Goal: Task Accomplishment & Management: Complete application form

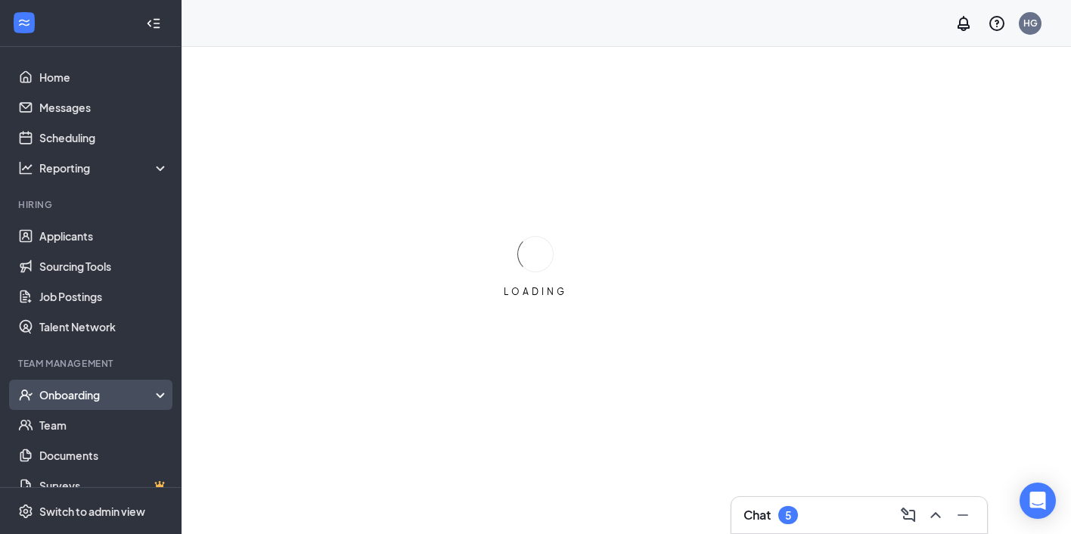
click at [90, 397] on div "Onboarding" at bounding box center [97, 394] width 116 height 15
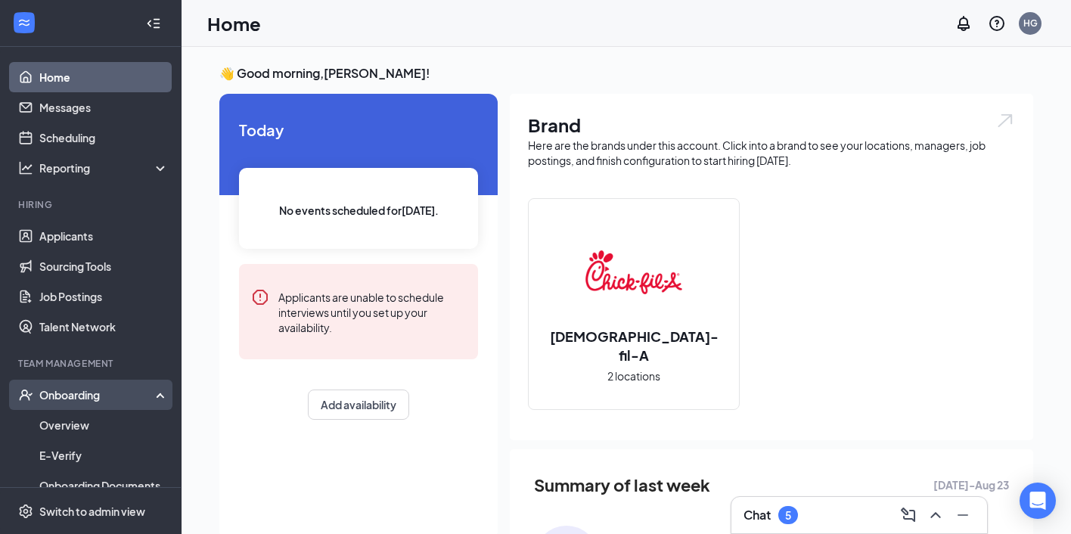
click at [57, 402] on div "Onboarding" at bounding box center [91, 395] width 182 height 30
click at [70, 393] on div "Onboarding" at bounding box center [97, 394] width 116 height 15
click at [61, 421] on link "Overview" at bounding box center [103, 425] width 129 height 30
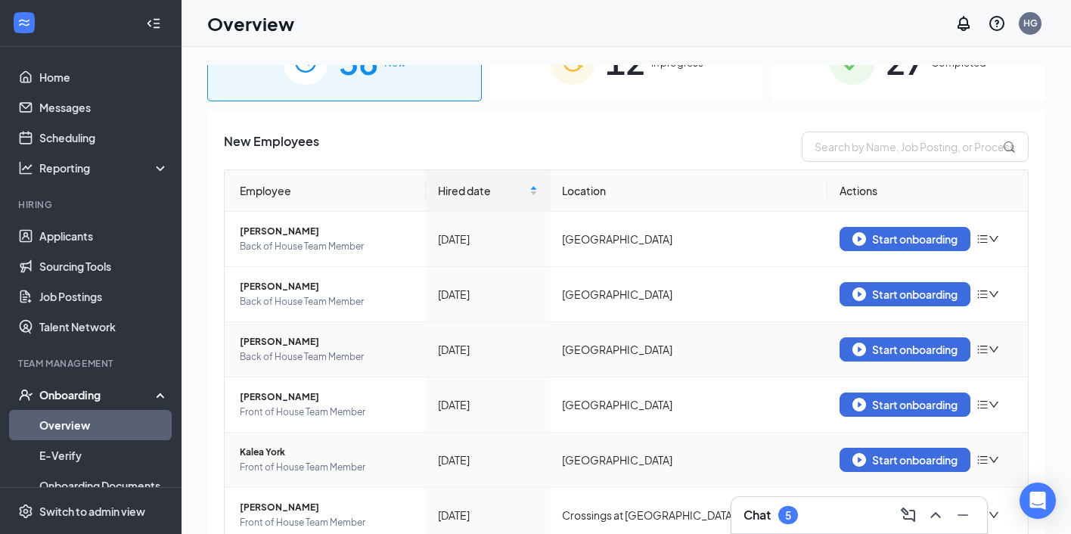
scroll to position [27, 0]
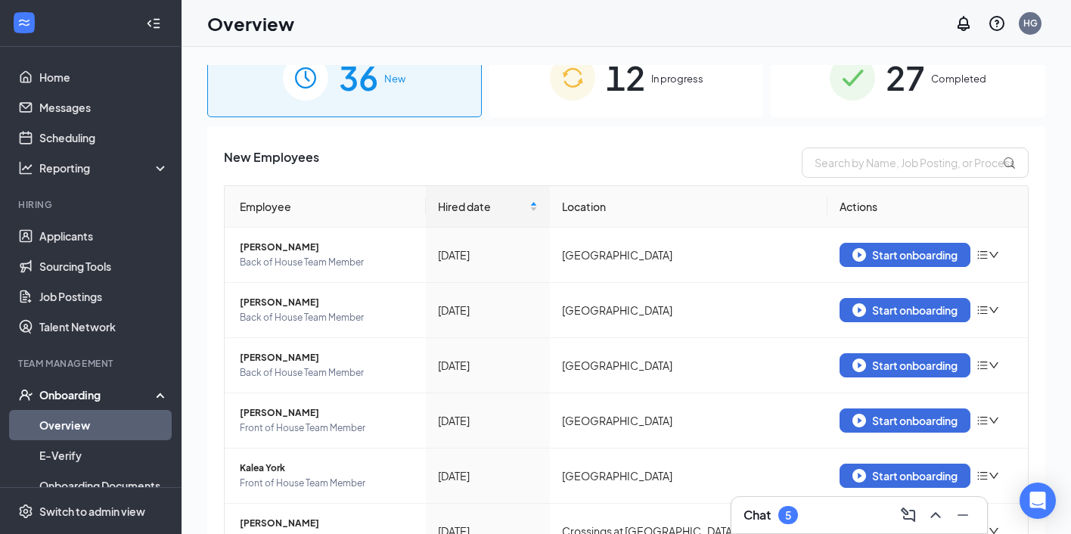
click at [657, 85] on span "In progress" at bounding box center [677, 78] width 52 height 15
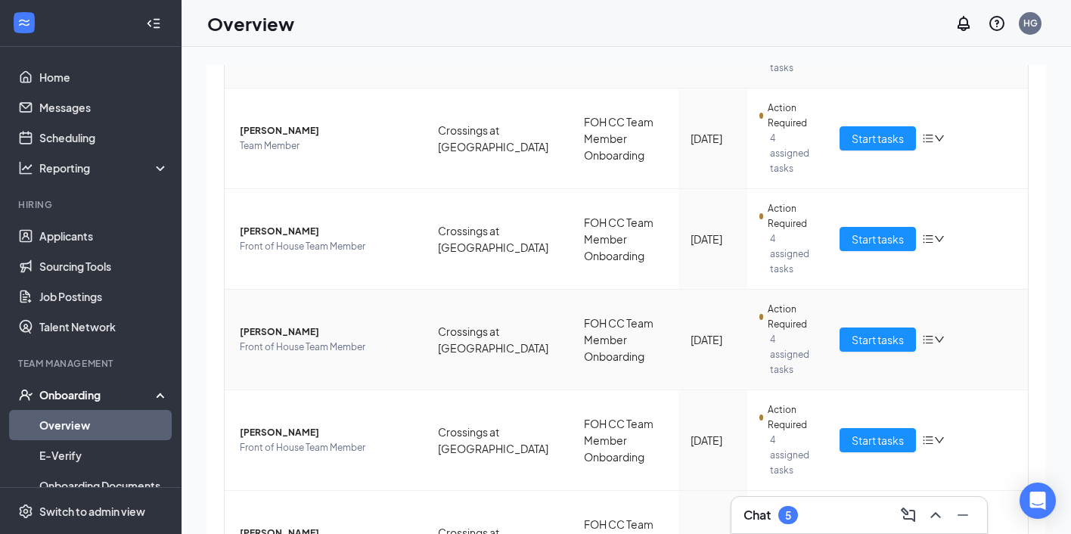
scroll to position [388, 0]
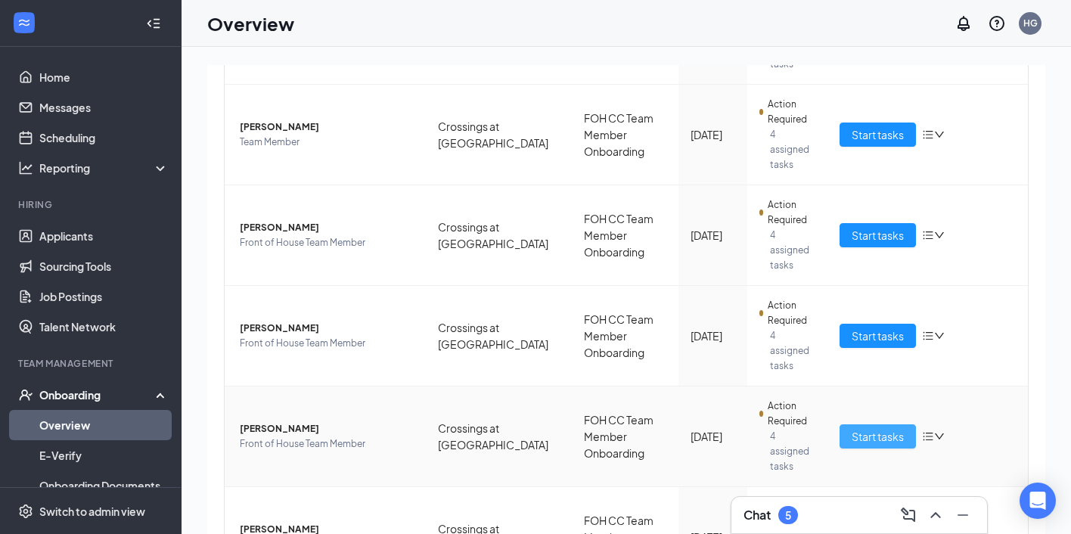
click at [879, 428] on span "Start tasks" at bounding box center [878, 436] width 52 height 17
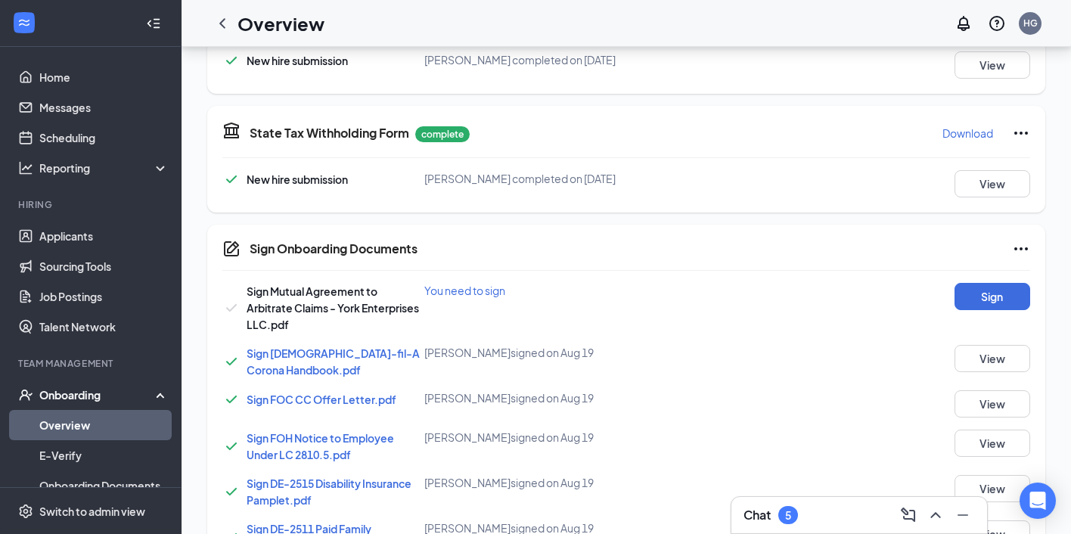
scroll to position [572, 0]
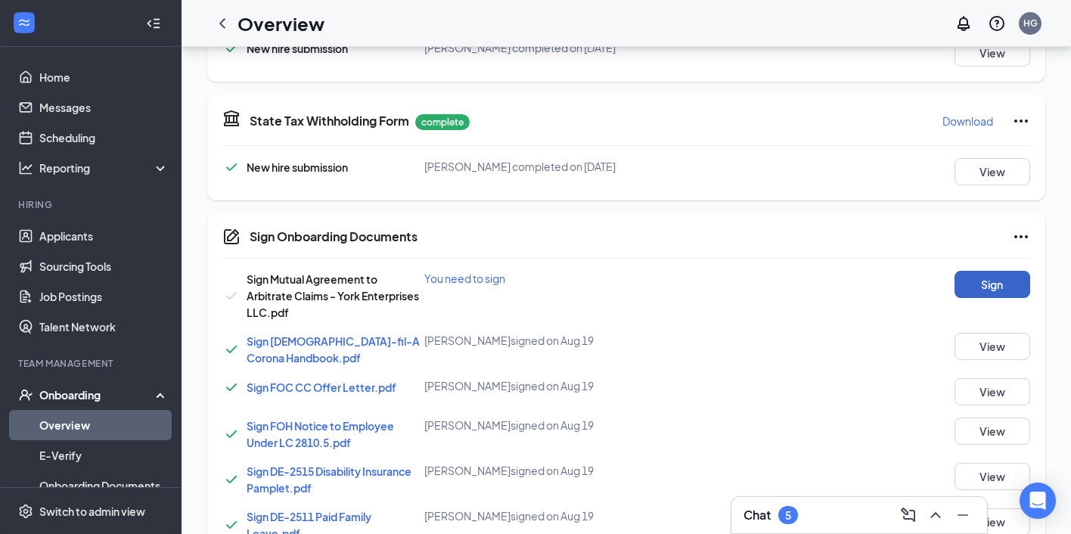
click at [981, 280] on button "Sign" at bounding box center [993, 284] width 76 height 27
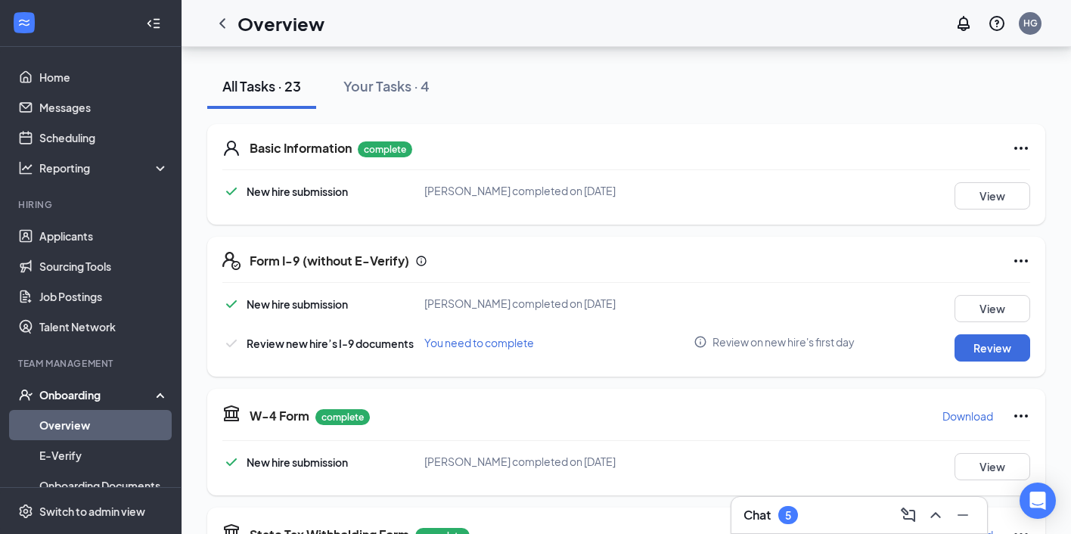
scroll to position [167, 0]
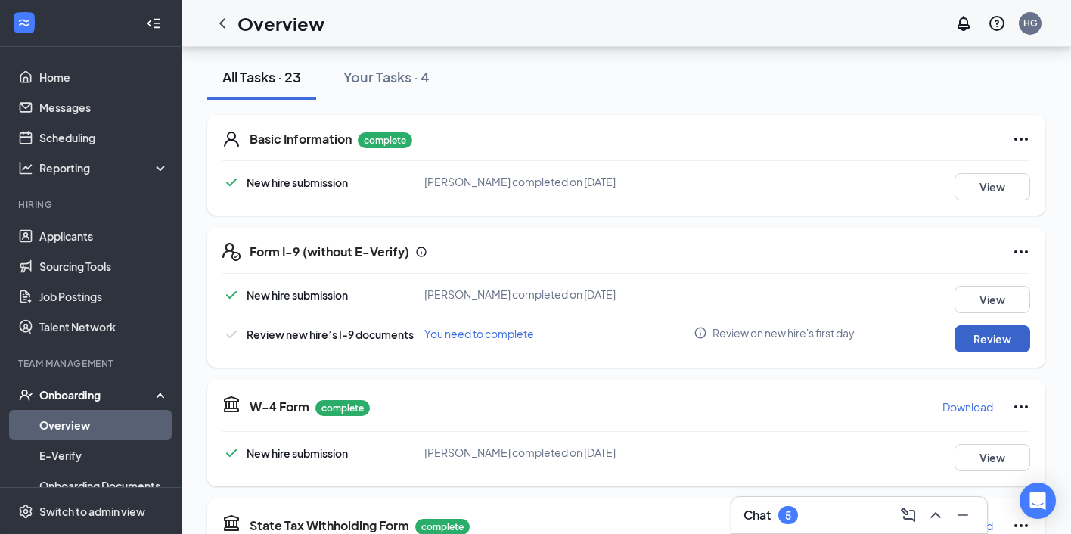
click at [988, 337] on button "Review" at bounding box center [993, 338] width 76 height 27
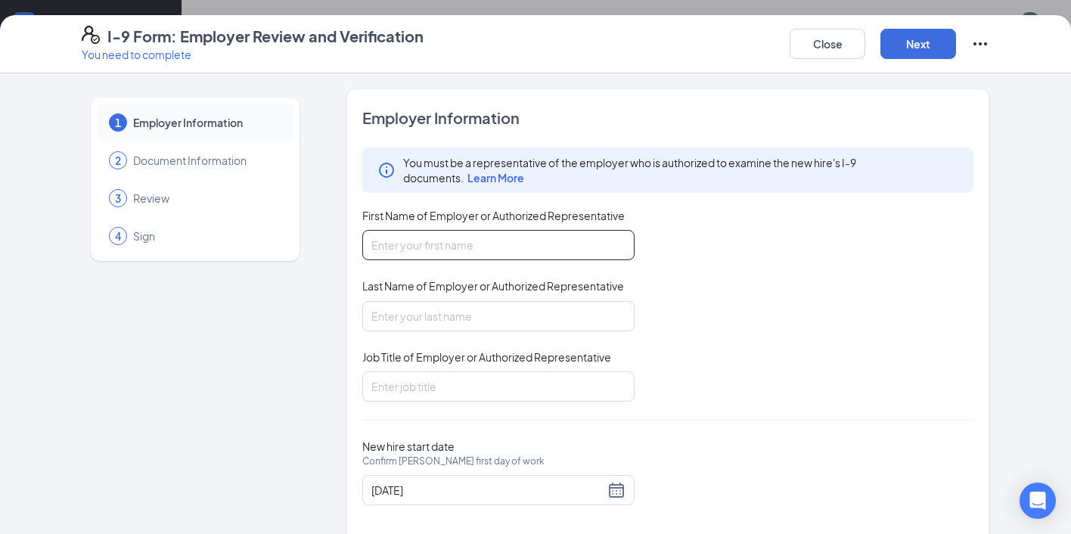
click at [384, 241] on input "First Name of Employer or Authorized Representative" at bounding box center [498, 245] width 272 height 30
type input "[PERSON_NAME]"
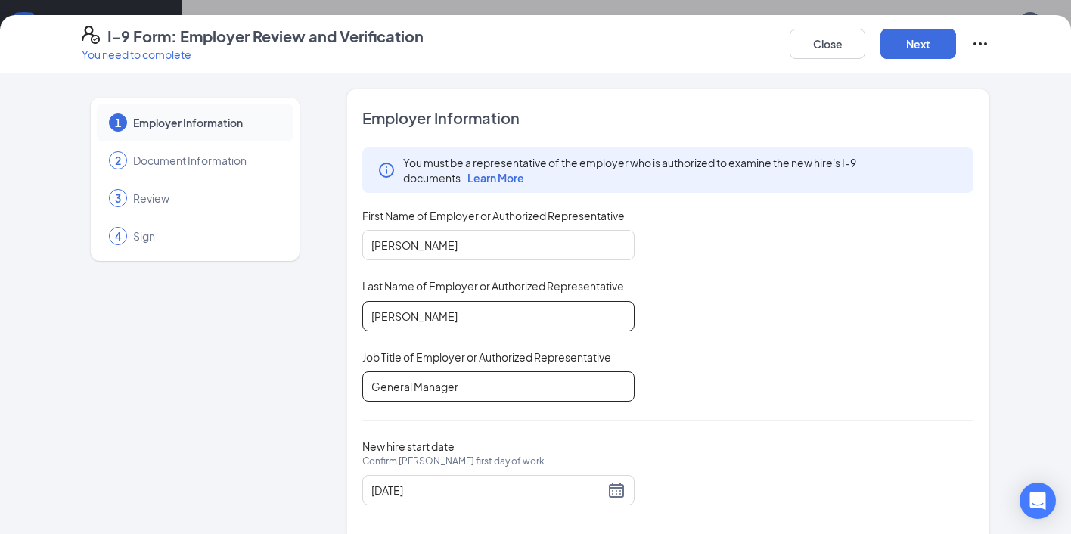
scroll to position [23, 0]
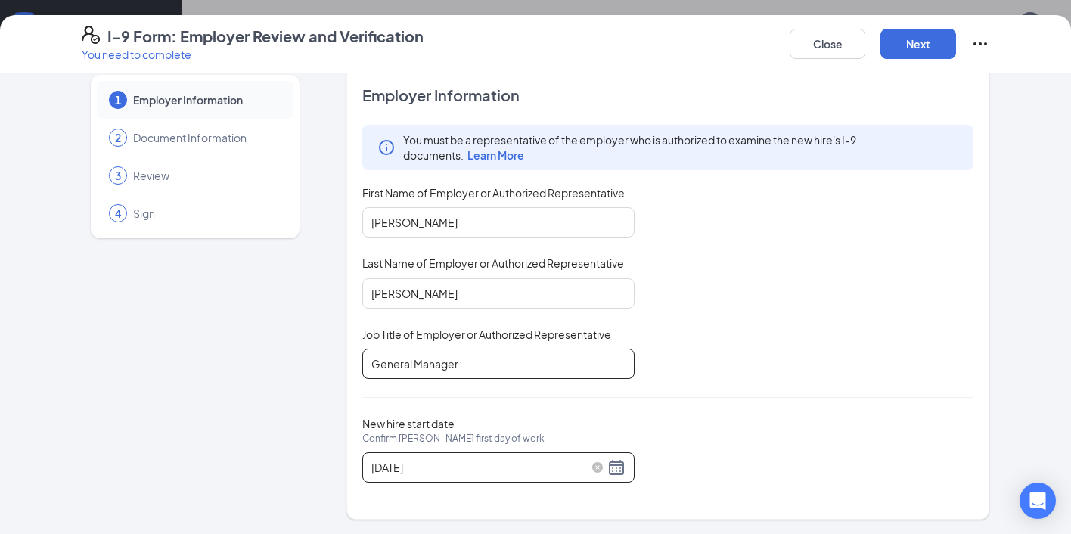
type input "General Manager"
click at [619, 463] on div "[DATE]" at bounding box center [498, 467] width 254 height 18
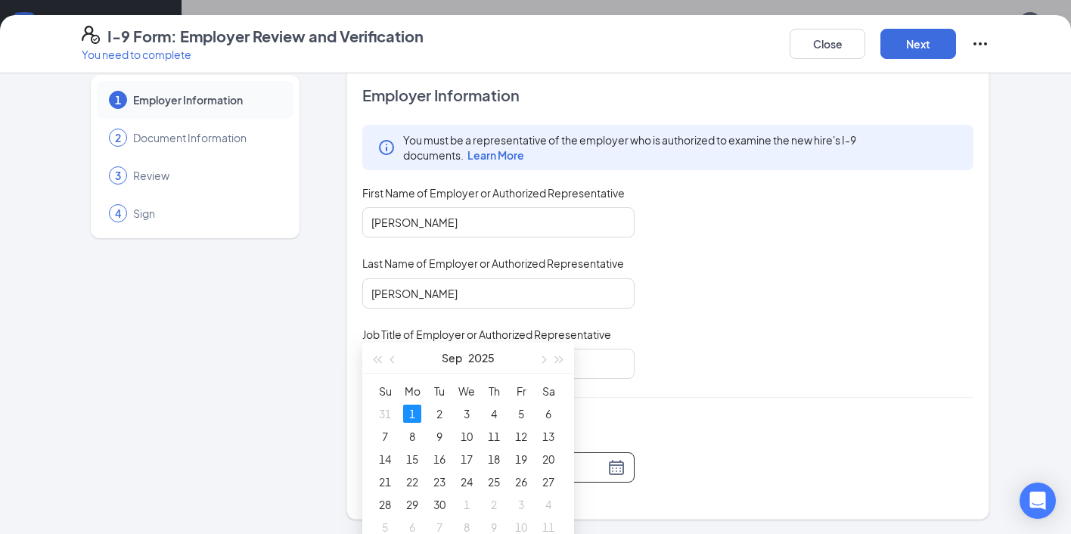
scroll to position [313, 0]
click at [387, 358] on button "button" at bounding box center [393, 355] width 17 height 30
type input "[DATE]"
click at [441, 490] on td "26" at bounding box center [439, 501] width 27 height 23
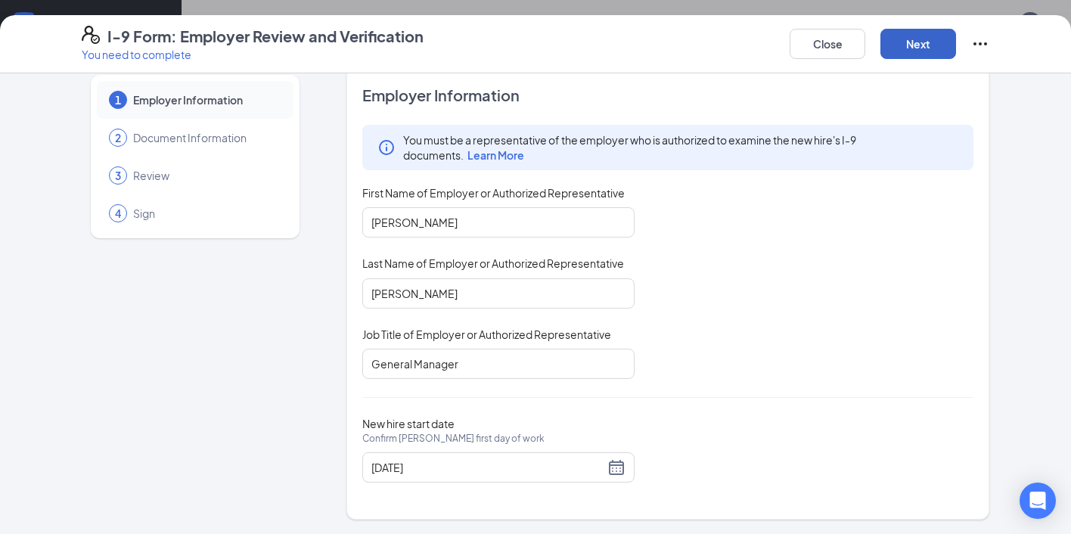
click at [908, 42] on button "Next" at bounding box center [918, 44] width 76 height 30
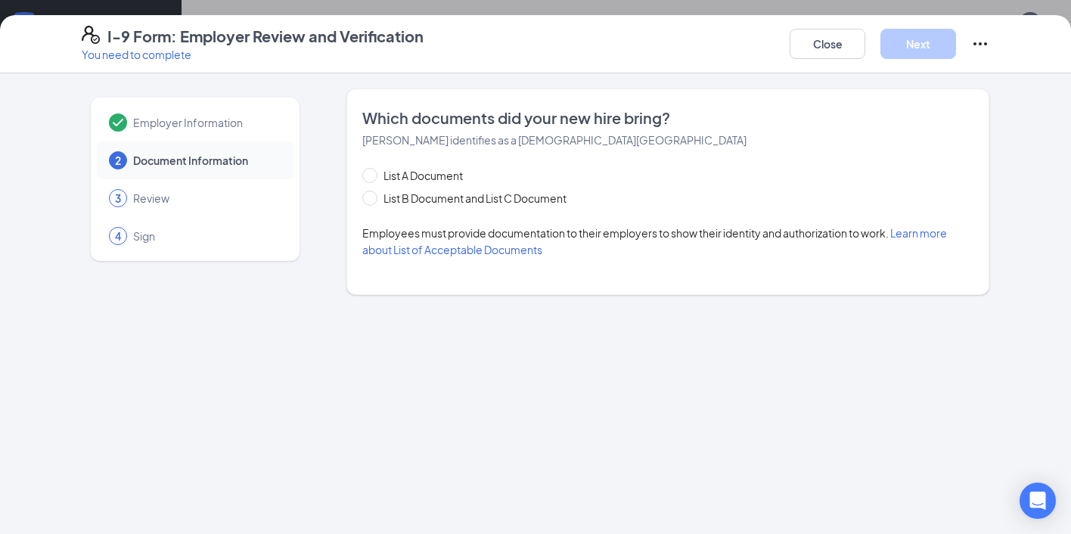
scroll to position [0, 0]
click at [371, 178] on input "List A Document" at bounding box center [367, 173] width 11 height 11
radio input "true"
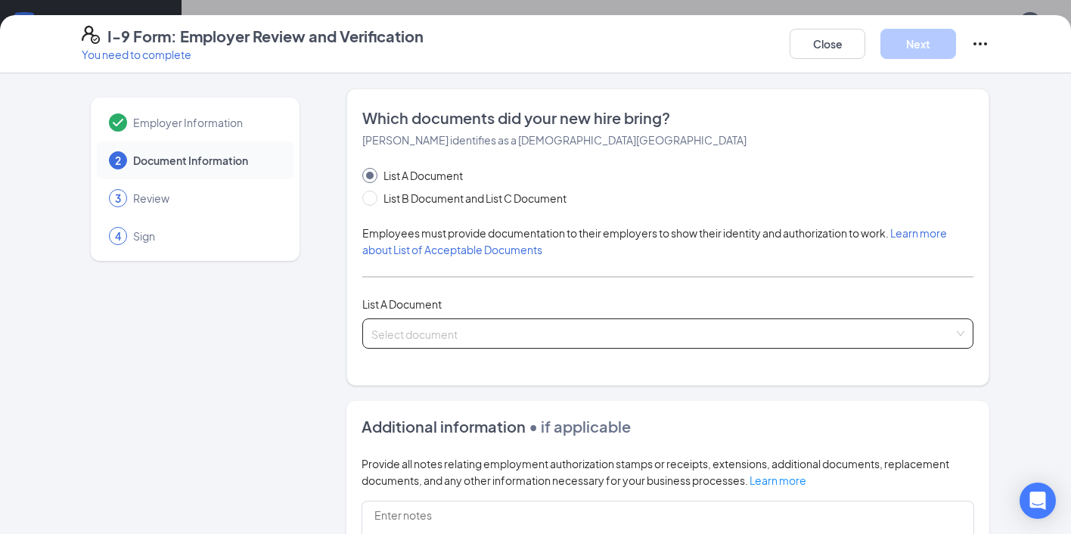
click at [410, 333] on input "search" at bounding box center [662, 330] width 582 height 23
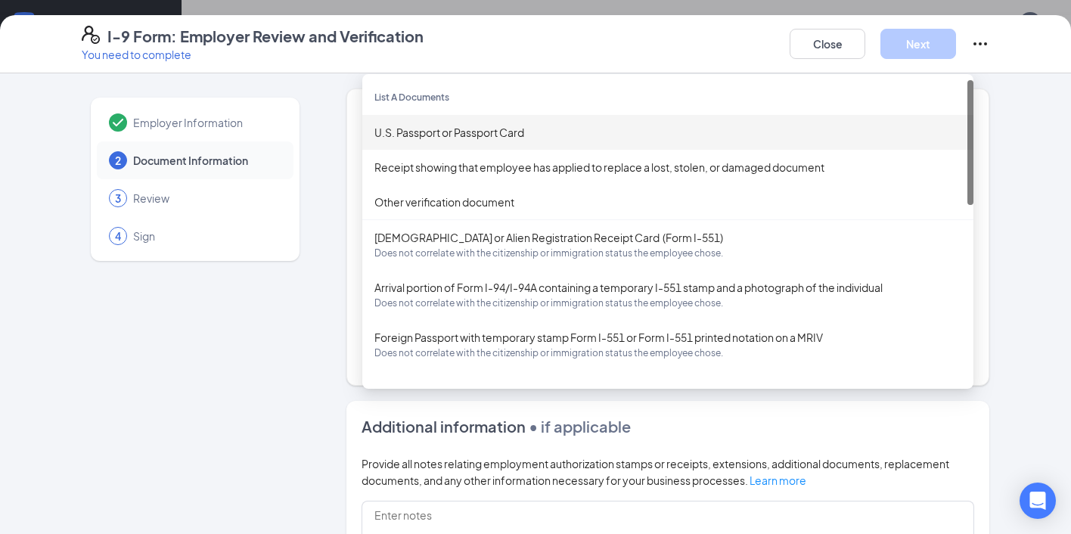
click at [455, 132] on div "U.S. Passport or Passport Card" at bounding box center [667, 132] width 587 height 17
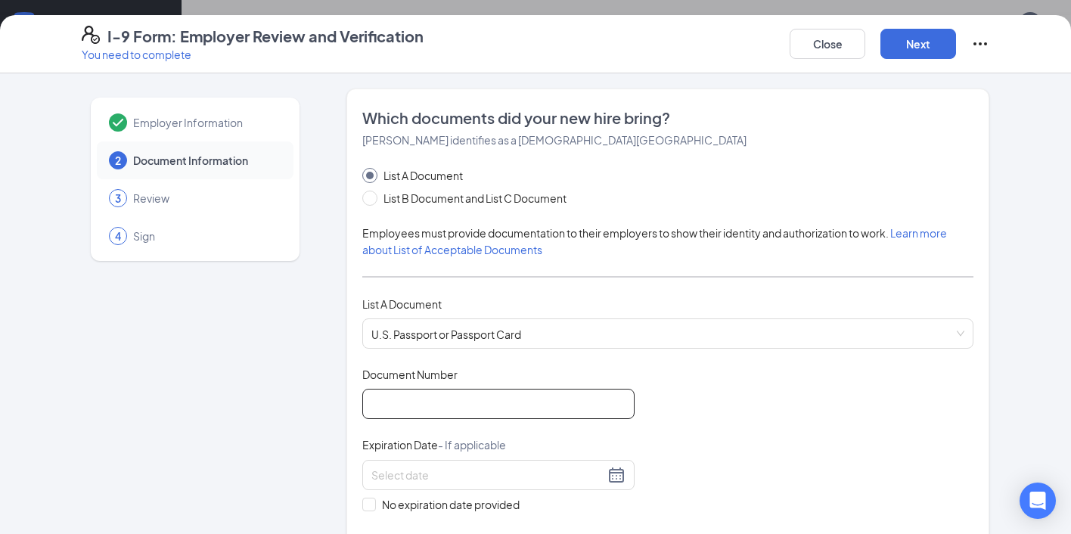
click at [439, 404] on input "Document Number" at bounding box center [498, 404] width 272 height 30
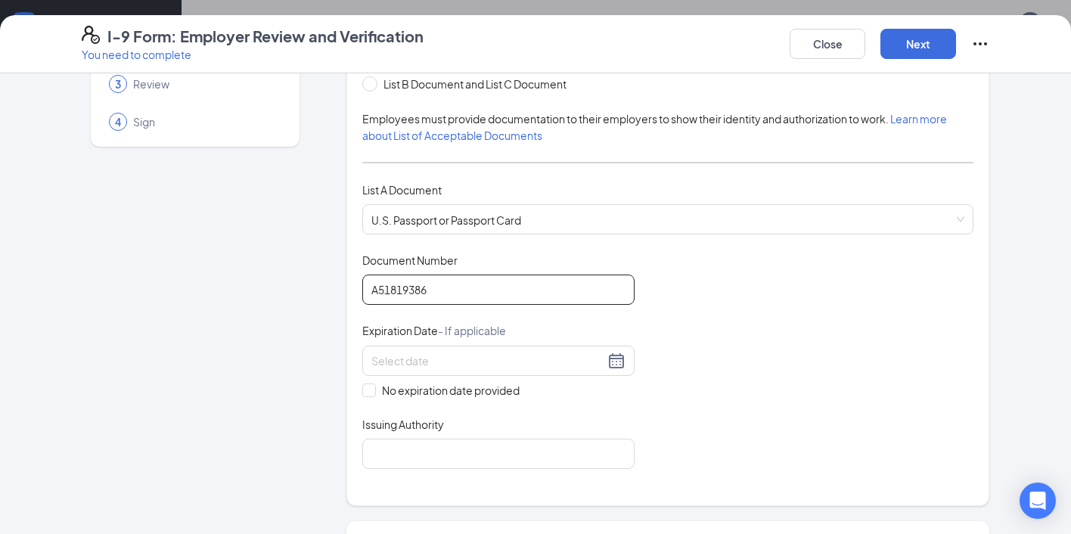
scroll to position [130, 0]
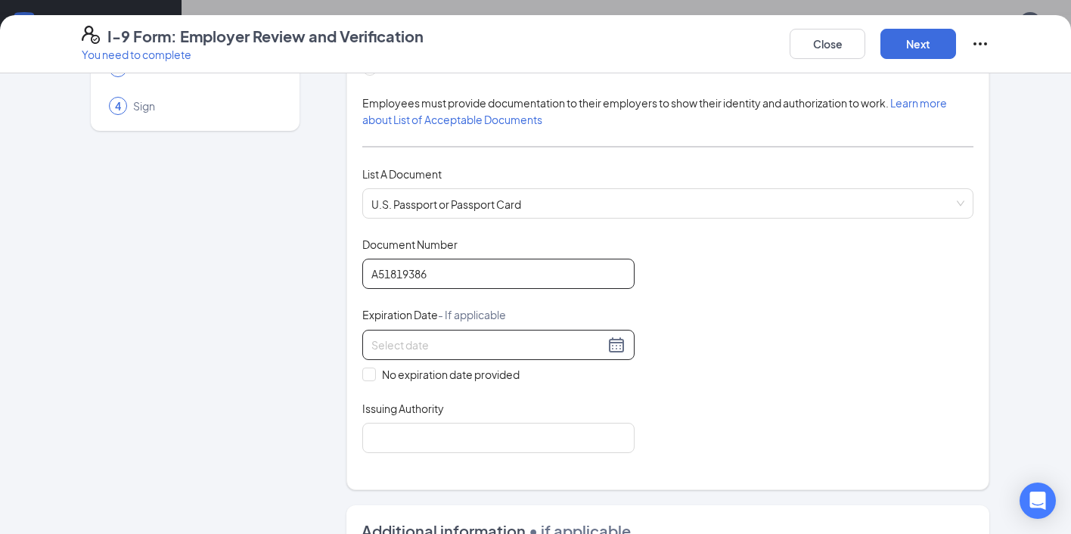
type input "A51819386"
click at [616, 344] on div at bounding box center [498, 345] width 254 height 18
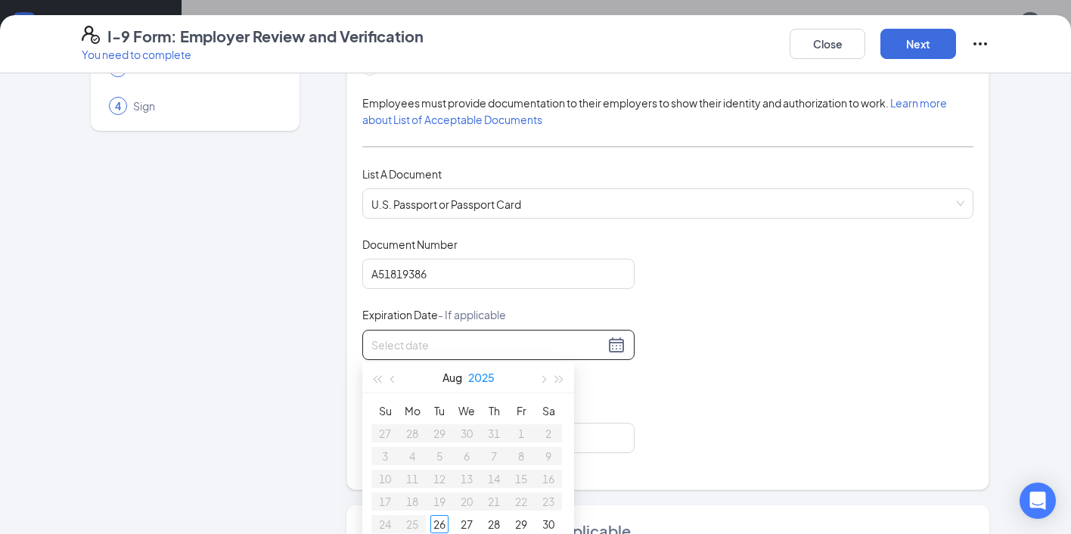
click at [483, 380] on button "2025" at bounding box center [481, 377] width 26 height 30
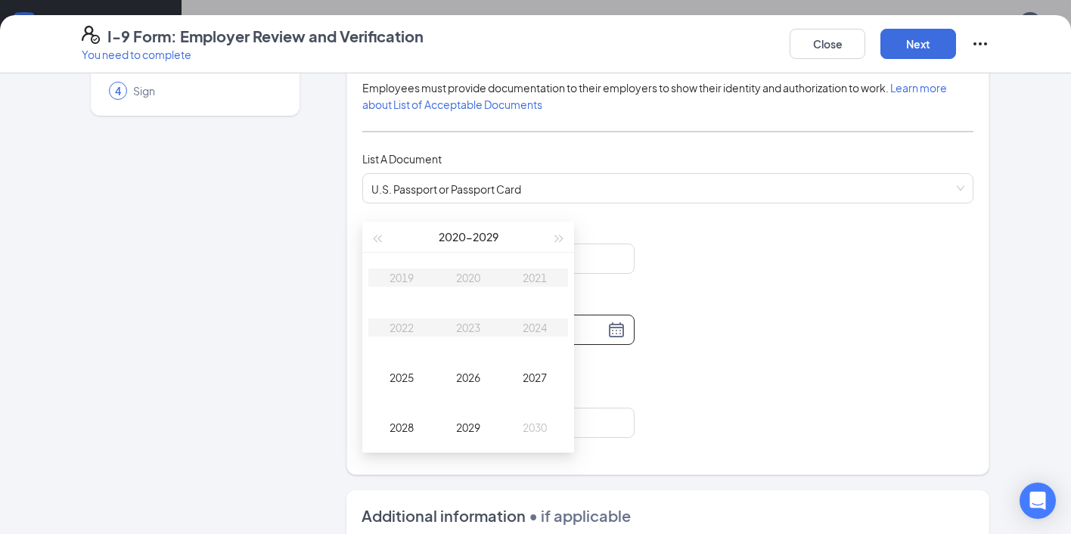
scroll to position [147, 0]
type input "[DATE]"
click at [557, 237] on span "button" at bounding box center [560, 238] width 8 height 8
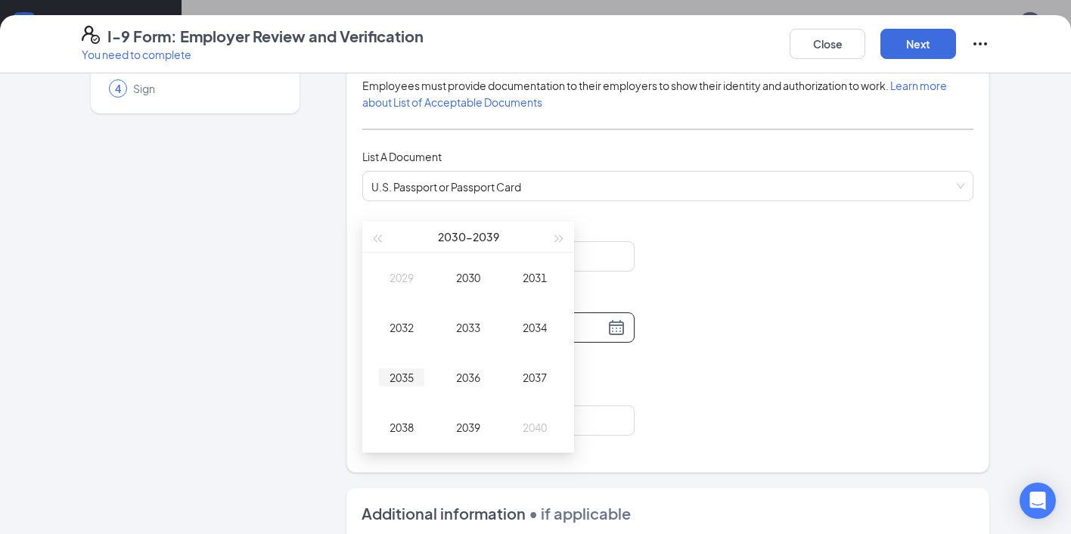
click at [405, 378] on div "2035" at bounding box center [401, 377] width 45 height 18
type input "[DATE]"
click at [467, 271] on div "Feb" at bounding box center [468, 278] width 45 height 18
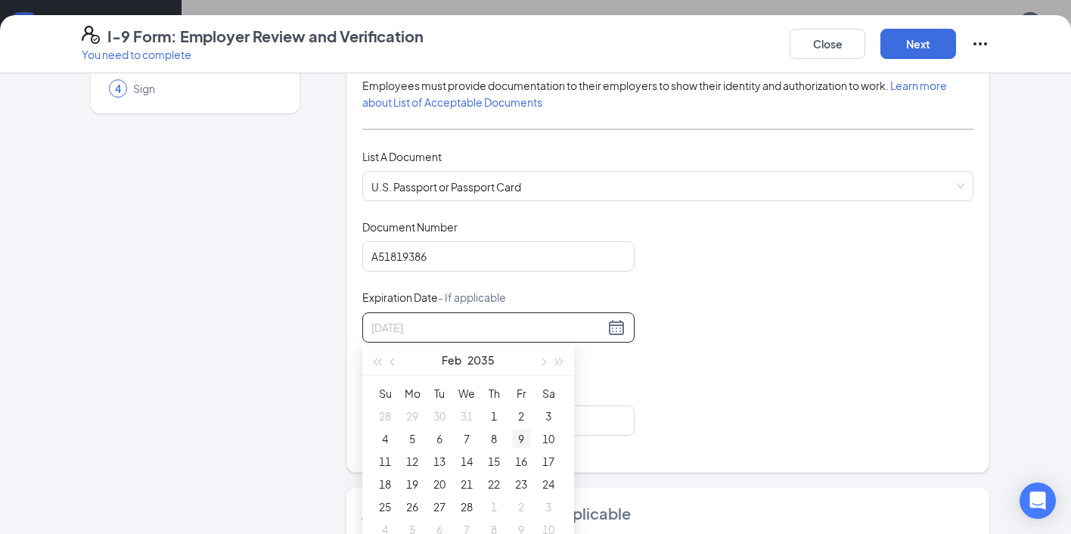
type input "[DATE]"
click at [517, 436] on div "9" at bounding box center [521, 439] width 18 height 18
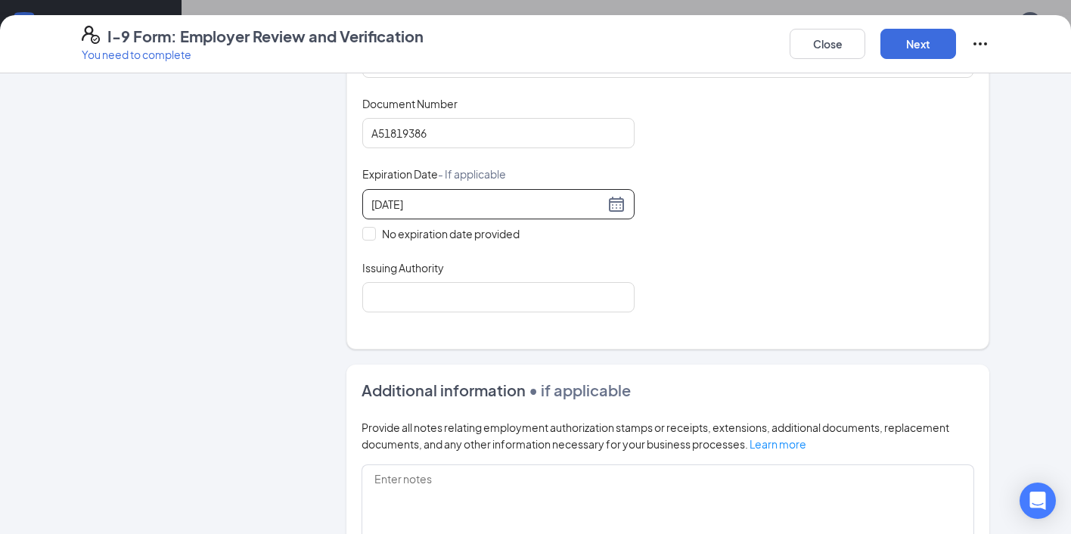
scroll to position [274, 0]
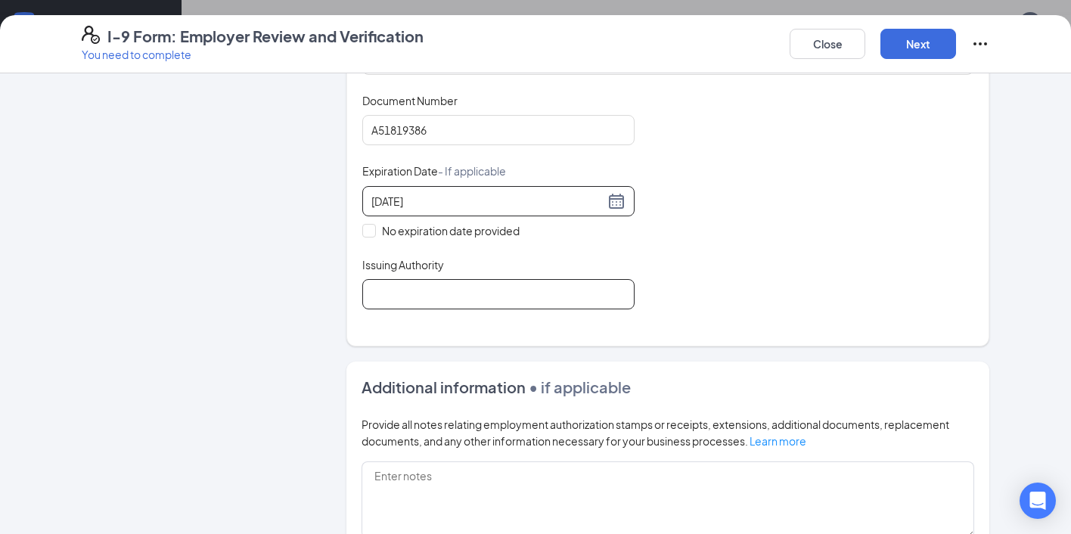
click at [420, 279] on input "Issuing Authority" at bounding box center [498, 294] width 272 height 30
type input "[GEOGRAPHIC_DATA]"
click at [751, 265] on div "Document Title U.S. Passport or Passport Card Document Number [PASSPORT] Expira…" at bounding box center [667, 201] width 611 height 216
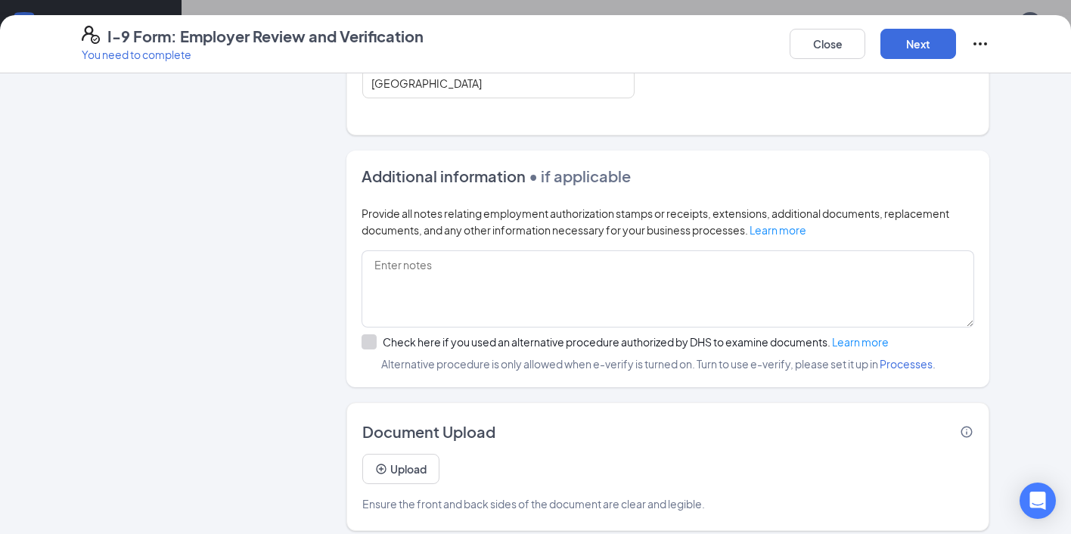
scroll to position [495, 0]
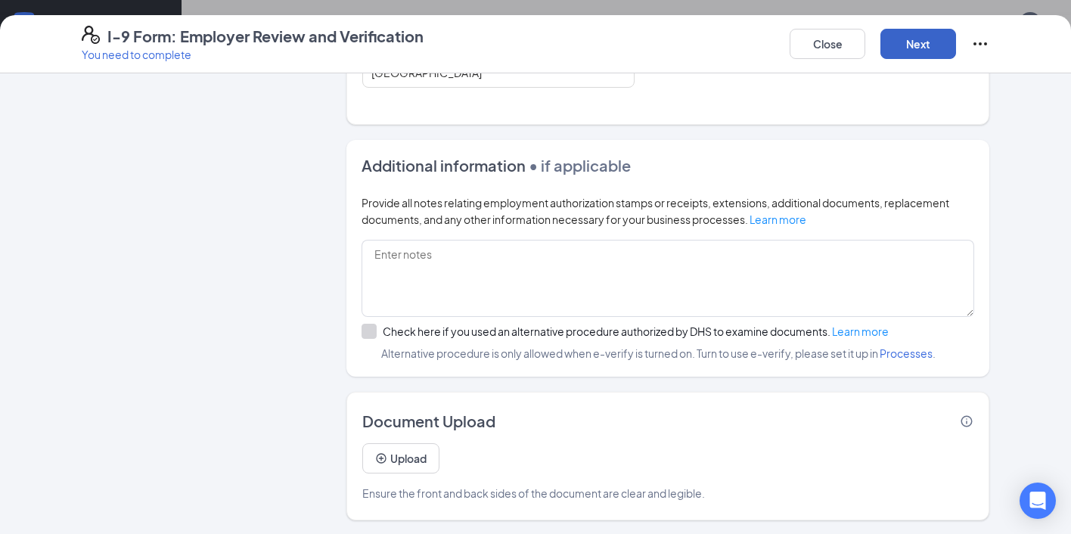
click at [917, 47] on button "Next" at bounding box center [918, 44] width 76 height 30
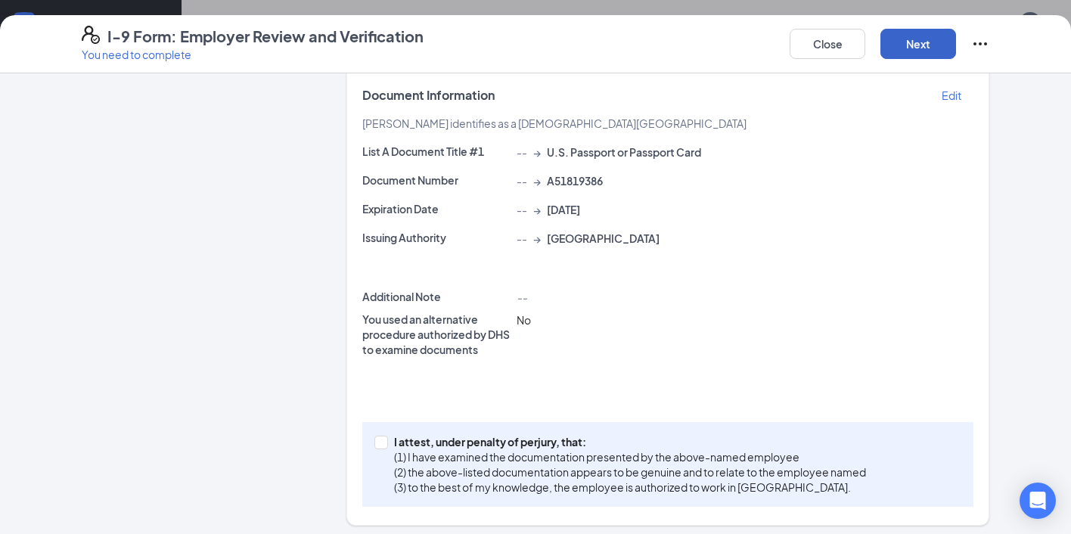
scroll to position [269, 0]
click at [378, 444] on input "I attest, under penalty of [PERSON_NAME], that: (1) I have examined the documen…" at bounding box center [379, 441] width 11 height 11
checkbox input "true"
click at [913, 46] on button "Next" at bounding box center [918, 44] width 76 height 30
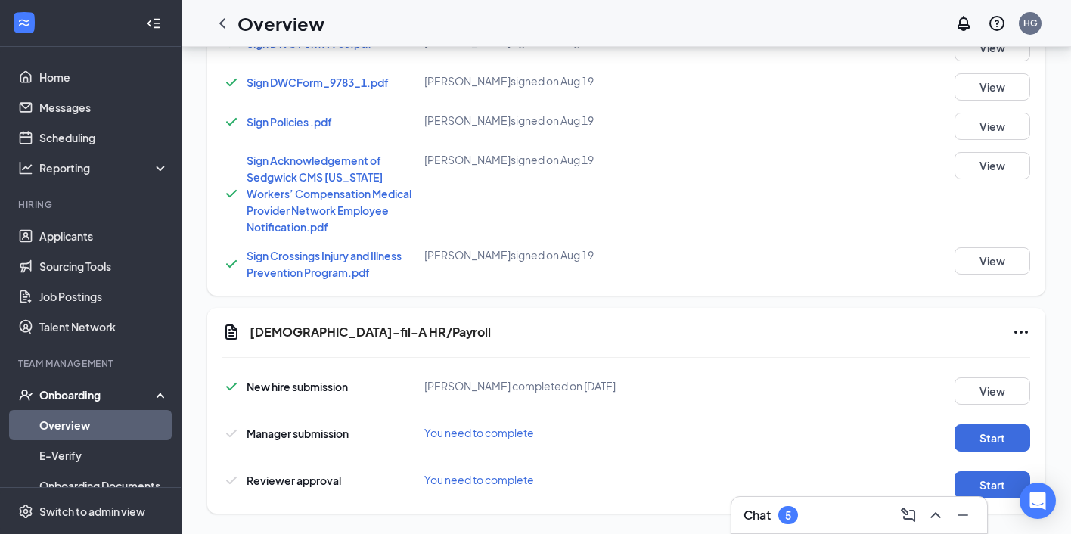
scroll to position [1283, 0]
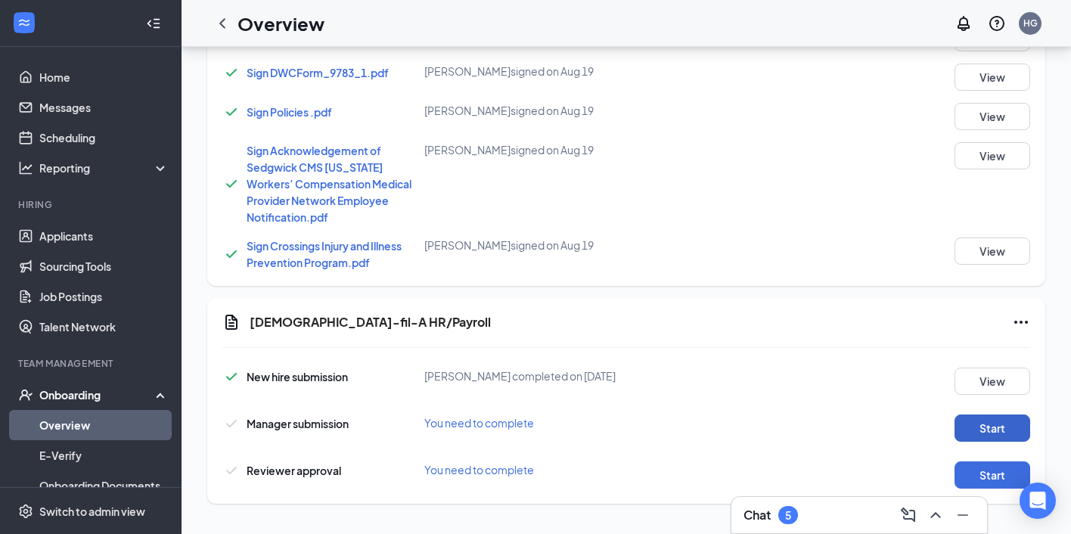
click at [986, 432] on button "Start" at bounding box center [993, 427] width 76 height 27
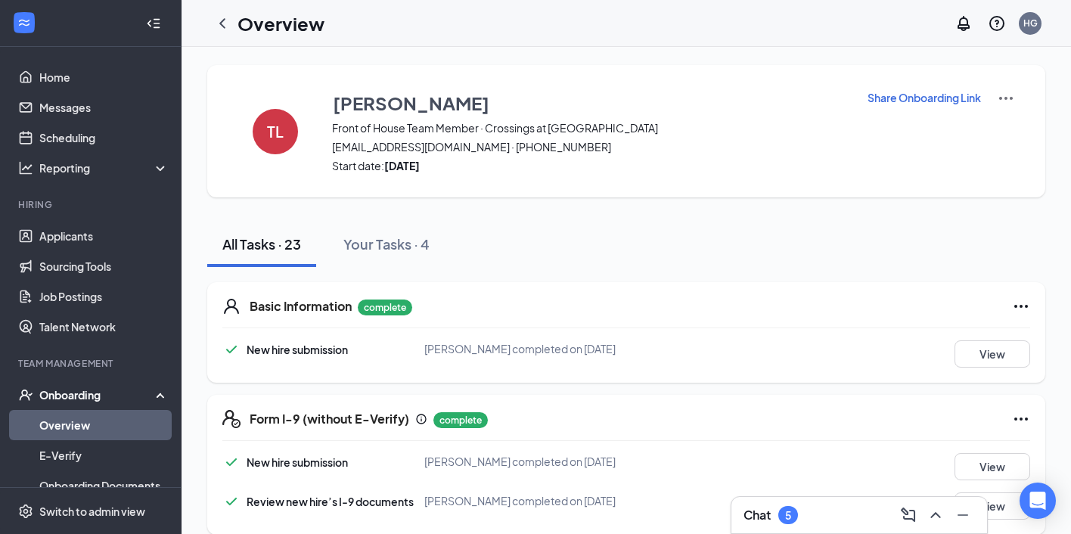
scroll to position [1289, 0]
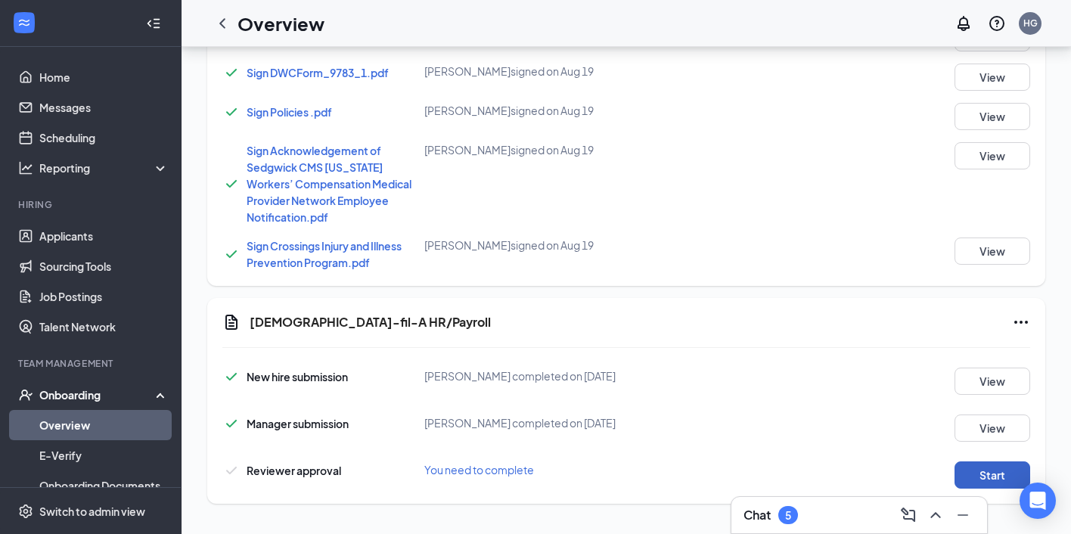
click at [972, 467] on button "Start" at bounding box center [993, 474] width 76 height 27
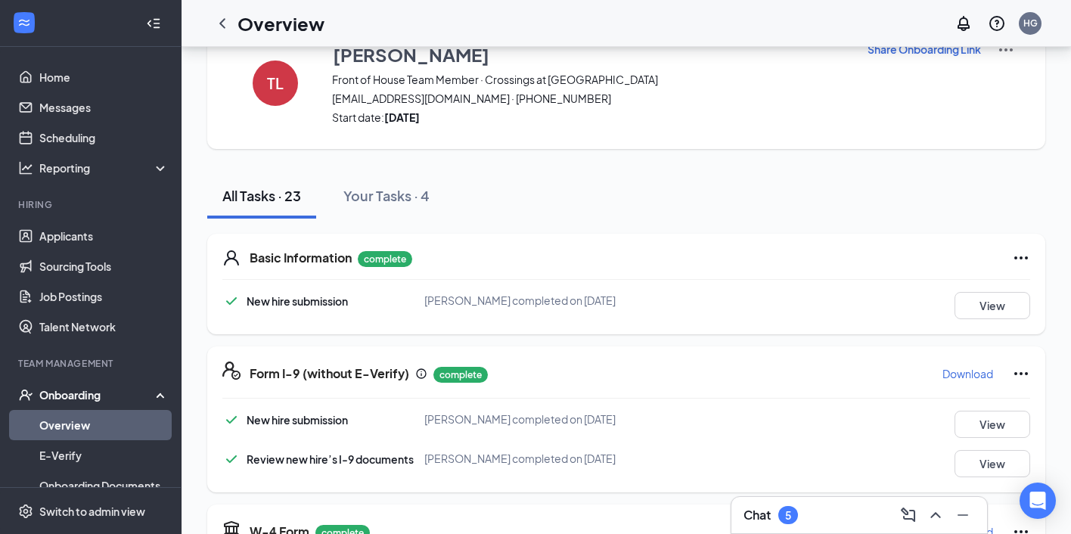
scroll to position [11, 0]
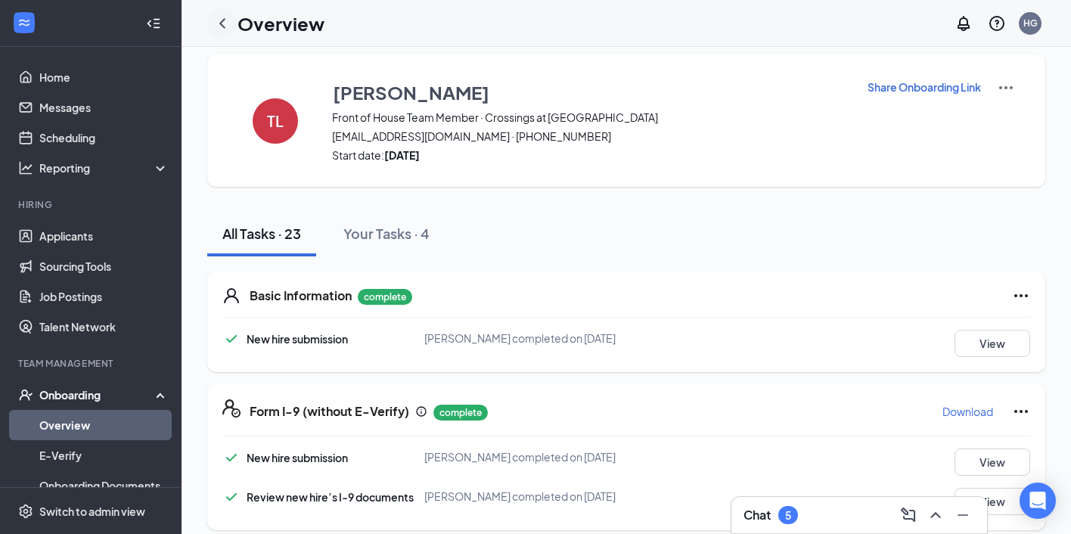
click at [225, 17] on icon "ChevronLeft" at bounding box center [222, 23] width 18 height 18
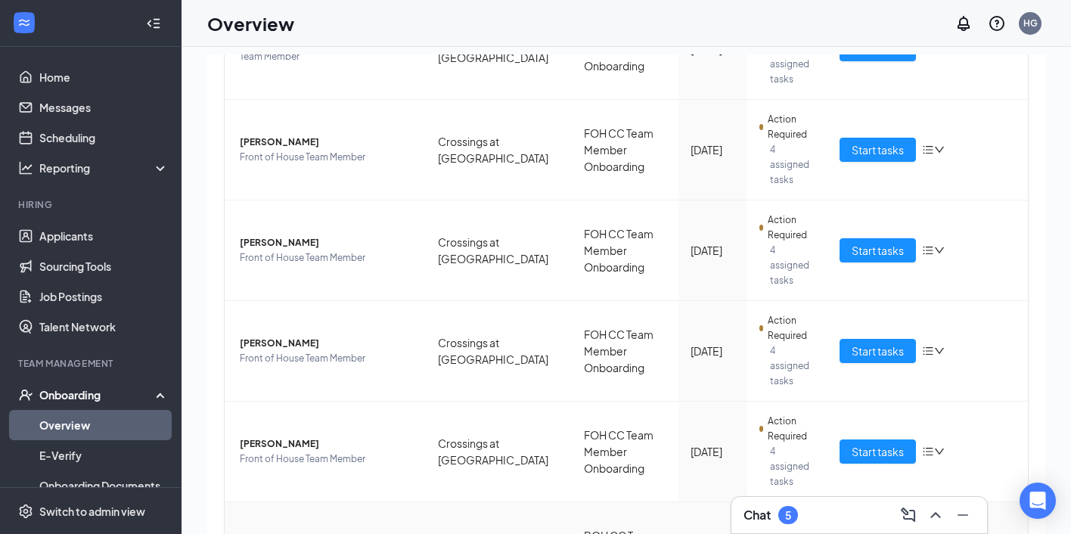
scroll to position [496, 0]
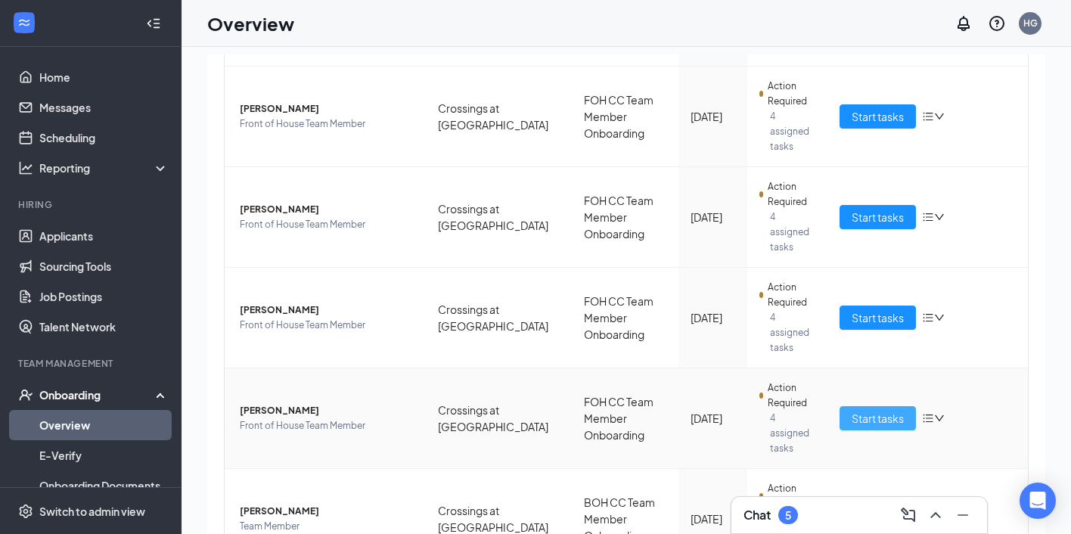
click at [863, 410] on span "Start tasks" at bounding box center [878, 418] width 52 height 17
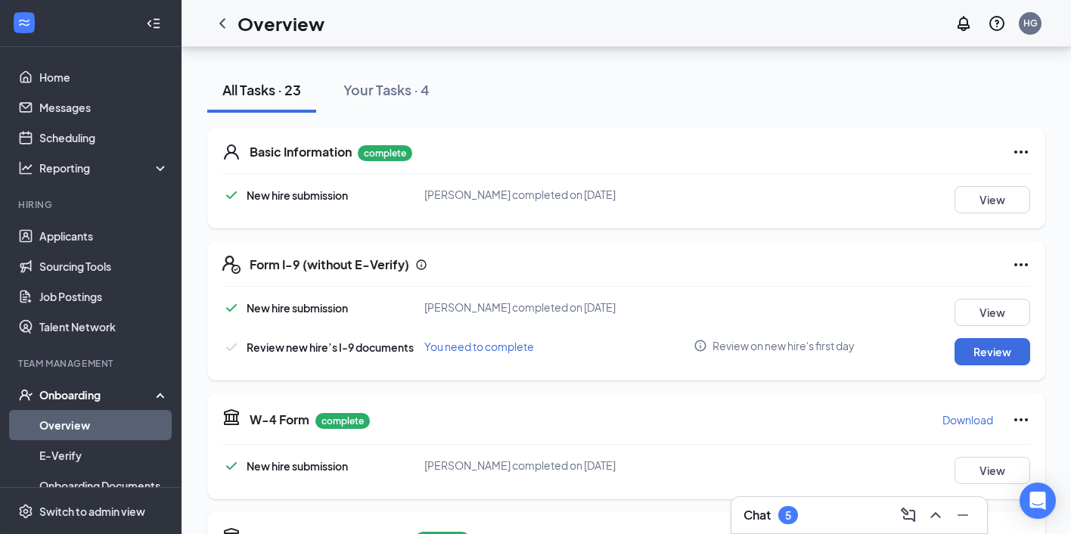
scroll to position [167, 0]
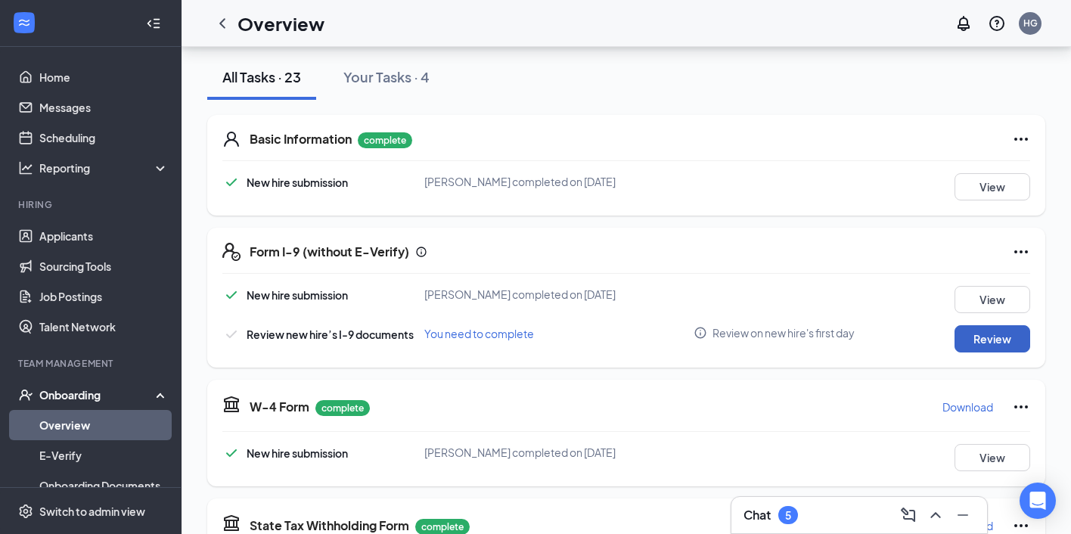
click at [974, 332] on button "Review" at bounding box center [993, 338] width 76 height 27
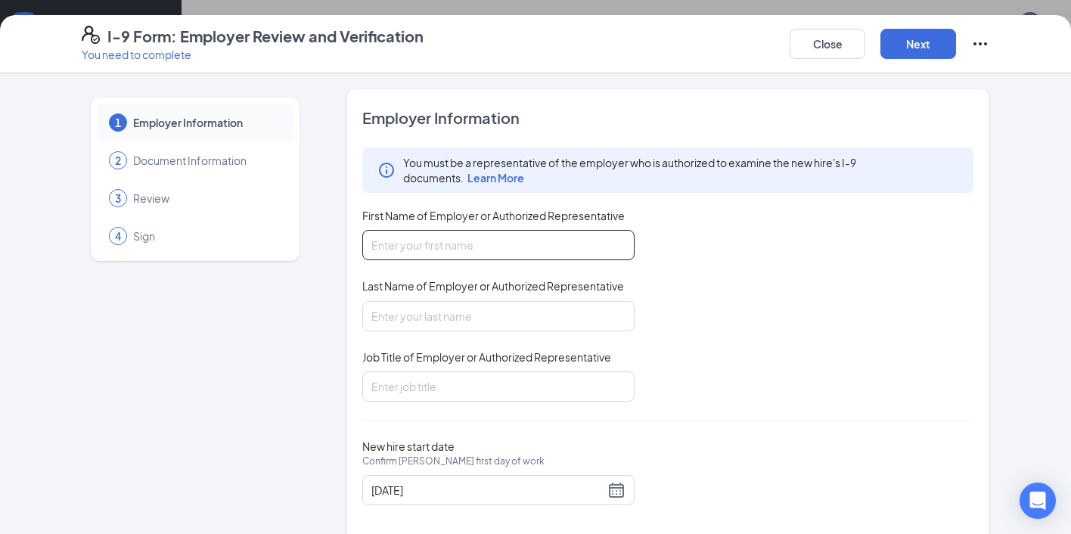
click at [491, 257] on input "First Name of Employer or Authorized Representative" at bounding box center [498, 245] width 272 height 30
type input "[PERSON_NAME]"
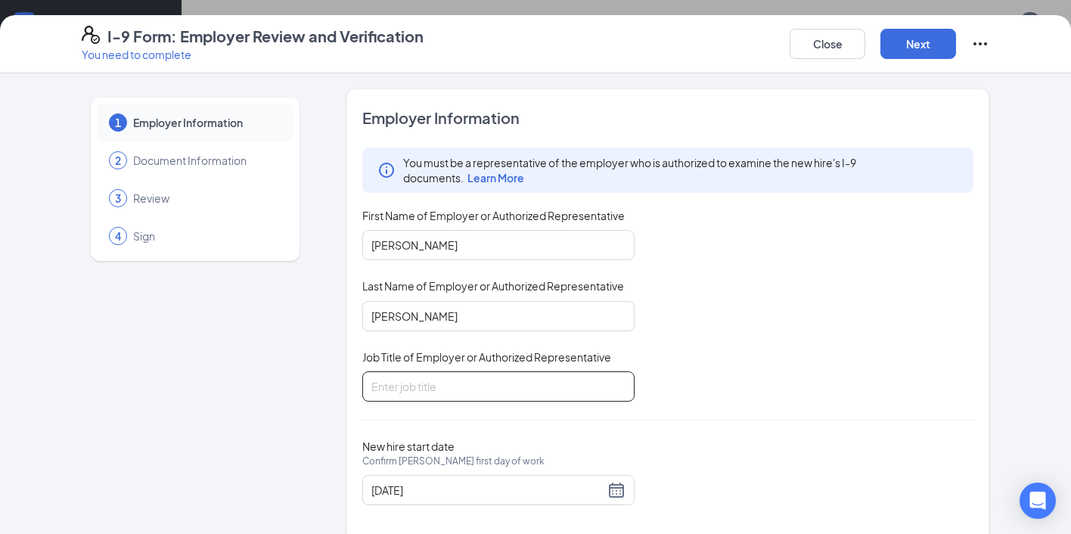
click at [452, 390] on input "Job Title of Employer or Authorized Representative" at bounding box center [498, 386] width 272 height 30
type input "Operating Partner"
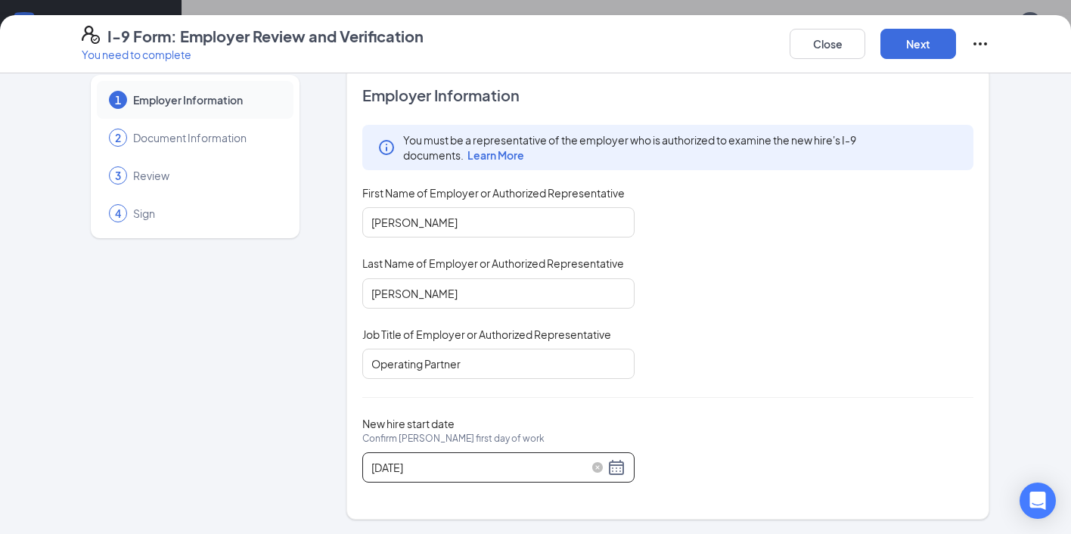
click at [618, 464] on div "[DATE]" at bounding box center [498, 467] width 254 height 18
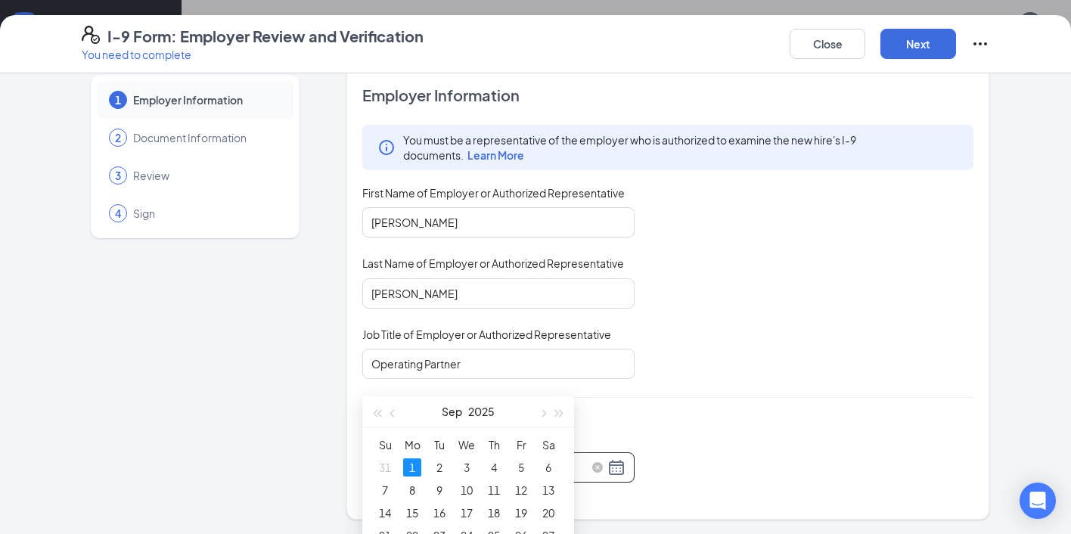
scroll to position [324, 0]
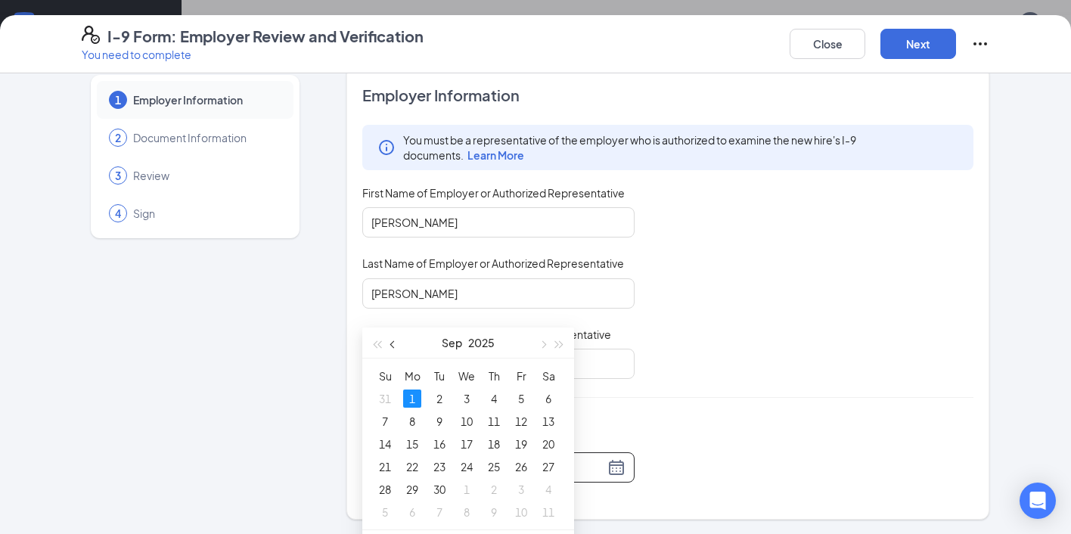
click at [390, 338] on button "button" at bounding box center [393, 343] width 17 height 30
type input "[DATE]"
click at [436, 486] on div "26" at bounding box center [439, 489] width 18 height 18
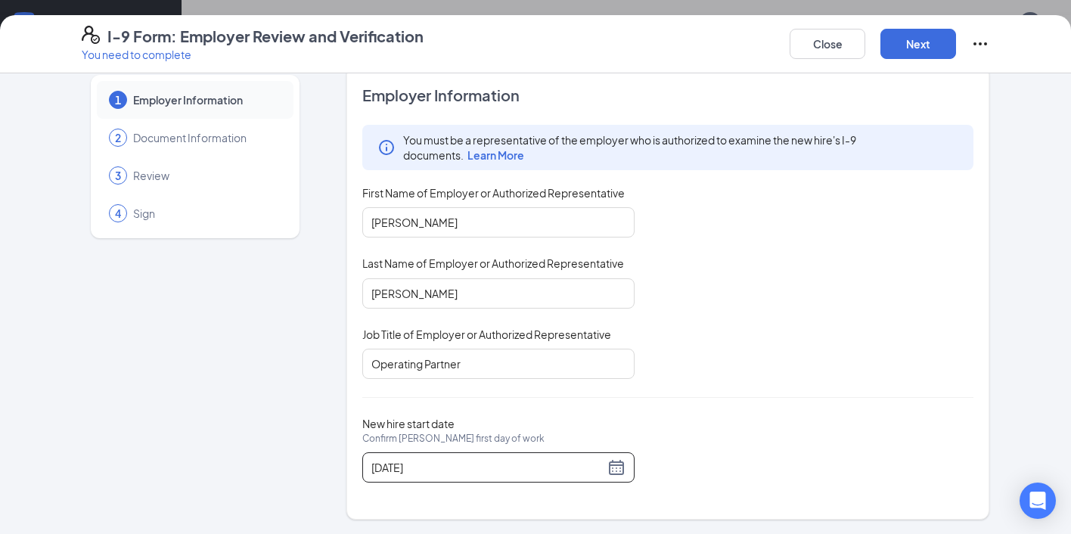
scroll to position [595, 0]
click at [918, 38] on button "Next" at bounding box center [918, 44] width 76 height 30
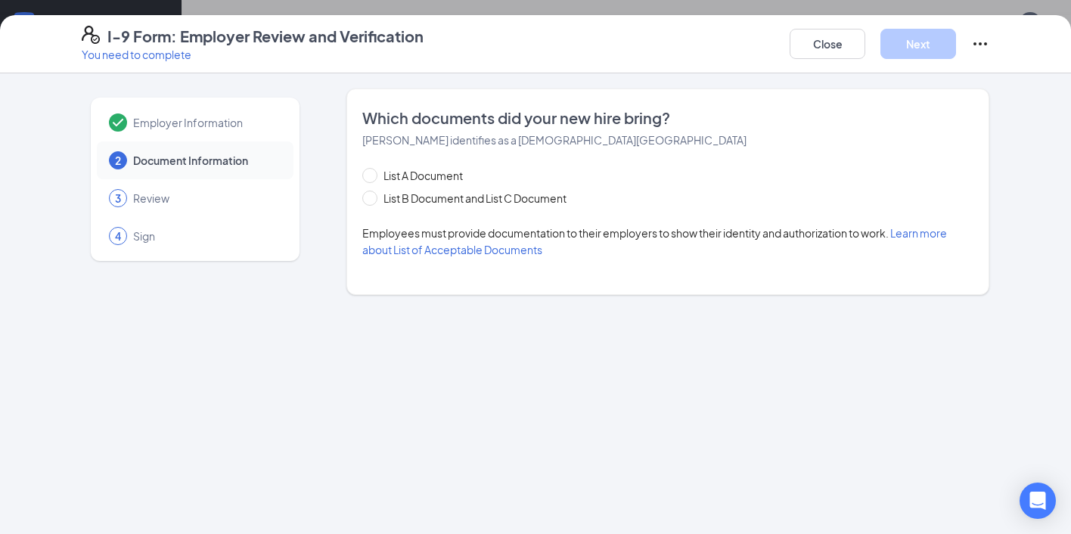
scroll to position [0, 0]
click at [366, 176] on input "List A Document" at bounding box center [367, 173] width 11 height 11
radio input "true"
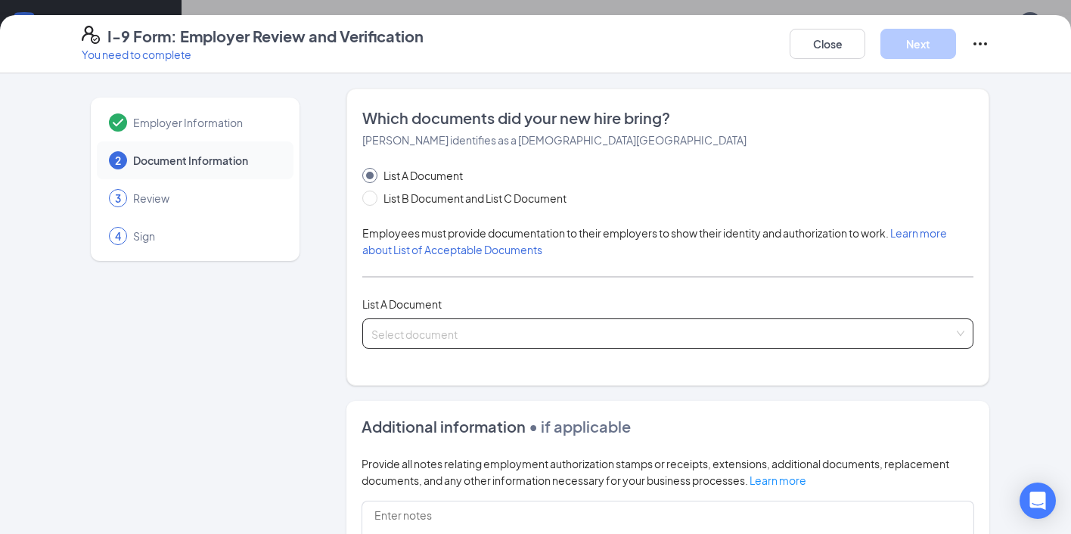
click at [416, 331] on input "search" at bounding box center [662, 330] width 582 height 23
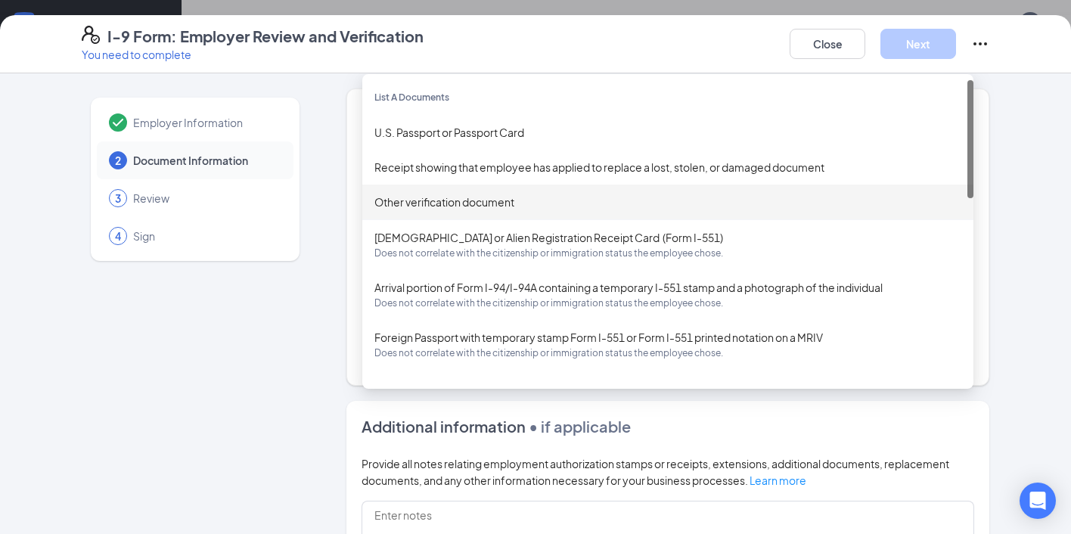
click at [338, 197] on div "Employer Information 2 Document Information 3 Review 4 Sign Which documents did…" at bounding box center [536, 434] width 908 height 693
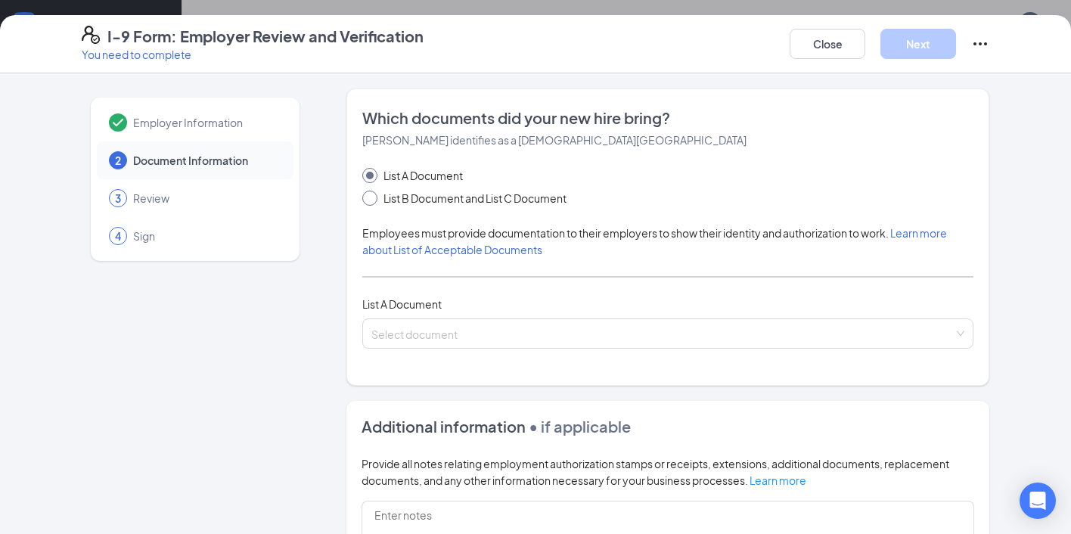
click at [374, 205] on span at bounding box center [369, 198] width 15 height 15
click at [373, 201] on input "List B Document and List C Document" at bounding box center [367, 196] width 11 height 11
radio input "true"
radio input "false"
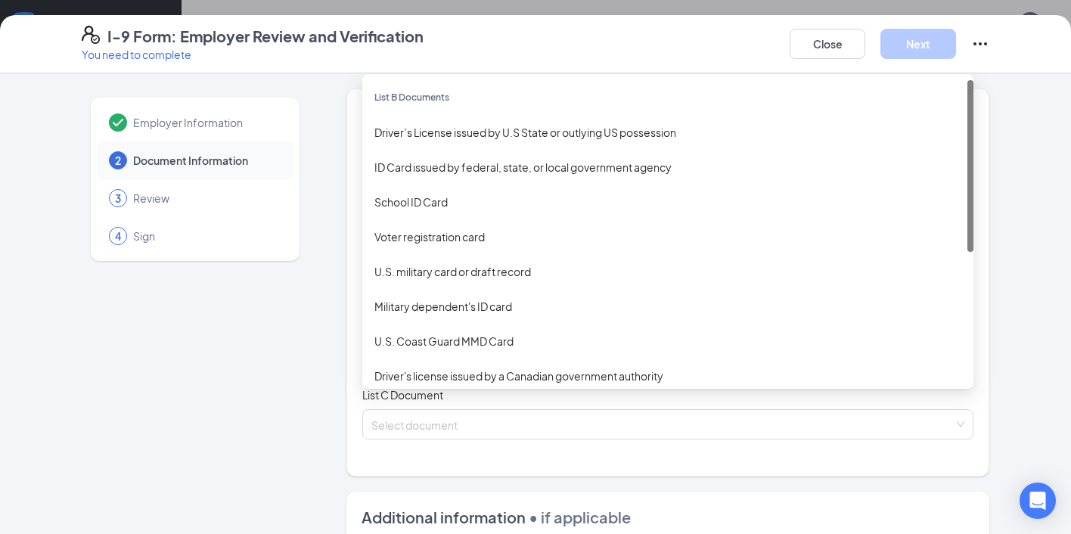
click at [445, 338] on input "search" at bounding box center [662, 330] width 582 height 23
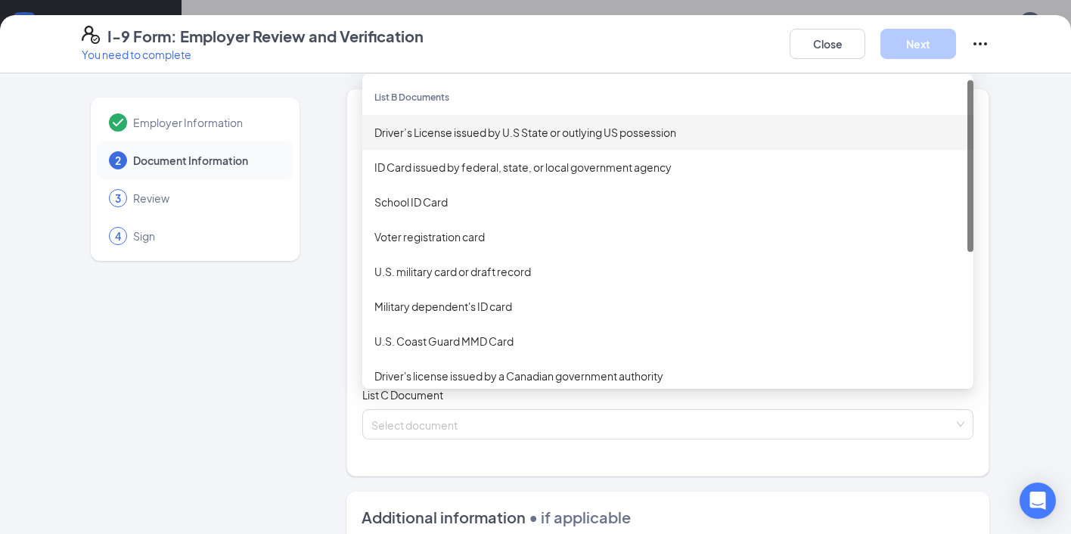
click at [449, 129] on div "Driver’s License issued by U.S State or outlying US possession" at bounding box center [667, 132] width 587 height 17
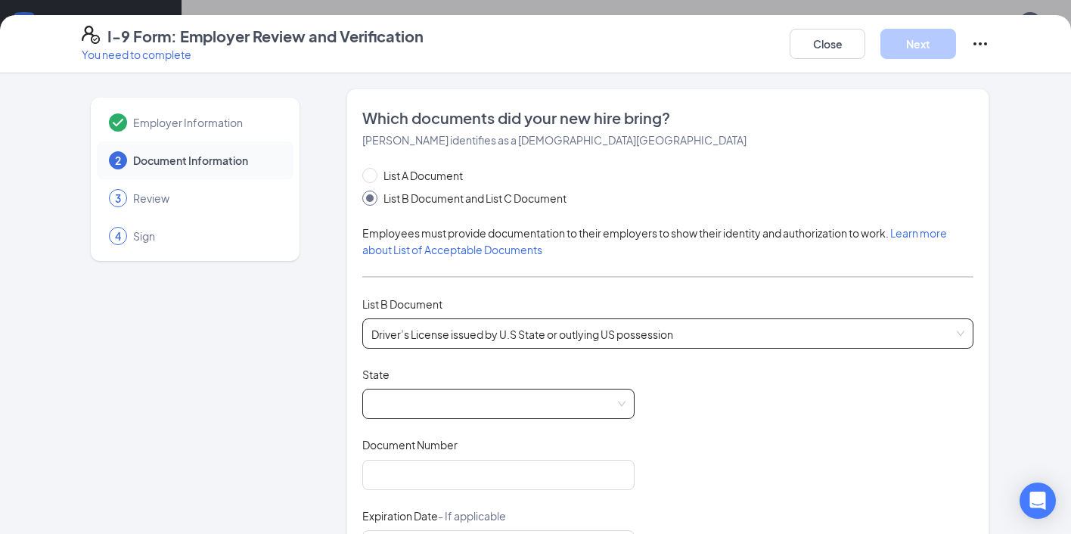
click at [432, 393] on span at bounding box center [498, 404] width 254 height 29
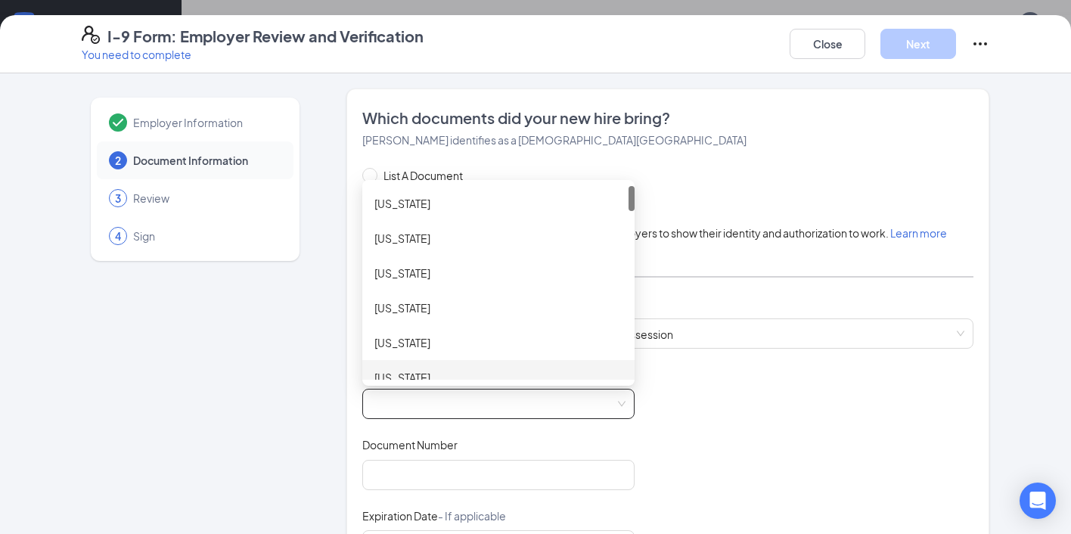
click at [418, 379] on div "State [US_STATE] [GEOGRAPHIC_DATA] [GEOGRAPHIC_DATA] [US_STATE] [US_STATE] [US_…" at bounding box center [498, 393] width 272 height 52
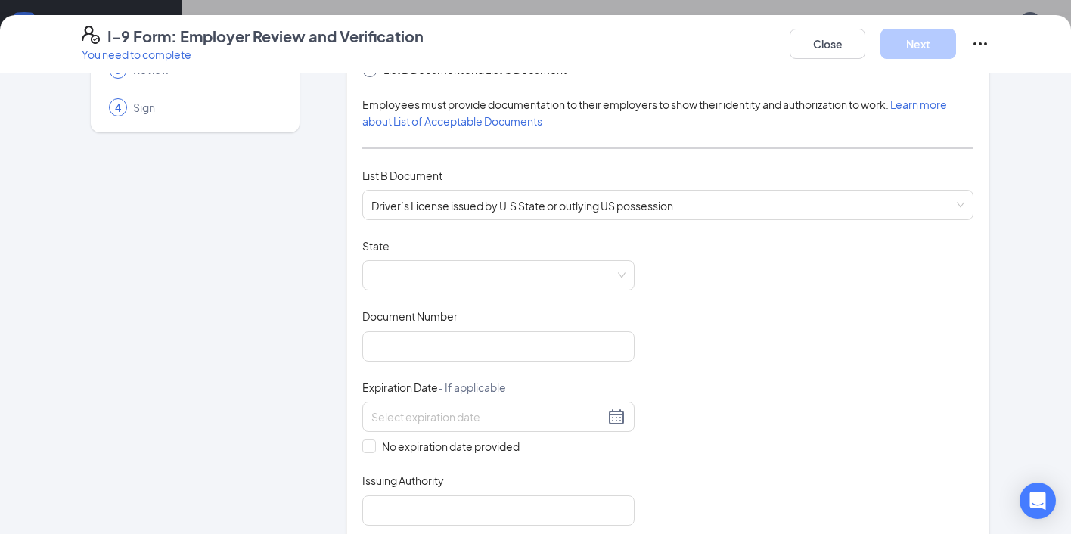
scroll to position [136, 0]
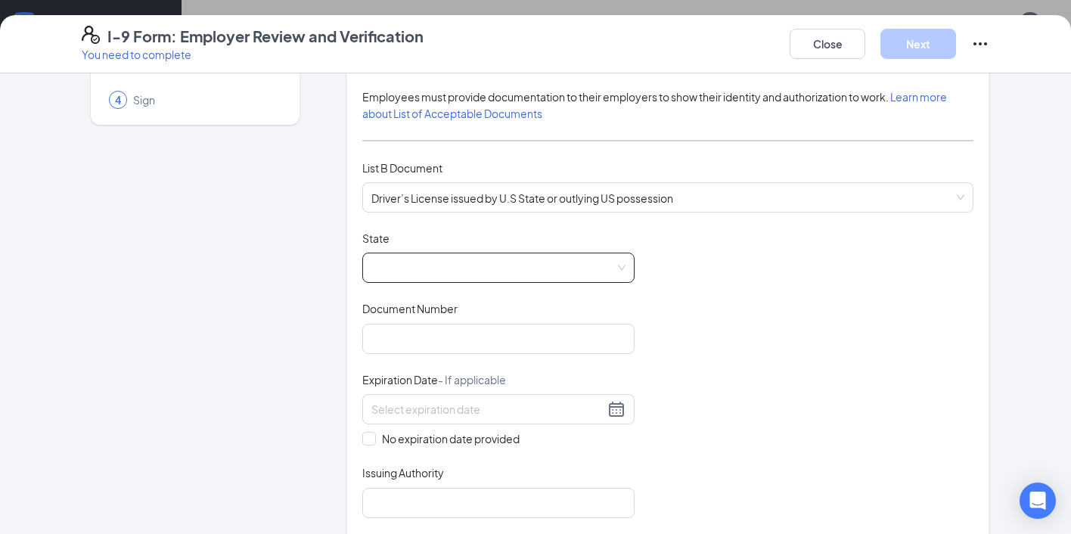
click at [459, 255] on span at bounding box center [498, 267] width 254 height 29
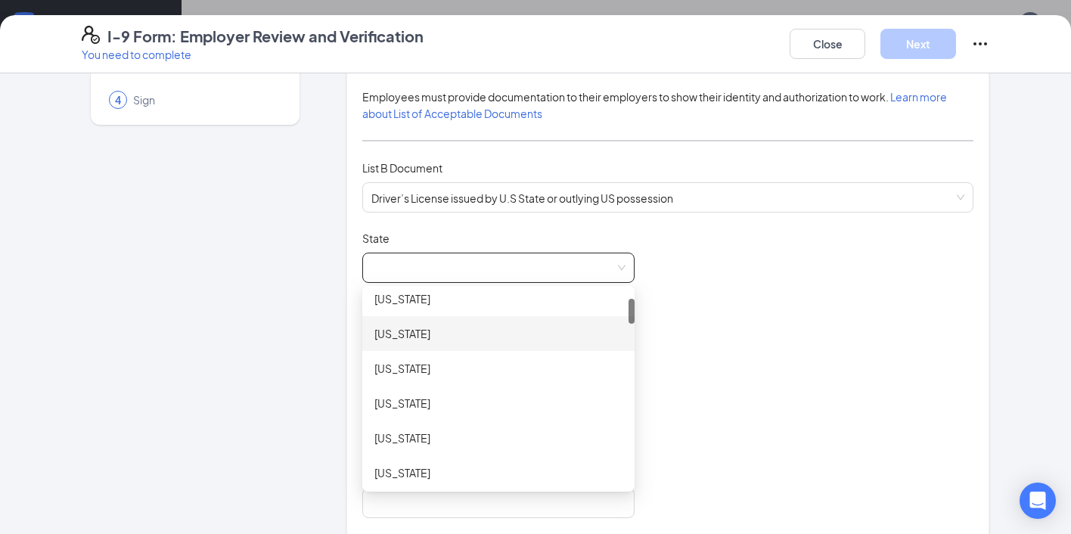
scroll to position [51, 0]
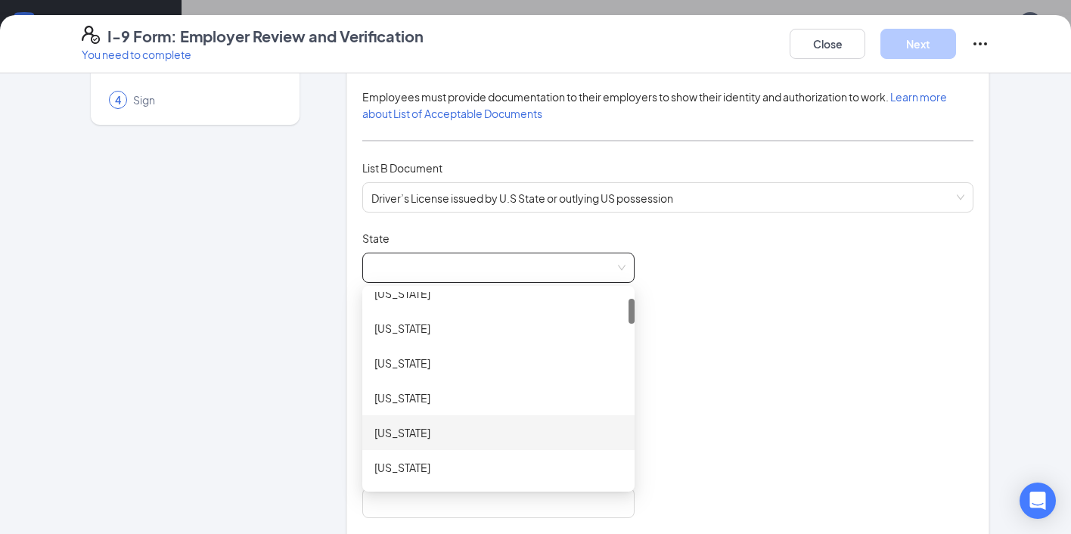
click at [411, 435] on div "[US_STATE]" at bounding box center [498, 432] width 248 height 17
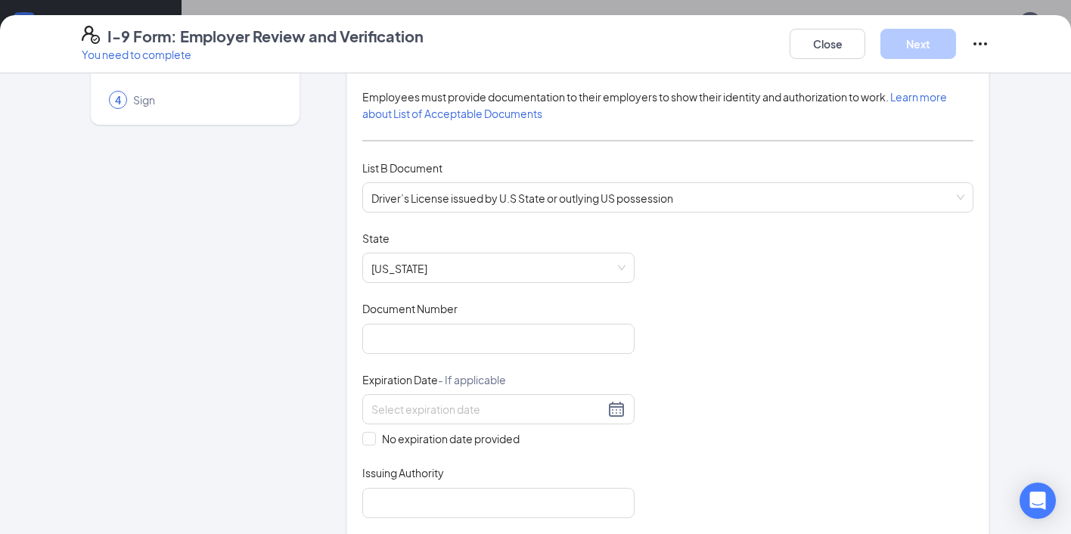
click at [474, 356] on div "Document Title Driver’s License issued by [DEMOGRAPHIC_DATA] State or outlying …" at bounding box center [667, 374] width 611 height 287
click at [482, 337] on input "Document Number" at bounding box center [498, 339] width 272 height 30
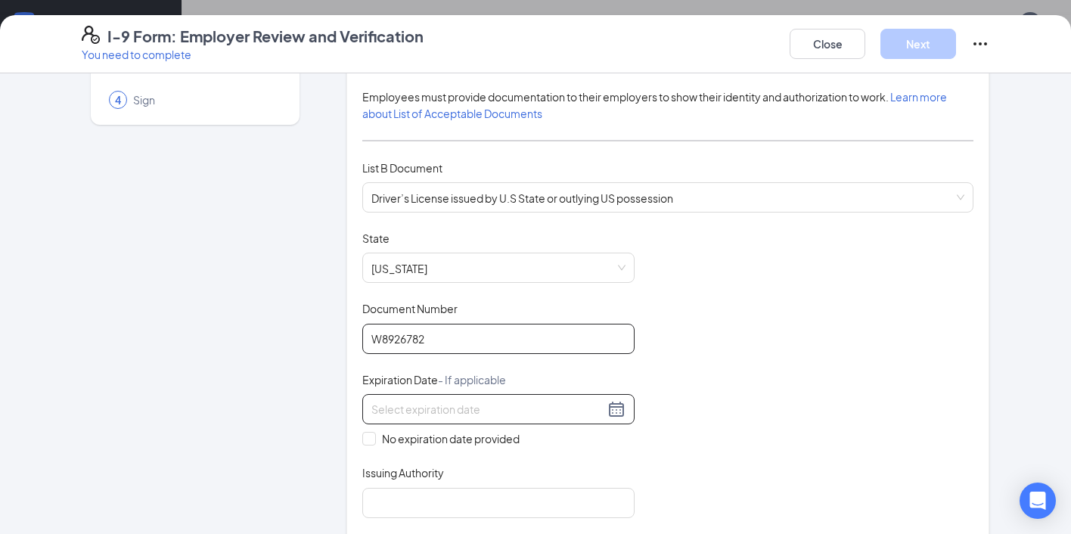
type input "W8926782"
click at [613, 404] on div at bounding box center [498, 409] width 254 height 18
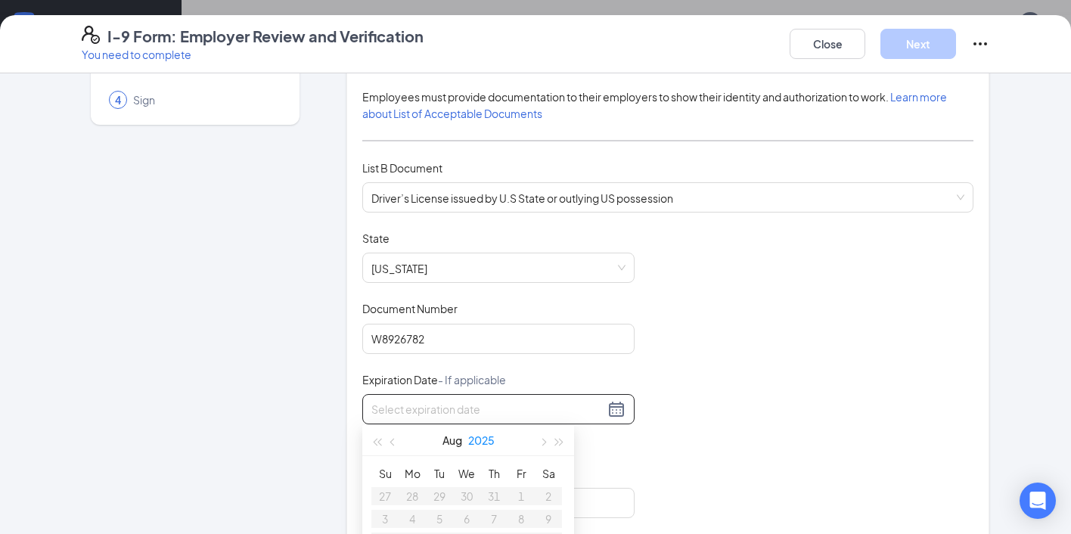
click at [494, 432] on button "2025" at bounding box center [481, 440] width 26 height 30
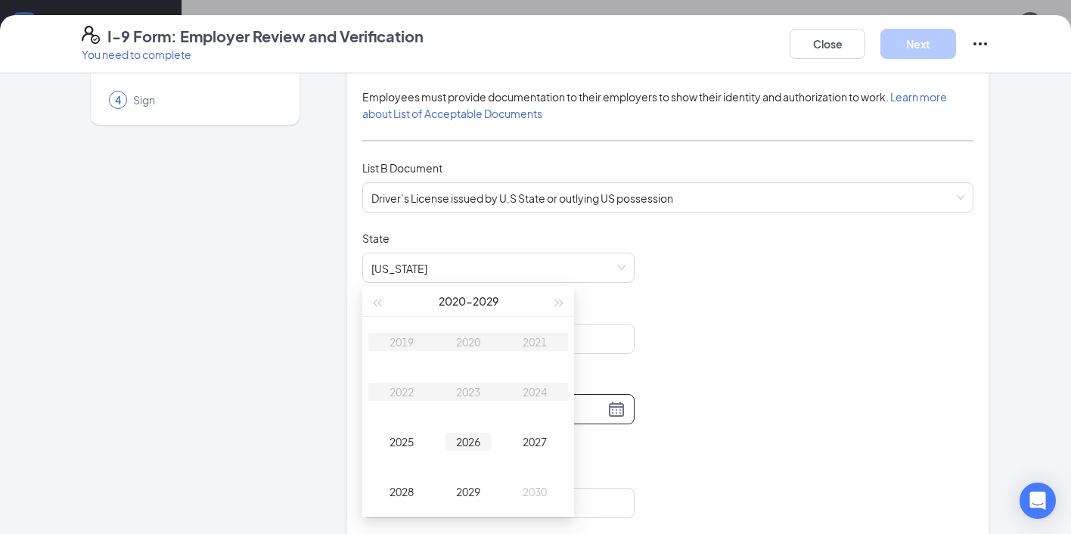
scroll to position [737, 0]
type input "[DATE]"
click at [467, 491] on div "2029" at bounding box center [468, 488] width 45 height 18
type input "[DATE]"
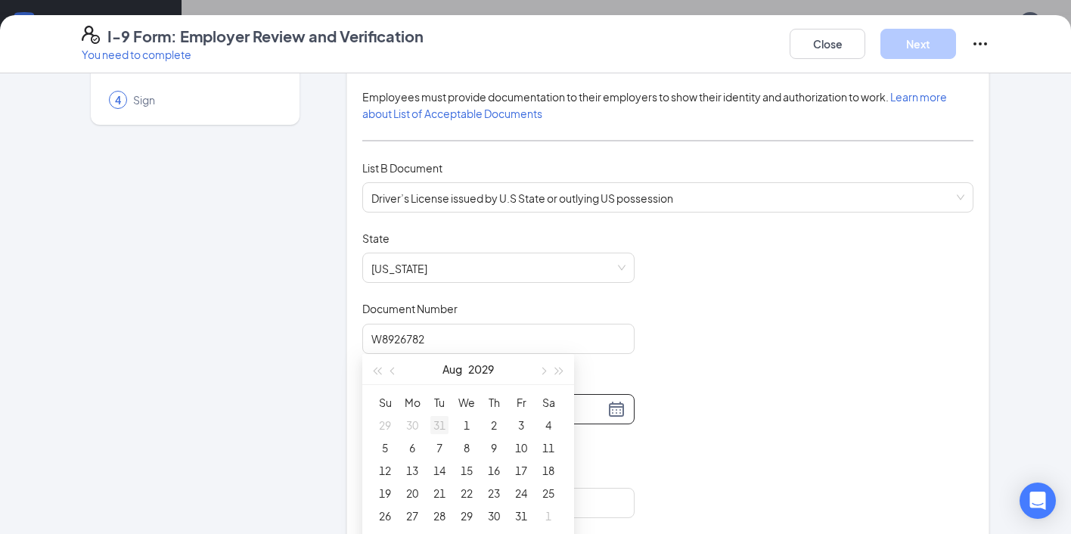
scroll to position [824, 0]
type input "[DATE]"
click at [436, 455] on div "14" at bounding box center [439, 455] width 18 height 18
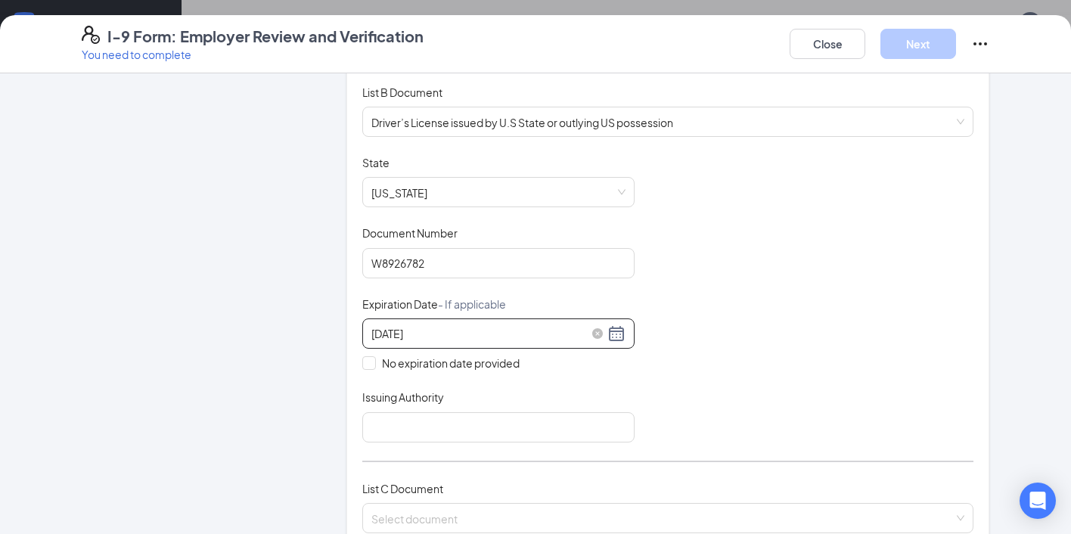
scroll to position [213, 0]
click at [412, 421] on input "Issuing Authority" at bounding box center [498, 426] width 272 height 30
type input "CA"
click at [740, 382] on div "Document Title Driver’s License issued by U.S State or outlying US possession S…" at bounding box center [667, 297] width 611 height 287
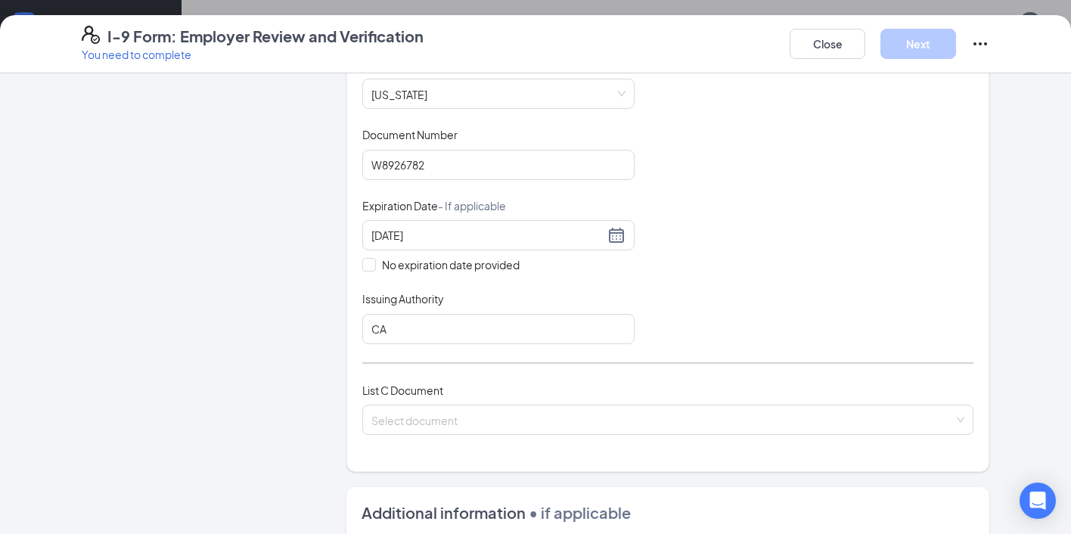
scroll to position [402, 0]
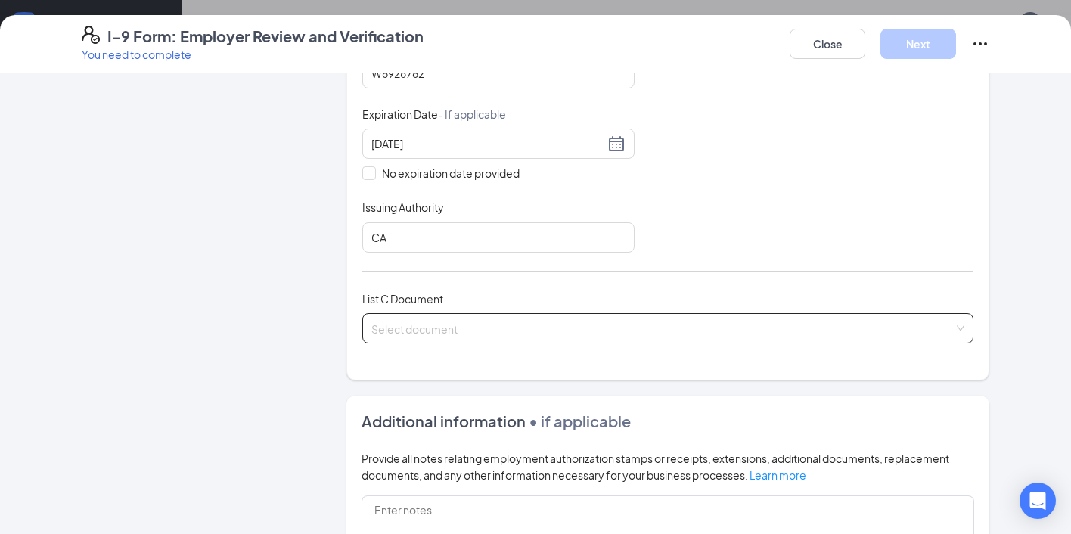
click at [502, 321] on input "search" at bounding box center [662, 325] width 582 height 23
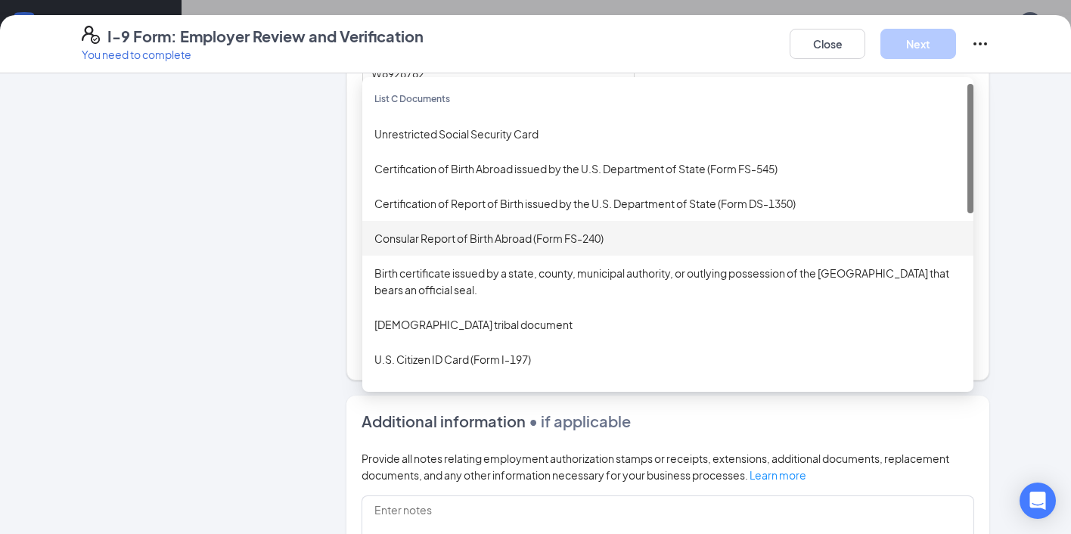
scroll to position [0, 0]
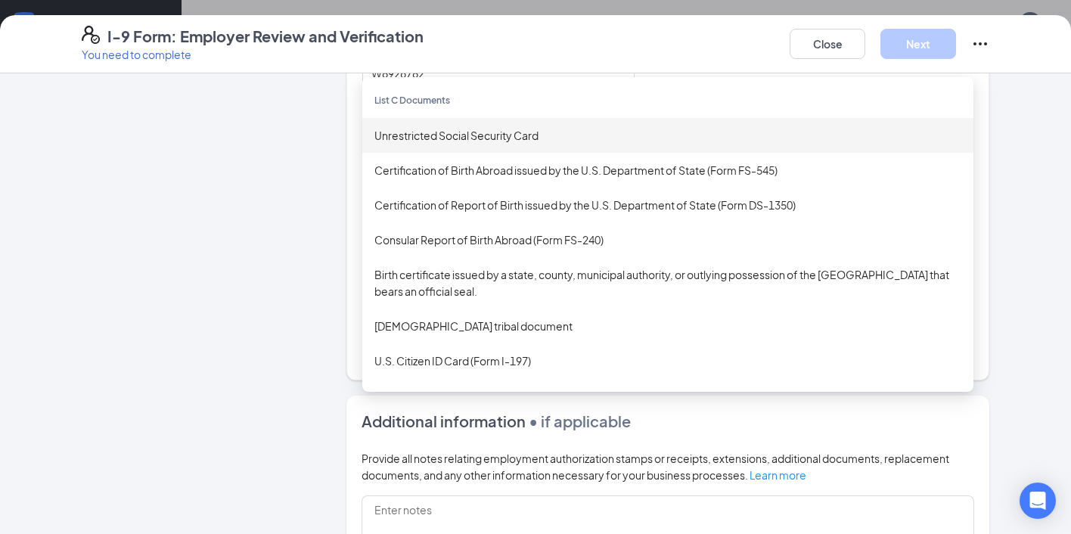
click at [511, 138] on div "Unrestricted Social Security Card" at bounding box center [667, 135] width 587 height 17
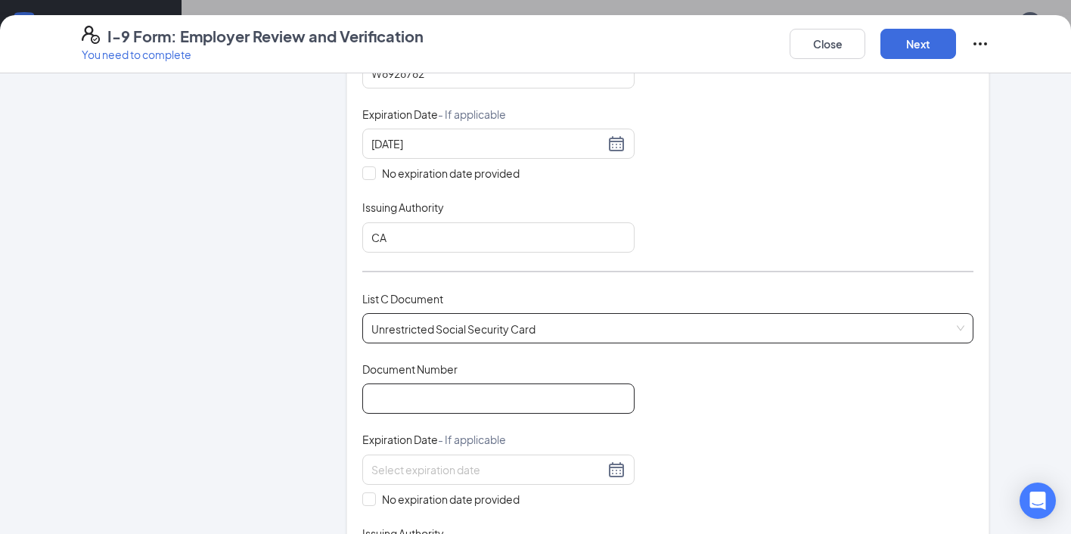
click at [459, 389] on input "Document Number" at bounding box center [498, 398] width 272 height 30
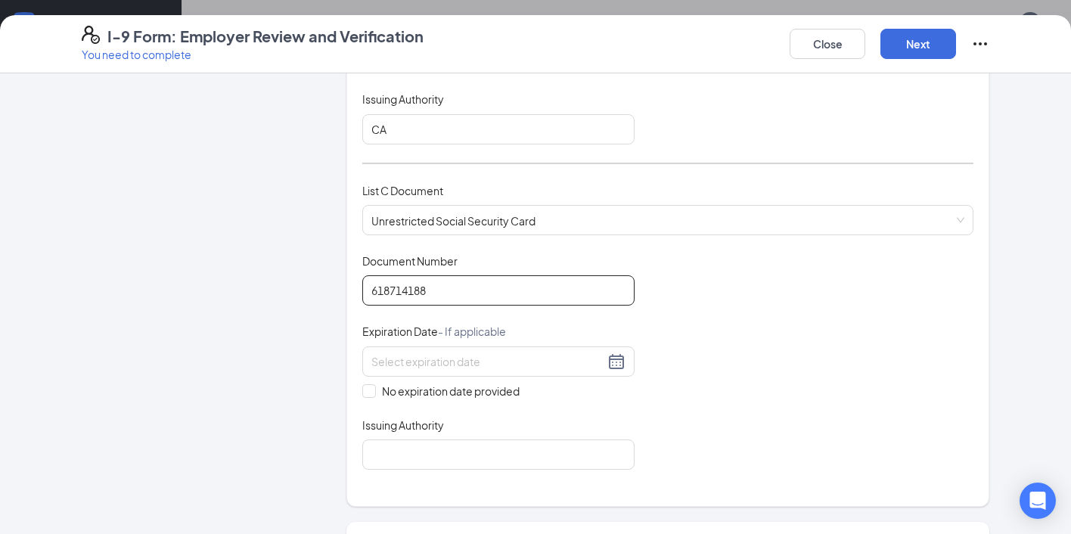
scroll to position [615, 0]
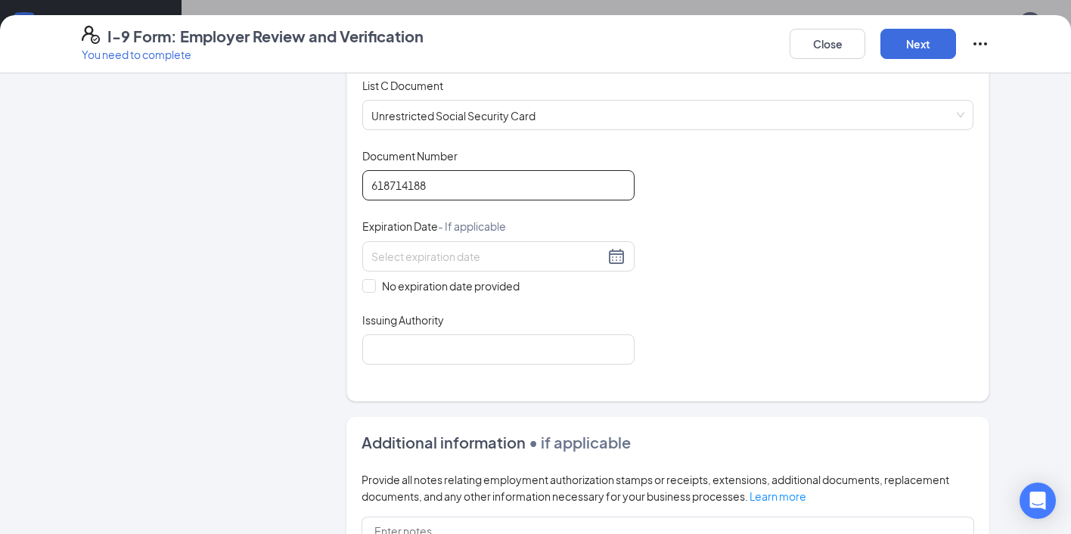
type input "618714188"
click at [367, 273] on div "No expiration date provided" at bounding box center [498, 267] width 272 height 53
click at [367, 283] on input "No expiration date provided" at bounding box center [367, 284] width 11 height 11
checkbox input "true"
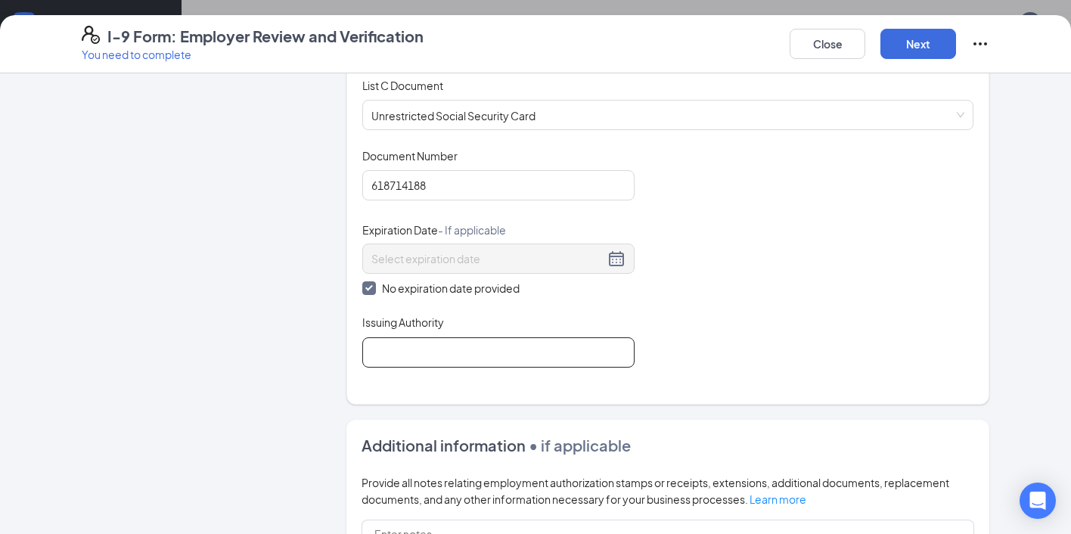
click at [470, 350] on input "Issuing Authority" at bounding box center [498, 352] width 272 height 30
type input "Social Security Administration"
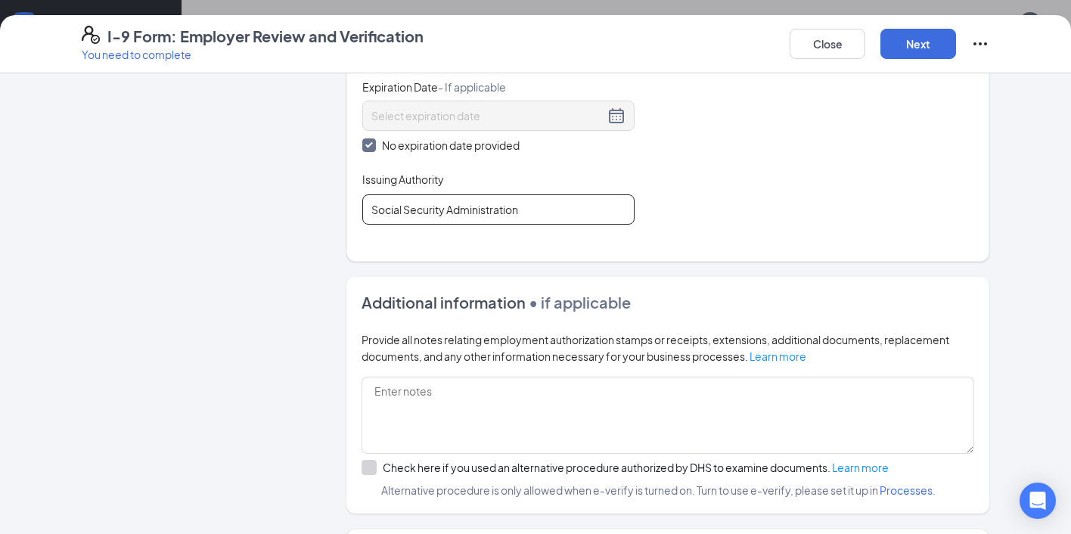
scroll to position [892, 0]
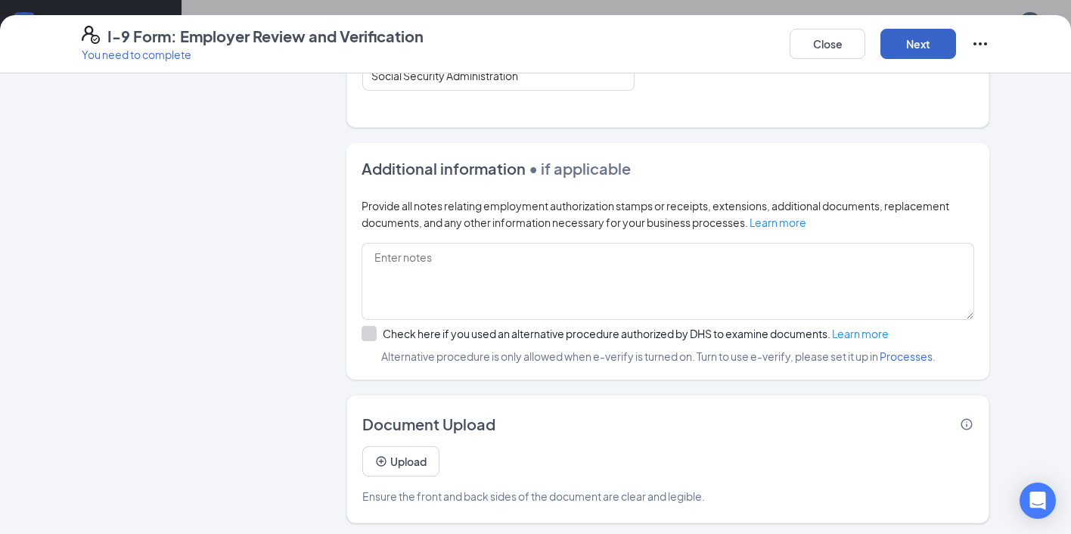
click at [927, 33] on button "Next" at bounding box center [918, 44] width 76 height 30
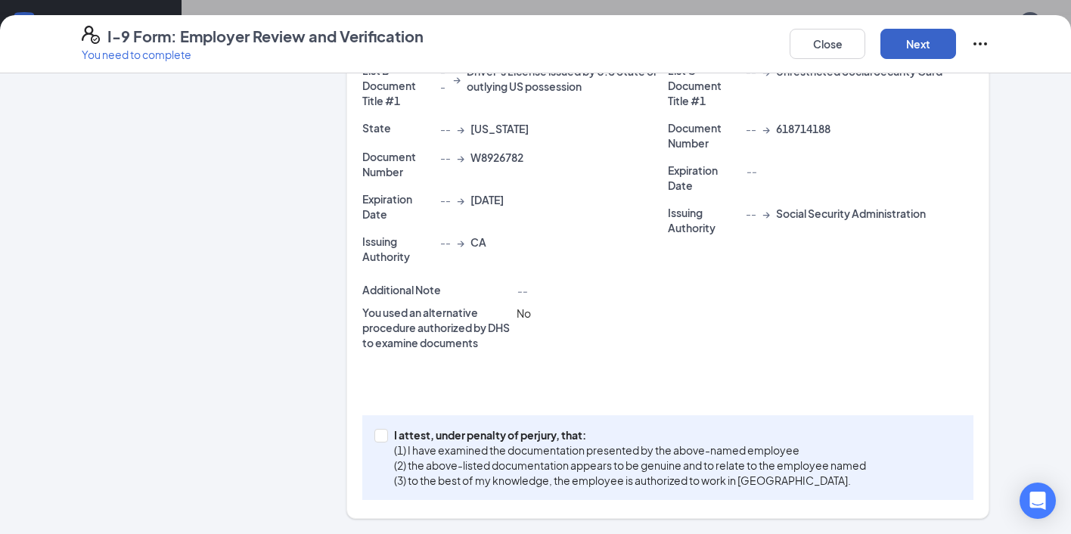
scroll to position [350, 0]
click at [914, 48] on button "Next" at bounding box center [918, 44] width 76 height 30
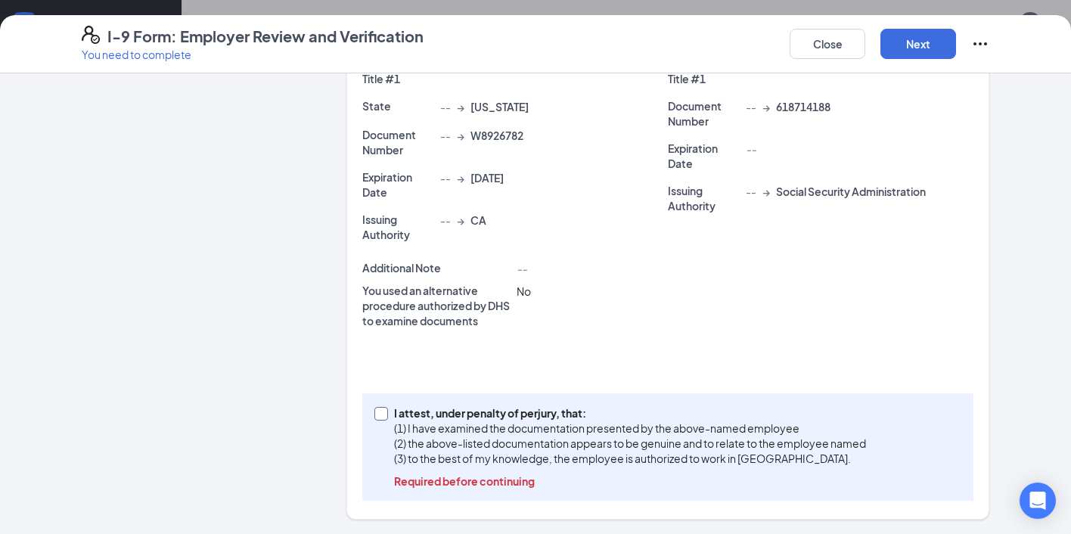
click at [379, 411] on input "I attest, under penalty of [PERSON_NAME], that: (1) I have examined the documen…" at bounding box center [379, 412] width 11 height 11
checkbox input "true"
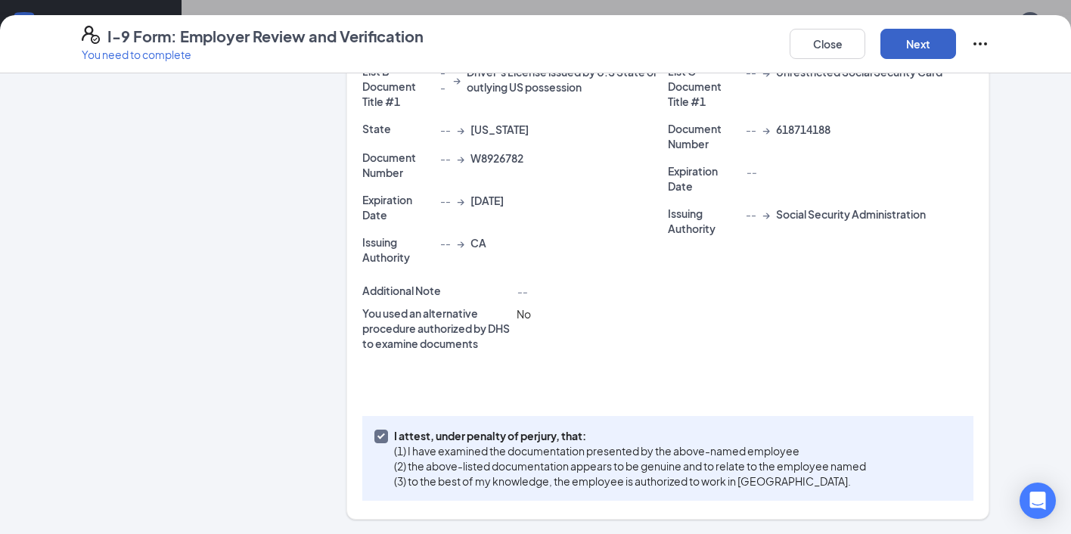
click at [922, 46] on button "Next" at bounding box center [918, 44] width 76 height 30
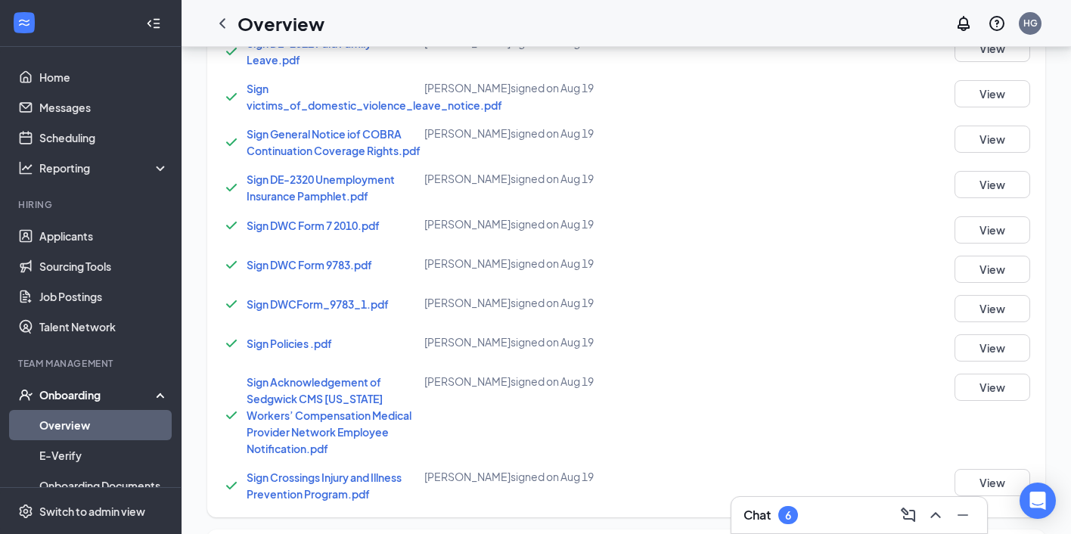
scroll to position [1277, 0]
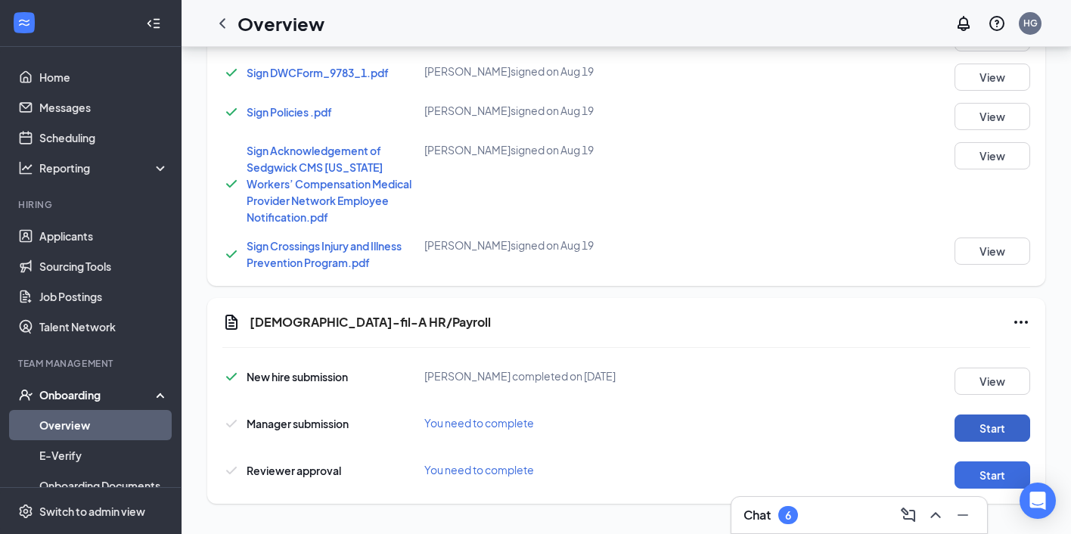
click at [979, 421] on button "Start" at bounding box center [993, 427] width 76 height 27
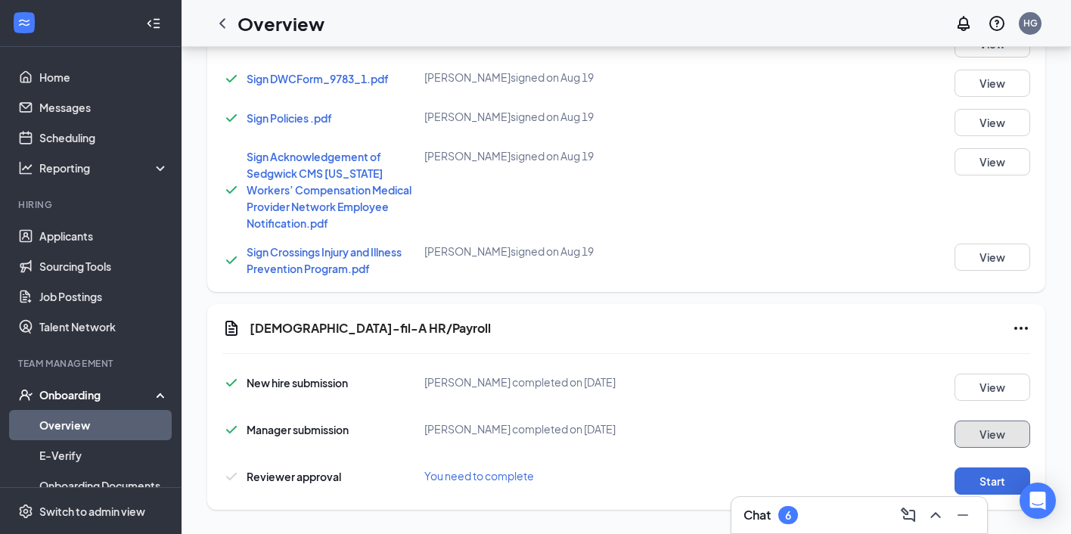
scroll to position [1283, 0]
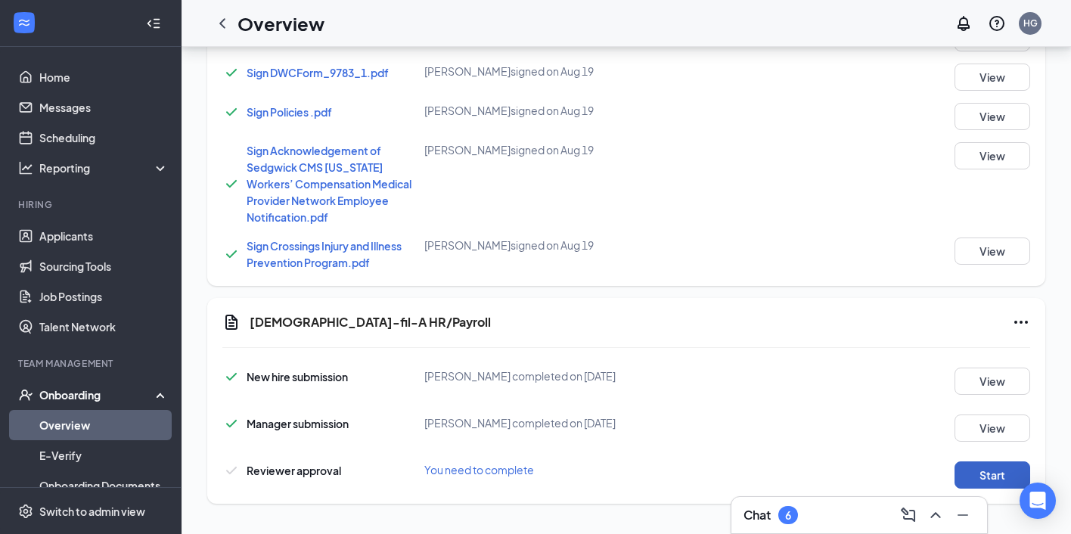
click at [966, 480] on button "Start" at bounding box center [993, 474] width 76 height 27
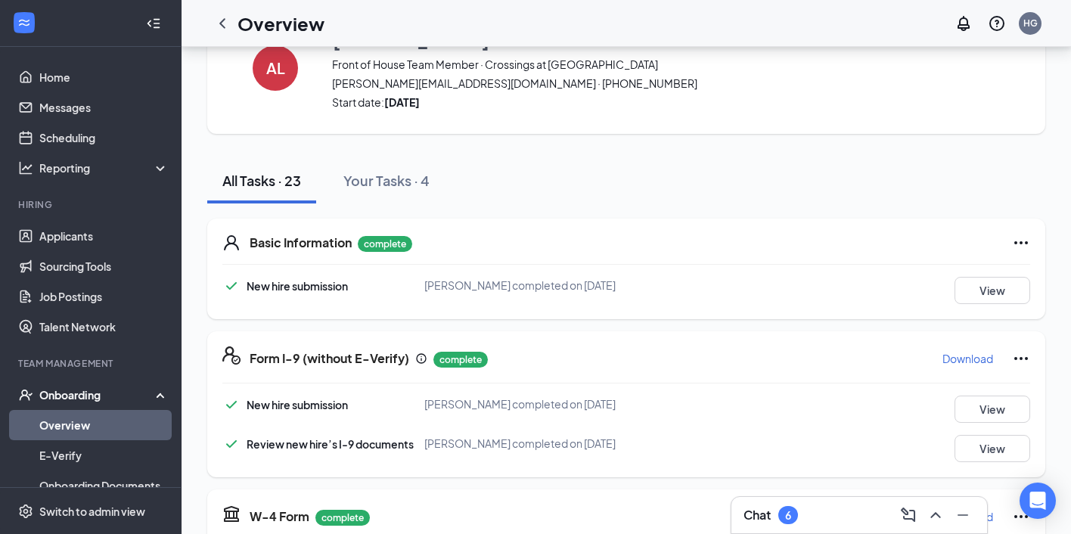
scroll to position [0, 0]
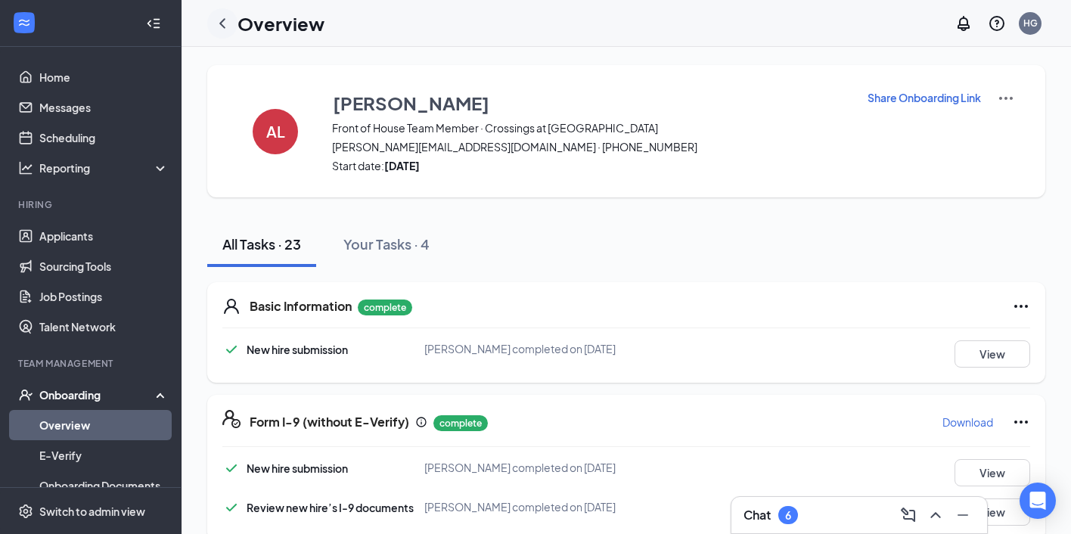
click at [227, 22] on icon "ChevronLeft" at bounding box center [222, 23] width 18 height 18
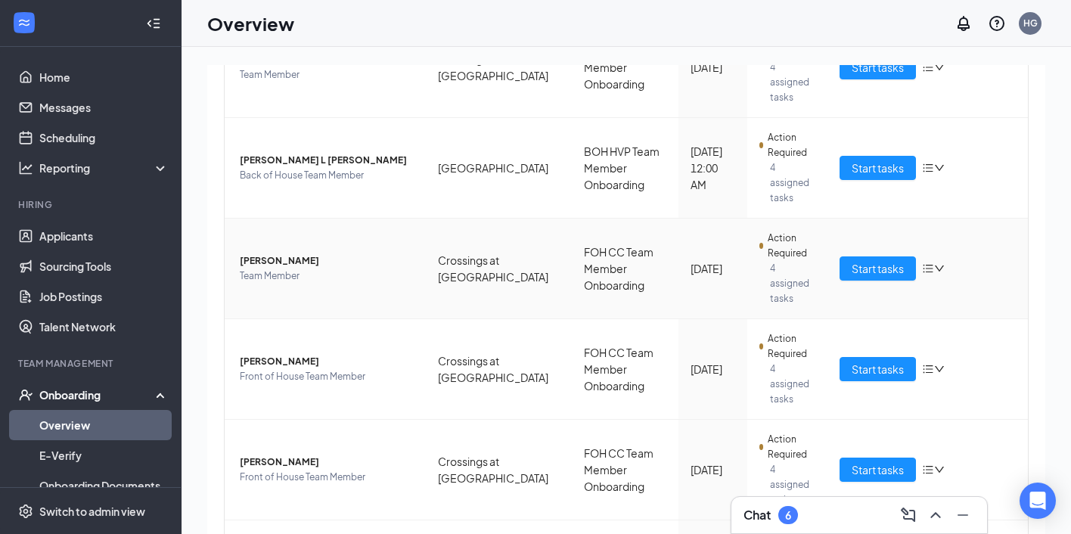
scroll to position [255, 0]
click at [874, 360] on span "Start tasks" at bounding box center [878, 368] width 52 height 17
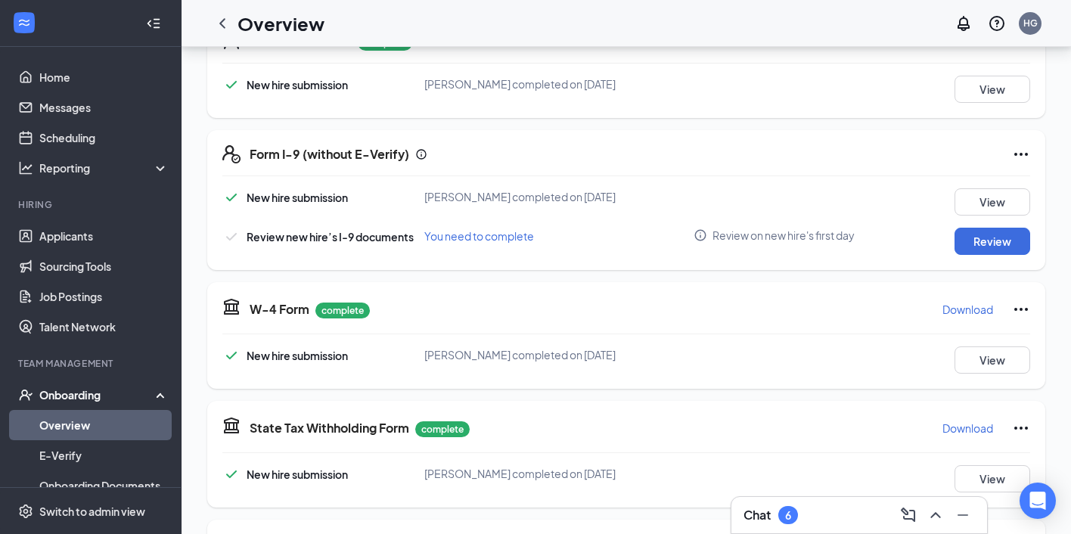
scroll to position [273, 0]
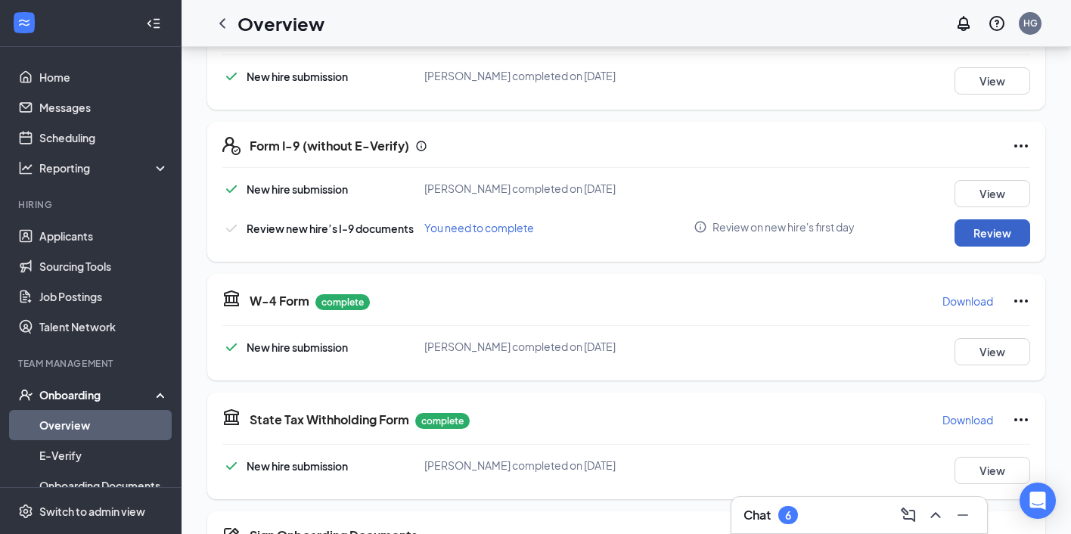
click at [977, 230] on button "Review" at bounding box center [993, 232] width 76 height 27
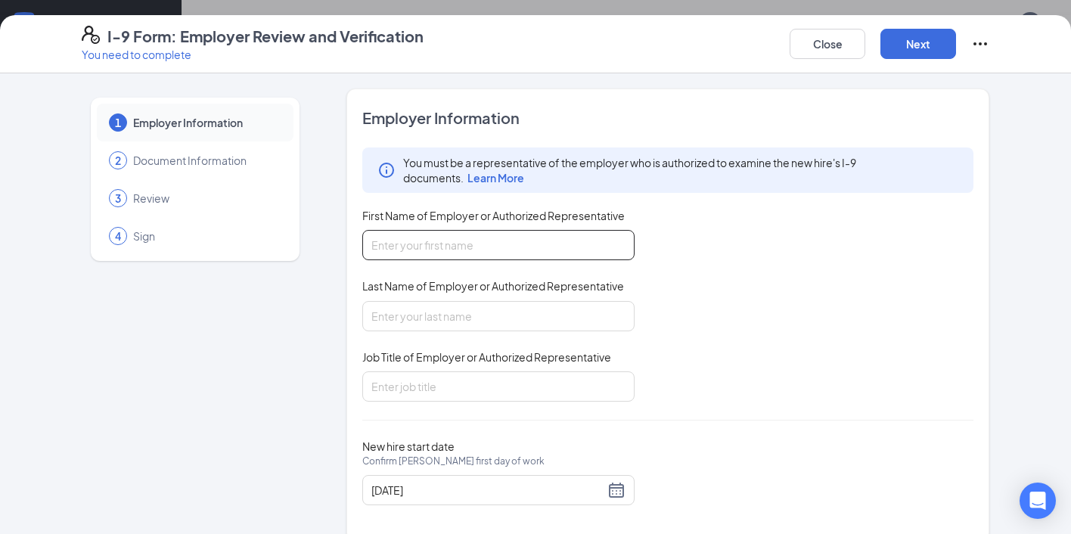
click at [473, 251] on input "First Name of Employer or Authorized Representative" at bounding box center [498, 245] width 272 height 30
type input "[PERSON_NAME]"
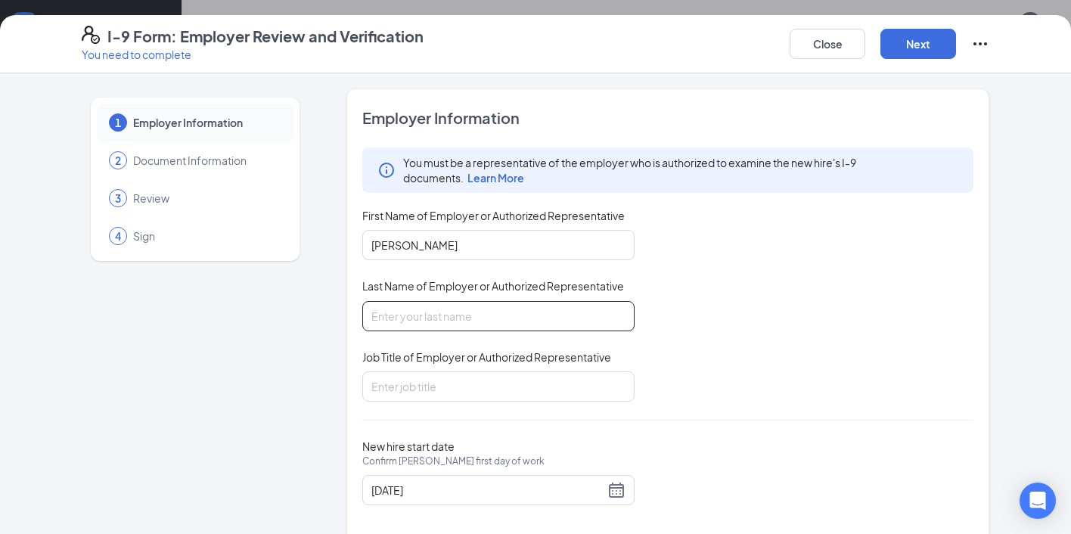
type input "[PERSON_NAME]"
click at [442, 392] on input "Job Title of Employer or Authorized Representative" at bounding box center [498, 386] width 272 height 30
type input "Operating Partner"
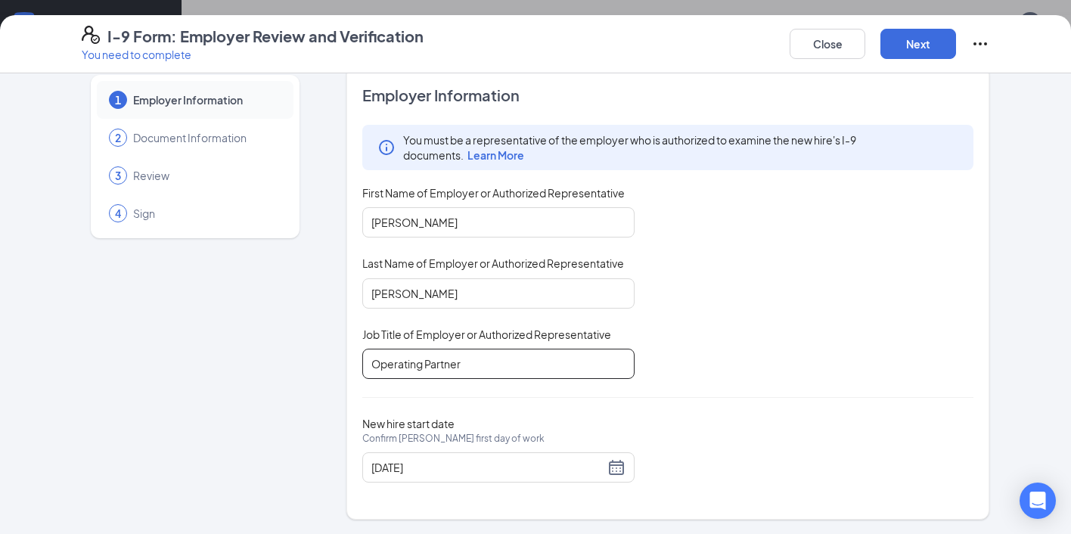
scroll to position [371, 0]
click at [616, 464] on div "[DATE]" at bounding box center [498, 467] width 254 height 18
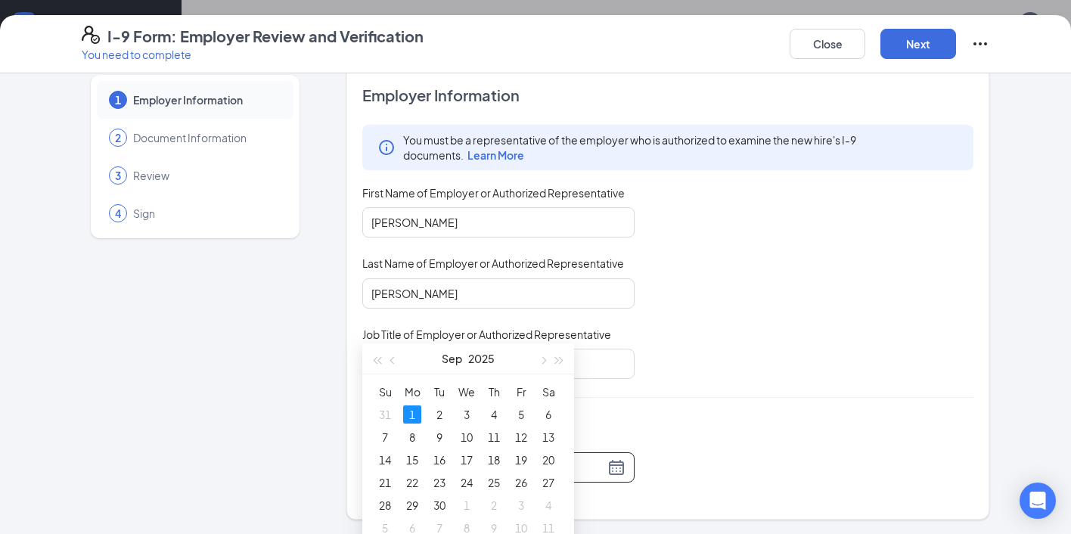
scroll to position [518, 0]
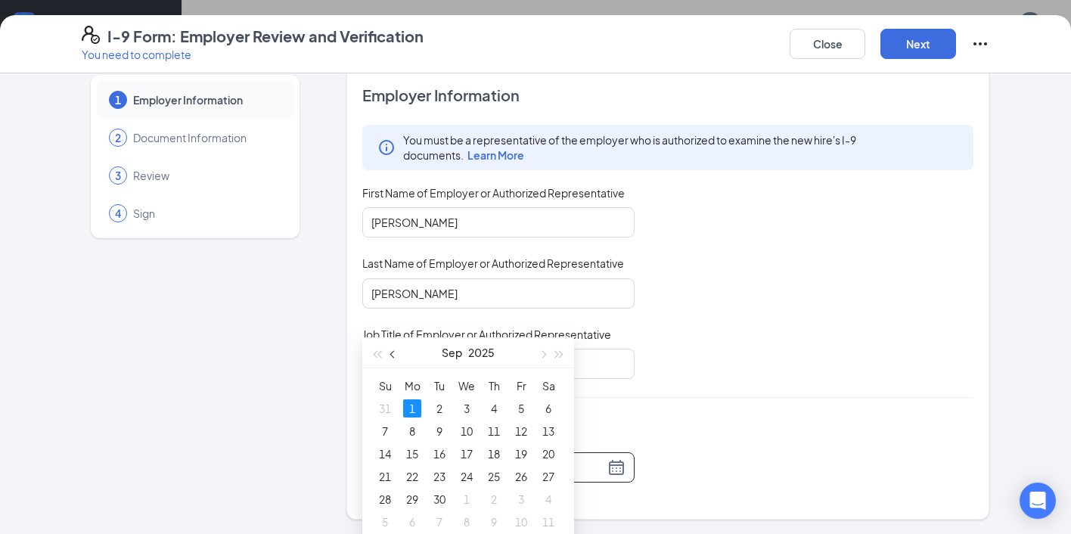
click at [390, 355] on button "button" at bounding box center [393, 352] width 17 height 30
type input "[DATE]"
click at [435, 495] on div "26" at bounding box center [439, 499] width 18 height 18
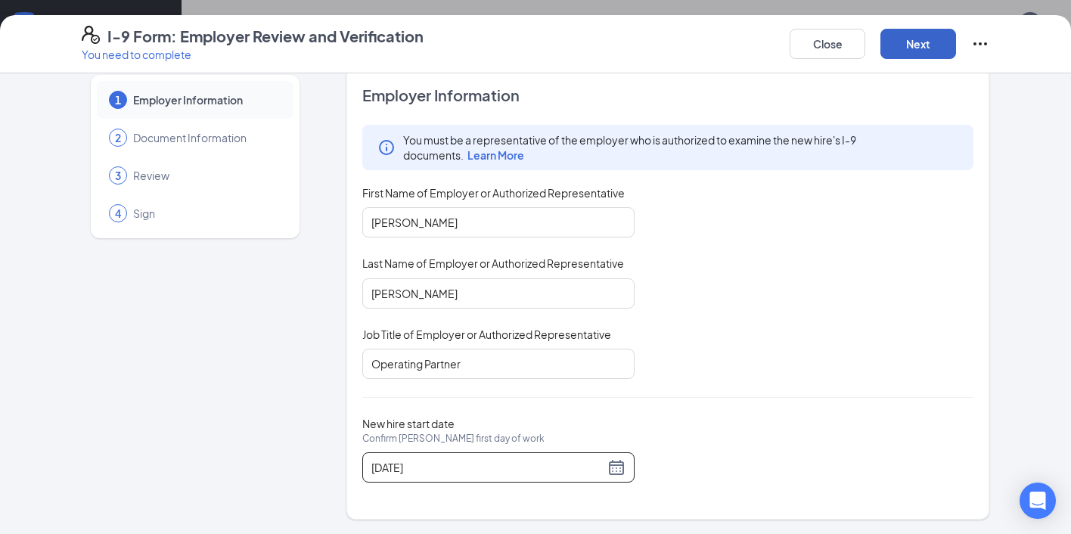
click at [896, 42] on button "Next" at bounding box center [918, 44] width 76 height 30
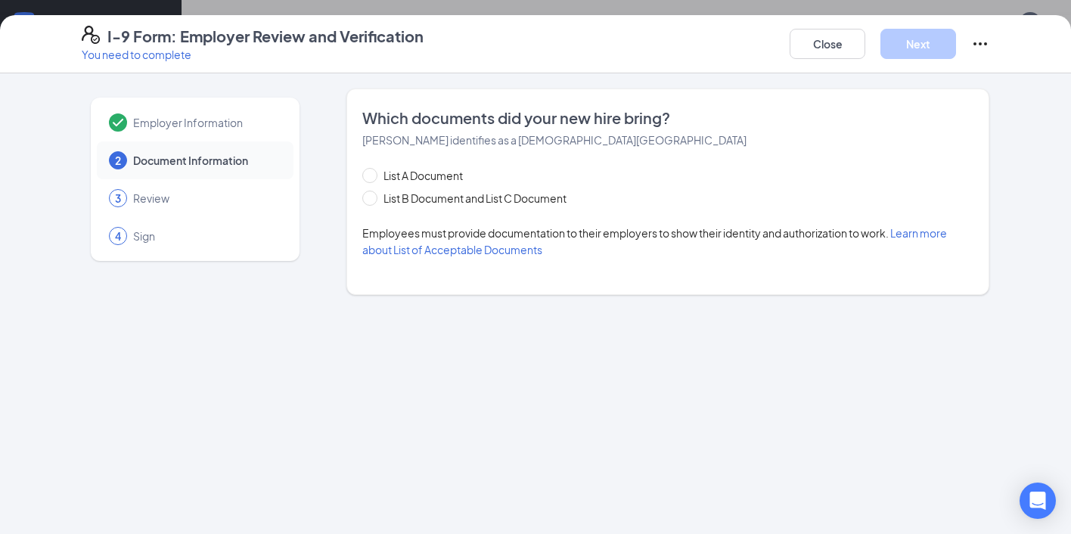
scroll to position [0, 0]
click at [368, 192] on input "List B Document and List C Document" at bounding box center [367, 196] width 11 height 11
radio input "true"
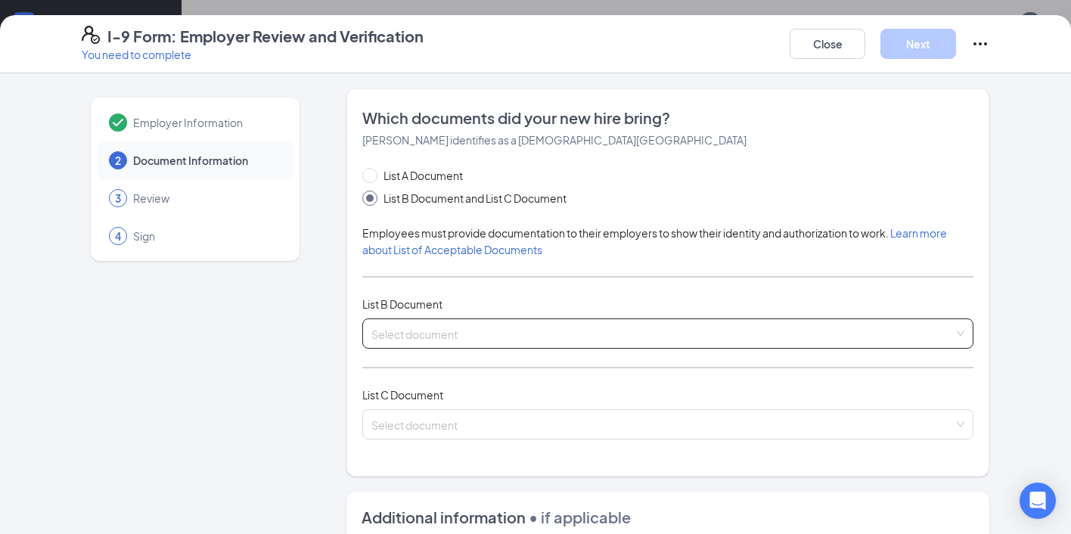
click at [543, 331] on input "search" at bounding box center [662, 330] width 582 height 23
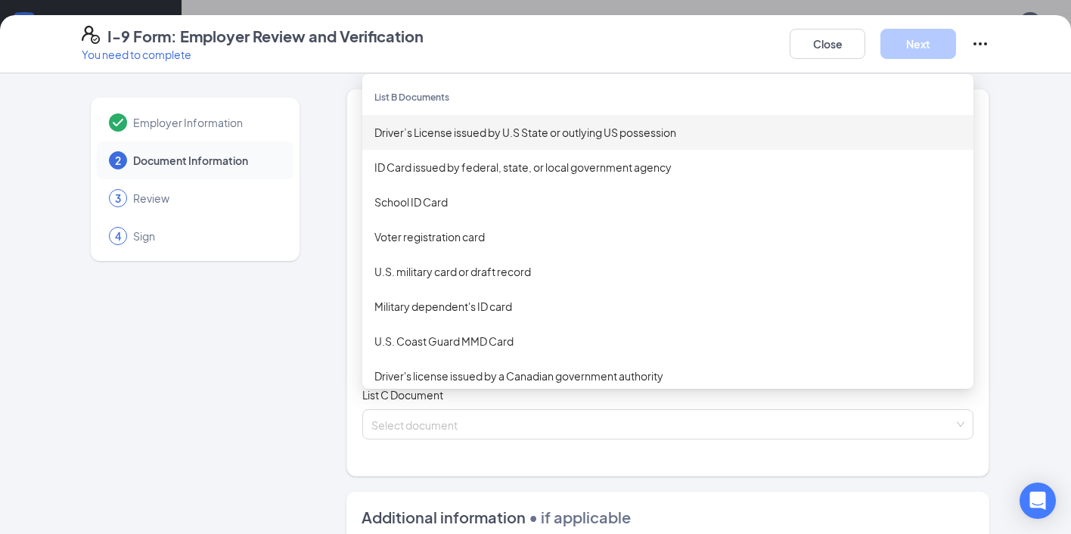
click at [482, 139] on div "Driver’s License issued by U.S State or outlying US possession" at bounding box center [667, 132] width 587 height 17
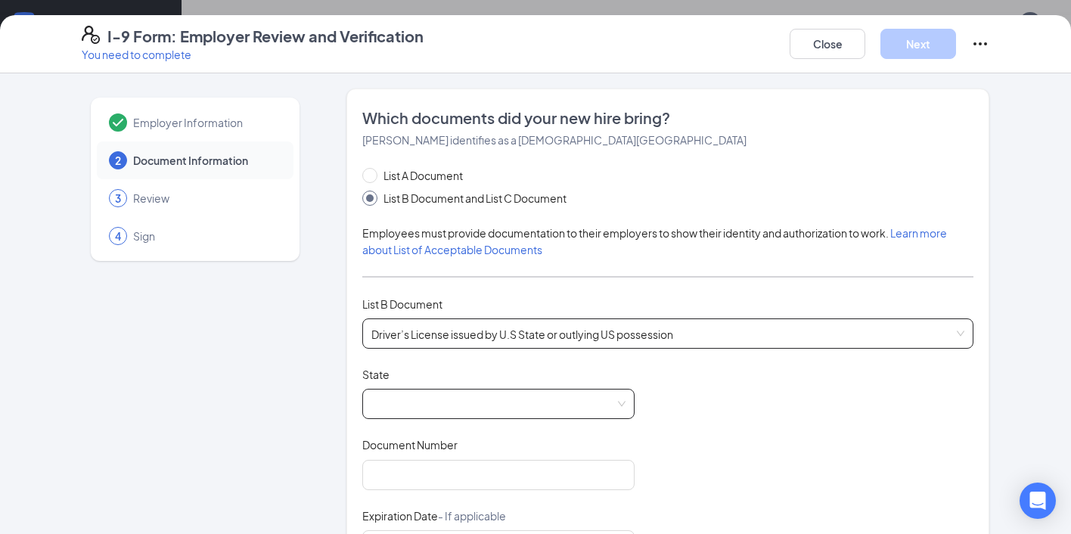
click at [438, 411] on span at bounding box center [498, 404] width 254 height 29
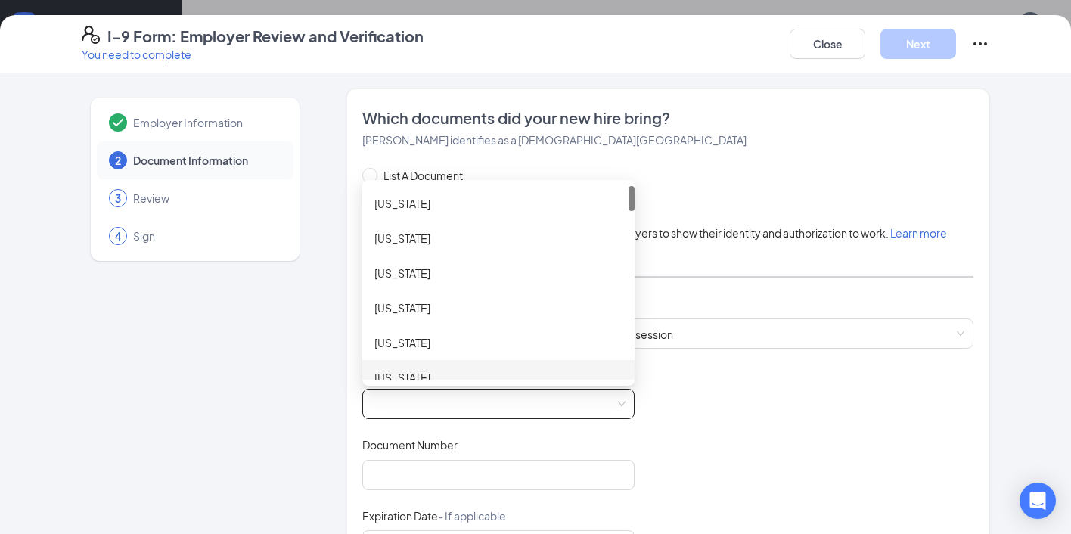
click at [430, 379] on div "State [US_STATE] [GEOGRAPHIC_DATA] [GEOGRAPHIC_DATA] [US_STATE] [US_STATE] [US_…" at bounding box center [498, 393] width 272 height 52
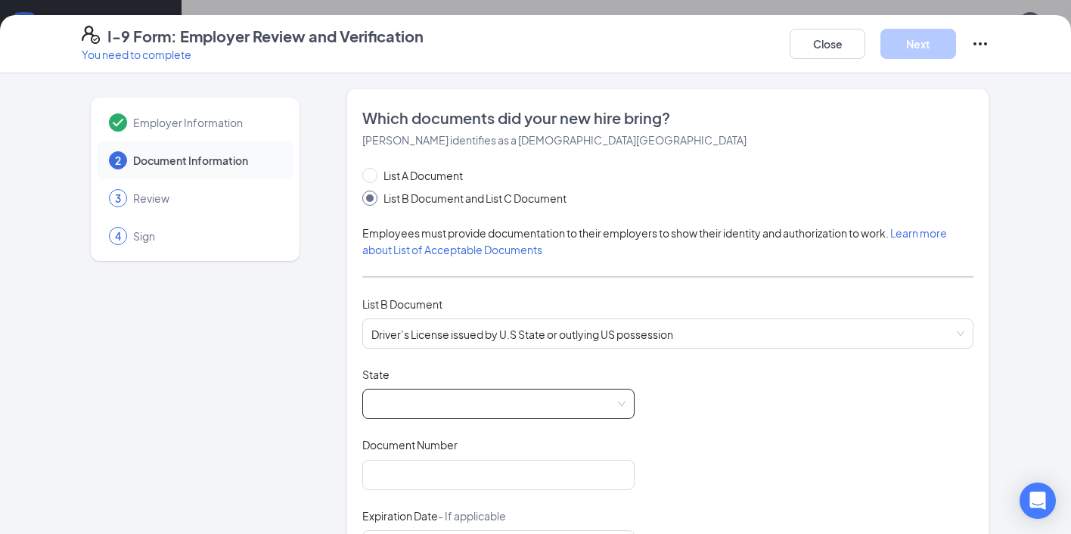
click at [438, 403] on span at bounding box center [498, 404] width 254 height 29
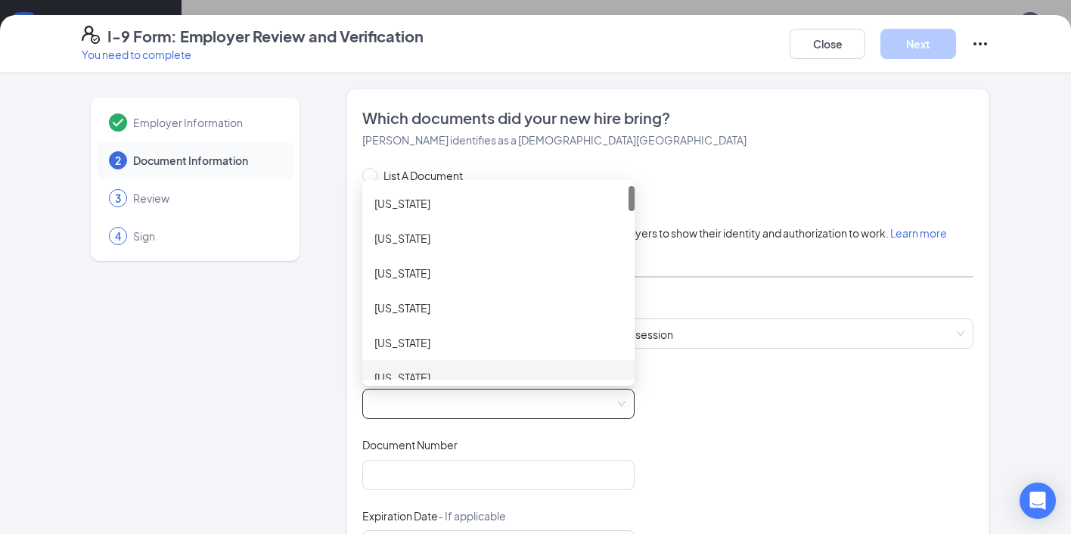
click at [449, 374] on div "[US_STATE]" at bounding box center [498, 377] width 248 height 17
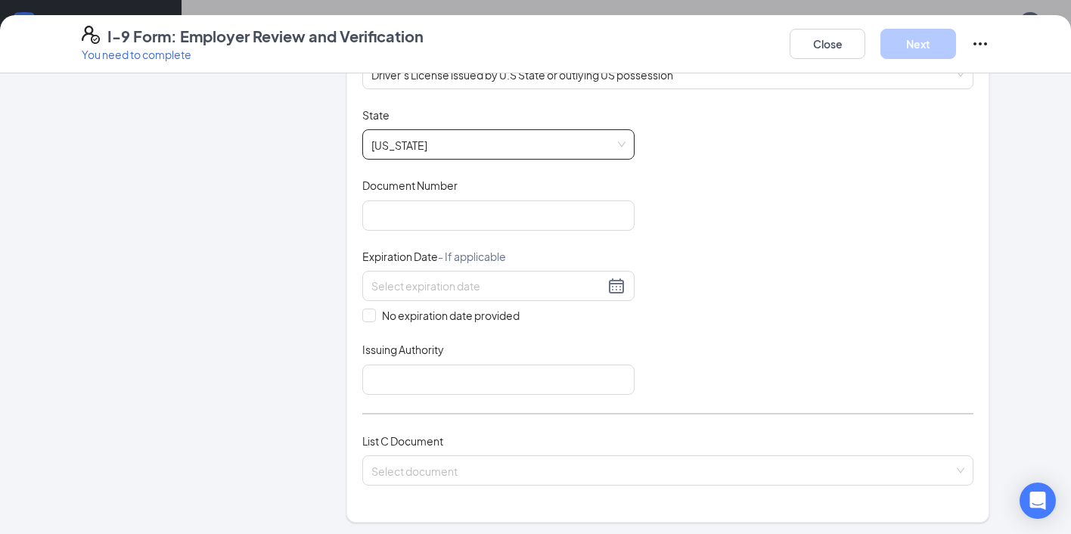
scroll to position [265, 0]
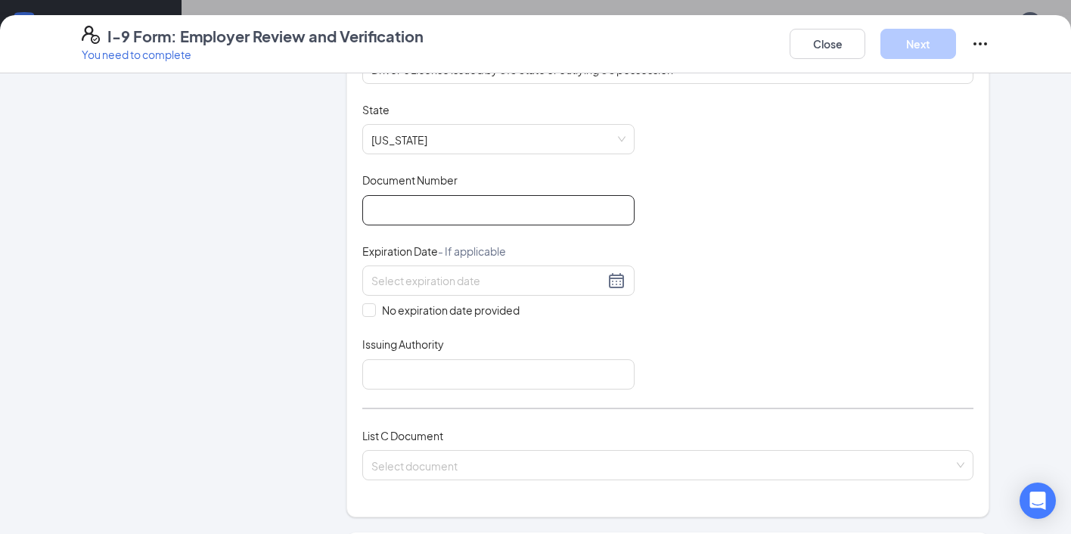
click at [507, 200] on input "Document Number" at bounding box center [498, 210] width 272 height 30
type input "W9267361"
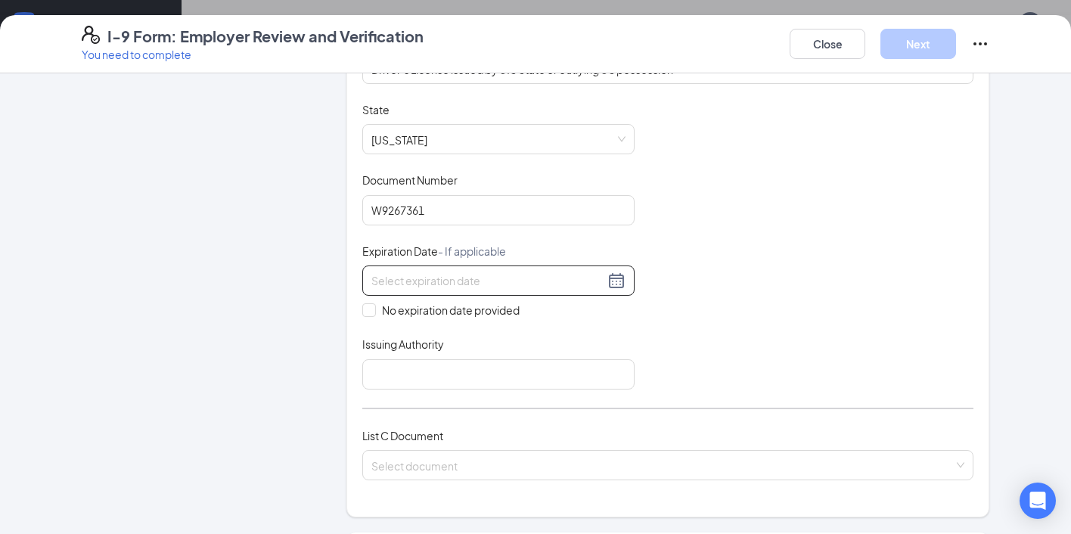
click at [526, 275] on input at bounding box center [487, 280] width 233 height 17
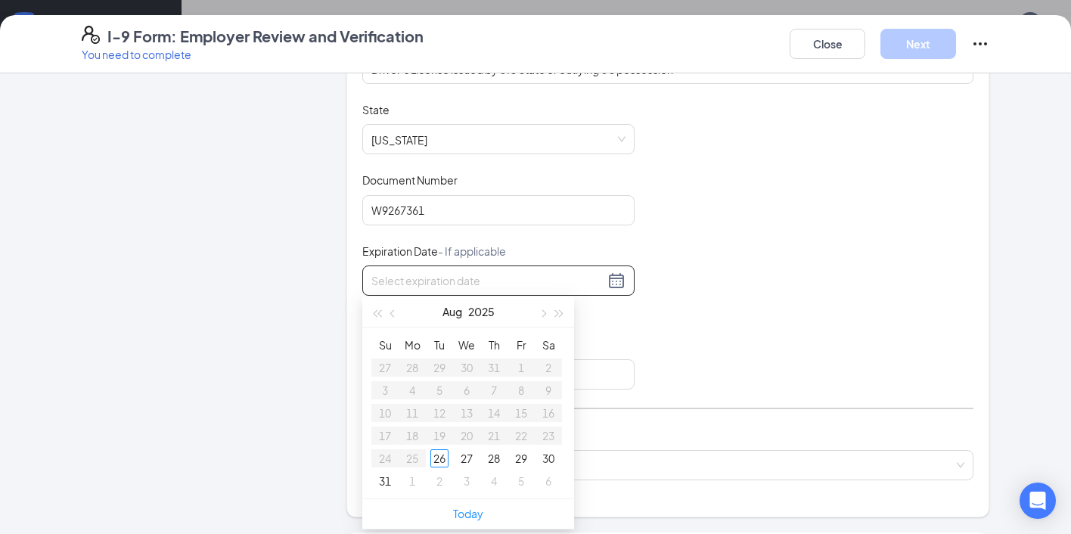
click at [614, 284] on div at bounding box center [498, 281] width 254 height 18
click at [475, 309] on button "2025" at bounding box center [481, 312] width 26 height 30
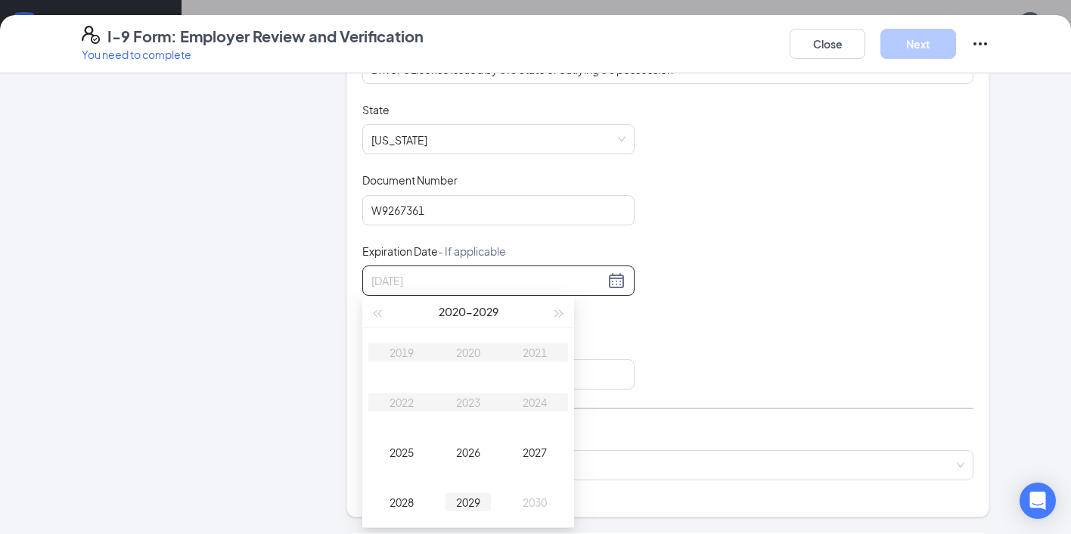
click at [466, 489] on td "2029" at bounding box center [468, 502] width 67 height 50
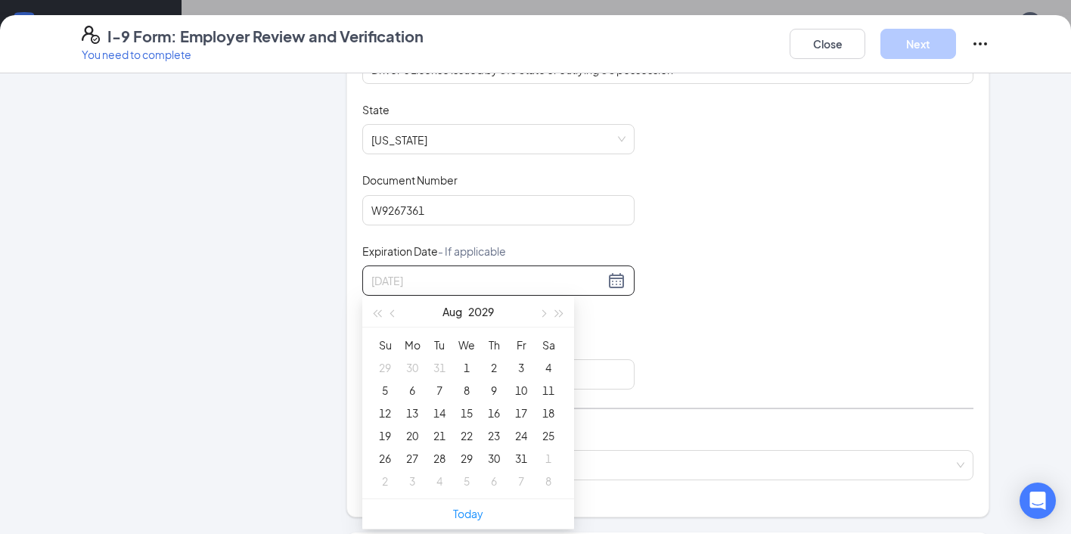
type input "[DATE]"
click at [453, 311] on button "Aug" at bounding box center [452, 312] width 20 height 30
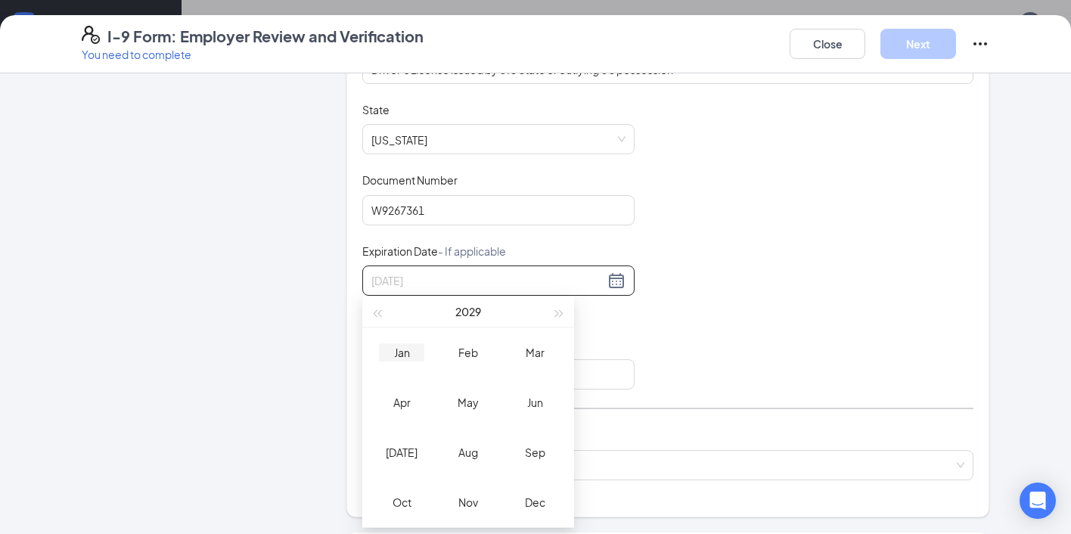
click at [394, 361] on td "Jan" at bounding box center [401, 353] width 67 height 50
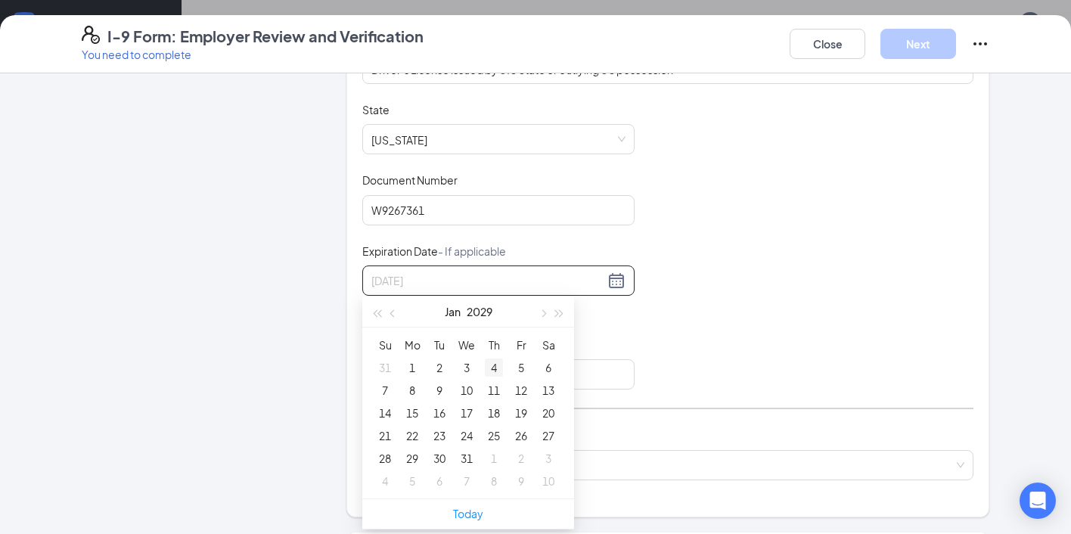
type input "[DATE]"
click at [489, 370] on div "4" at bounding box center [494, 368] width 18 height 18
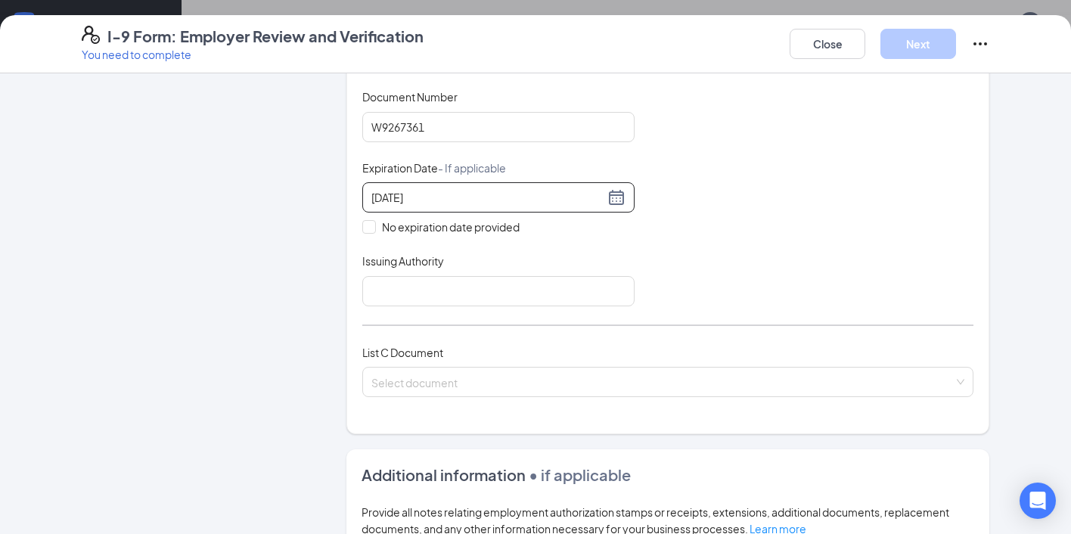
scroll to position [417, 0]
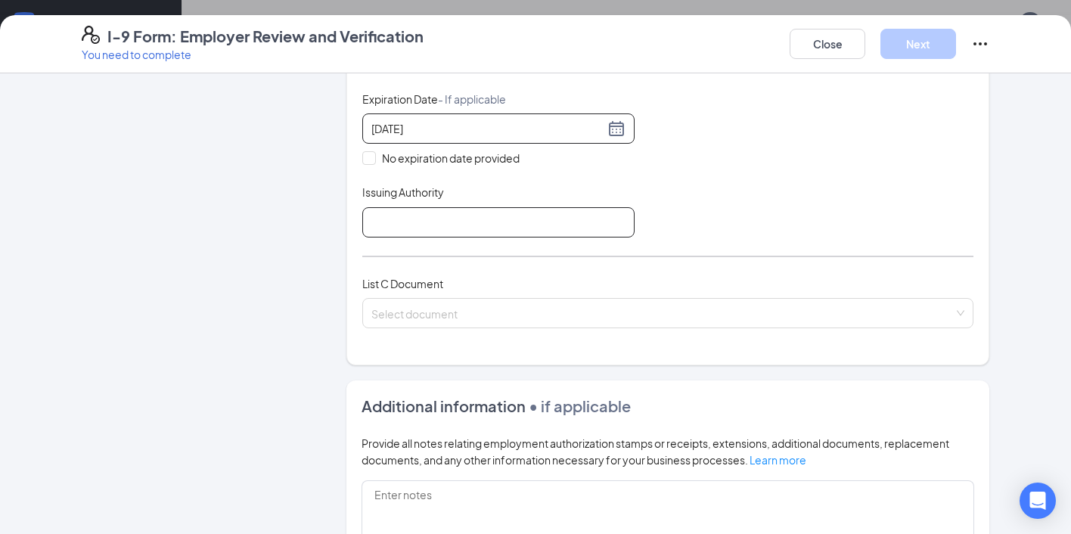
click at [490, 220] on input "Issuing Authority" at bounding box center [498, 222] width 272 height 30
type input "CA"
click at [792, 256] on div "List A Document List B Document and List C Document Employees must provide docu…" at bounding box center [667, 48] width 611 height 596
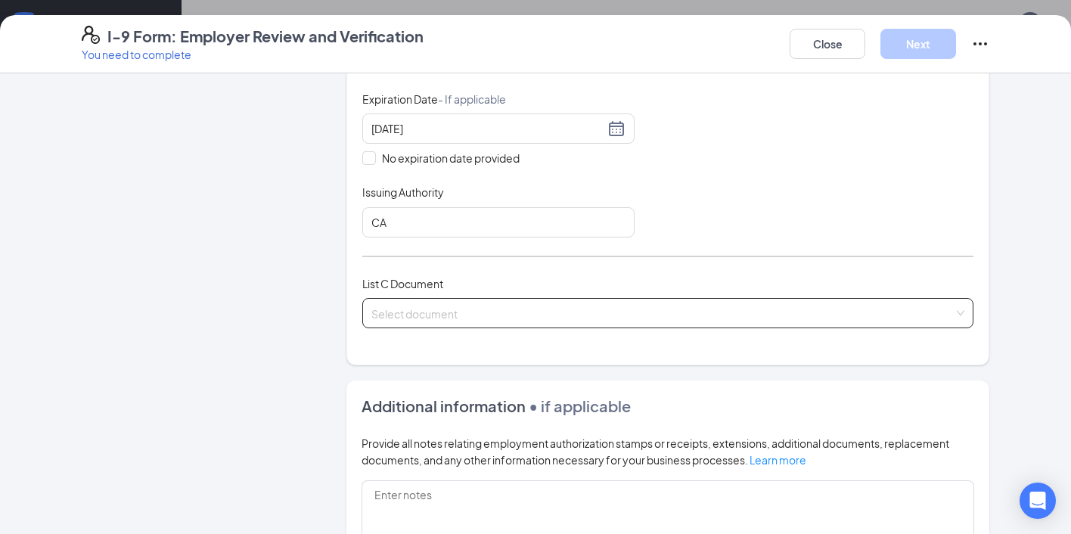
click at [612, 303] on input "search" at bounding box center [662, 310] width 582 height 23
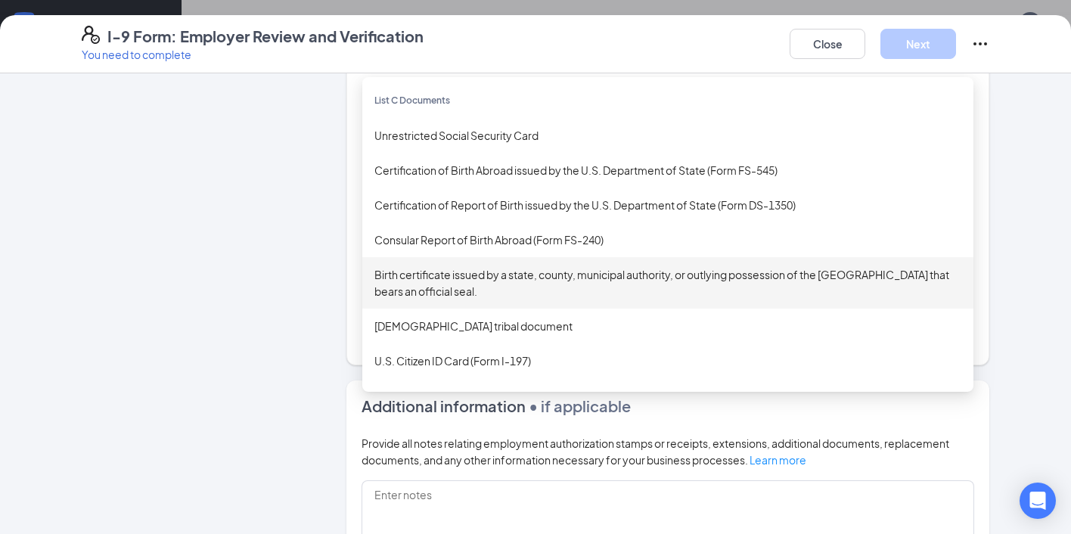
click at [523, 267] on div "Birth certificate issued by a state, county, municipal authority, or outlying p…" at bounding box center [667, 282] width 587 height 33
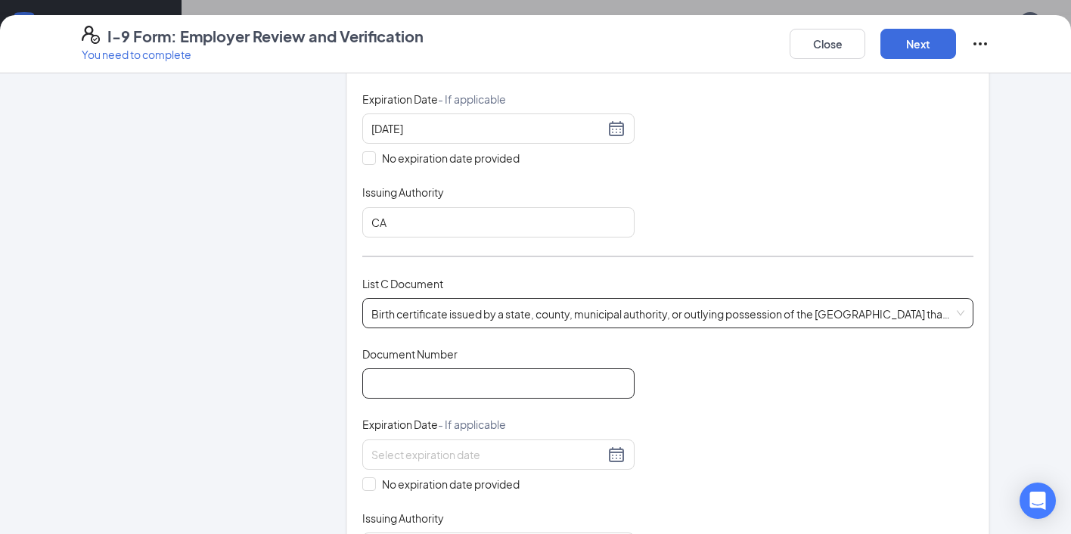
click at [452, 373] on input "Document Number" at bounding box center [498, 383] width 272 height 30
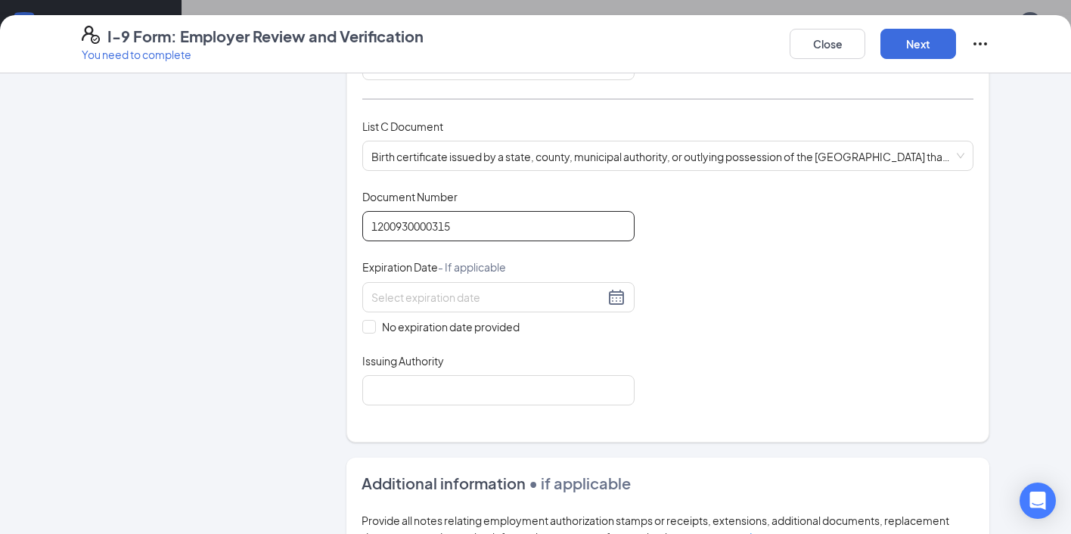
scroll to position [598, 0]
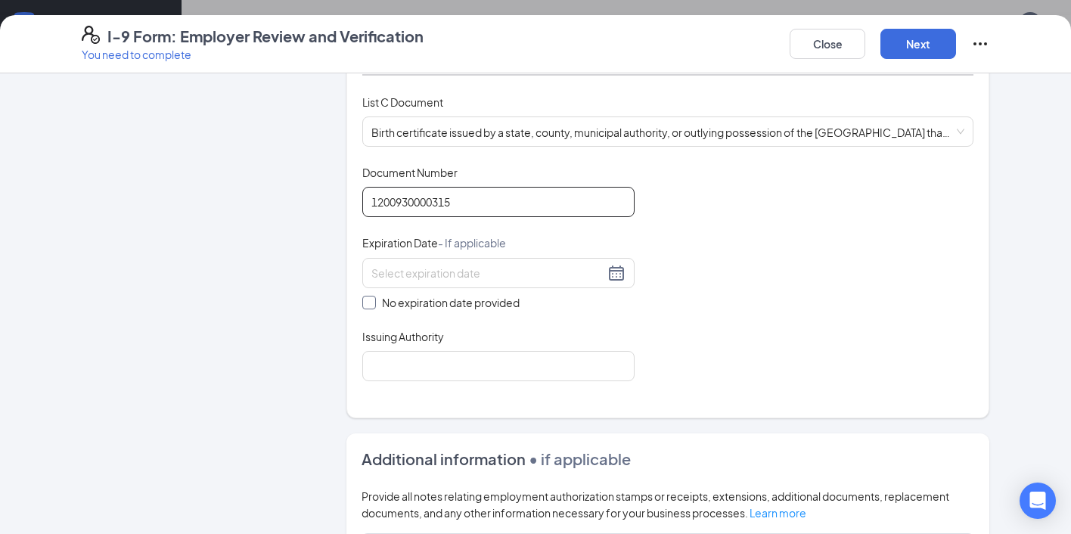
type input "1200930000315"
click at [371, 300] on input "No expiration date provided" at bounding box center [367, 301] width 11 height 11
checkbox input "true"
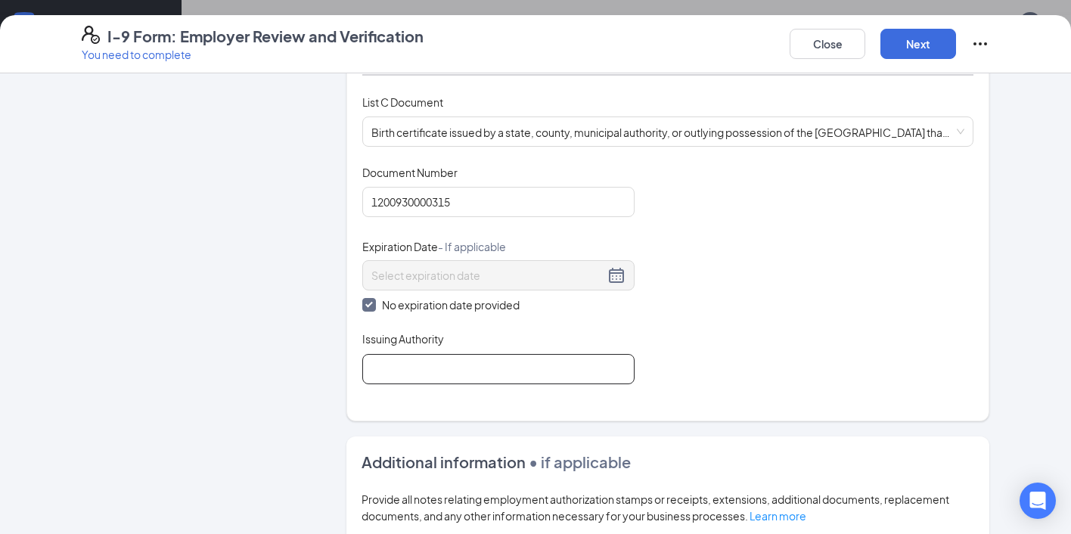
click at [402, 362] on input "Issuing Authority" at bounding box center [498, 369] width 272 height 30
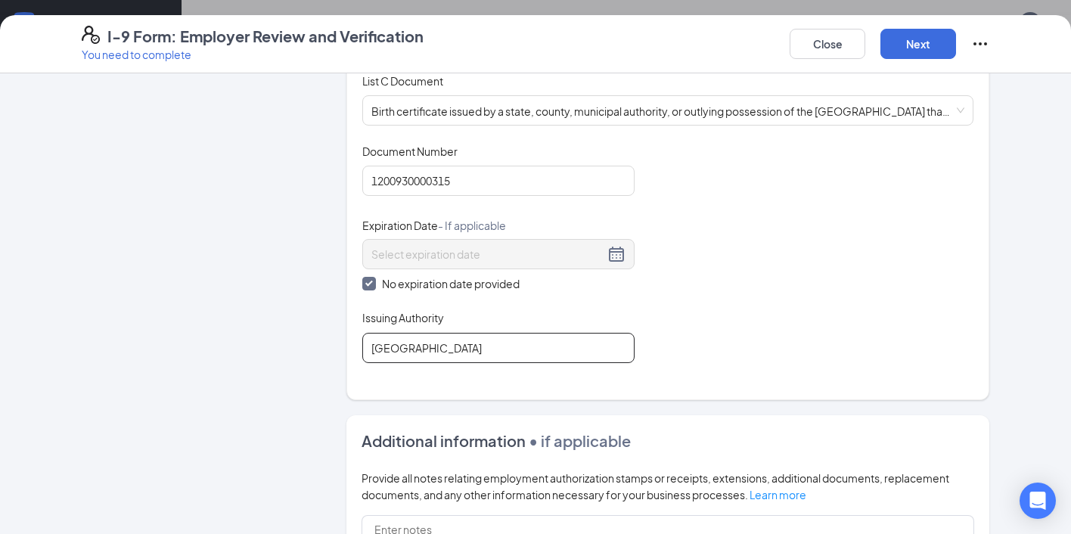
scroll to position [633, 0]
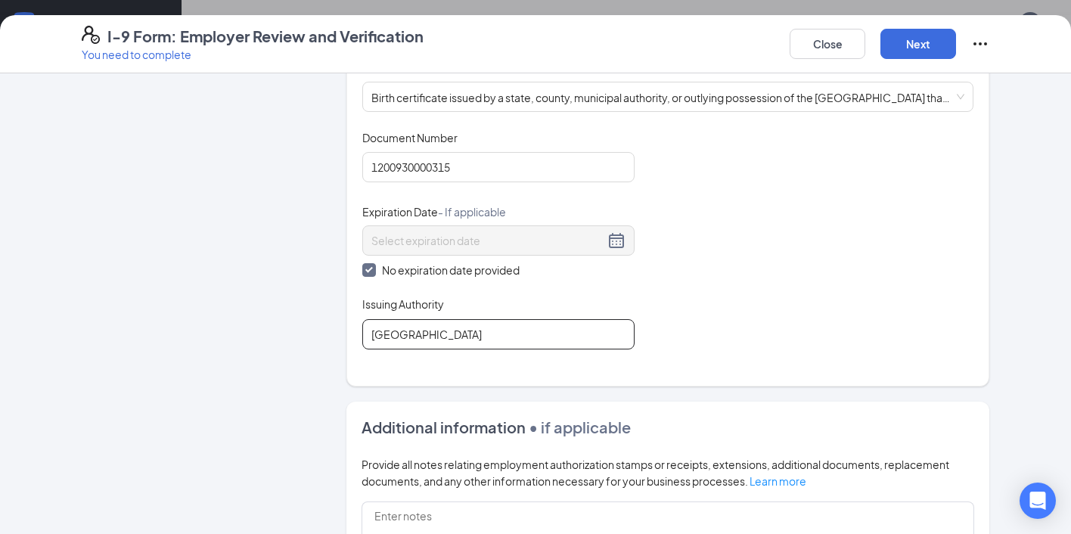
click at [484, 319] on input "[GEOGRAPHIC_DATA]" at bounding box center [498, 334] width 272 height 30
click at [485, 327] on input "[GEOGRAPHIC_DATA]" at bounding box center [498, 334] width 272 height 30
type input "County of Orange"
click at [818, 312] on div "Document Title Birth certificate issued by a state, county, municipal authority…" at bounding box center [667, 239] width 611 height 219
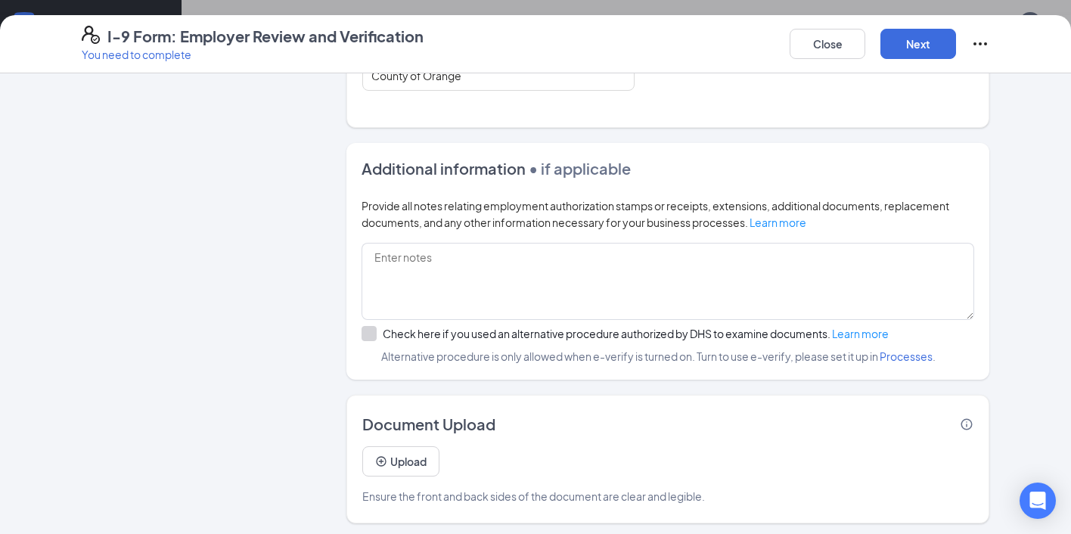
scroll to position [525, 0]
click at [913, 40] on button "Next" at bounding box center [918, 44] width 76 height 30
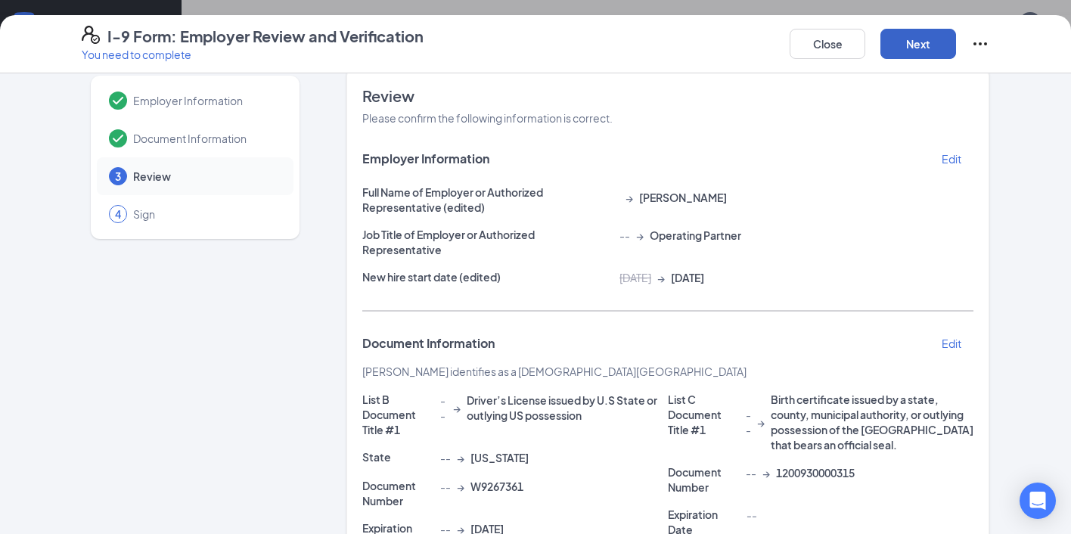
scroll to position [0, 0]
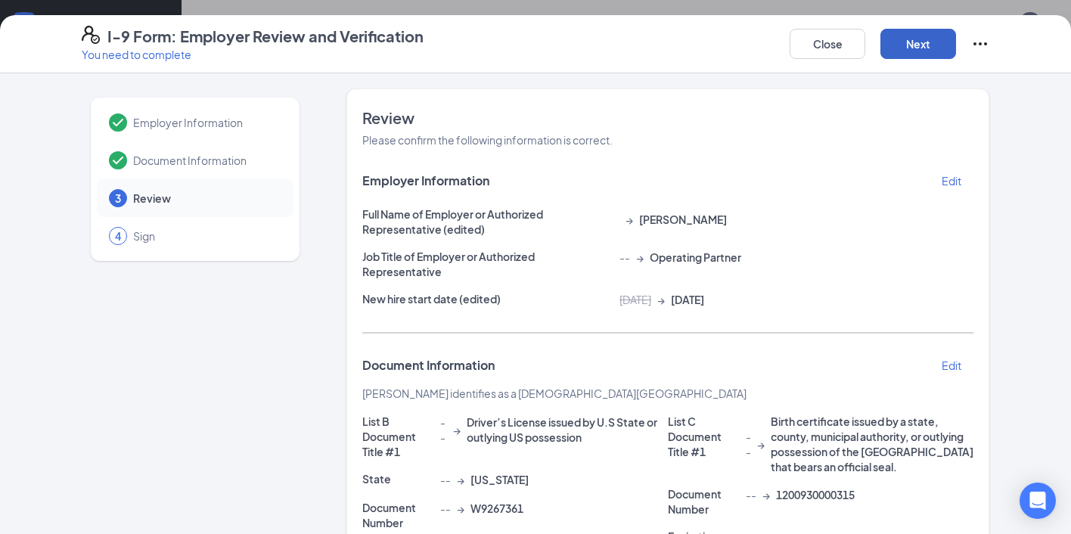
click at [927, 45] on button "Next" at bounding box center [918, 44] width 76 height 30
click at [923, 47] on button "Next" at bounding box center [918, 44] width 76 height 30
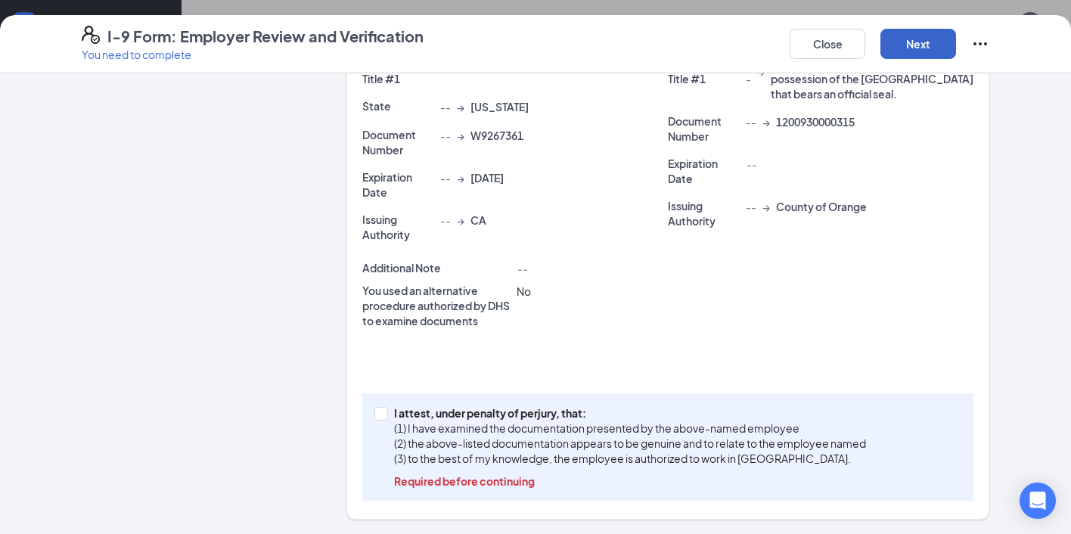
scroll to position [593, 0]
click at [379, 411] on input "I attest, under penalty of [PERSON_NAME], that: (1) I have examined the documen…" at bounding box center [379, 412] width 11 height 11
checkbox input "true"
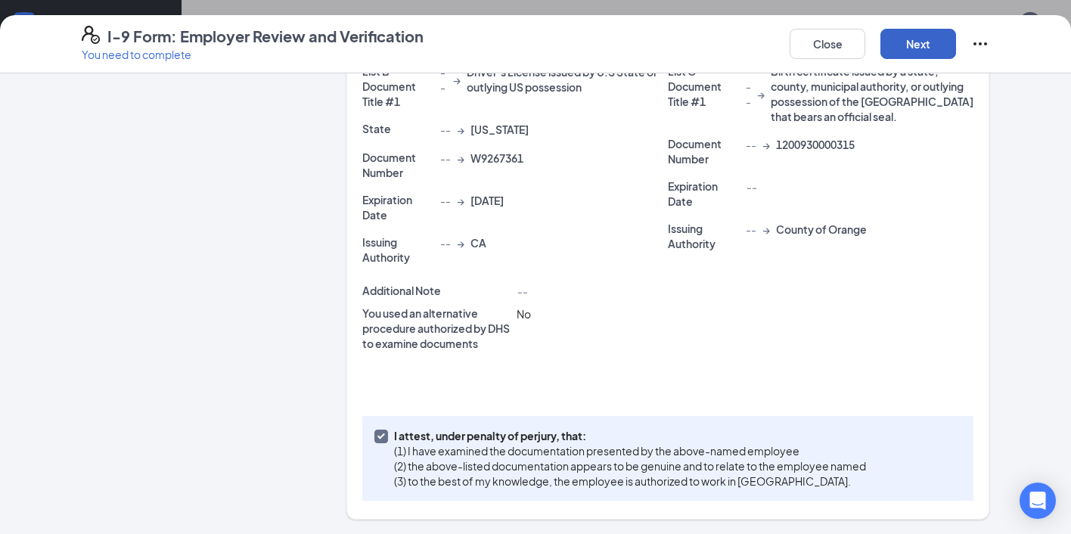
click at [936, 36] on button "Next" at bounding box center [918, 44] width 76 height 30
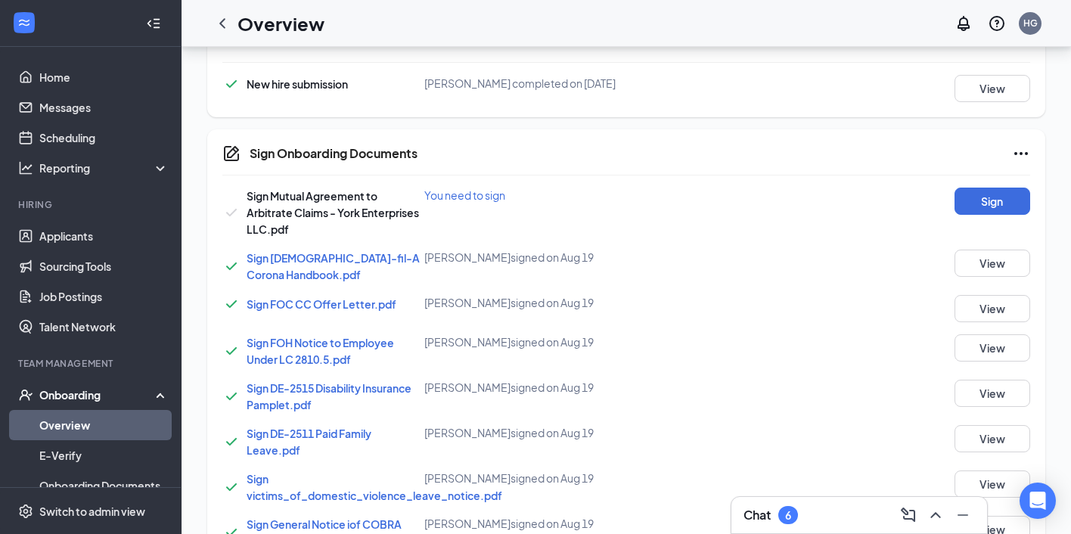
scroll to position [657, 0]
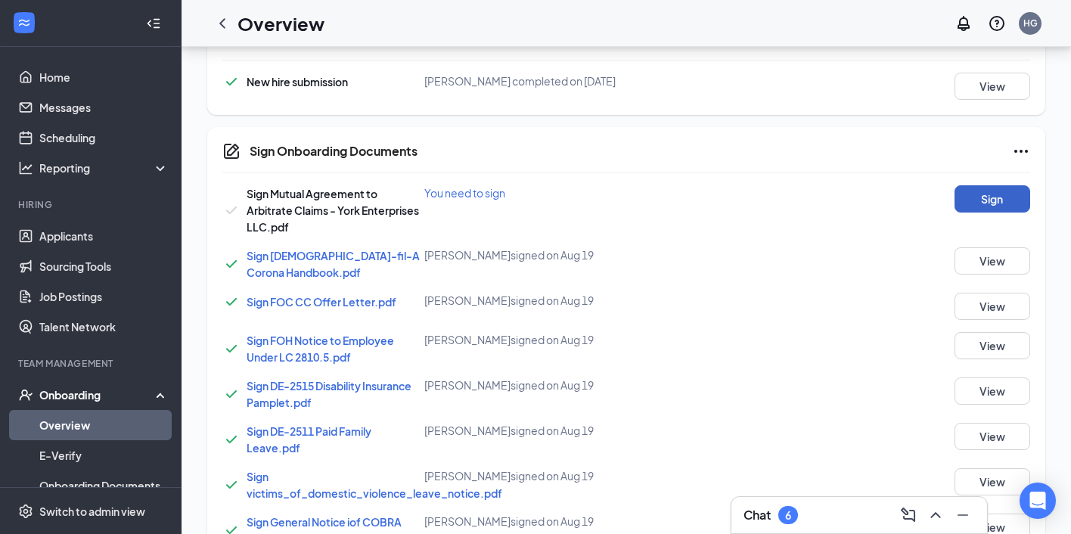
click at [970, 195] on button "Sign" at bounding box center [993, 198] width 76 height 27
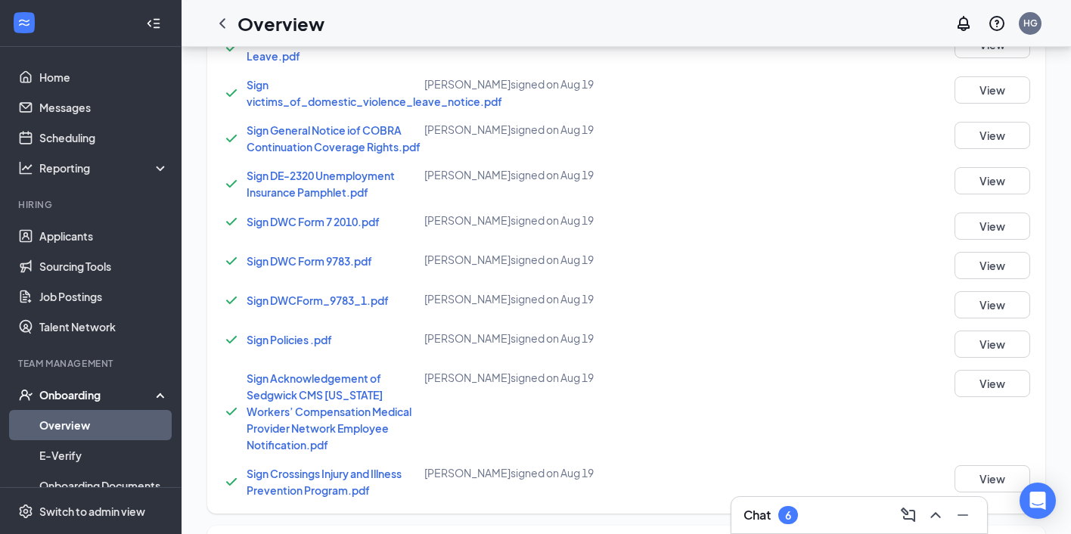
scroll to position [1283, 0]
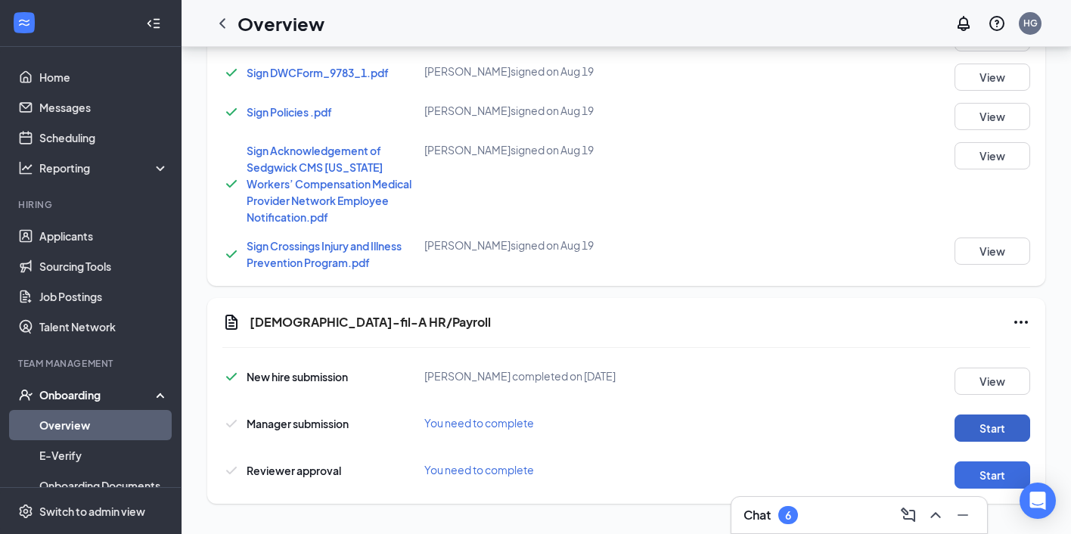
click at [973, 422] on button "Start" at bounding box center [993, 427] width 76 height 27
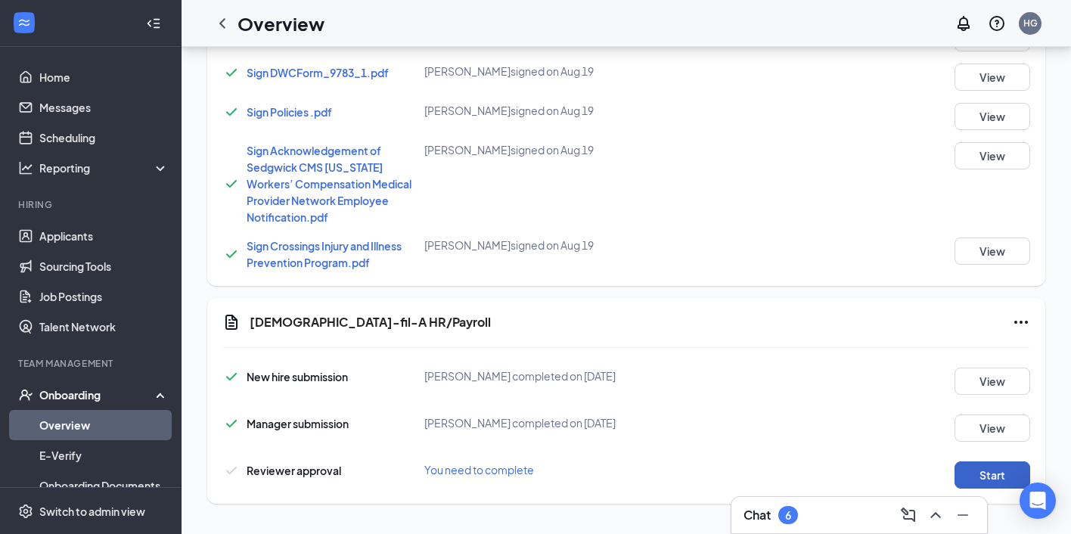
click at [980, 467] on button "Start" at bounding box center [993, 474] width 76 height 27
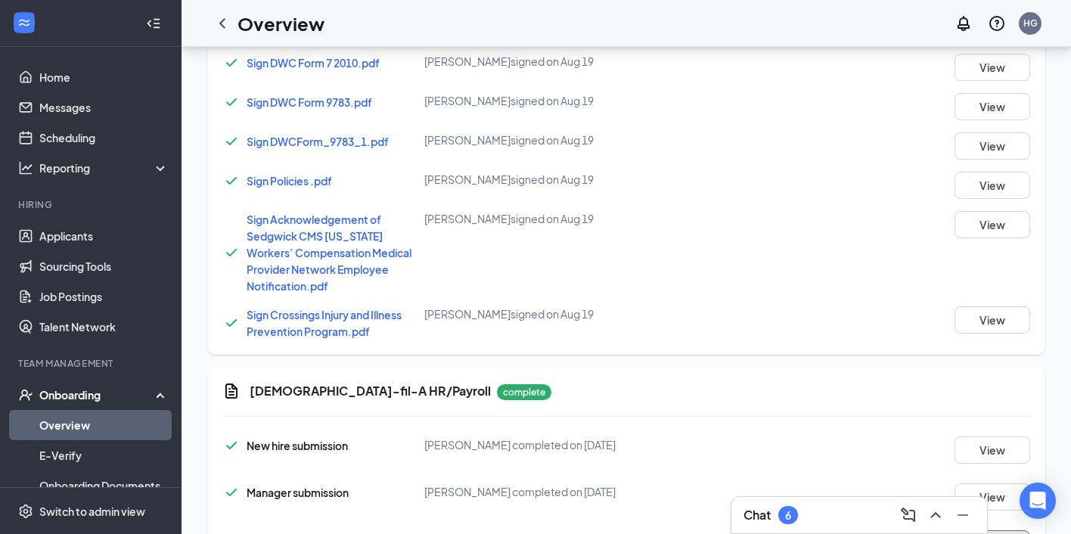
scroll to position [1188, 0]
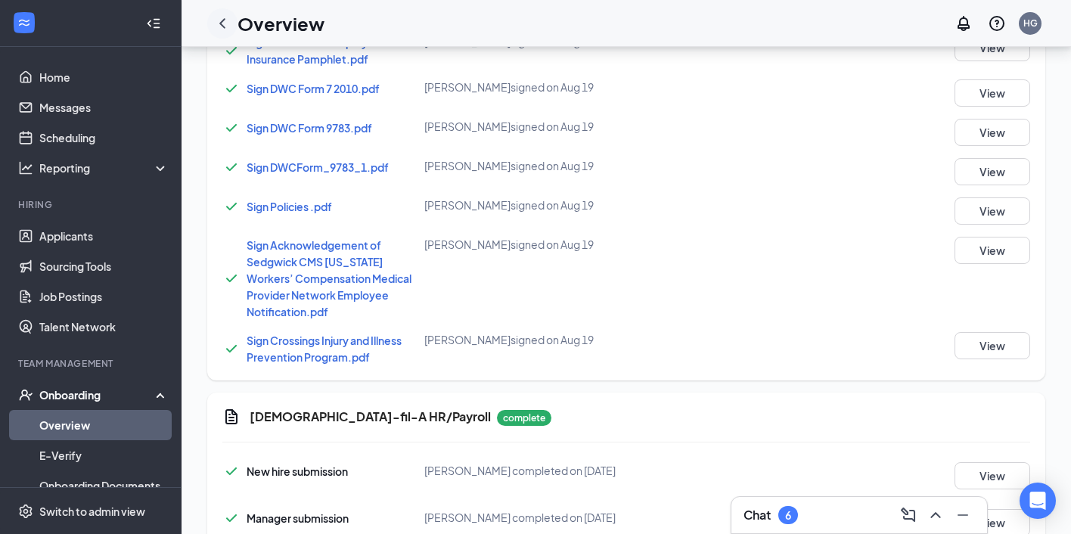
click at [222, 16] on icon "ChevronLeft" at bounding box center [222, 23] width 18 height 18
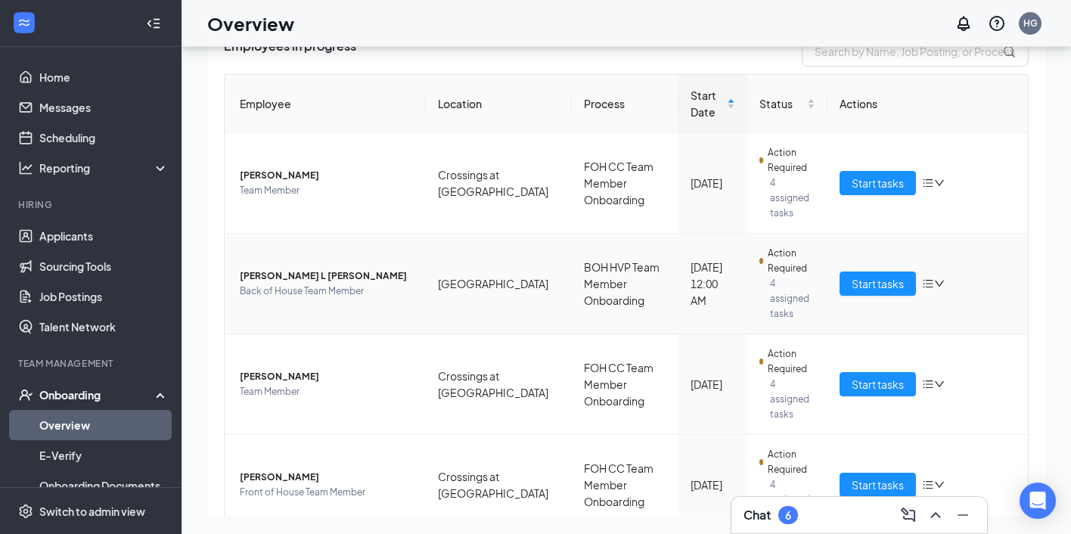
scroll to position [166, 0]
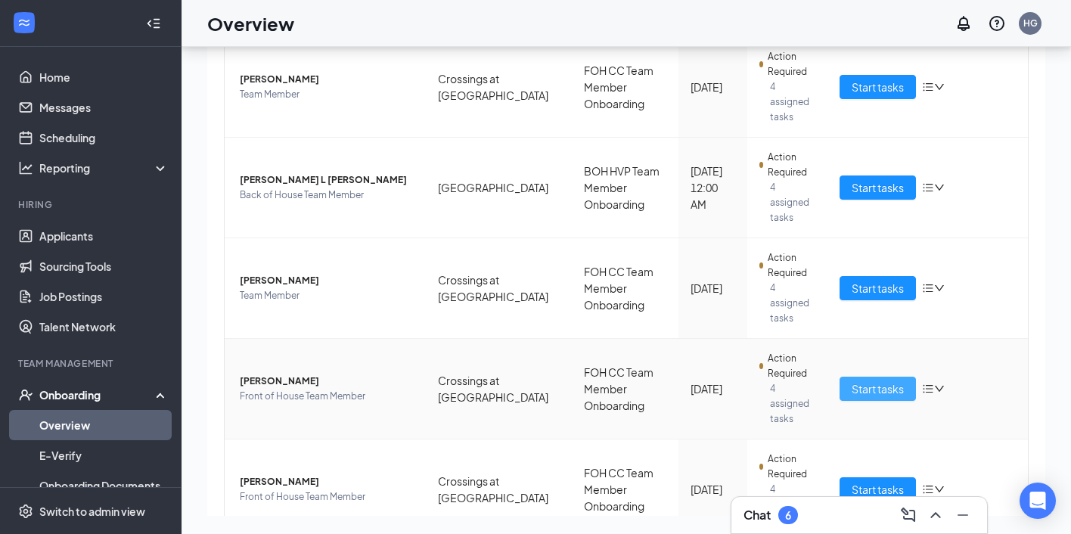
click at [856, 380] on span "Start tasks" at bounding box center [878, 388] width 52 height 17
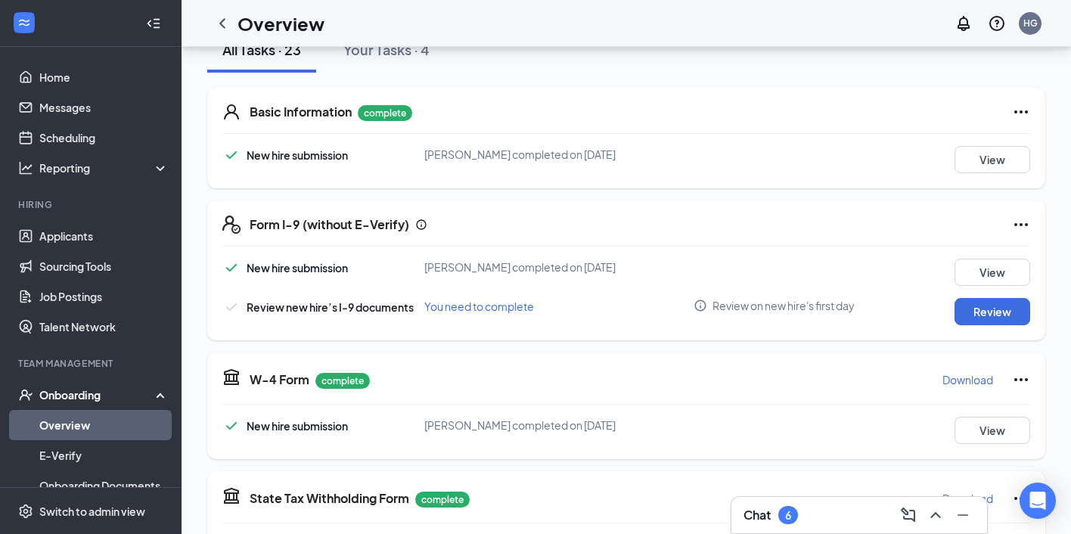
scroll to position [198, 0]
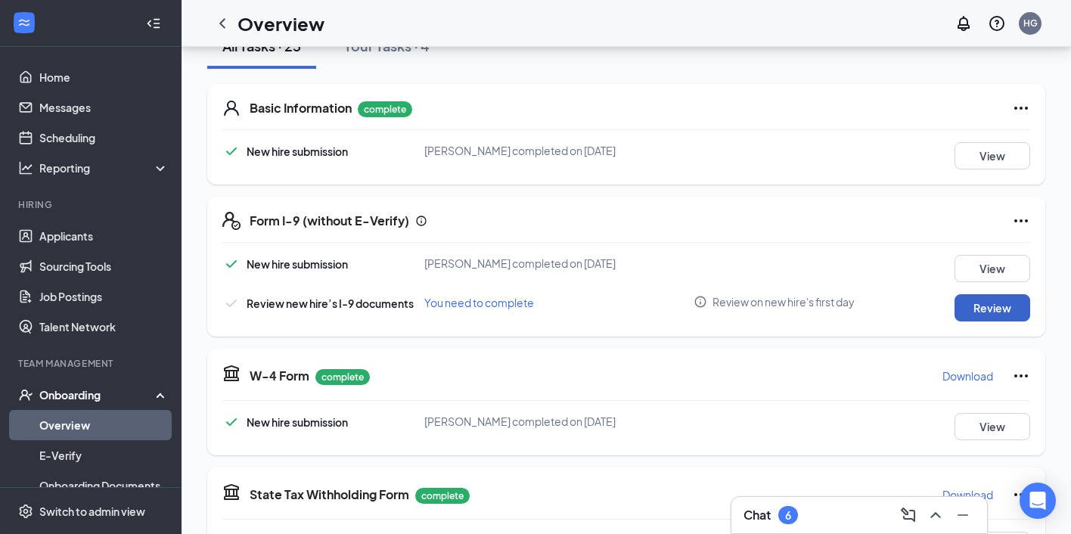
click at [998, 314] on button "Review" at bounding box center [993, 307] width 76 height 27
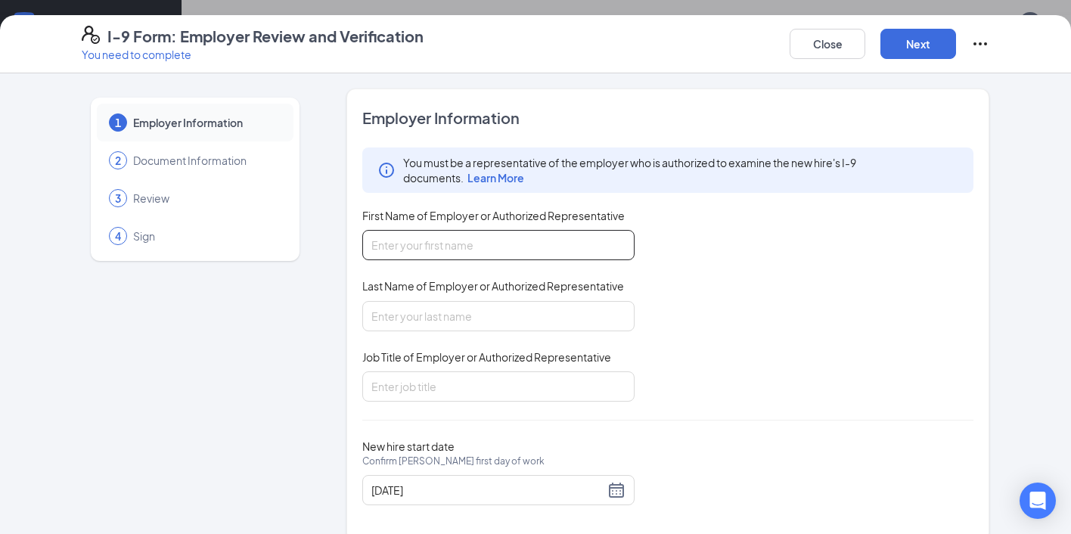
click at [530, 244] on input "First Name of Employer or Authorized Representative" at bounding box center [498, 245] width 272 height 30
type input "[PERSON_NAME]"
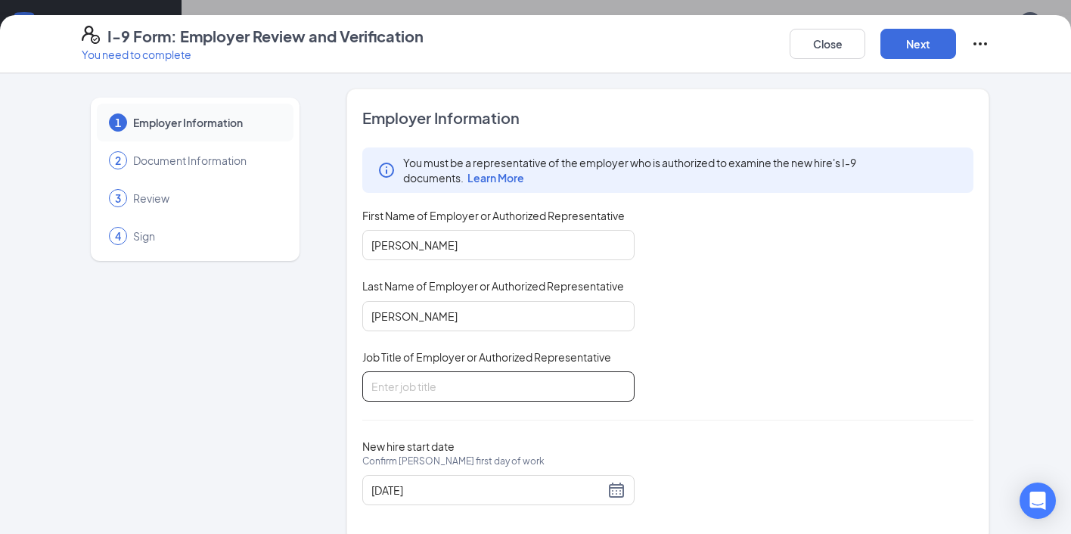
click at [489, 377] on input "Job Title of Employer or Authorized Representative" at bounding box center [498, 386] width 272 height 30
type input "Operating Partner"
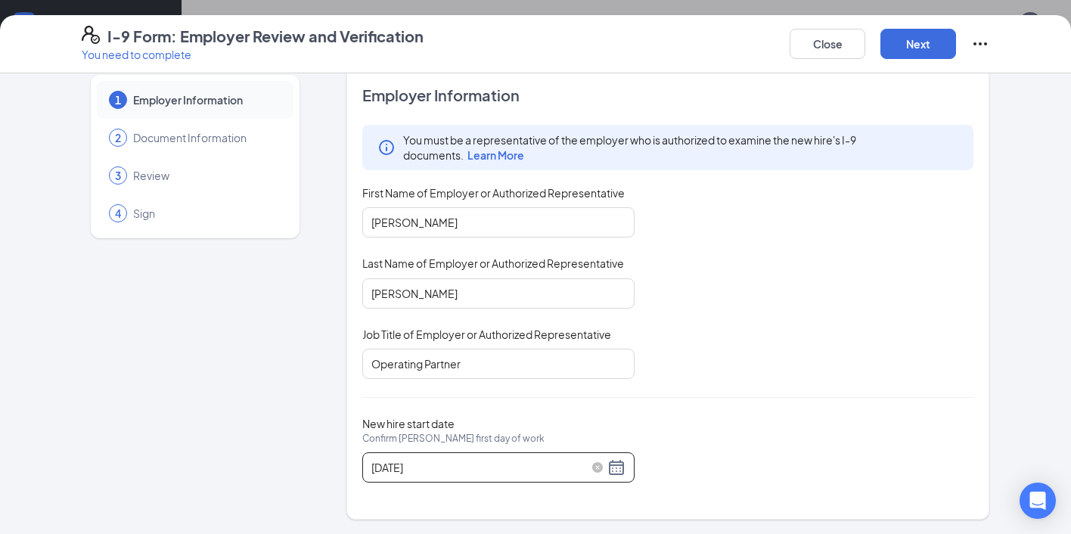
click at [610, 463] on div "[DATE]" at bounding box center [498, 467] width 254 height 18
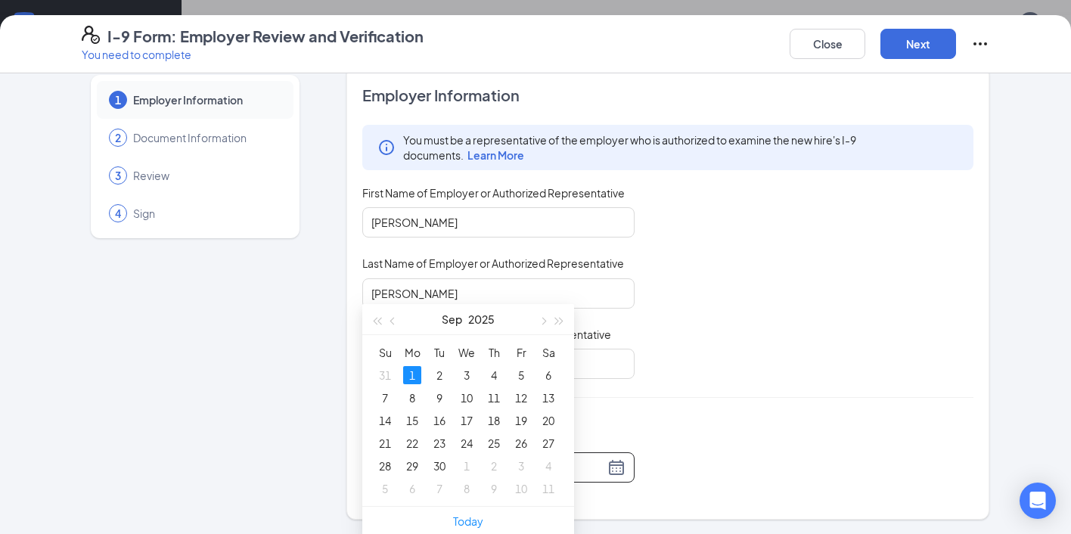
scroll to position [383, 0]
click at [390, 312] on button "button" at bounding box center [393, 315] width 17 height 30
type input "[DATE]"
click at [437, 464] on div "26" at bounding box center [439, 461] width 18 height 18
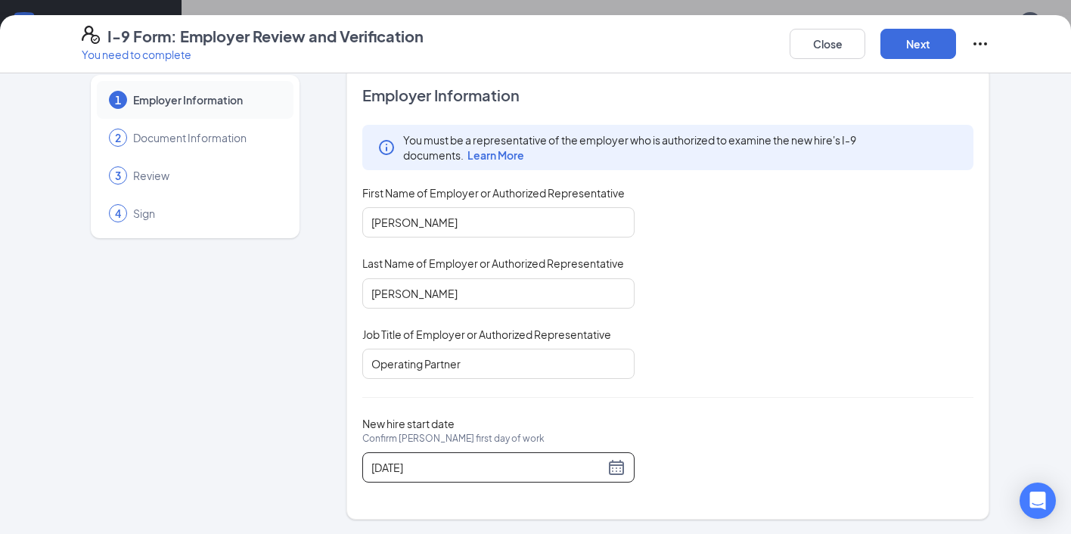
scroll to position [605, 0]
click at [936, 39] on button "Next" at bounding box center [918, 44] width 76 height 30
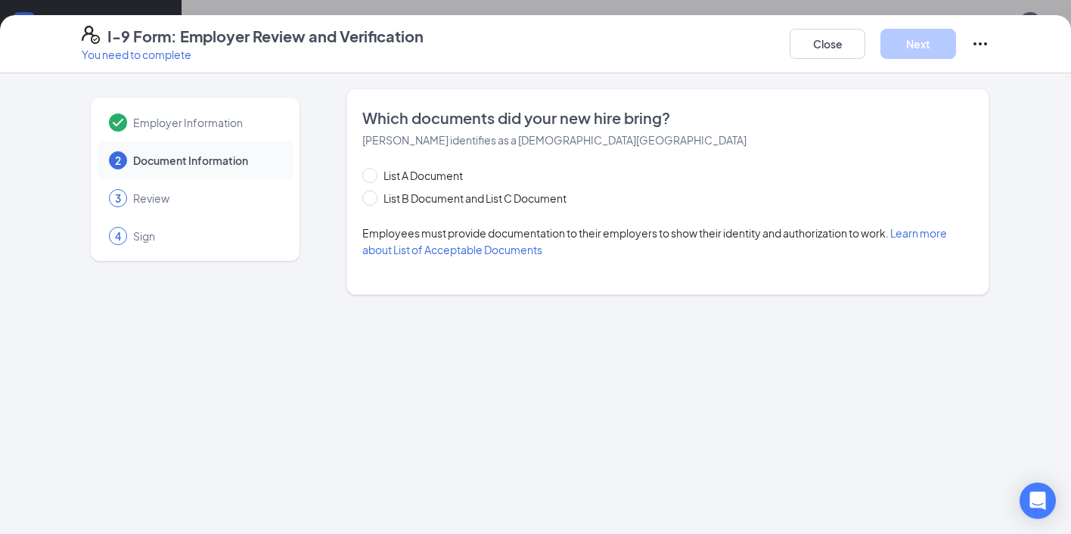
scroll to position [0, 0]
click at [378, 197] on span "List B Document and List C Document" at bounding box center [474, 198] width 195 height 17
click at [373, 197] on input "List B Document and List C Document" at bounding box center [367, 196] width 11 height 11
radio input "true"
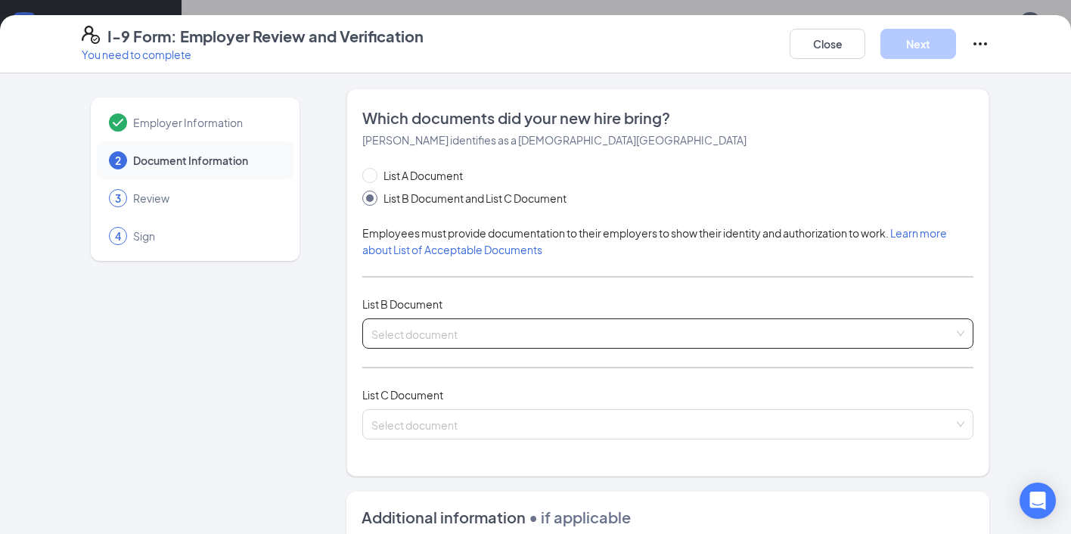
click at [404, 339] on input "search" at bounding box center [662, 330] width 582 height 23
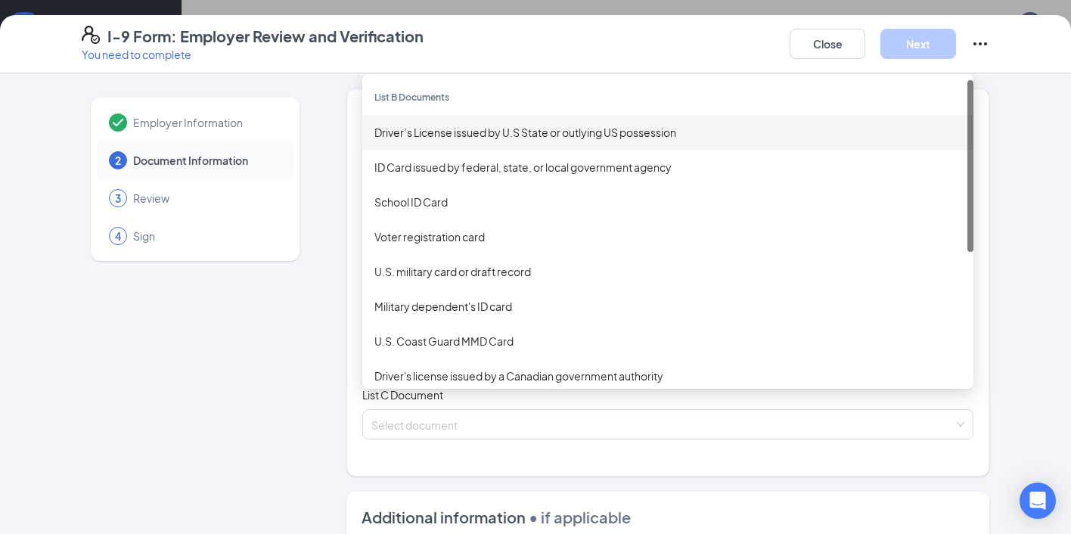
click at [458, 139] on div "Driver’s License issued by U.S State or outlying US possession" at bounding box center [667, 132] width 587 height 17
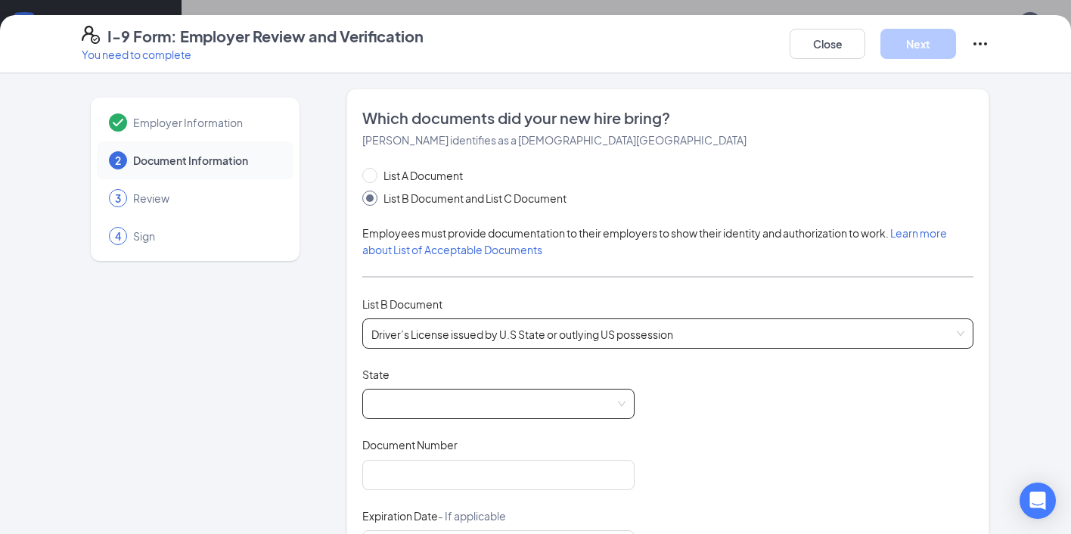
click at [407, 397] on span at bounding box center [498, 404] width 254 height 29
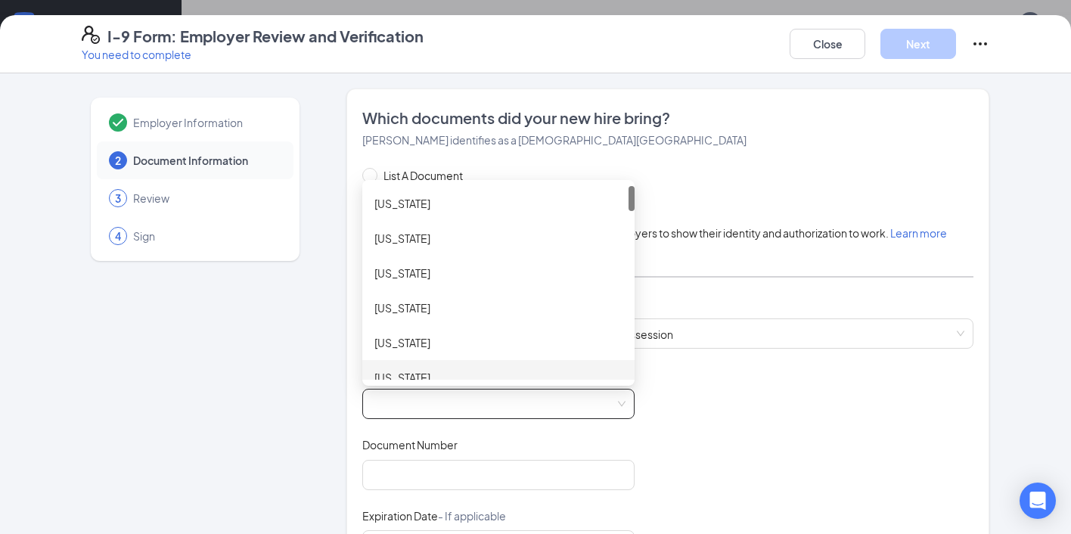
click at [416, 368] on div "[US_STATE]" at bounding box center [498, 377] width 272 height 35
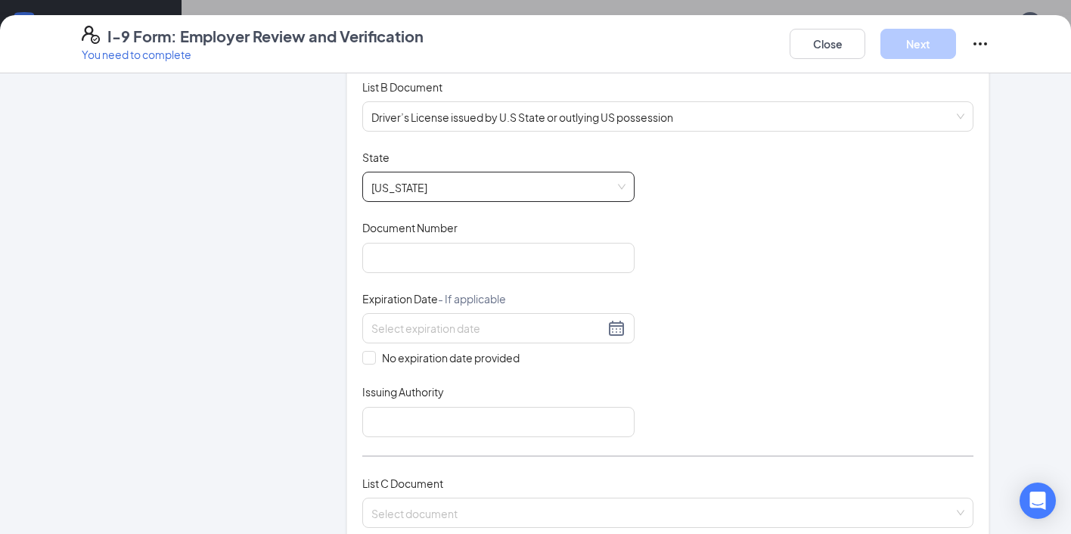
scroll to position [327, 0]
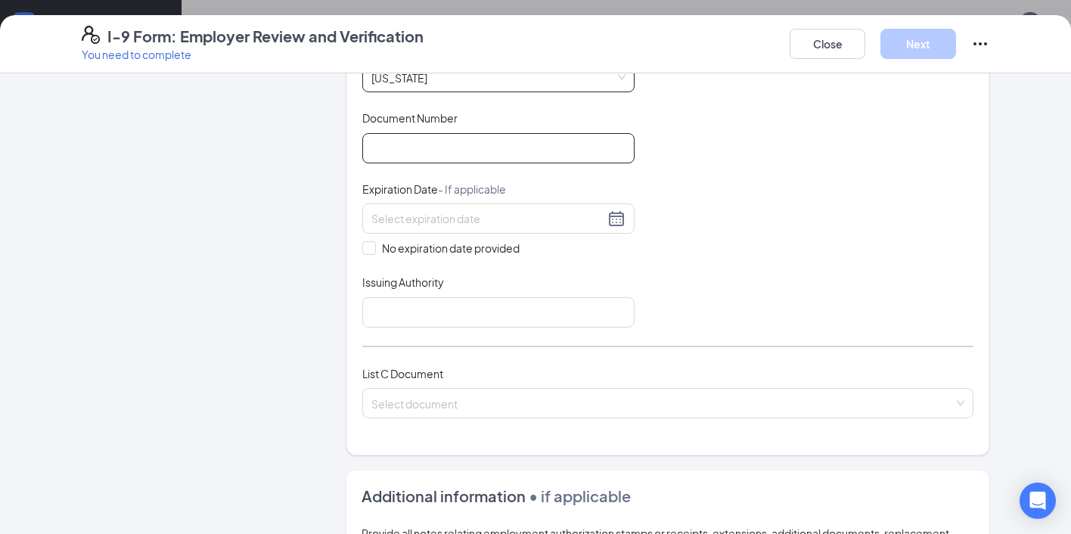
click at [441, 133] on input "Document Number" at bounding box center [498, 148] width 272 height 30
type input "W2087563"
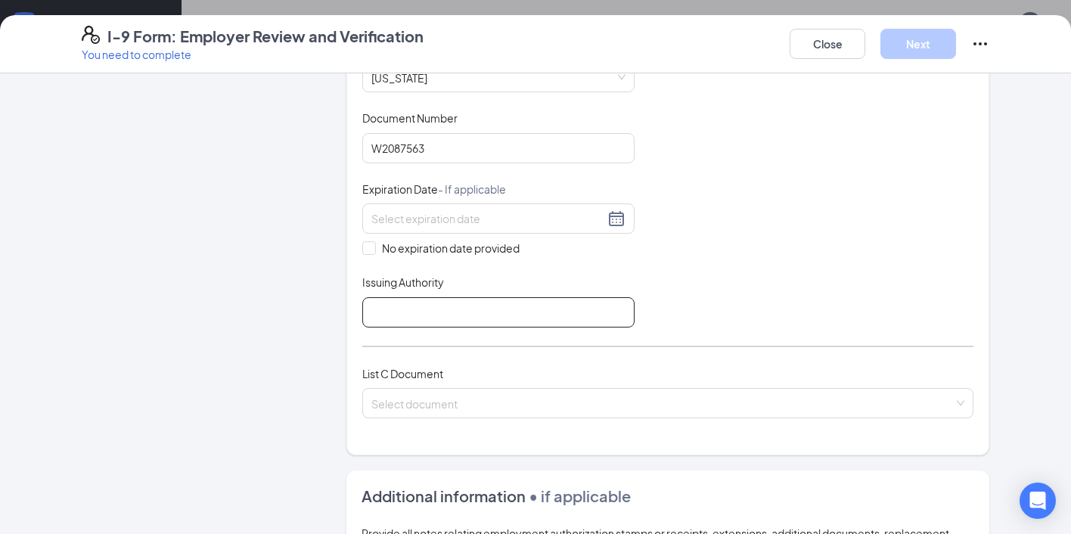
click at [398, 297] on input "Issuing Authority" at bounding box center [498, 312] width 272 height 30
type input "CA"
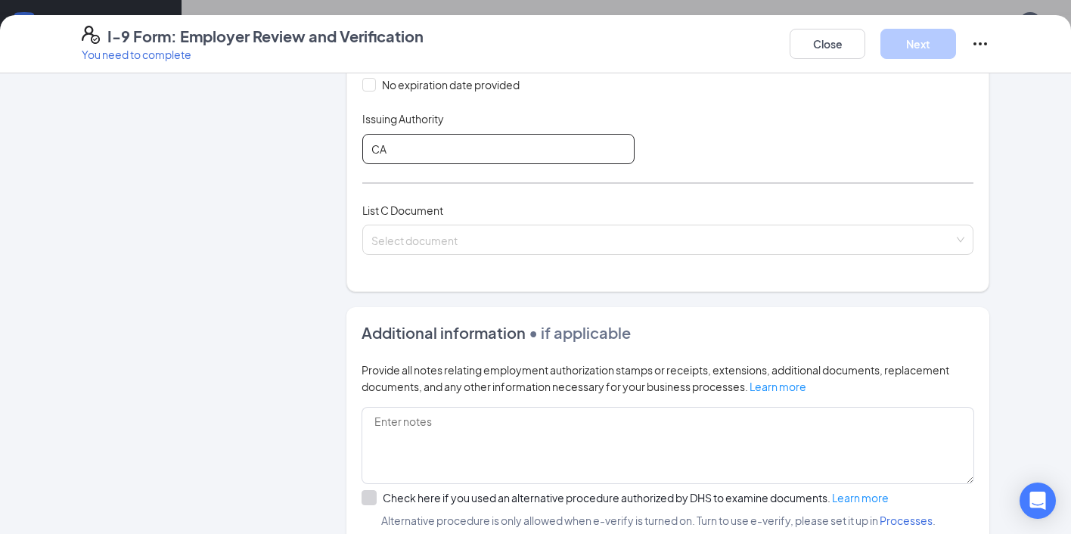
scroll to position [579, 0]
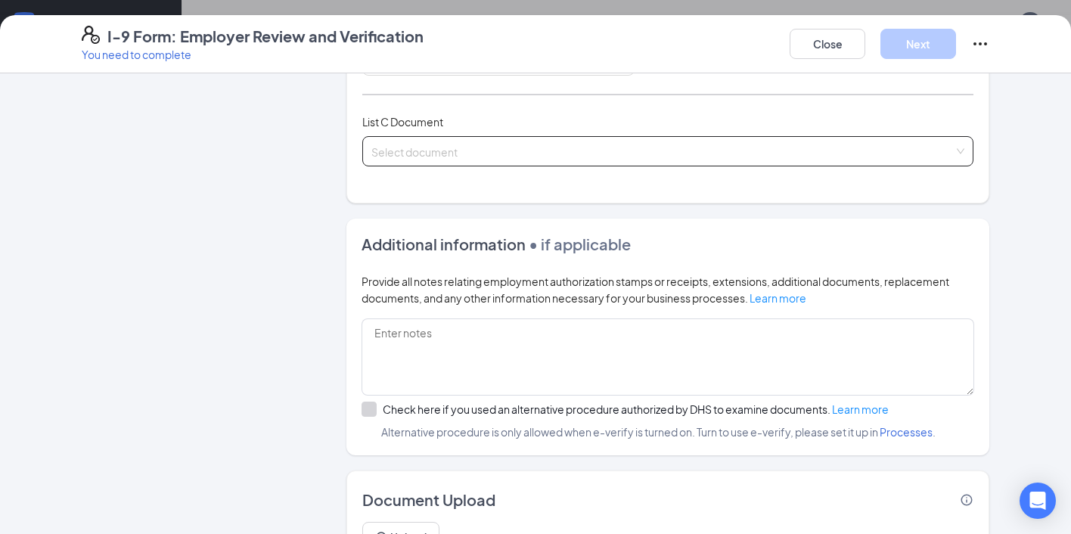
click at [466, 145] on input "search" at bounding box center [662, 148] width 582 height 23
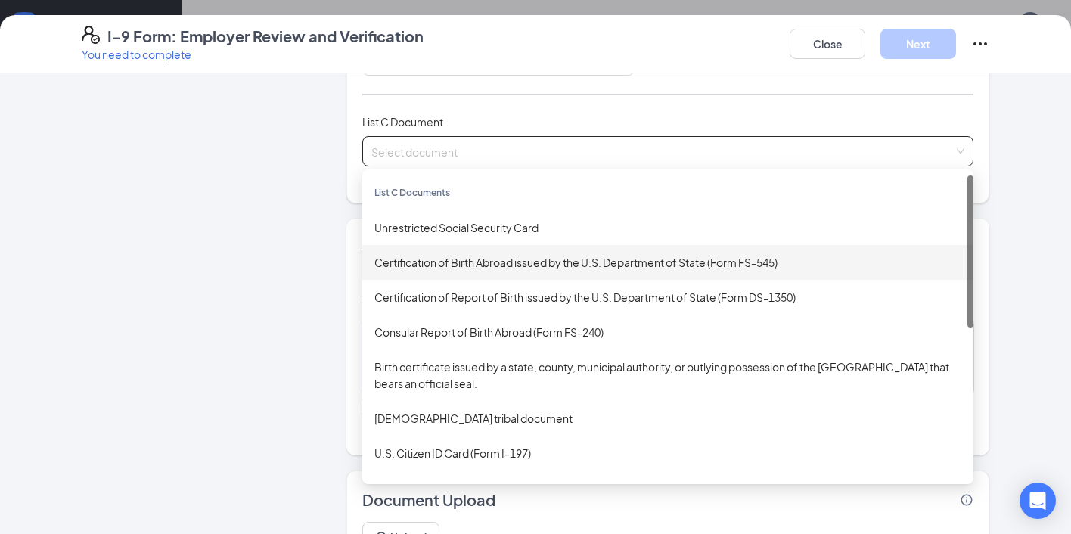
click at [461, 262] on div "Certification of Birth Abroad issued by the U.S. Department of State (Form FS-5…" at bounding box center [667, 262] width 587 height 17
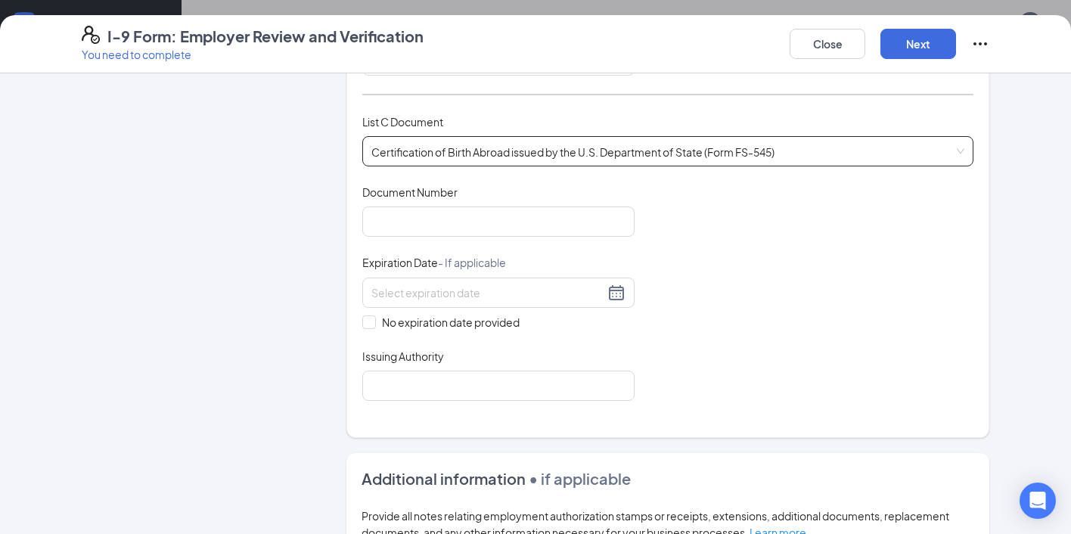
click at [458, 157] on span "Certification of Birth Abroad issued by the U.S. Department of State (Form FS-5…" at bounding box center [667, 151] width 593 height 29
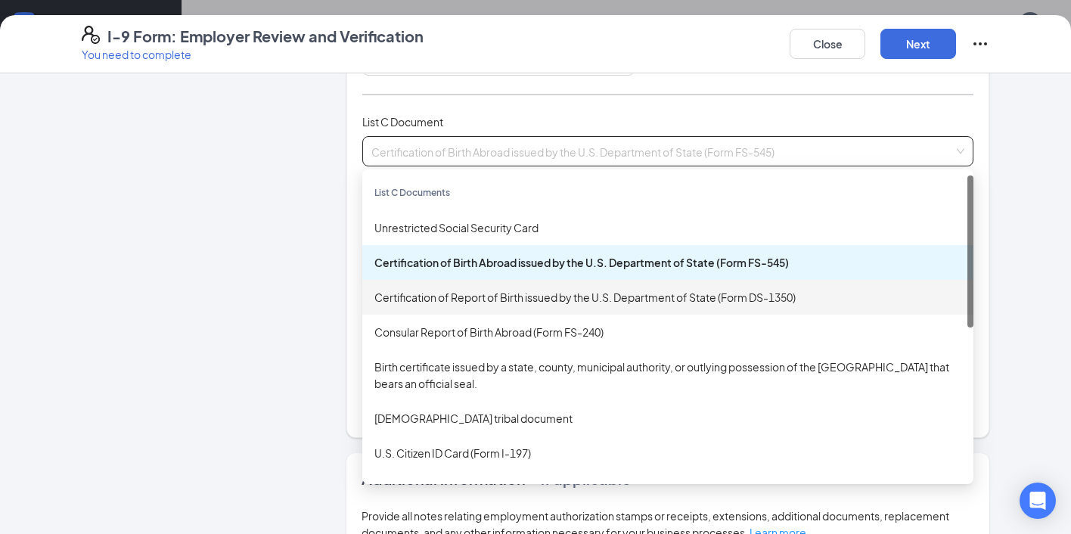
click at [454, 290] on div "Certification of Report of Birth issued by the U.S. Department of State (Form D…" at bounding box center [667, 297] width 587 height 17
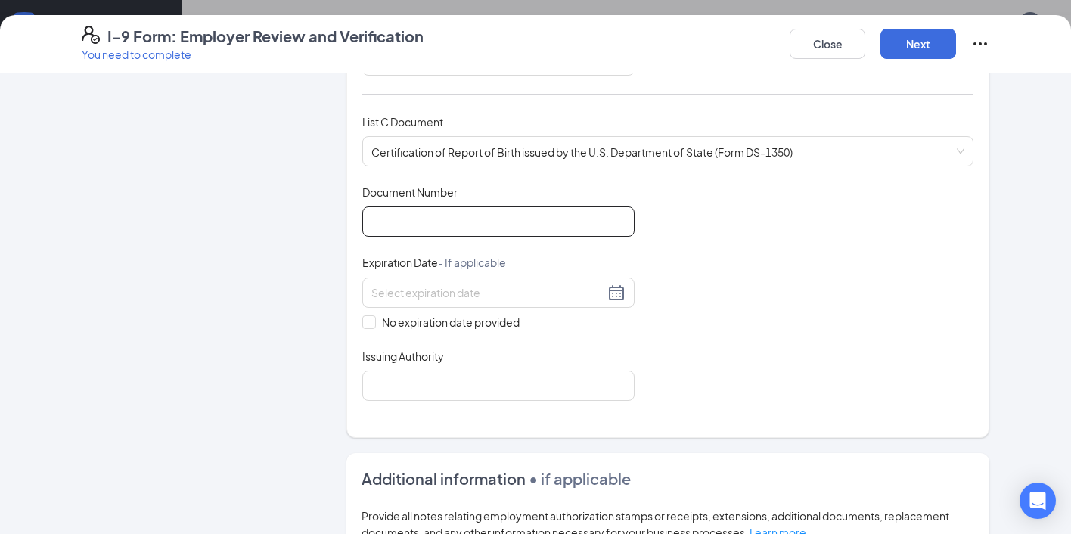
click at [442, 213] on input "Document Number" at bounding box center [498, 221] width 272 height 30
type input "1200830013024"
click at [368, 325] on label "No expiration date provided" at bounding box center [498, 322] width 272 height 17
click at [368, 325] on input "No expiration date provided" at bounding box center [367, 320] width 11 height 11
checkbox input "true"
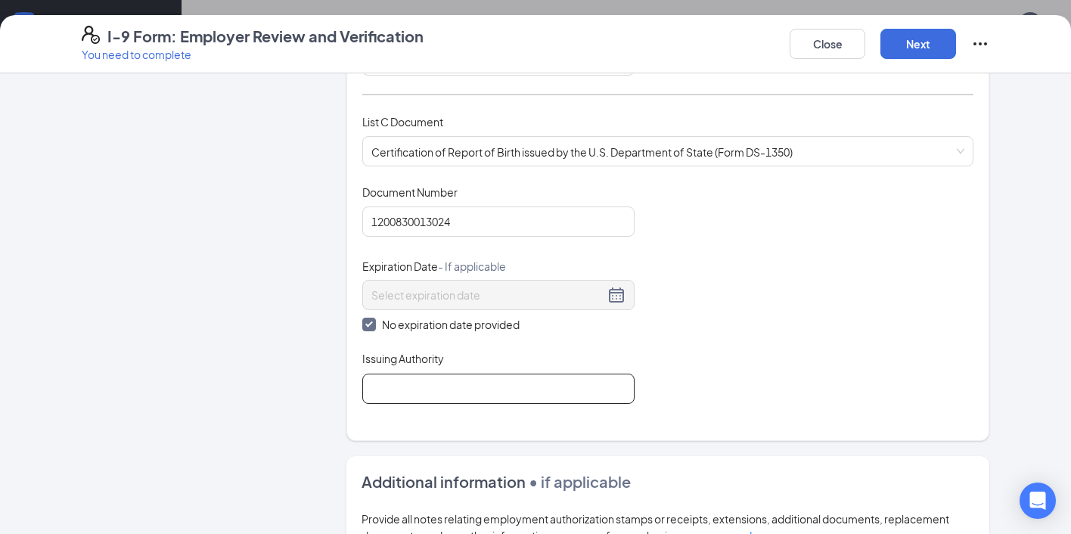
click at [409, 385] on input "Issuing Authority" at bounding box center [498, 389] width 272 height 30
type input "County of Orange"
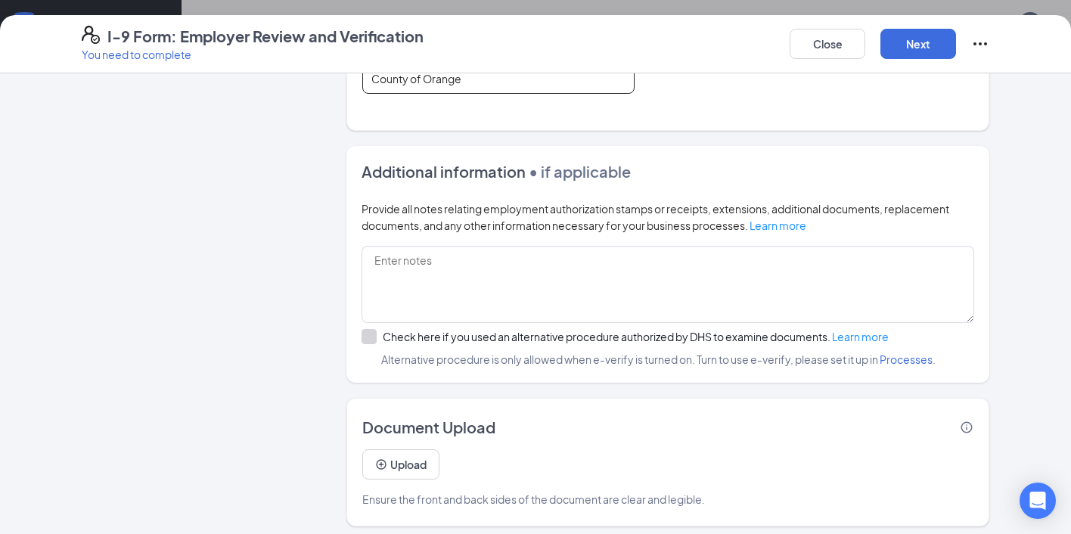
scroll to position [892, 0]
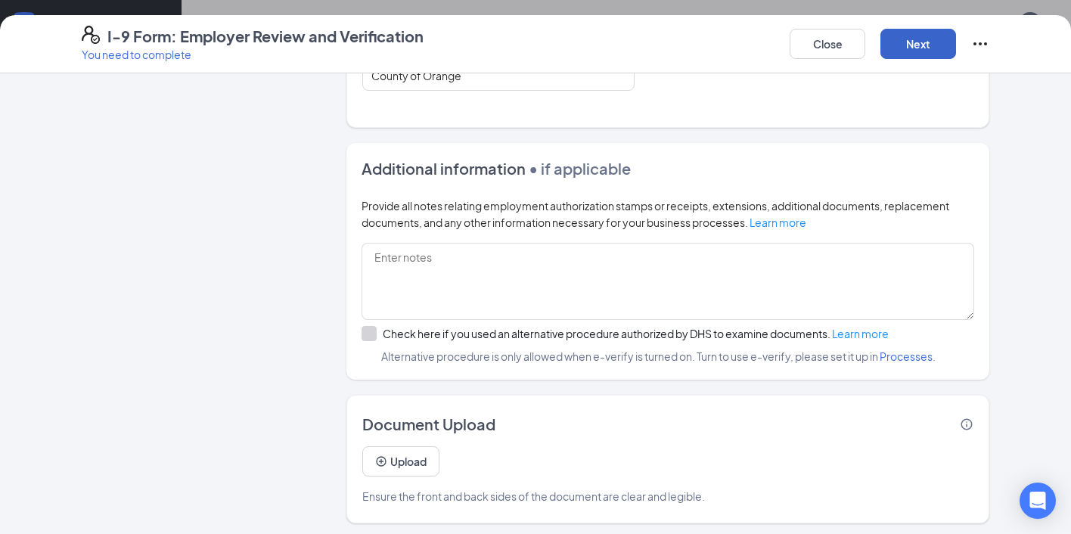
click at [923, 39] on button "Next" at bounding box center [918, 44] width 76 height 30
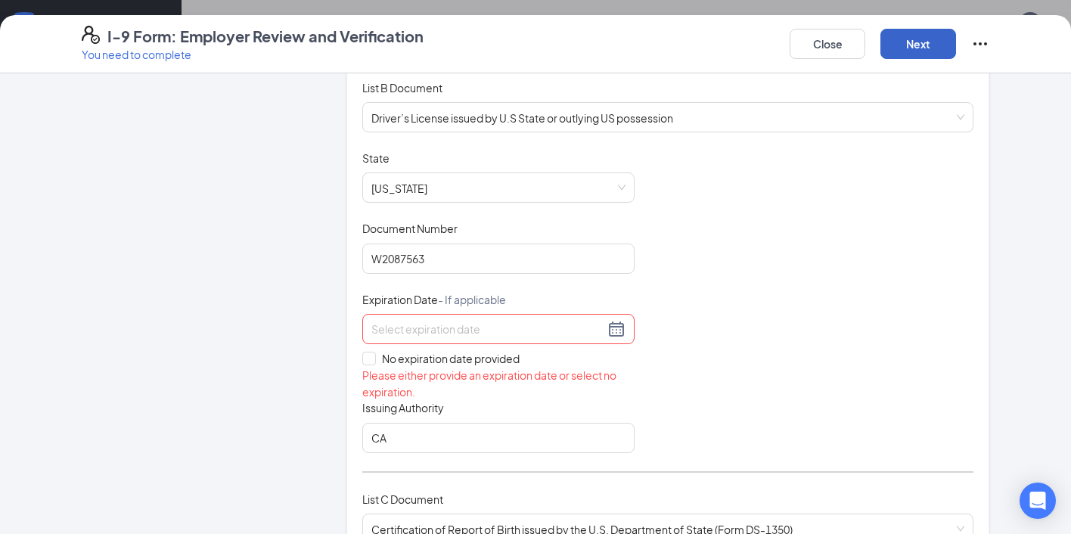
scroll to position [228, 0]
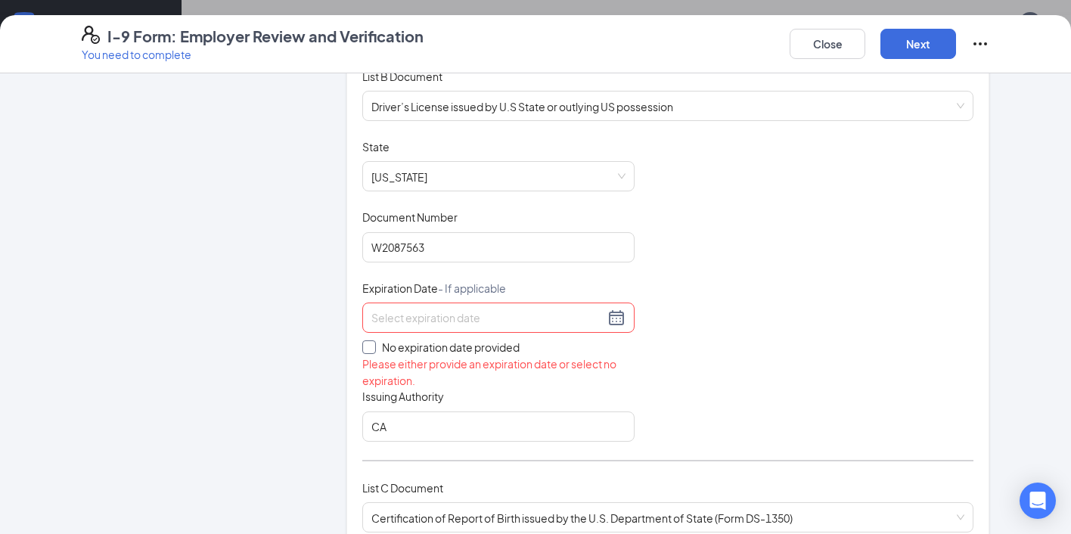
click at [370, 349] on span at bounding box center [369, 347] width 14 height 14
click at [370, 349] on input "No expiration date provided" at bounding box center [367, 345] width 11 height 11
checkbox input "true"
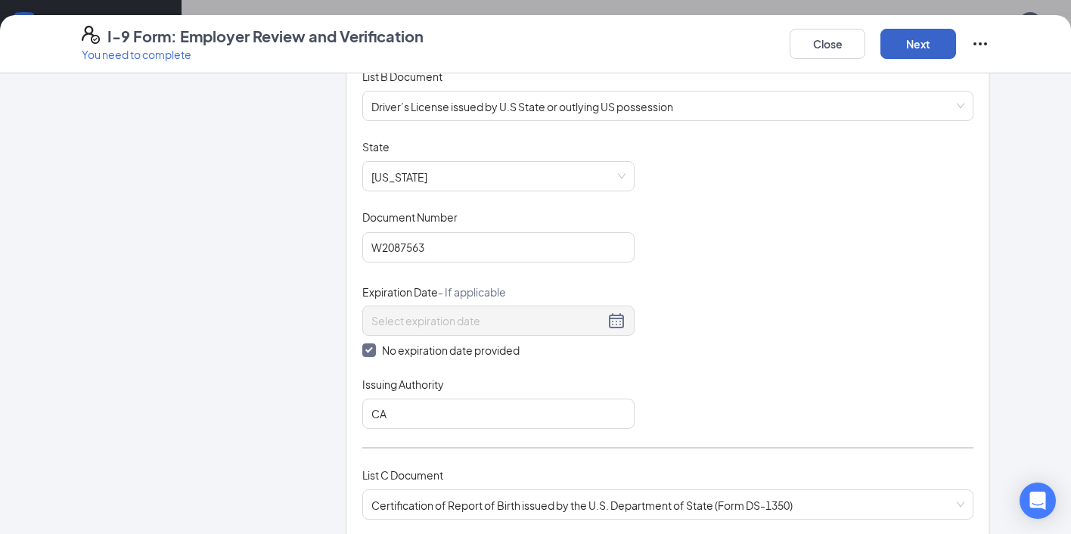
click at [896, 45] on button "Next" at bounding box center [918, 44] width 76 height 30
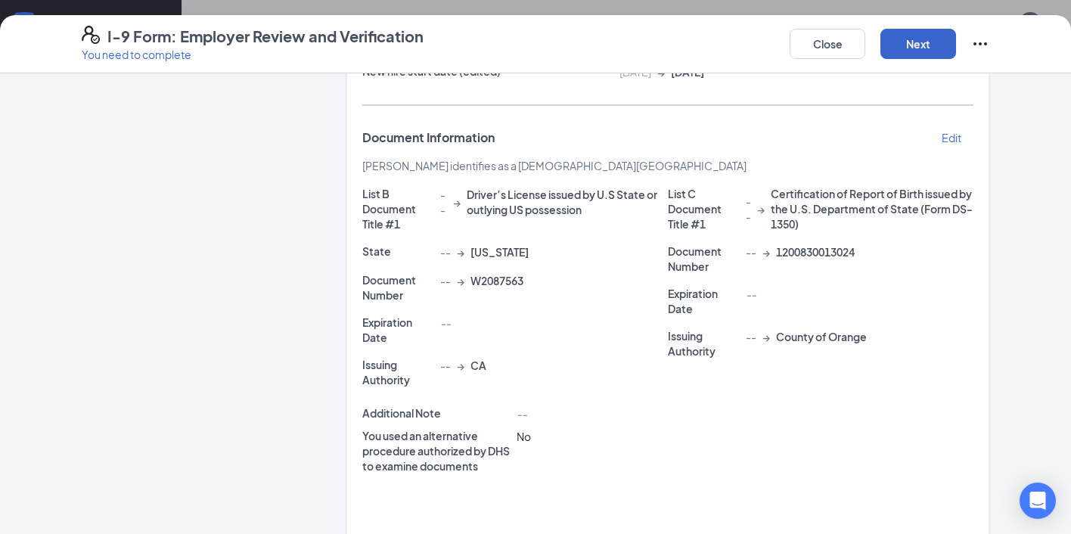
click at [896, 46] on button "Next" at bounding box center [918, 44] width 76 height 30
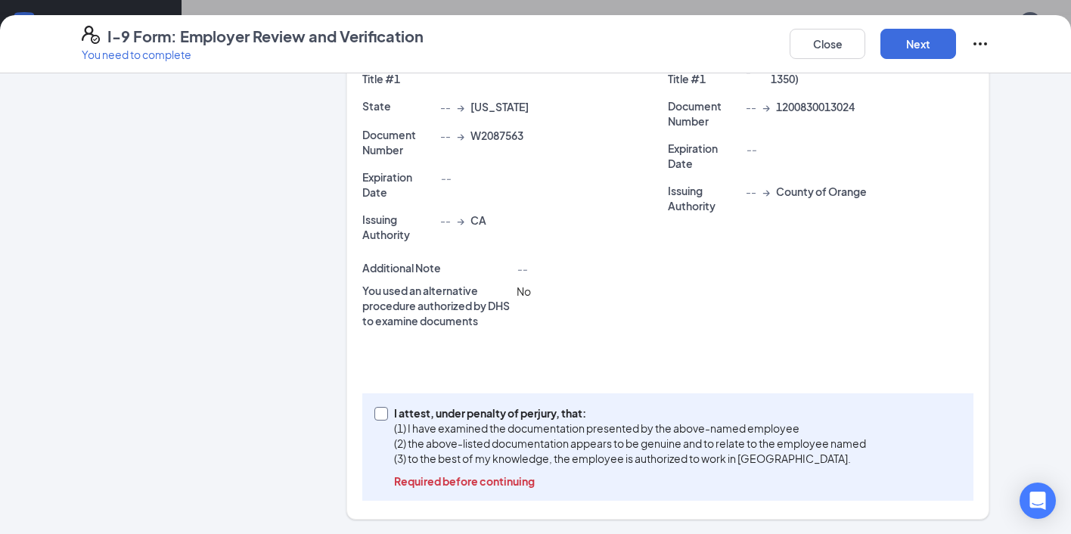
click at [381, 412] on input "I attest, under penalty of [PERSON_NAME], that: (1) I have examined the documen…" at bounding box center [379, 412] width 11 height 11
checkbox input "true"
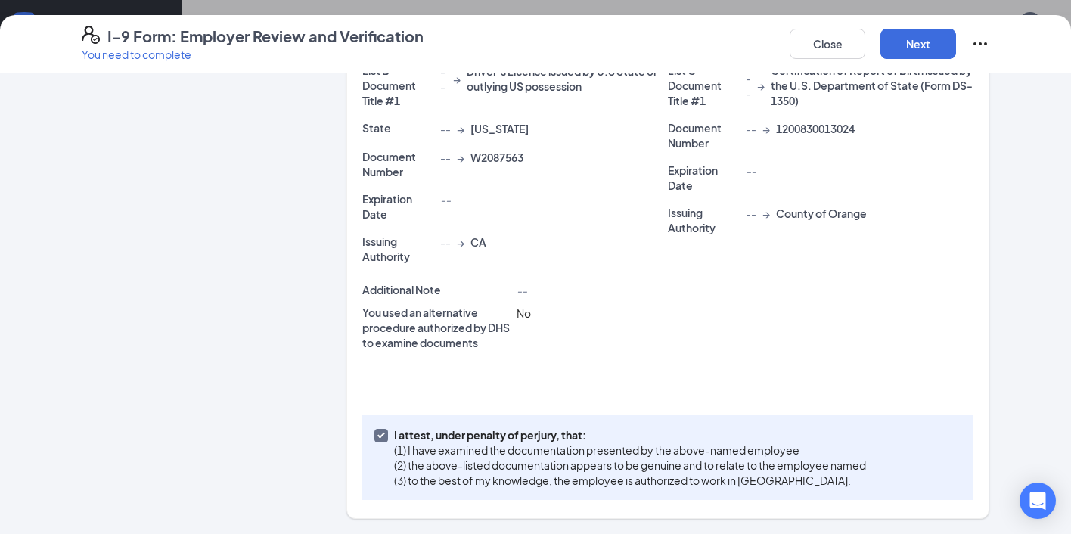
scroll to position [350, 0]
click at [893, 37] on button "Next" at bounding box center [918, 44] width 76 height 30
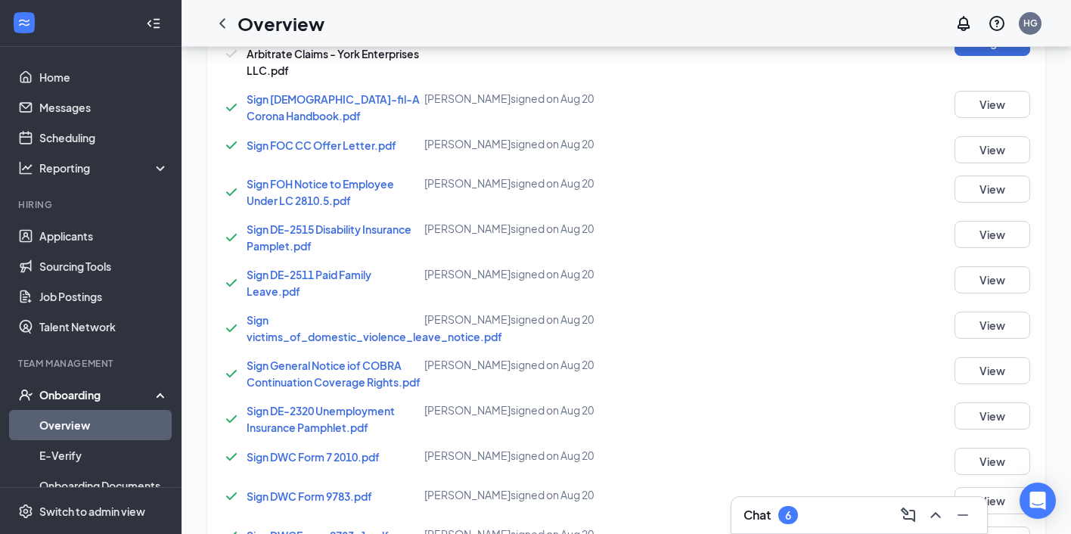
scroll to position [610, 0]
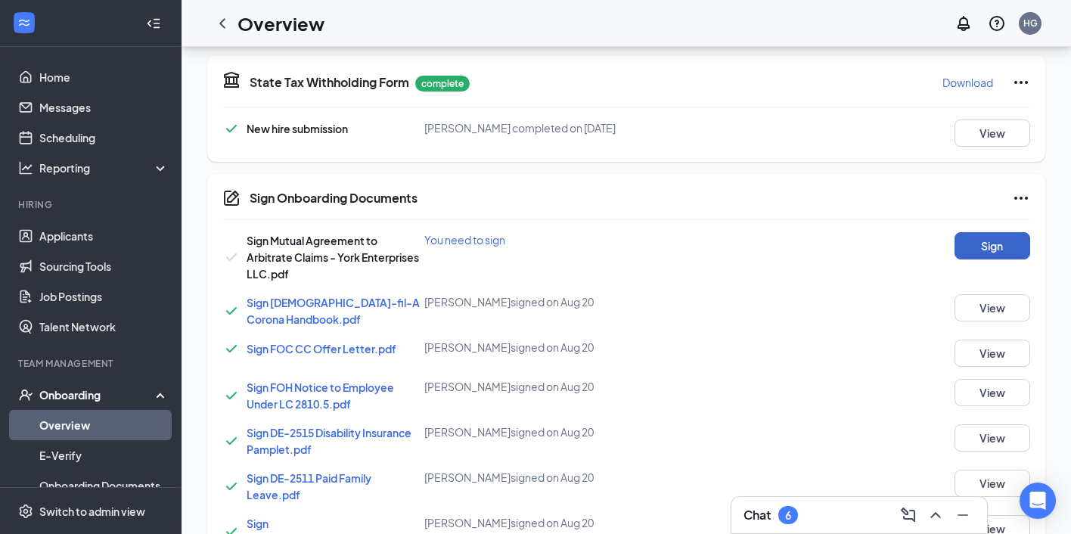
click at [980, 252] on button "Sign" at bounding box center [993, 245] width 76 height 27
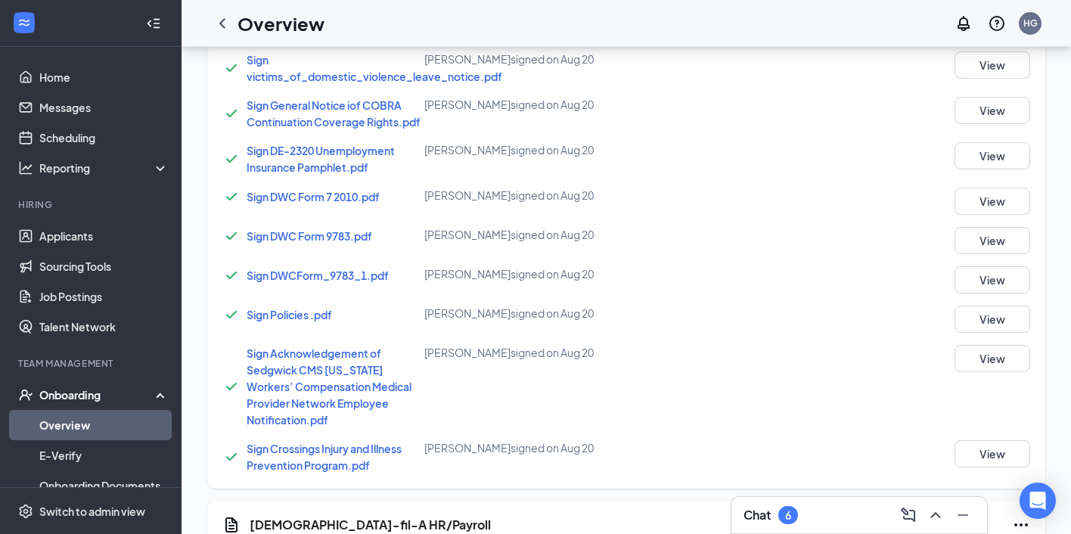
scroll to position [1283, 0]
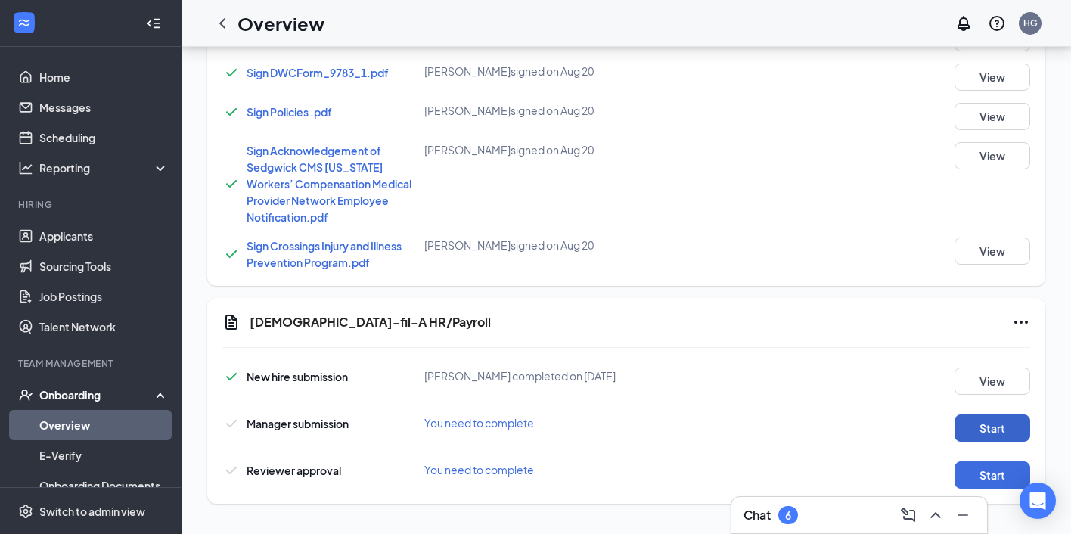
click at [979, 418] on button "Start" at bounding box center [993, 427] width 76 height 27
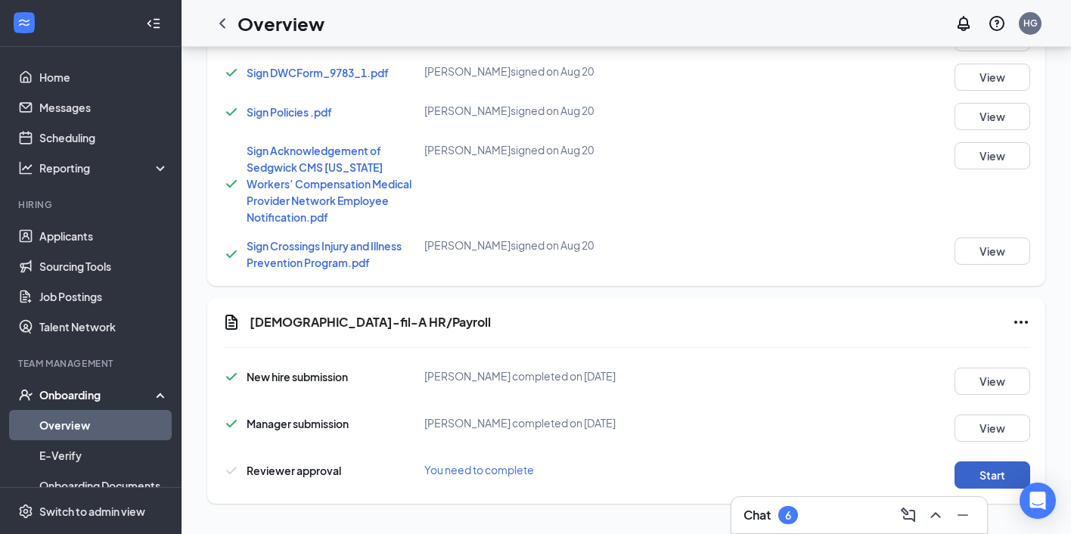
click at [983, 467] on button "Start" at bounding box center [993, 474] width 76 height 27
click at [980, 463] on button "Start" at bounding box center [993, 474] width 76 height 27
click at [228, 25] on icon "ChevronLeft" at bounding box center [222, 23] width 18 height 18
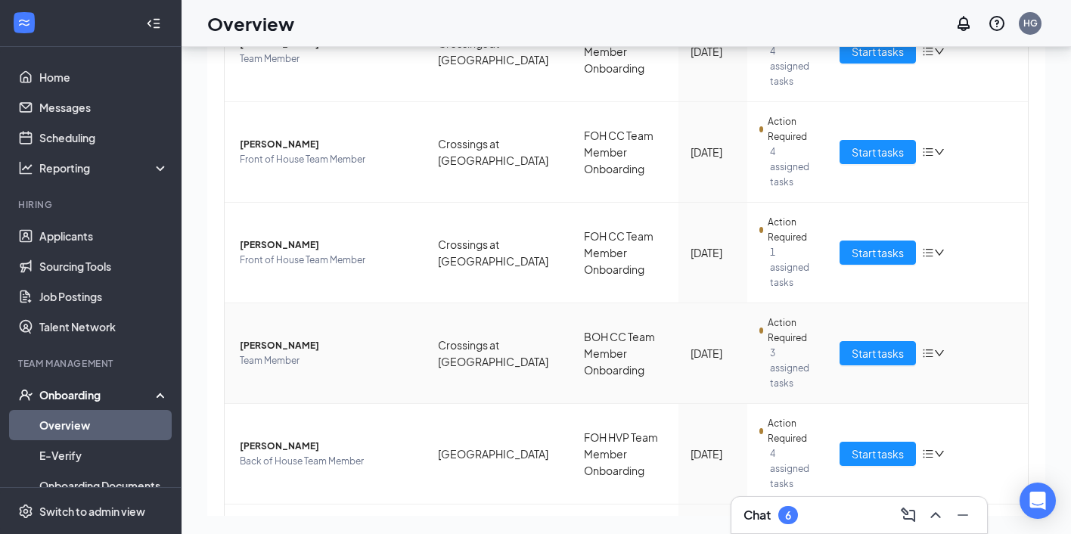
scroll to position [405, 0]
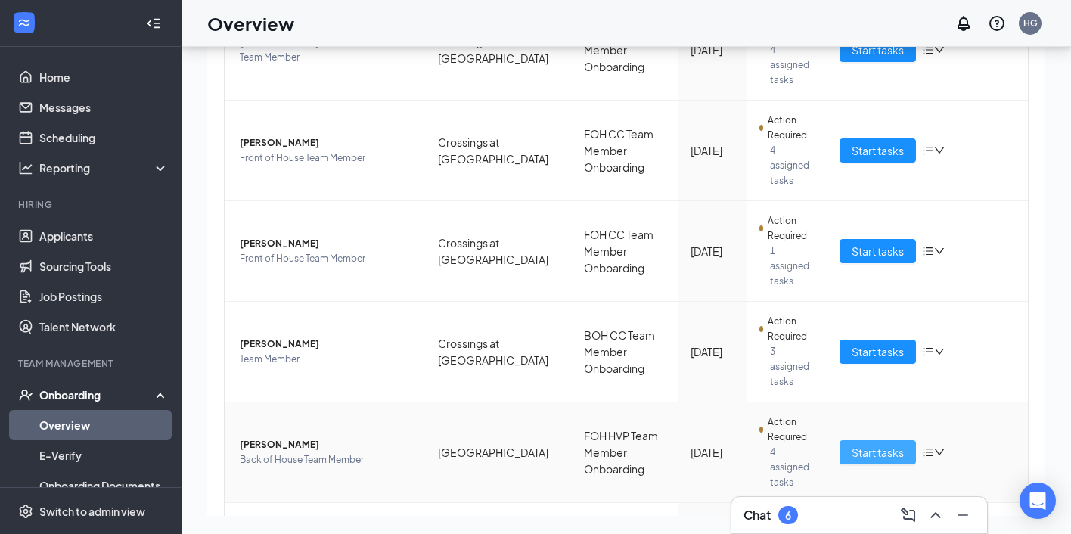
click at [886, 444] on span "Start tasks" at bounding box center [878, 452] width 52 height 17
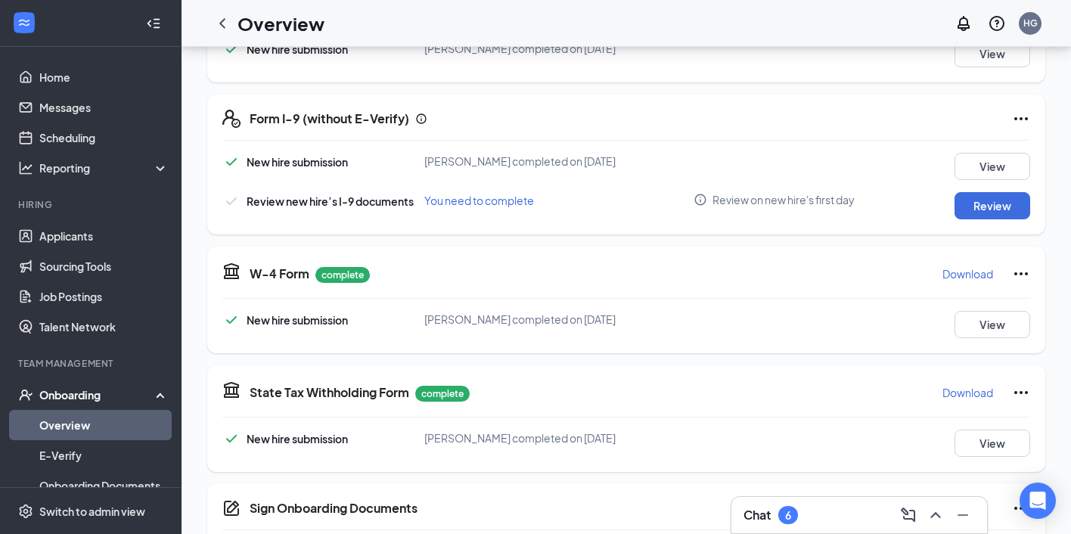
scroll to position [304, 0]
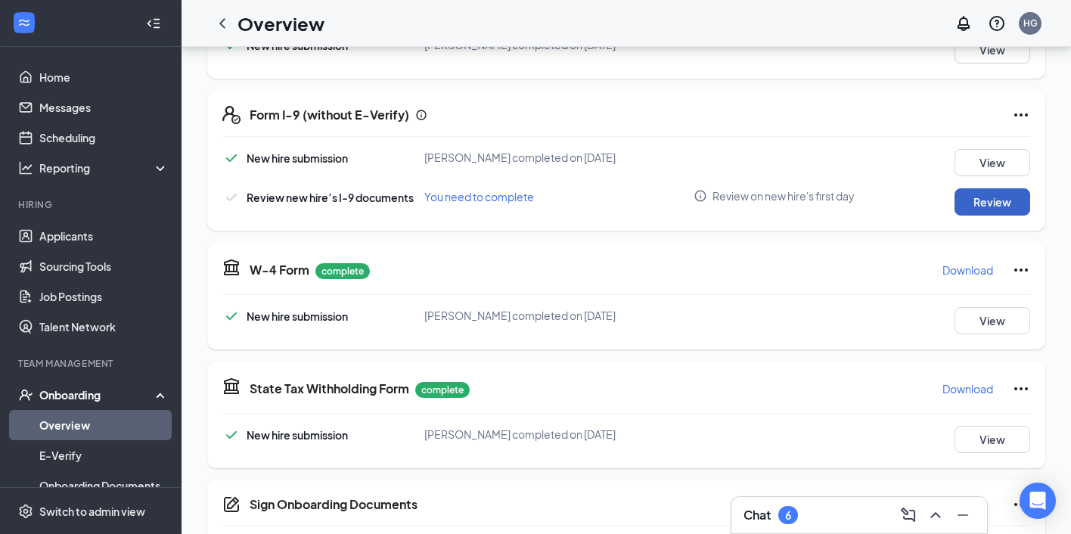
click at [992, 203] on button "Review" at bounding box center [993, 201] width 76 height 27
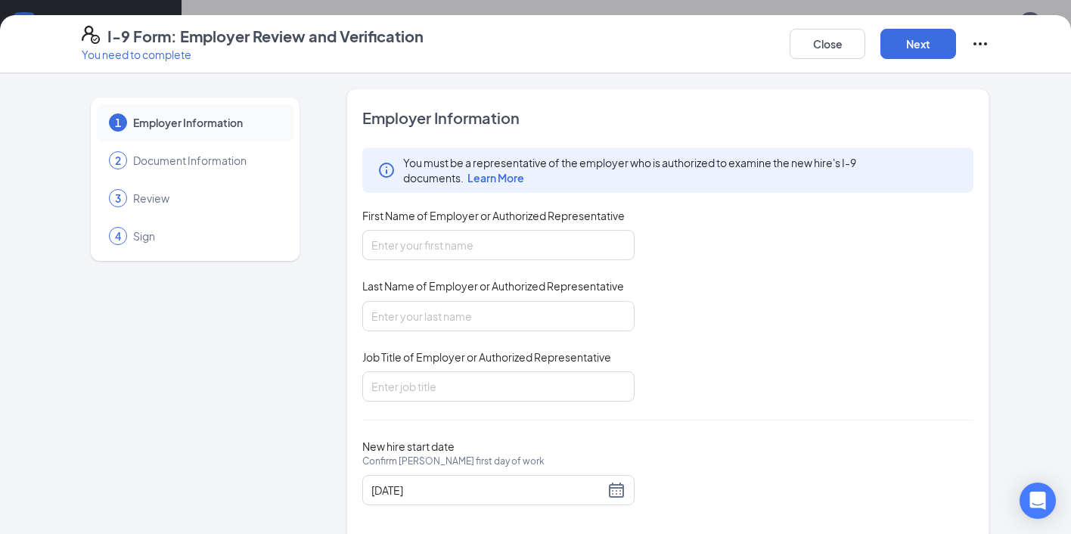
click at [514, 223] on div "First Name of Employer or Authorized Representative" at bounding box center [498, 219] width 272 height 22
click at [514, 239] on input "First Name of Employer or Authorized Representative" at bounding box center [498, 245] width 272 height 30
type input "[PERSON_NAME]"
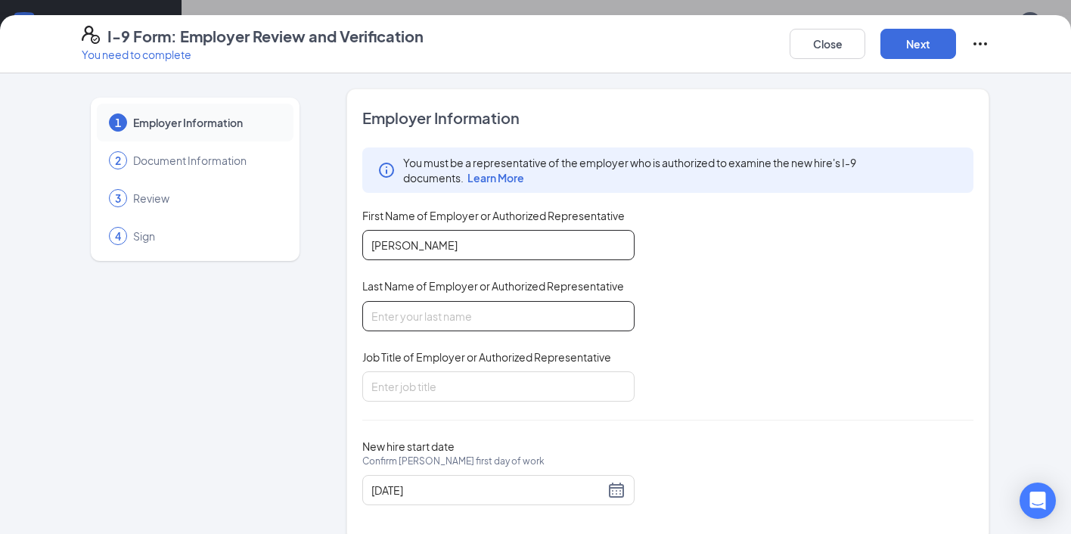
type input "[PERSON_NAME]"
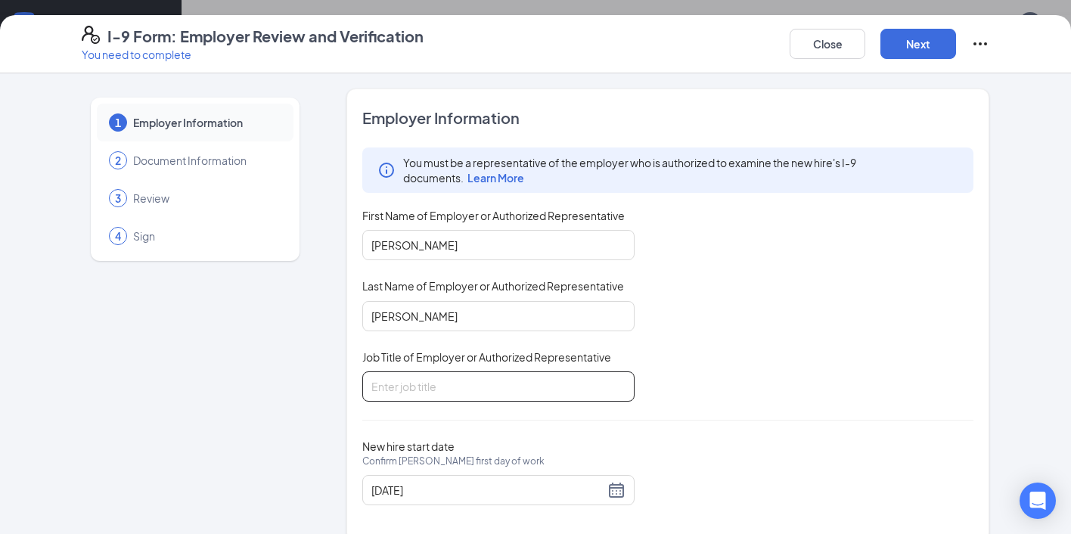
click at [472, 393] on input "Job Title of Employer or Authorized Representative" at bounding box center [498, 386] width 272 height 30
type input "Operating Partner"
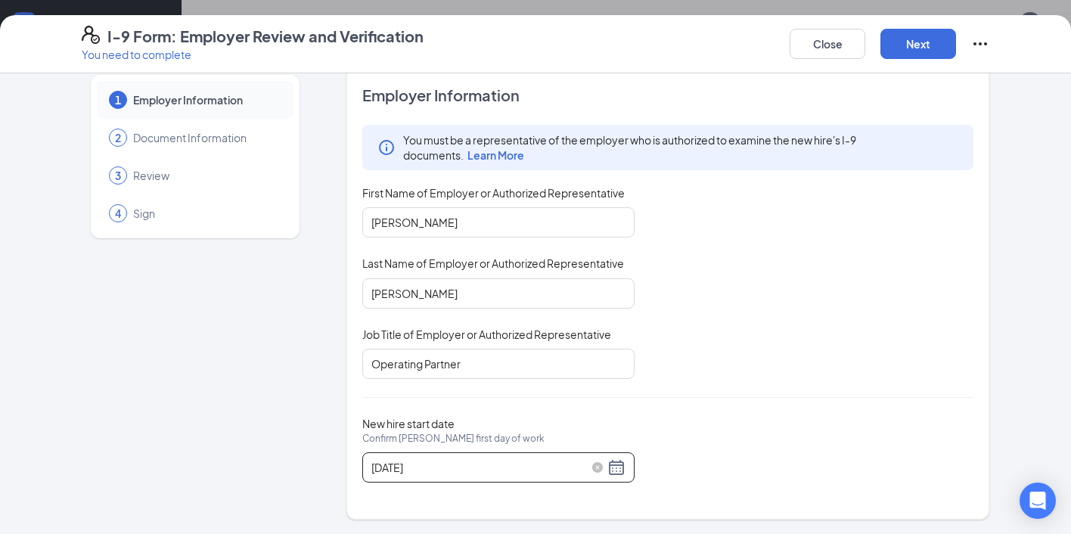
click at [623, 467] on div "[DATE]" at bounding box center [498, 467] width 254 height 18
click at [380, 501] on span "button" at bounding box center [377, 502] width 8 height 8
click at [388, 502] on button "button" at bounding box center [393, 499] width 17 height 30
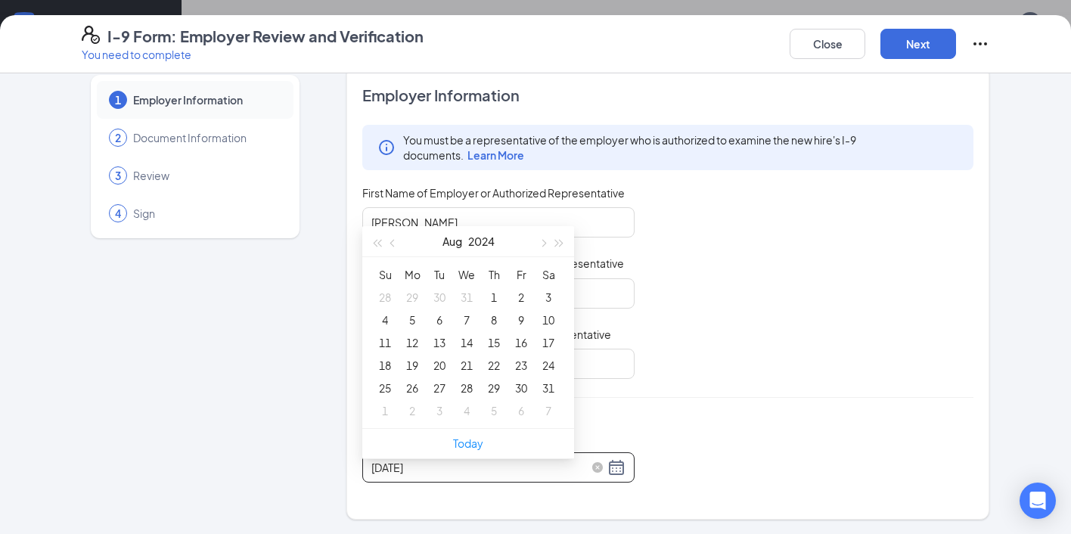
scroll to position [655, 0]
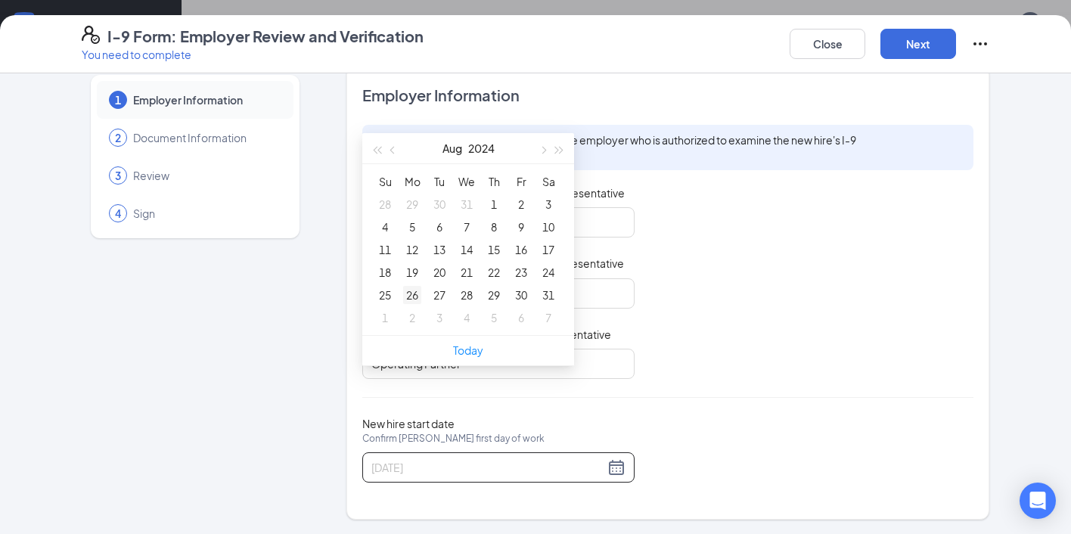
type input "[DATE]"
click at [409, 284] on td "26" at bounding box center [412, 295] width 27 height 23
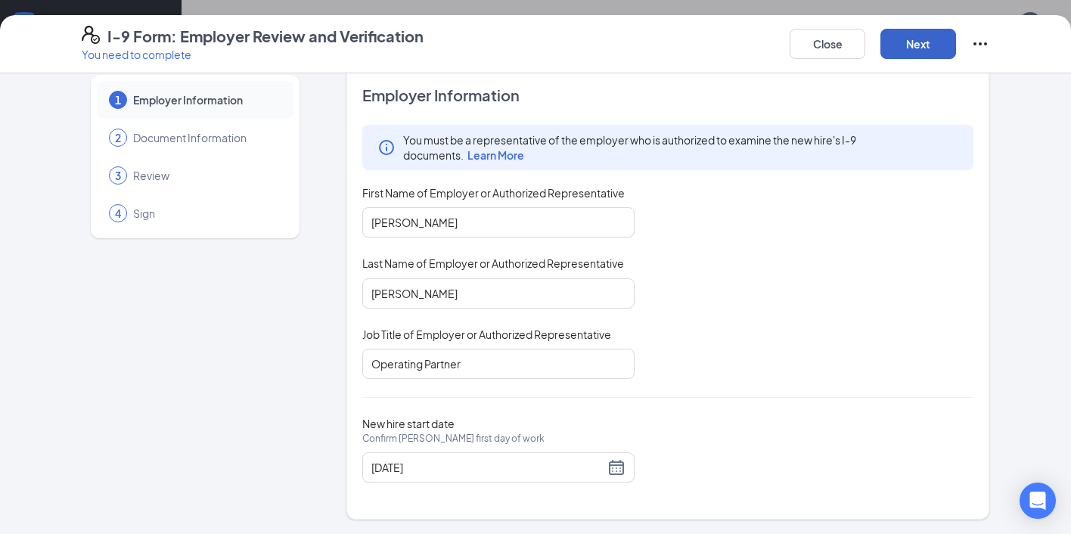
click at [908, 45] on button "Next" at bounding box center [918, 44] width 76 height 30
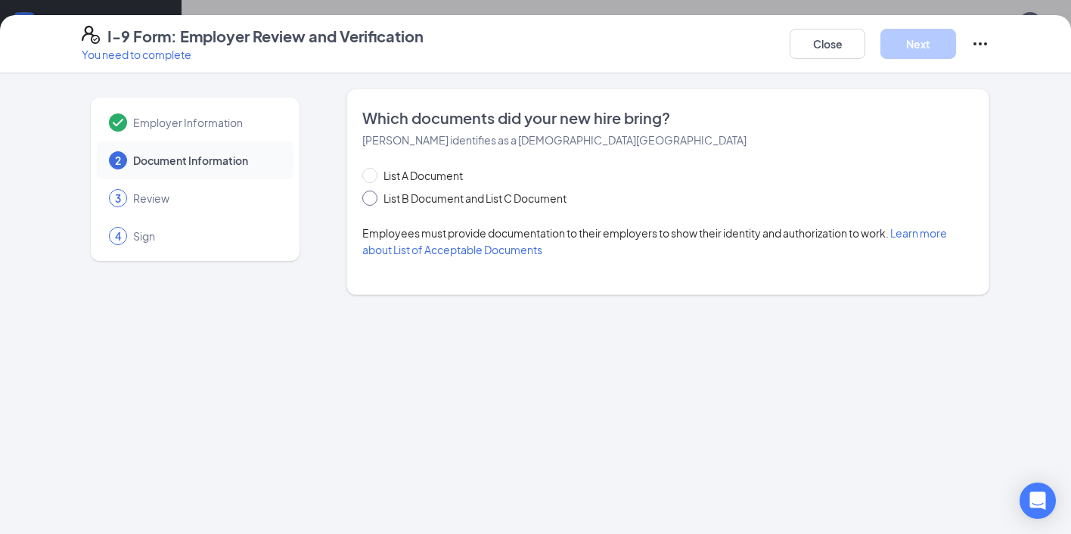
click at [374, 196] on span at bounding box center [369, 198] width 15 height 15
click at [373, 196] on input "List B Document and List C Document" at bounding box center [367, 196] width 11 height 11
radio input "true"
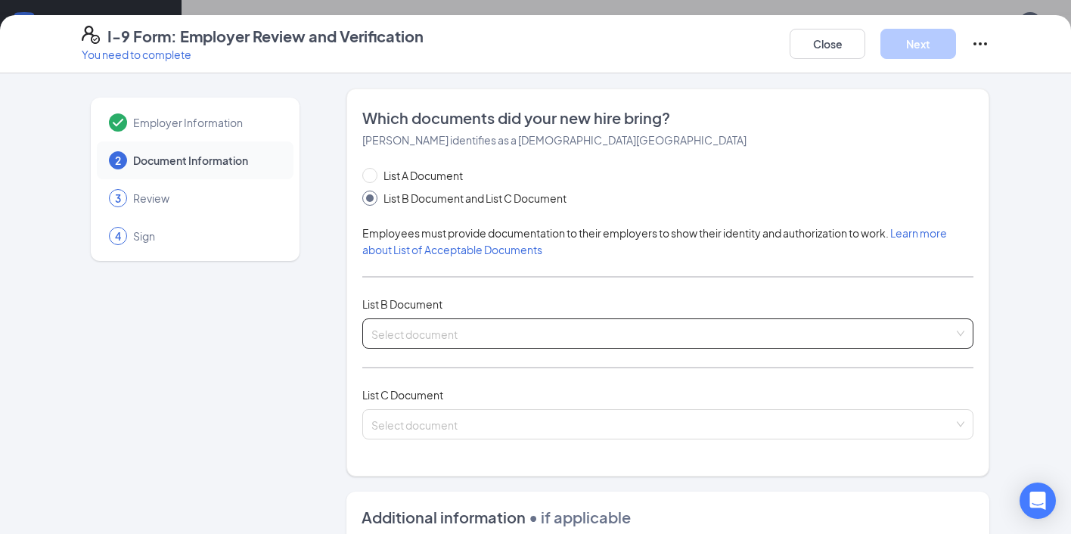
click at [455, 325] on input "search" at bounding box center [662, 330] width 582 height 23
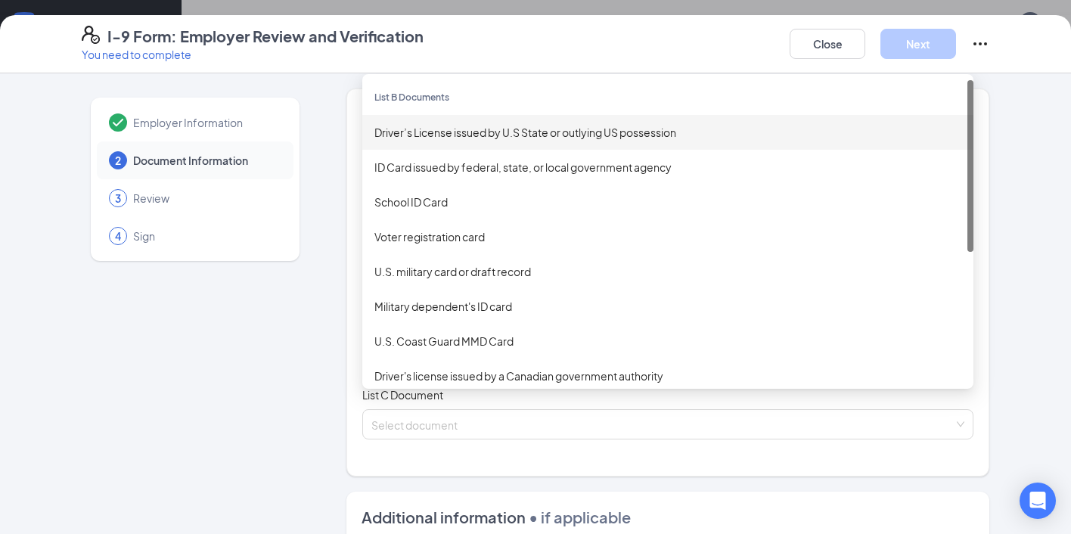
click at [462, 132] on div "Driver’s License issued by U.S State or outlying US possession" at bounding box center [667, 132] width 587 height 17
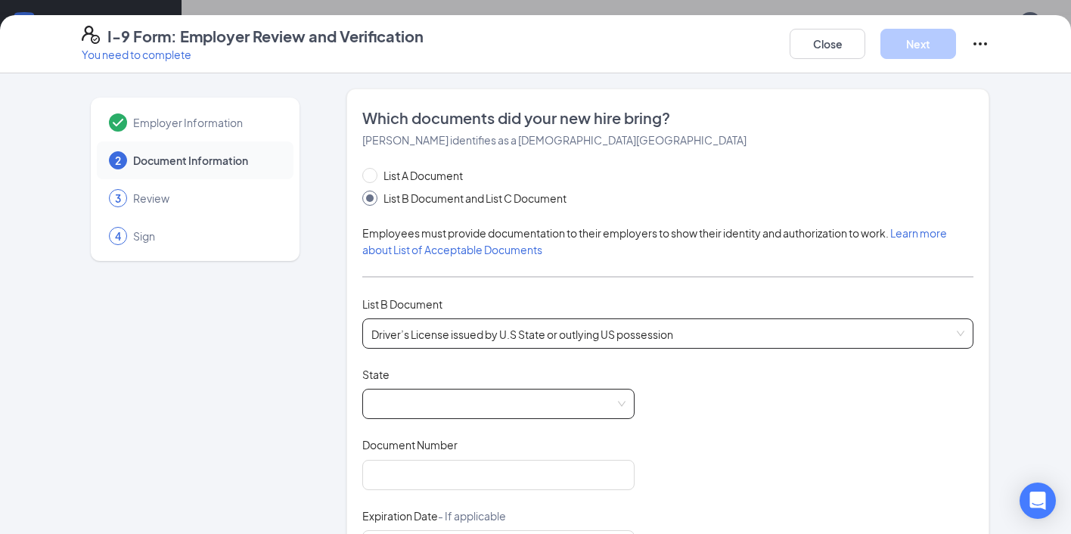
click at [433, 404] on span at bounding box center [498, 404] width 254 height 29
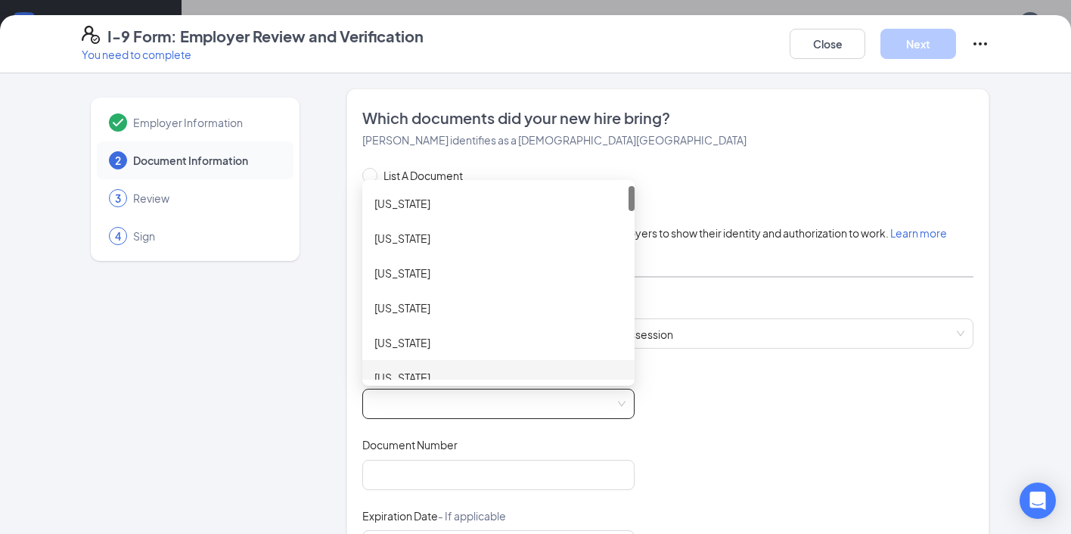
click at [429, 369] on div "[US_STATE]" at bounding box center [498, 377] width 248 height 17
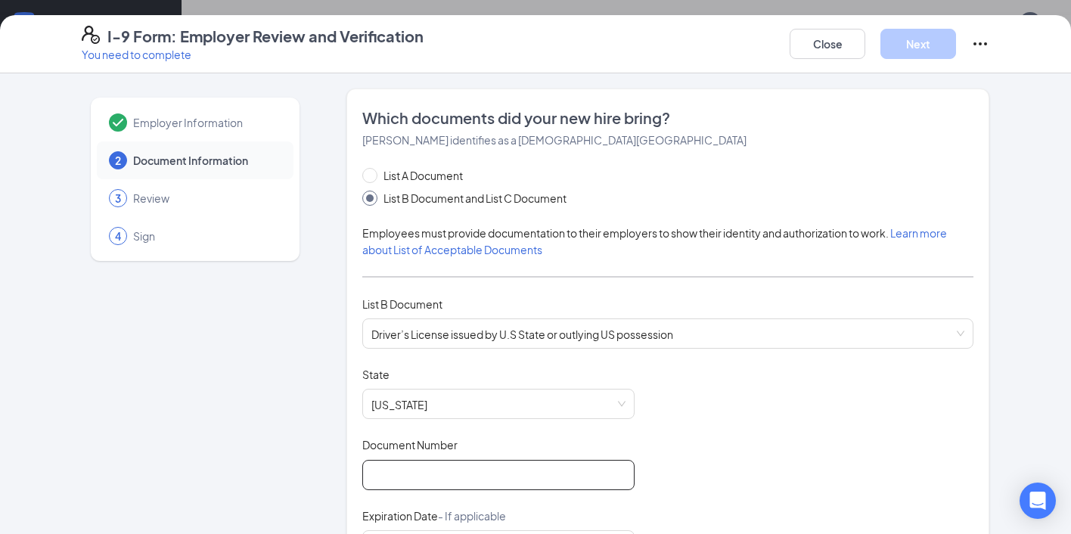
click at [429, 472] on input "Document Number" at bounding box center [498, 475] width 272 height 30
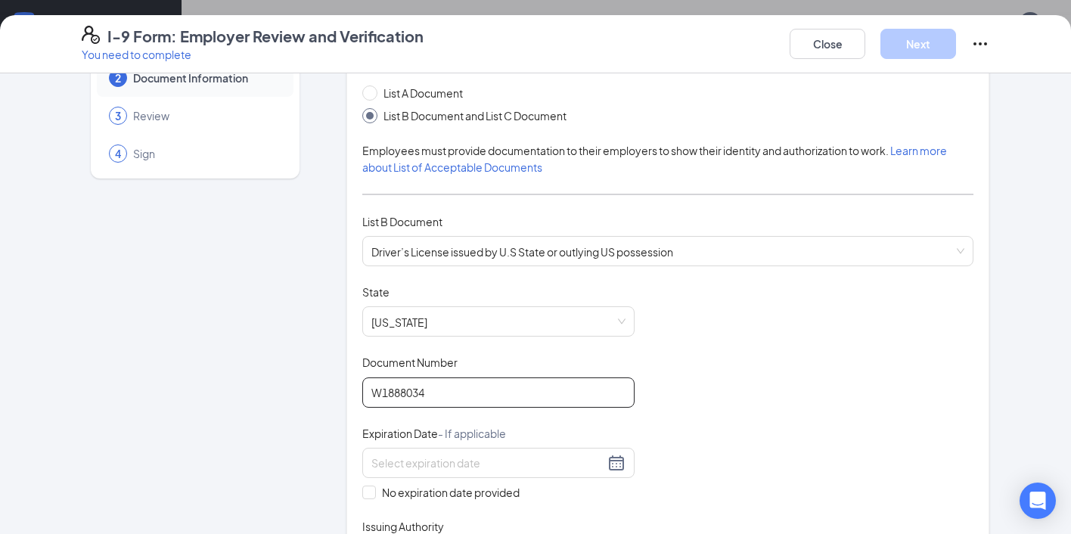
scroll to position [191, 0]
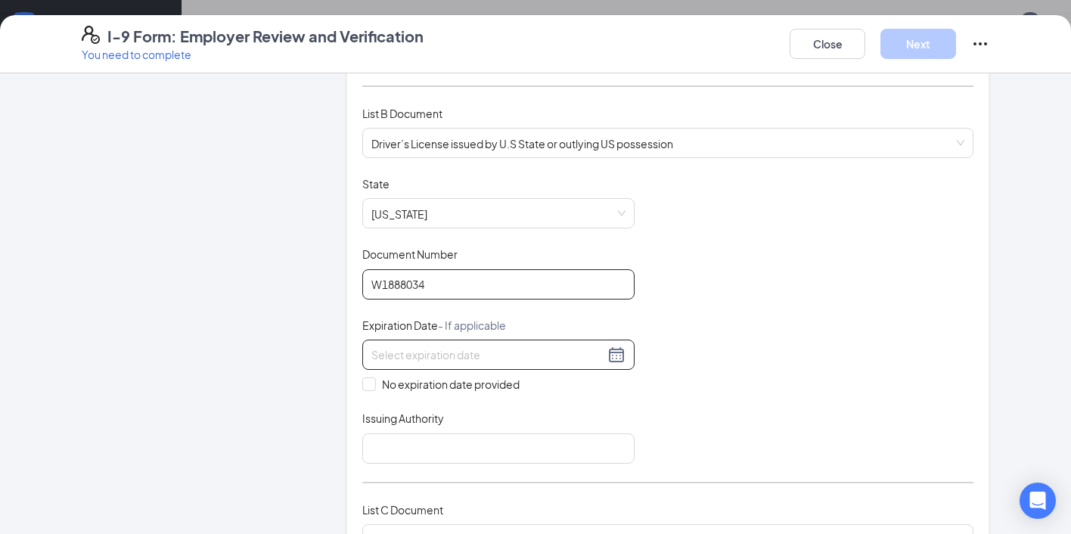
type input "W1888034"
click at [623, 353] on div at bounding box center [498, 355] width 254 height 18
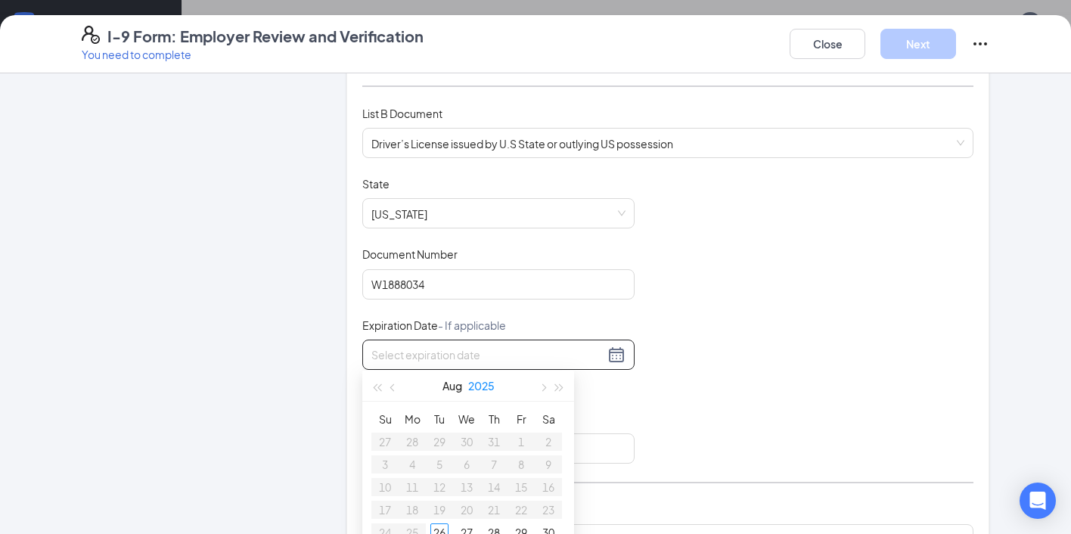
click at [482, 386] on button "2025" at bounding box center [481, 386] width 26 height 30
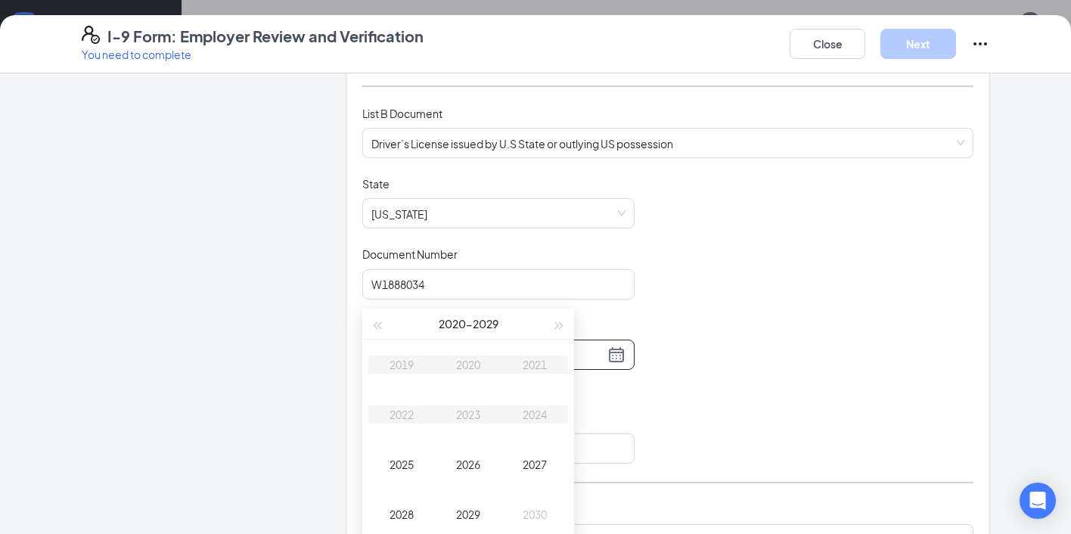
scroll to position [727, 0]
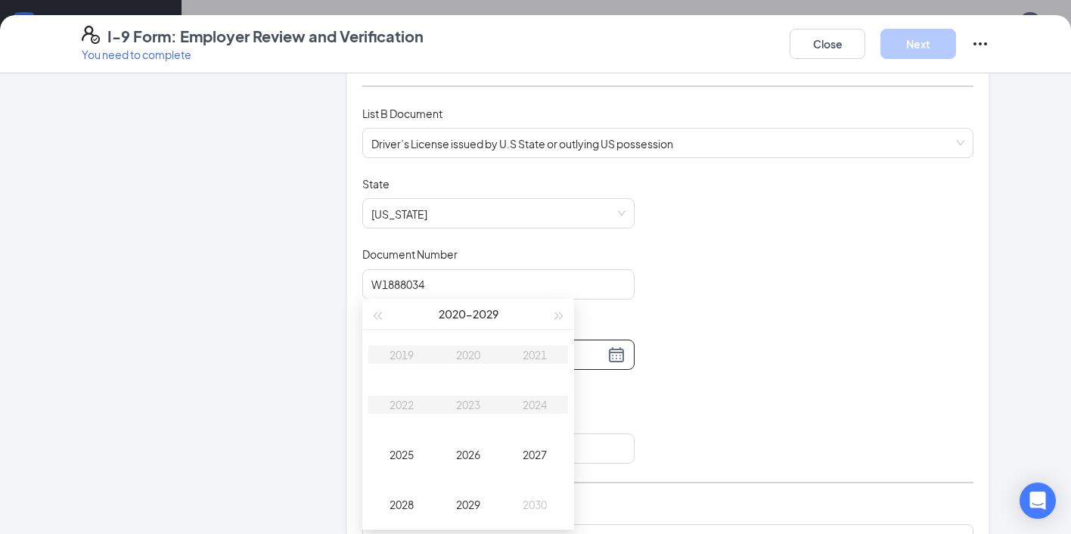
type input "[DATE]"
click at [464, 504] on div "2029" at bounding box center [468, 504] width 45 height 18
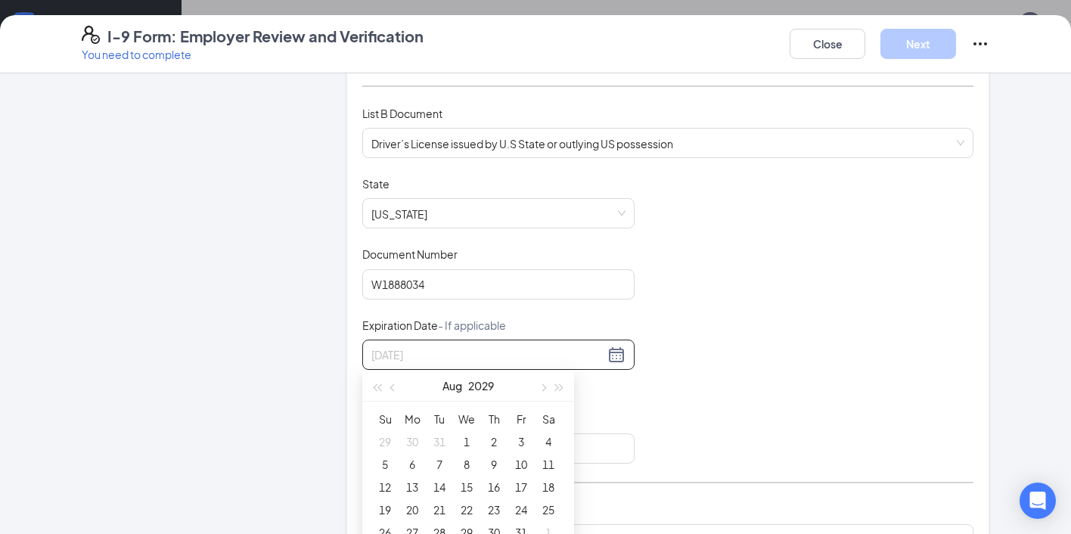
type input "[DATE]"
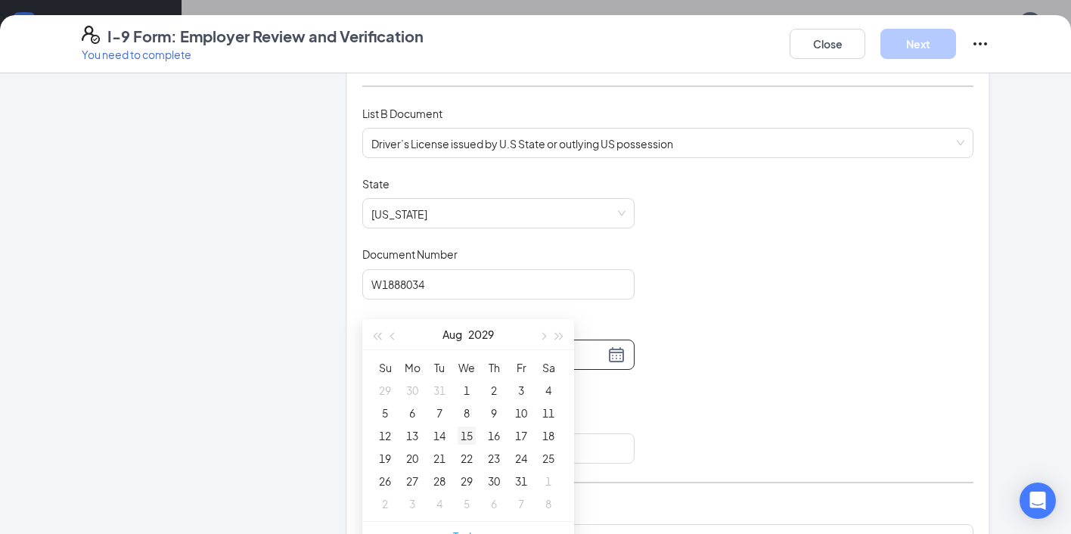
scroll to position [790, 0]
click at [445, 467] on div "28" at bounding box center [439, 469] width 18 height 18
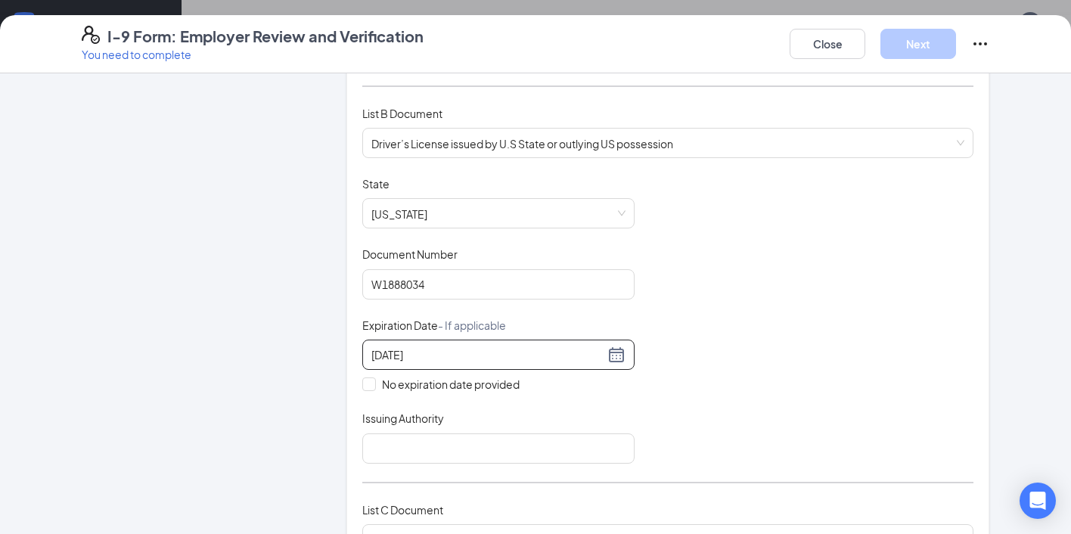
scroll to position [200, 0]
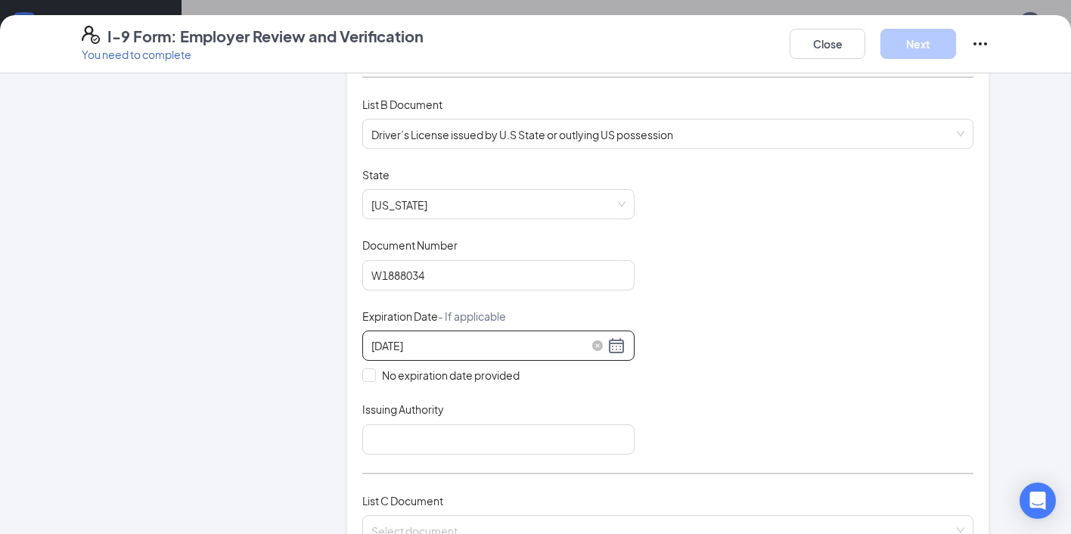
click at [616, 347] on div "[DATE]" at bounding box center [498, 346] width 254 height 18
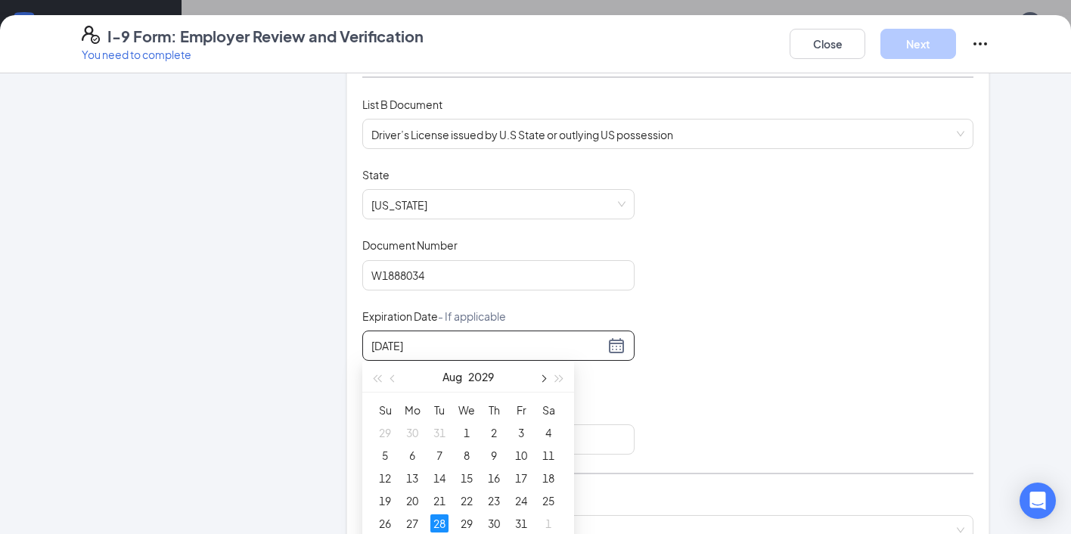
click at [534, 374] on button "button" at bounding box center [542, 377] width 17 height 30
click at [535, 374] on button "button" at bounding box center [542, 377] width 17 height 30
type input "[DATE]"
click at [473, 518] on div "28" at bounding box center [467, 523] width 18 height 18
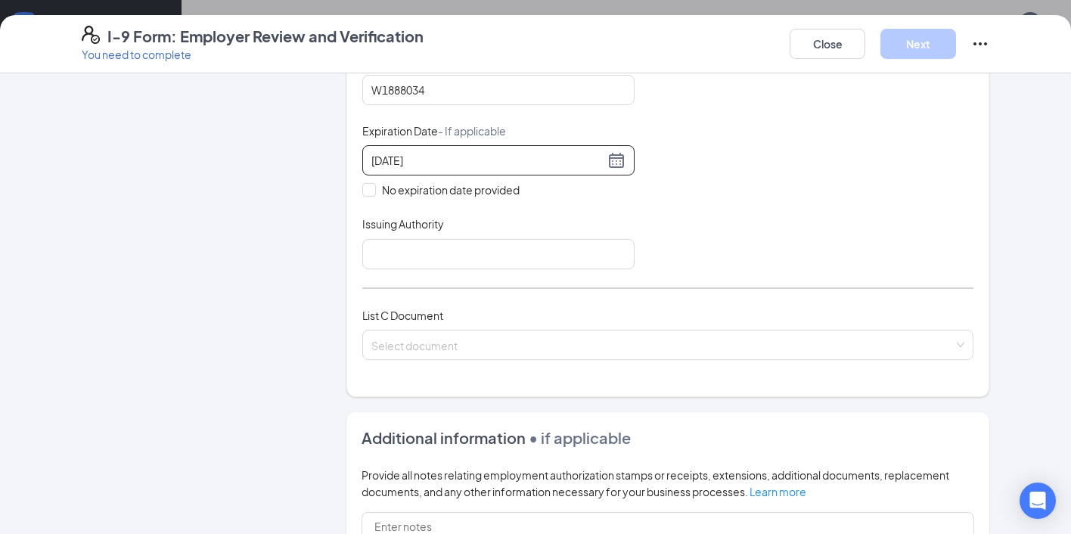
scroll to position [439, 0]
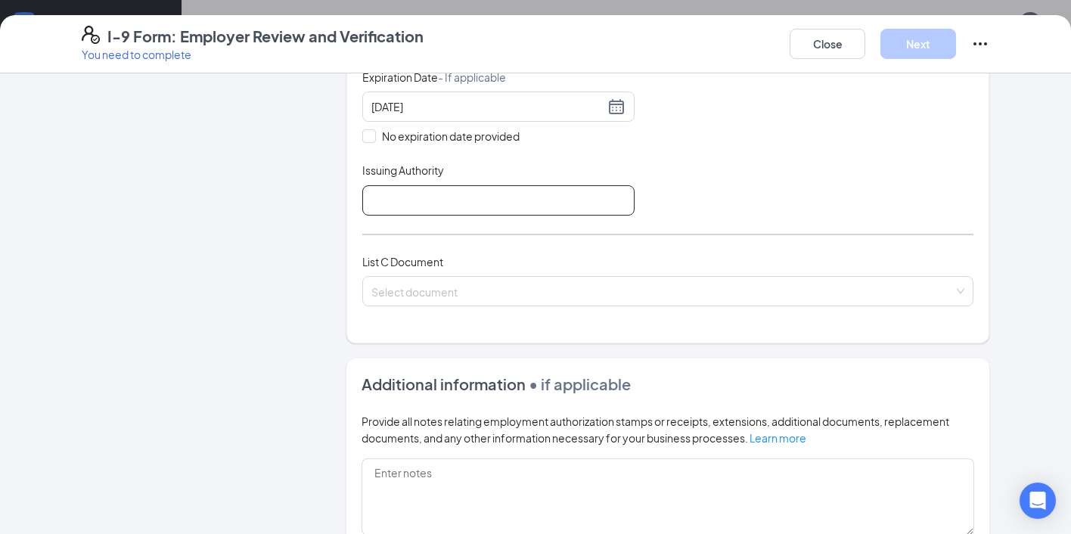
click at [424, 203] on input "Issuing Authority" at bounding box center [498, 200] width 272 height 30
type input "CA"
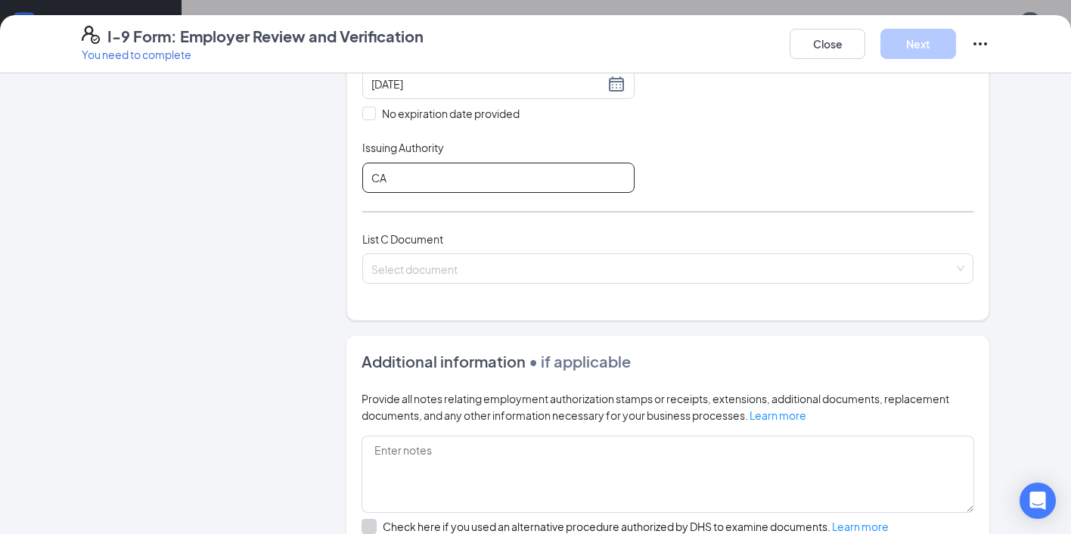
scroll to position [482, 0]
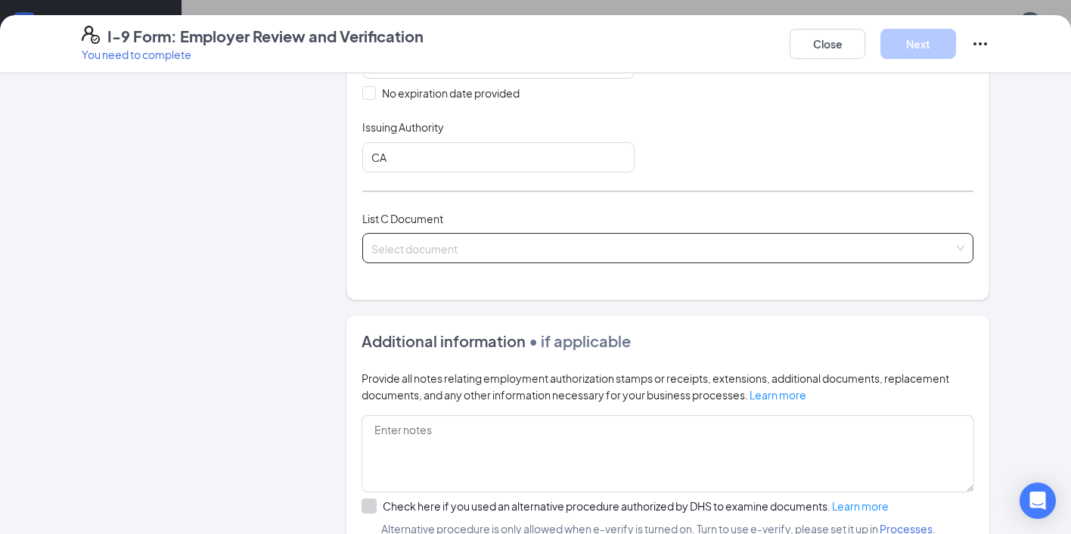
click at [578, 239] on input "search" at bounding box center [662, 245] width 582 height 23
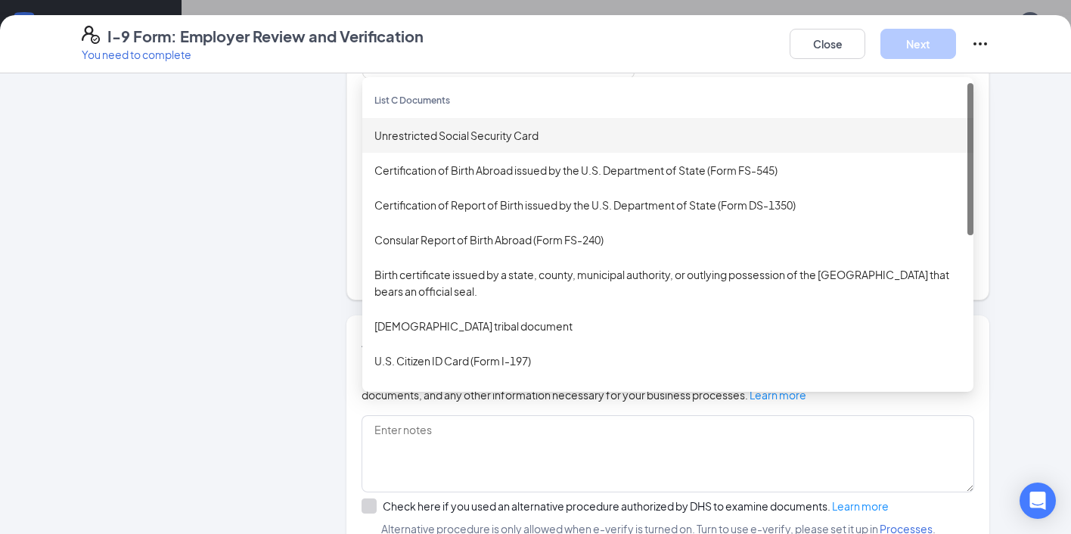
click at [500, 141] on div "Unrestricted Social Security Card" at bounding box center [667, 135] width 611 height 35
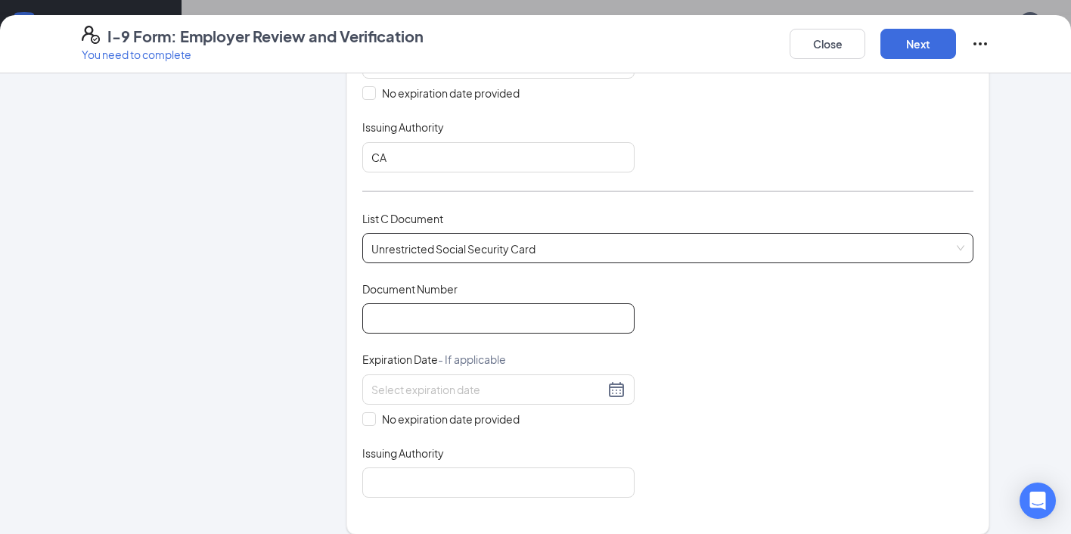
click at [461, 314] on input "Document Number" at bounding box center [498, 318] width 272 height 30
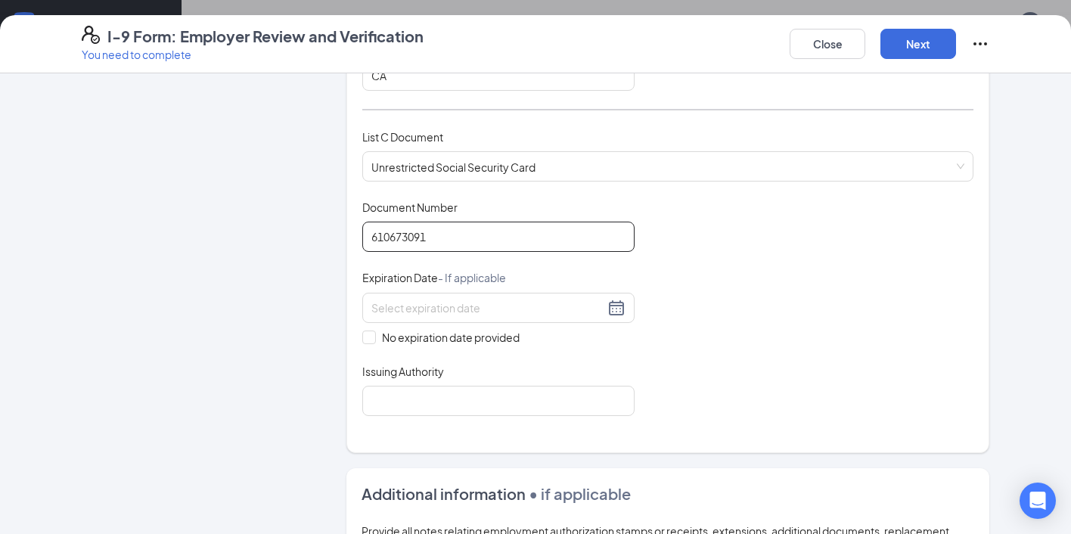
scroll to position [601, 0]
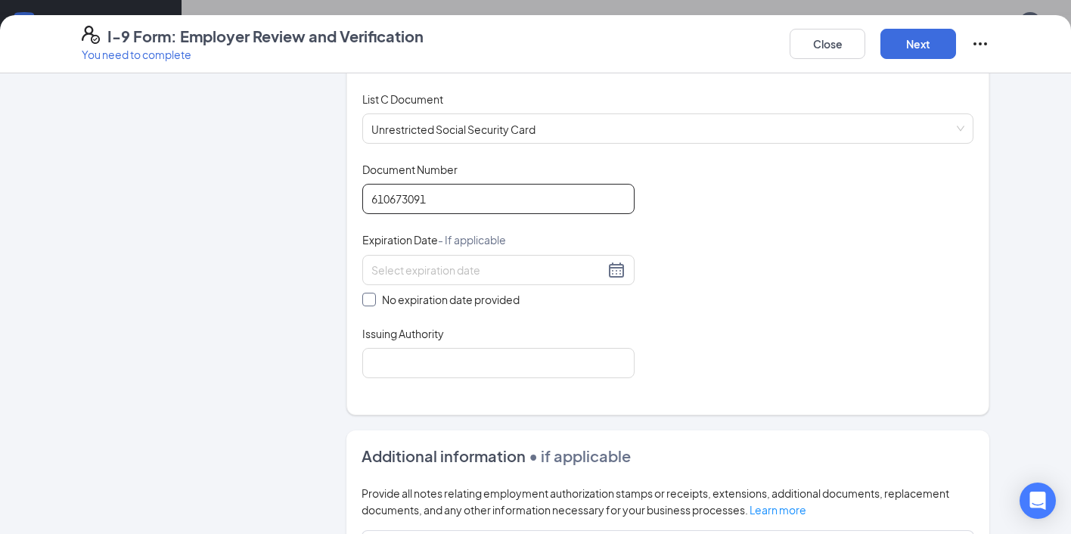
type input "610673091"
click at [370, 300] on span at bounding box center [369, 300] width 14 height 14
click at [370, 300] on input "No expiration date provided" at bounding box center [367, 298] width 11 height 11
checkbox input "true"
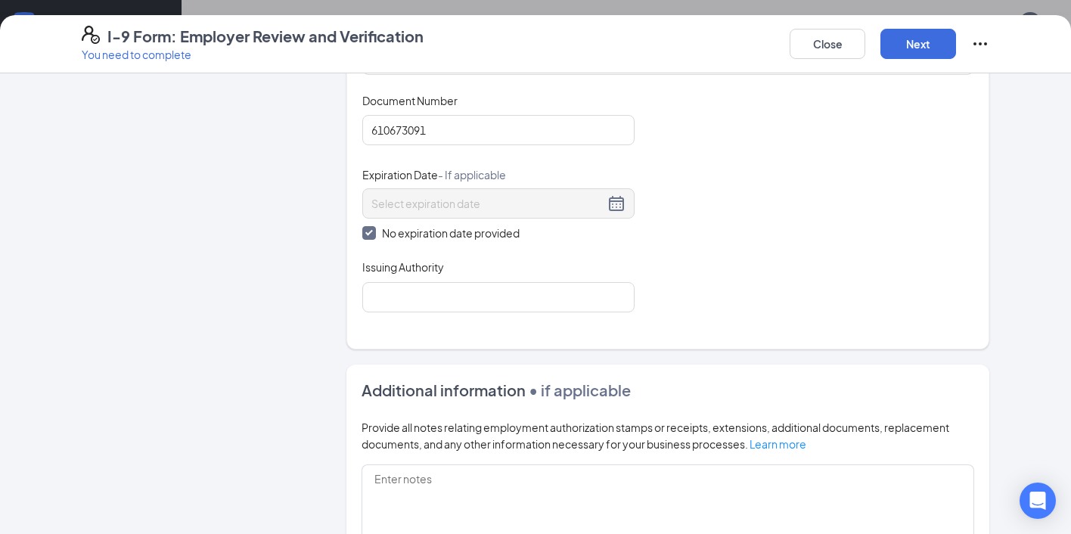
scroll to position [697, 0]
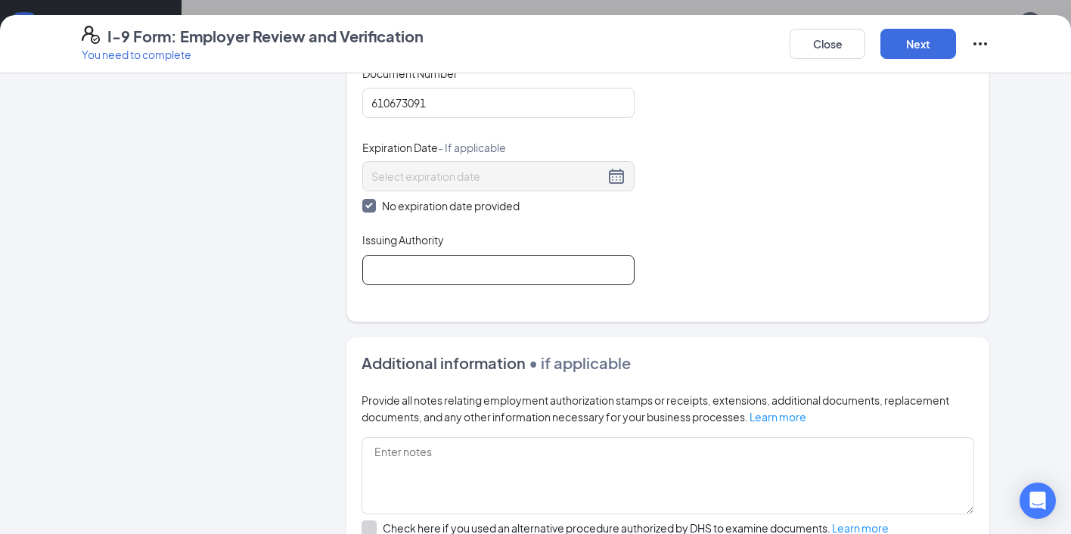
click at [537, 269] on input "Issuing Authority" at bounding box center [498, 270] width 272 height 30
type input "Social Security Administration"
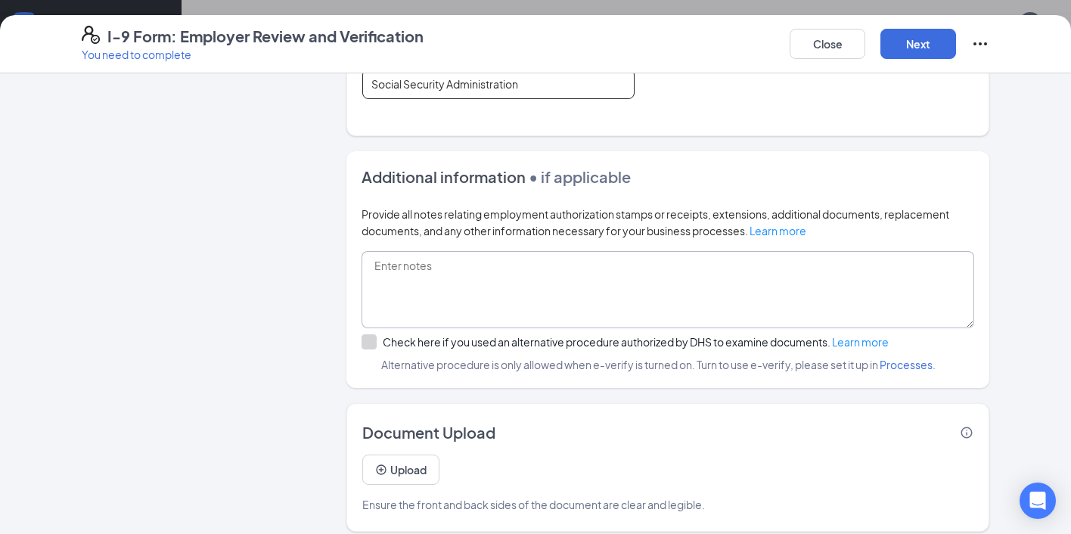
scroll to position [881, 0]
click at [934, 43] on button "Next" at bounding box center [918, 44] width 76 height 30
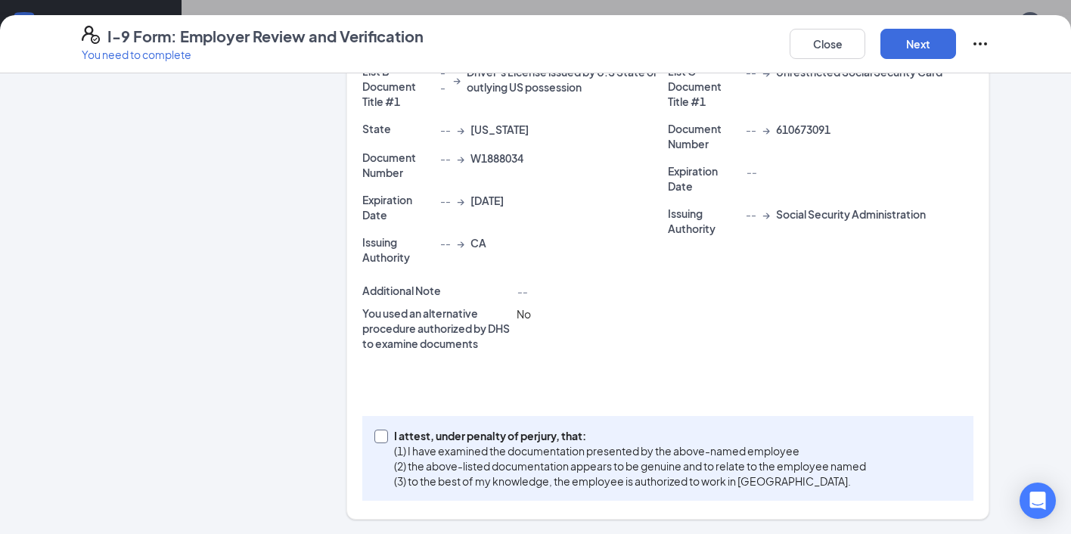
click at [377, 433] on input "I attest, under penalty of [PERSON_NAME], that: (1) I have examined the documen…" at bounding box center [379, 435] width 11 height 11
checkbox input "true"
click at [913, 49] on button "Next" at bounding box center [918, 44] width 76 height 30
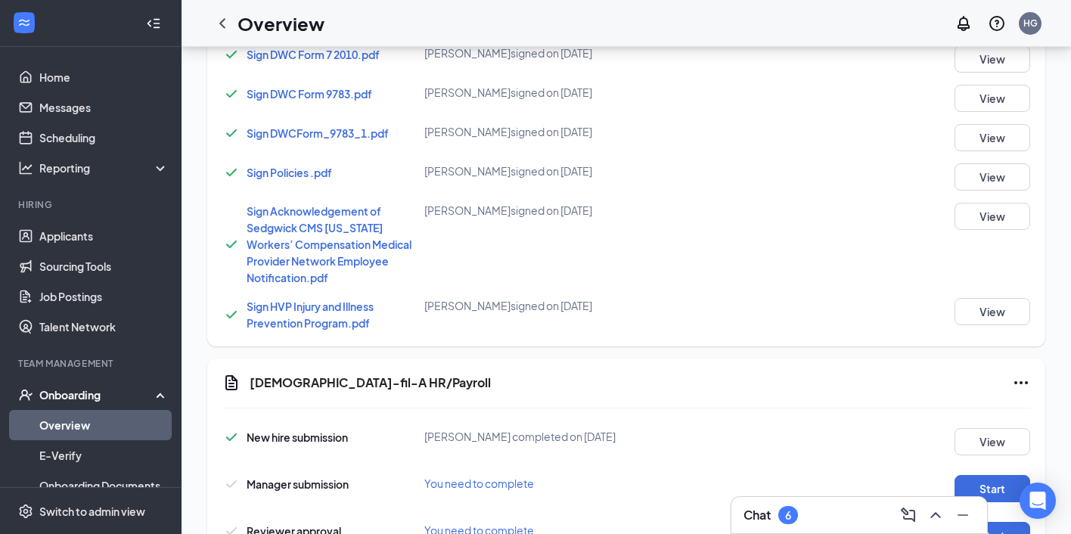
scroll to position [1277, 0]
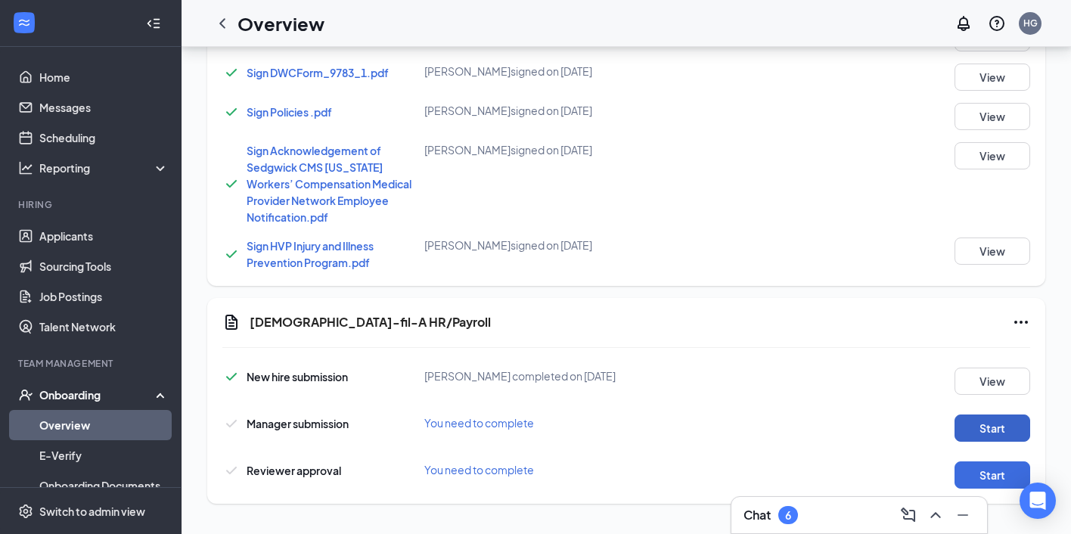
click at [985, 430] on button "Start" at bounding box center [993, 427] width 76 height 27
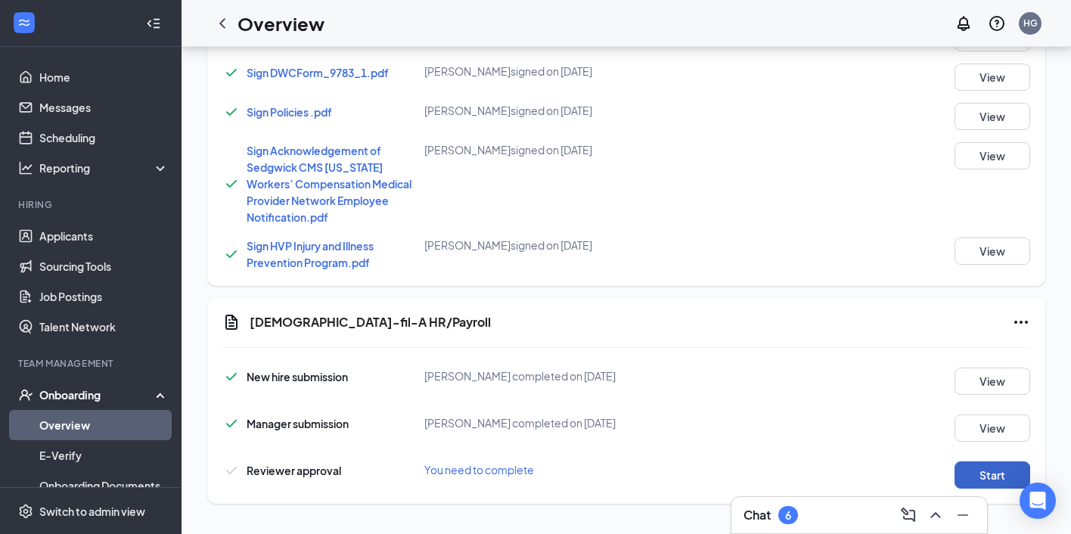
click at [973, 464] on button "Start" at bounding box center [993, 474] width 76 height 27
click at [971, 464] on button "Start" at bounding box center [993, 474] width 76 height 27
click at [223, 26] on icon "ChevronLeft" at bounding box center [222, 23] width 6 height 10
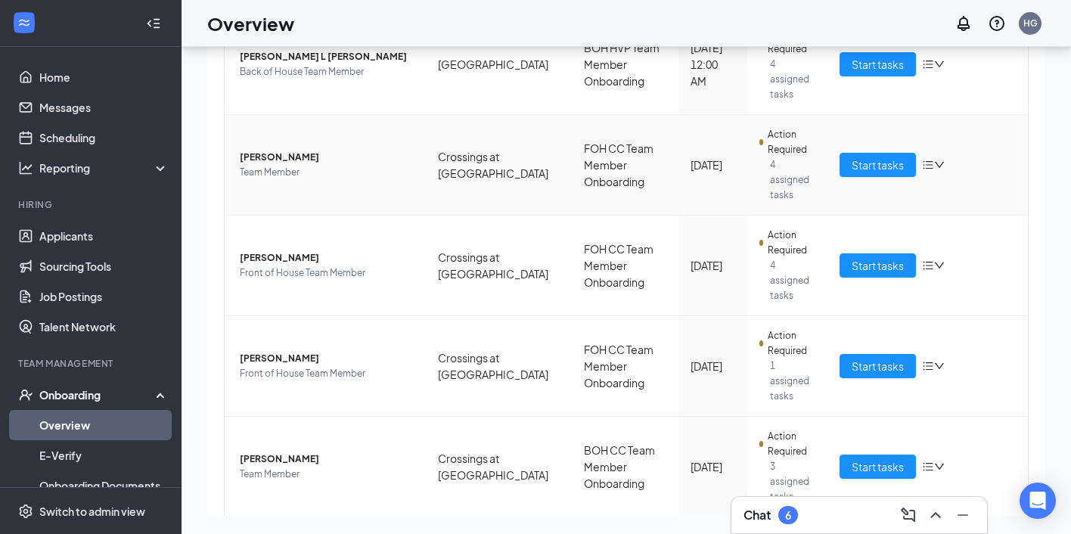
scroll to position [308, 0]
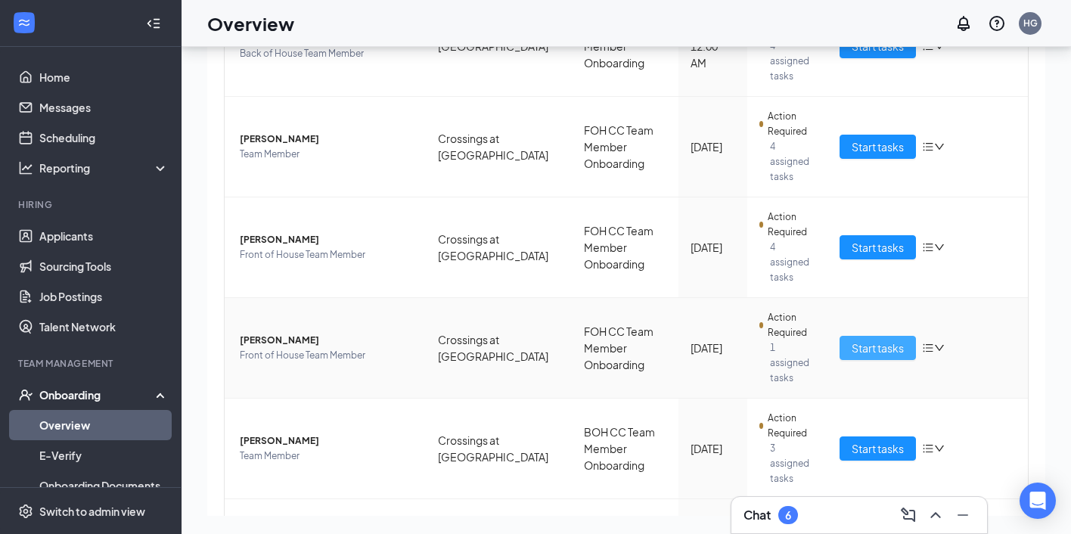
click at [885, 340] on span "Start tasks" at bounding box center [878, 348] width 52 height 17
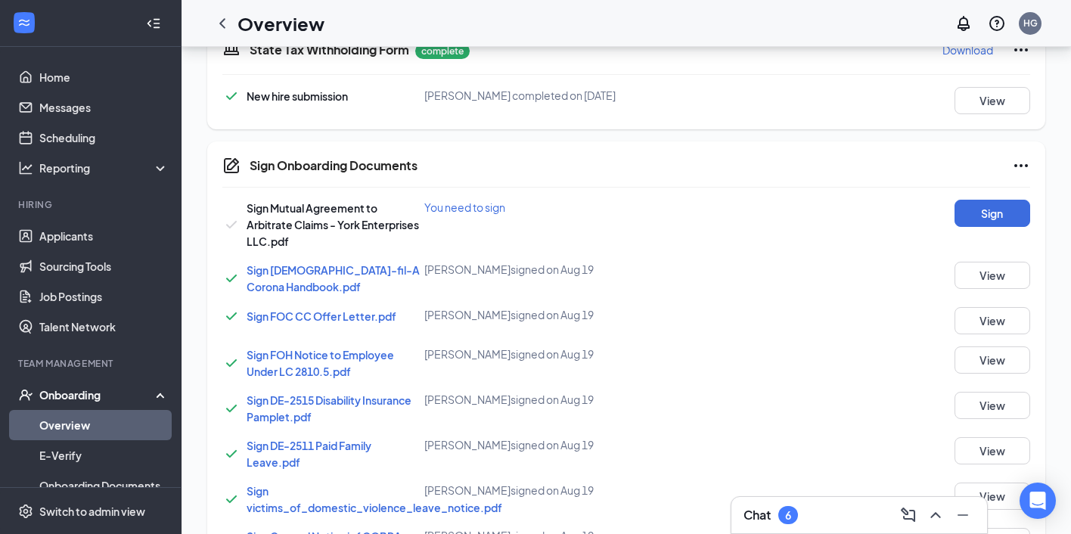
scroll to position [653, 0]
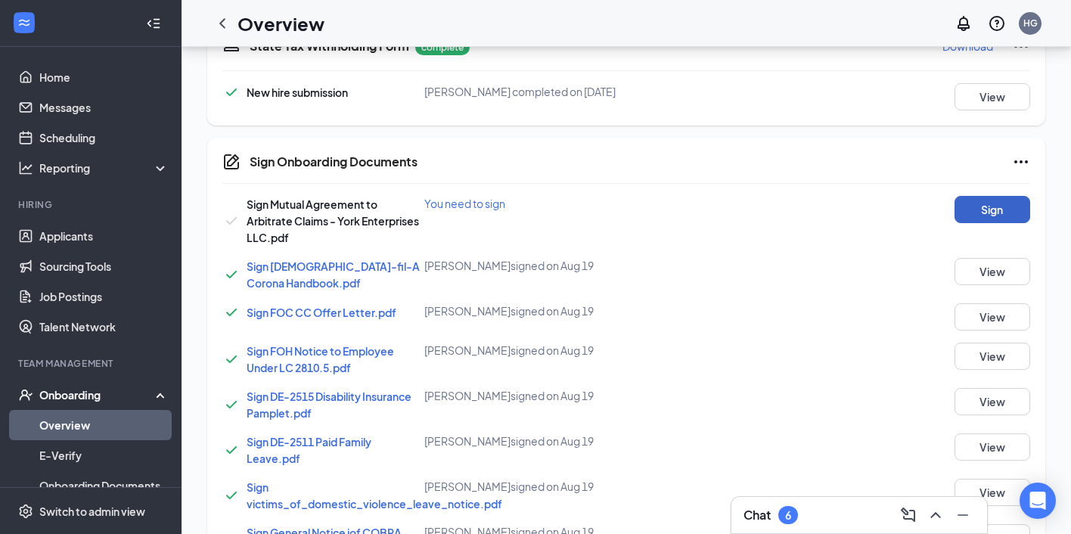
click at [1008, 201] on button "Sign" at bounding box center [993, 209] width 76 height 27
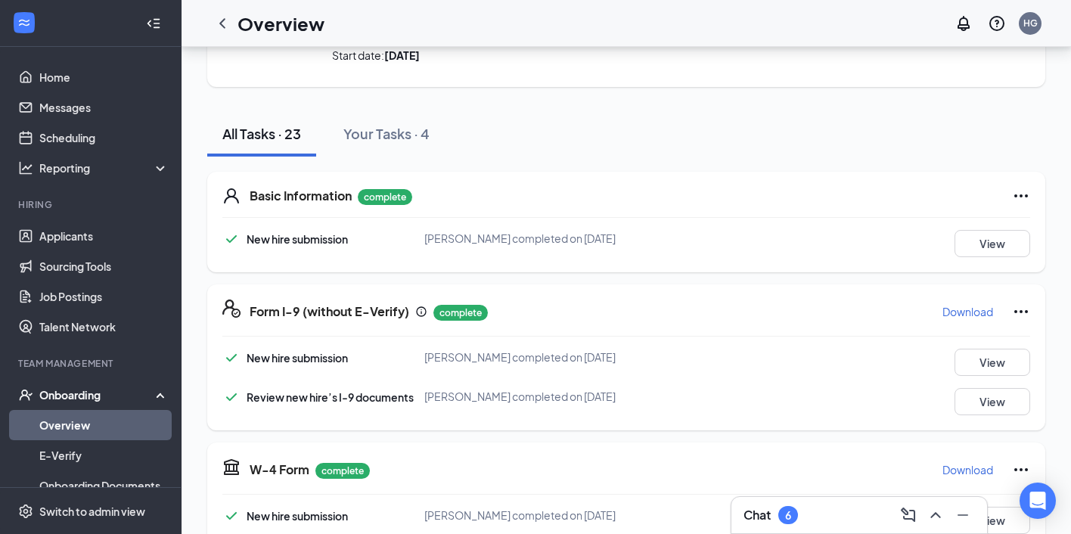
scroll to position [0, 0]
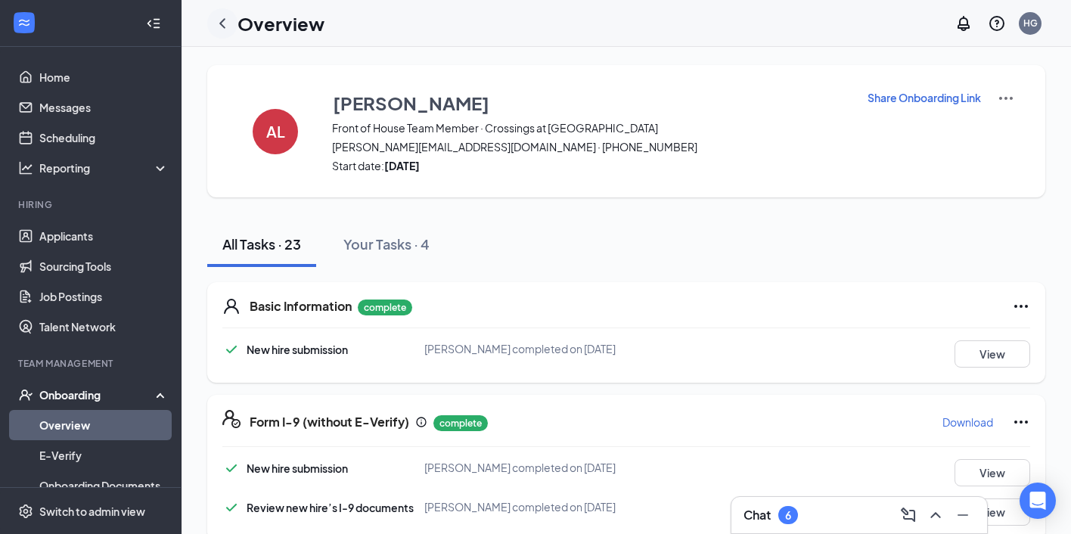
click at [219, 19] on icon "ChevronLeft" at bounding box center [222, 23] width 18 height 18
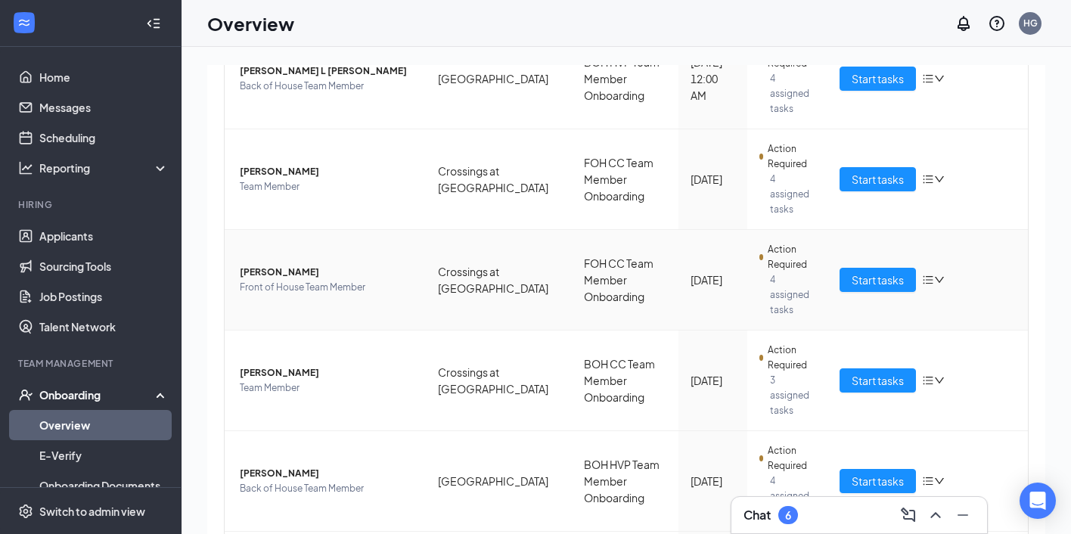
scroll to position [359, 0]
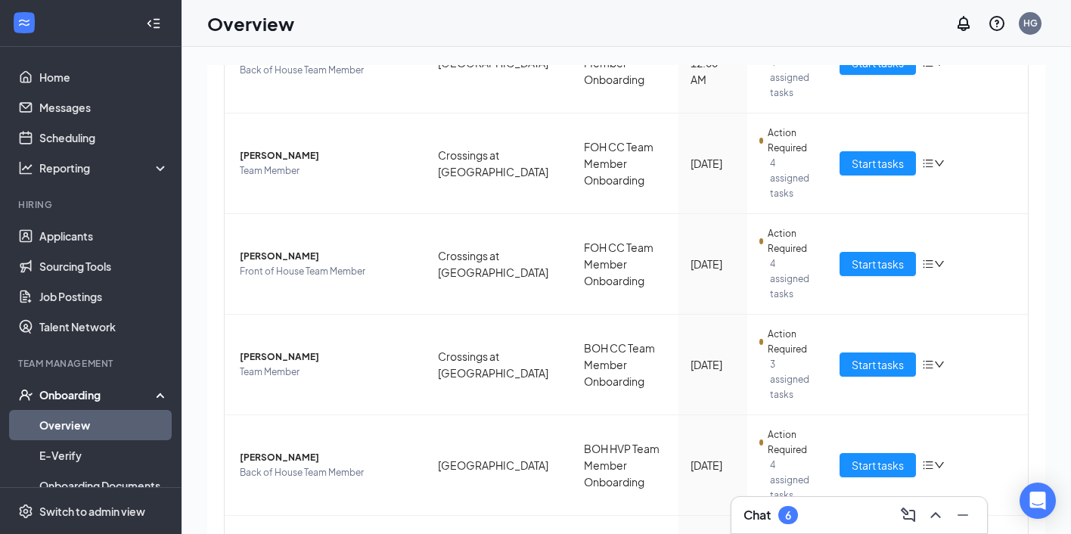
click at [95, 391] on div "Onboarding" at bounding box center [97, 394] width 116 height 15
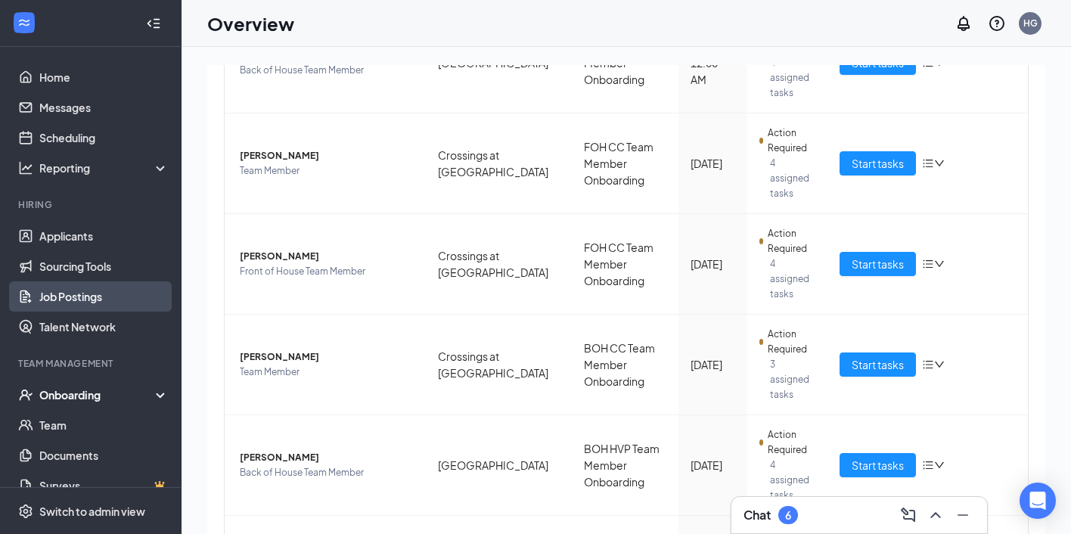
click at [122, 284] on link "Job Postings" at bounding box center [103, 296] width 129 height 30
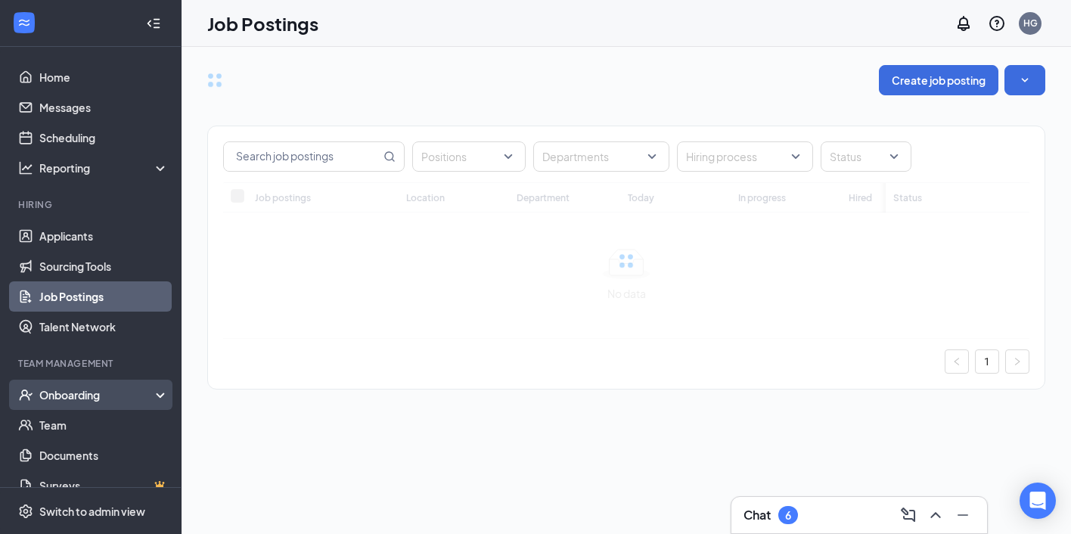
click at [73, 393] on div "Onboarding" at bounding box center [97, 394] width 116 height 15
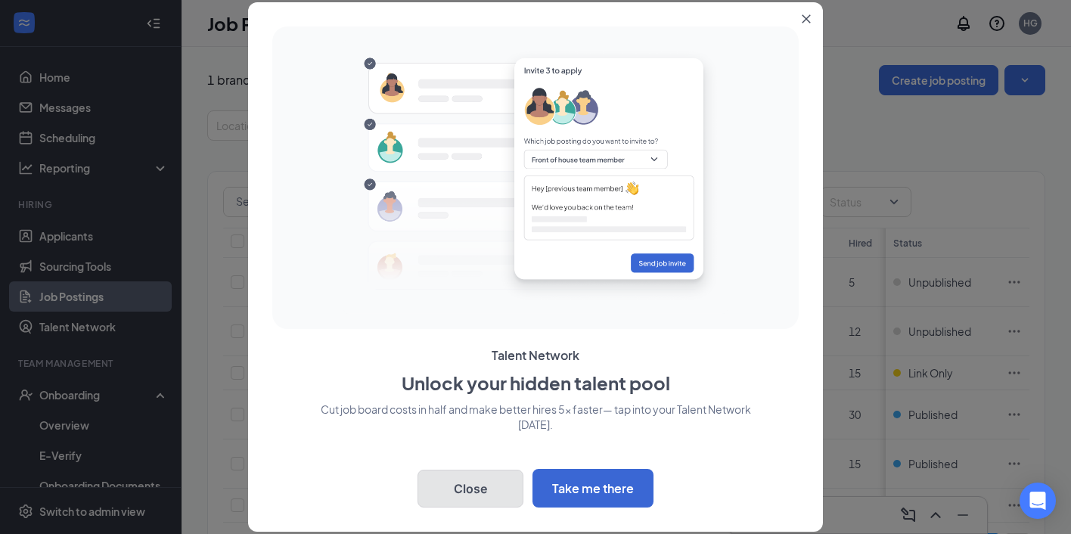
click at [458, 505] on button "Close" at bounding box center [471, 489] width 106 height 38
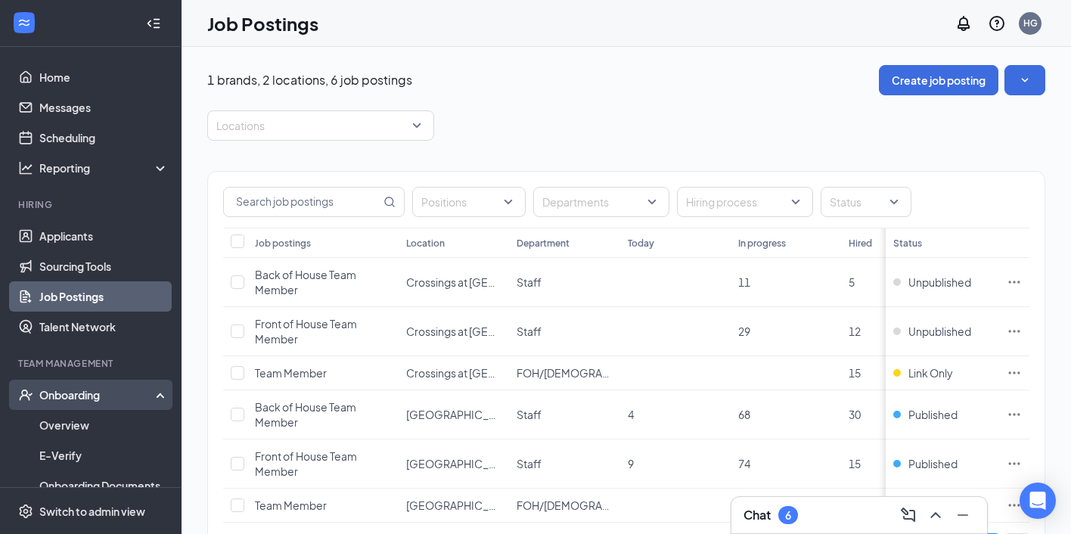
click at [62, 401] on div "Onboarding" at bounding box center [97, 394] width 116 height 15
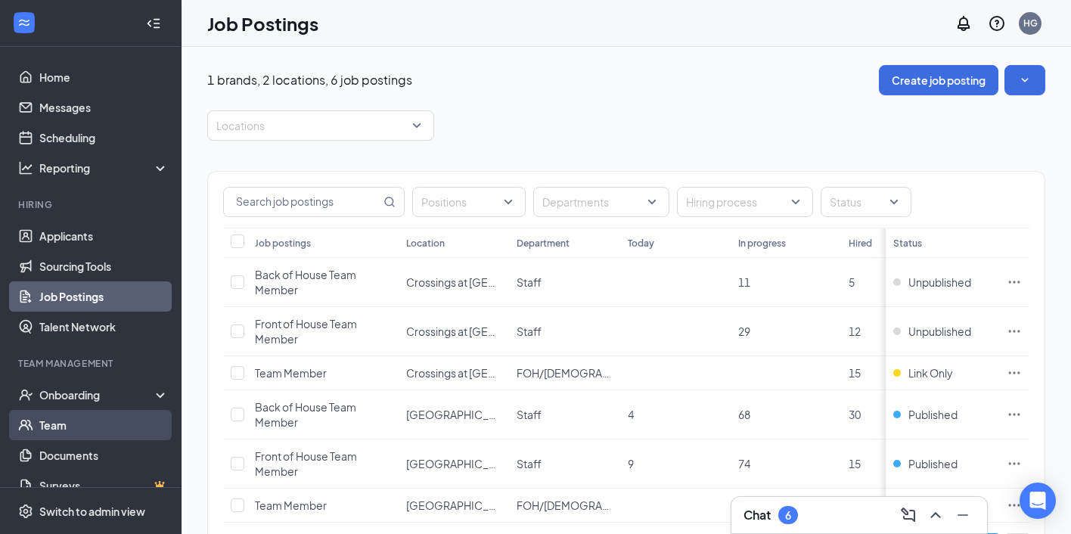
click at [61, 421] on link "Team" at bounding box center [103, 425] width 129 height 30
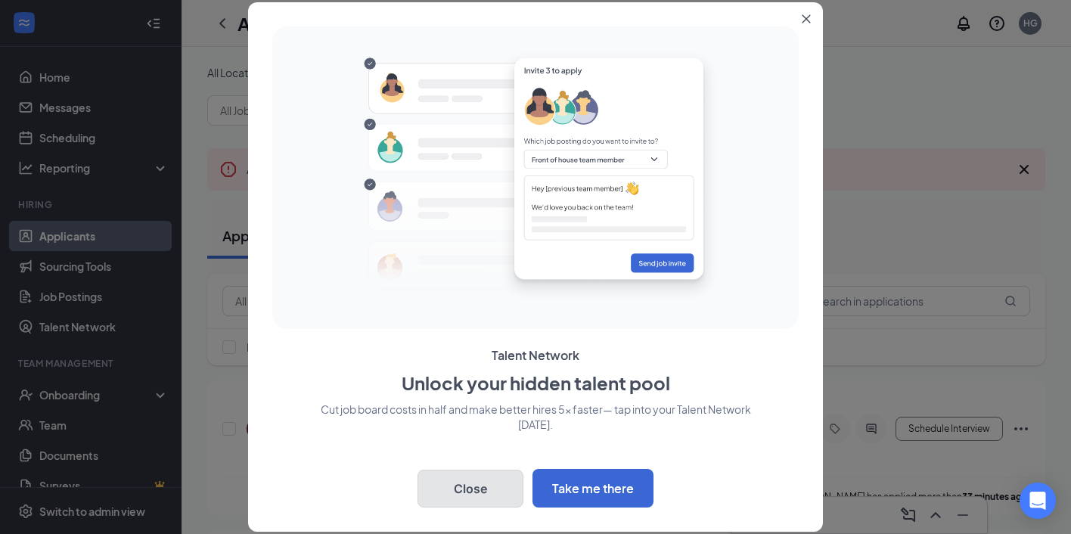
click at [469, 483] on button "Close" at bounding box center [471, 489] width 106 height 38
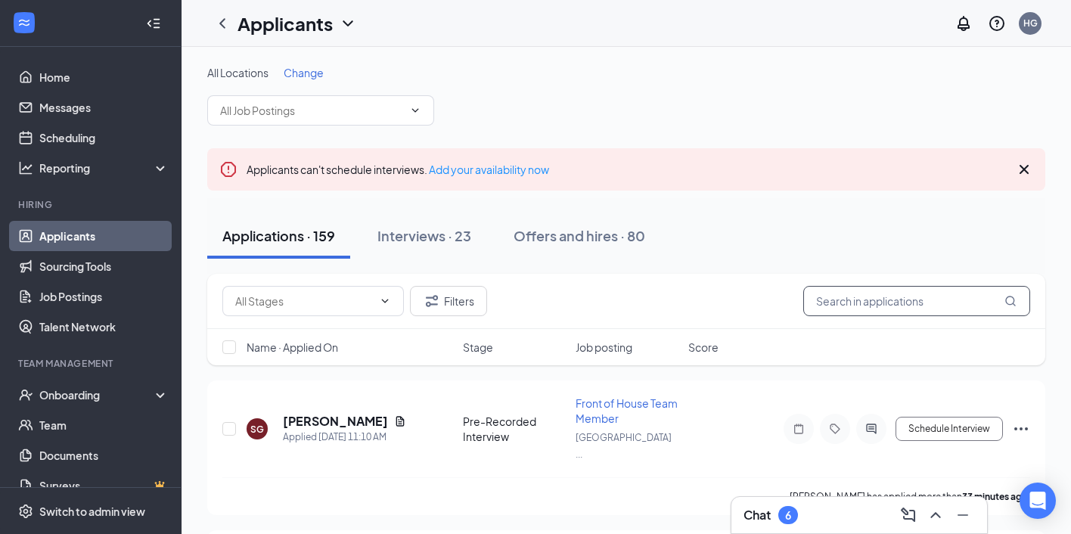
click at [852, 305] on input "text" at bounding box center [916, 301] width 227 height 30
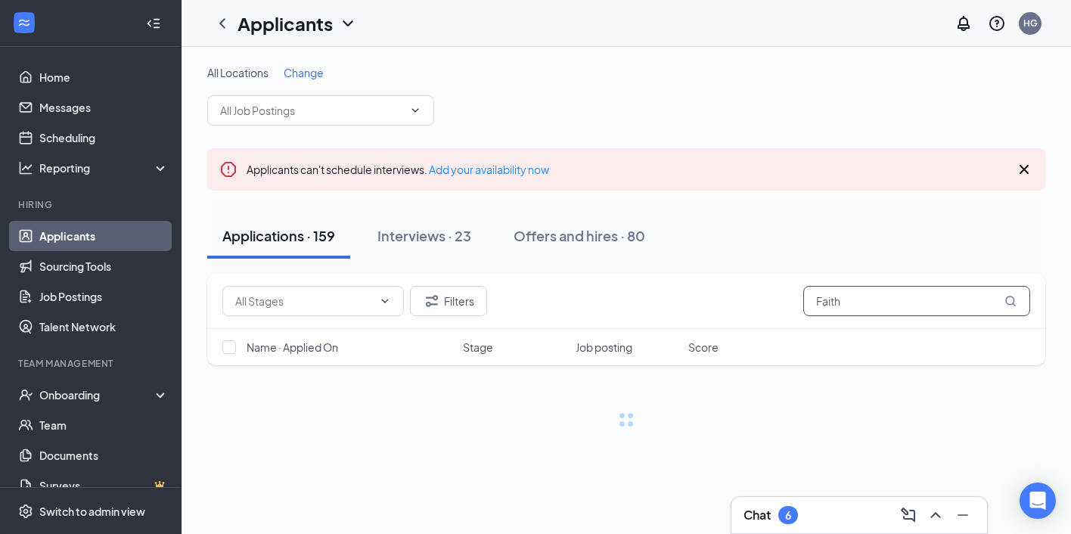
type input "Faith"
click at [572, 244] on div "Offers and hires · 80" at bounding box center [580, 235] width 132 height 19
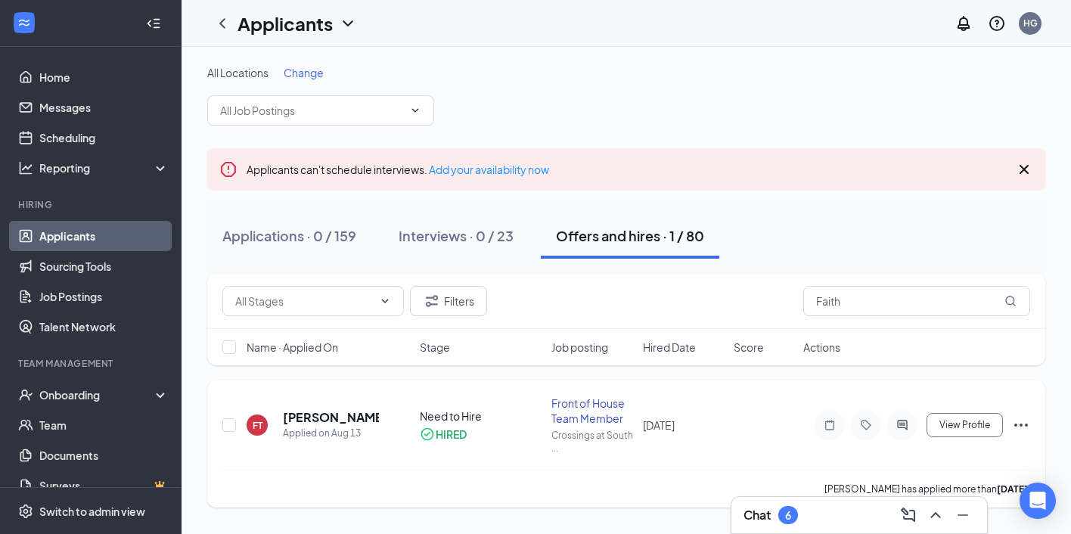
click at [1017, 425] on icon "Ellipses" at bounding box center [1021, 425] width 14 height 3
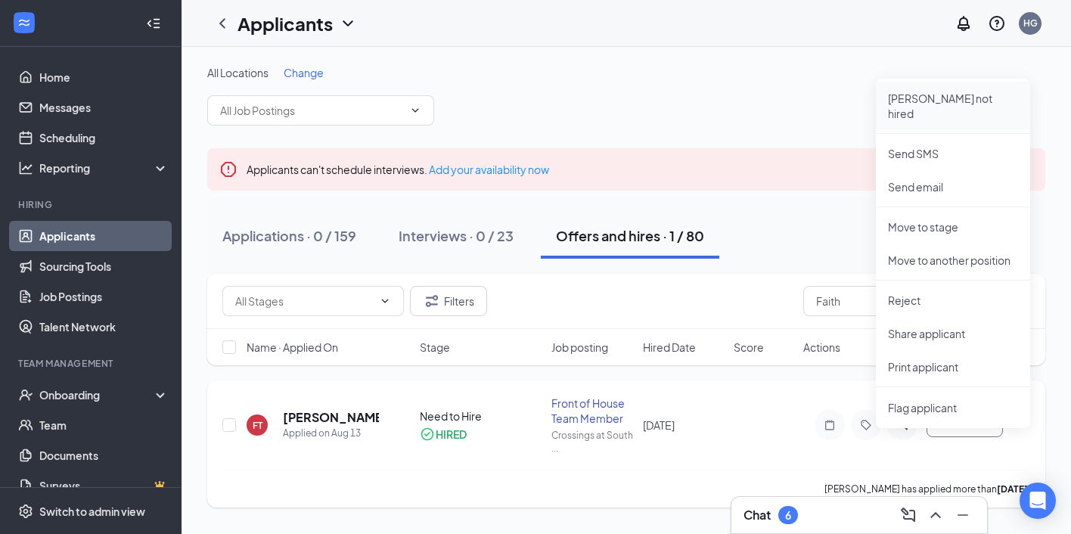
click at [932, 92] on p "Mark not hired" at bounding box center [953, 106] width 130 height 30
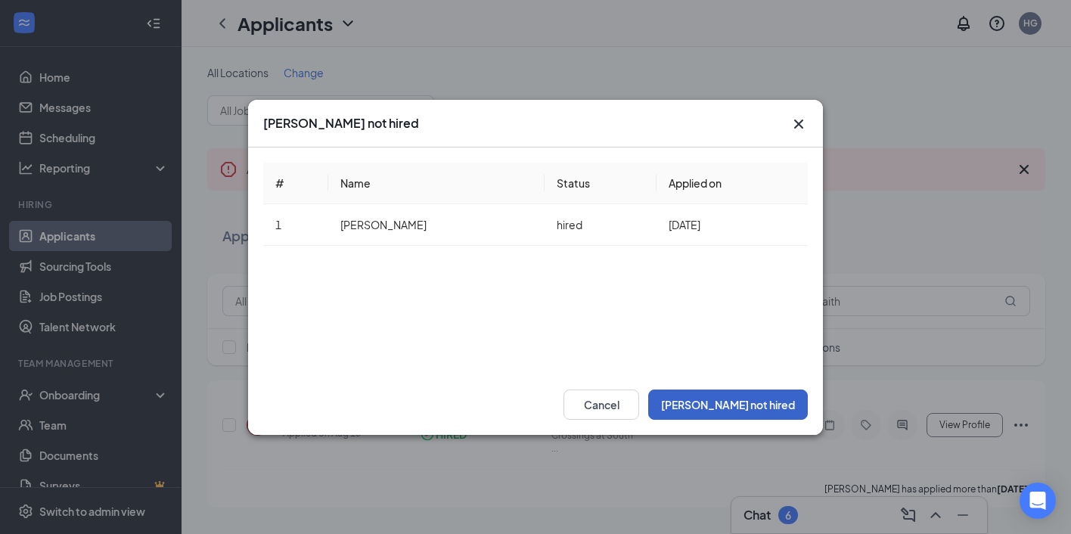
click at [761, 409] on button "Mark not hired" at bounding box center [728, 405] width 160 height 30
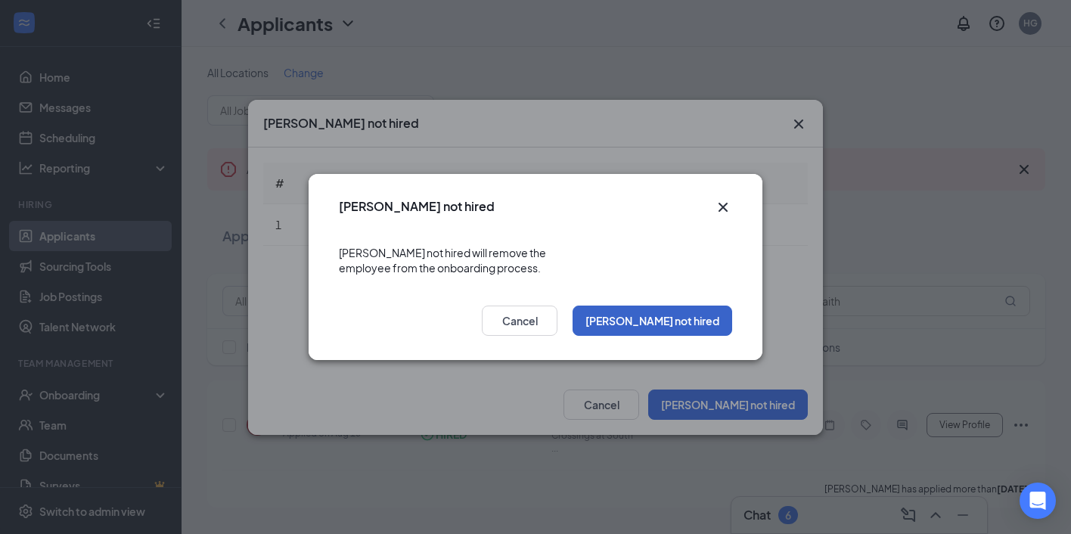
click at [669, 306] on button "Mark not hired" at bounding box center [653, 321] width 160 height 30
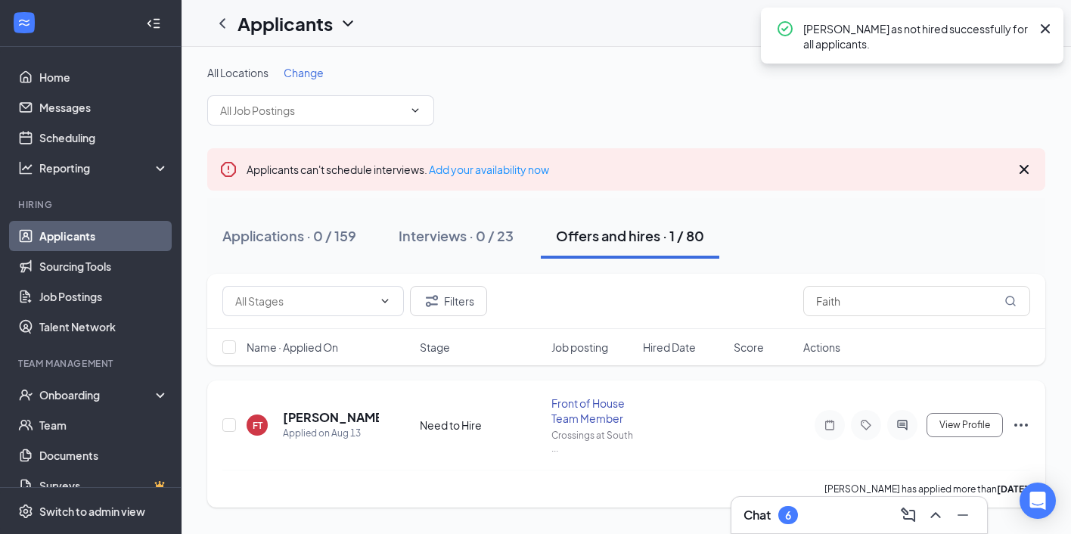
click at [1020, 420] on icon "Ellipses" at bounding box center [1021, 425] width 18 height 18
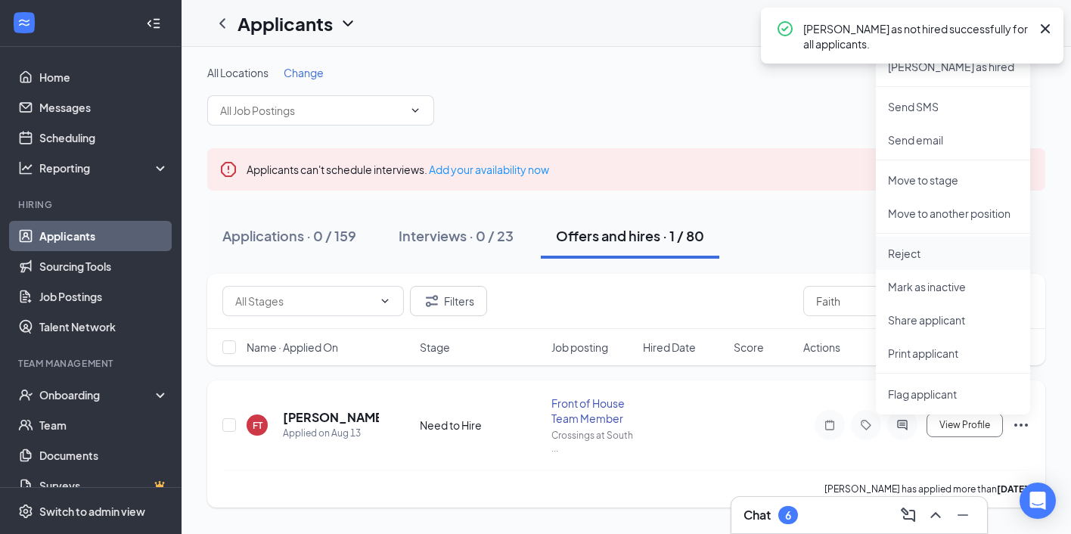
click at [925, 262] on li "Reject" at bounding box center [953, 253] width 154 height 33
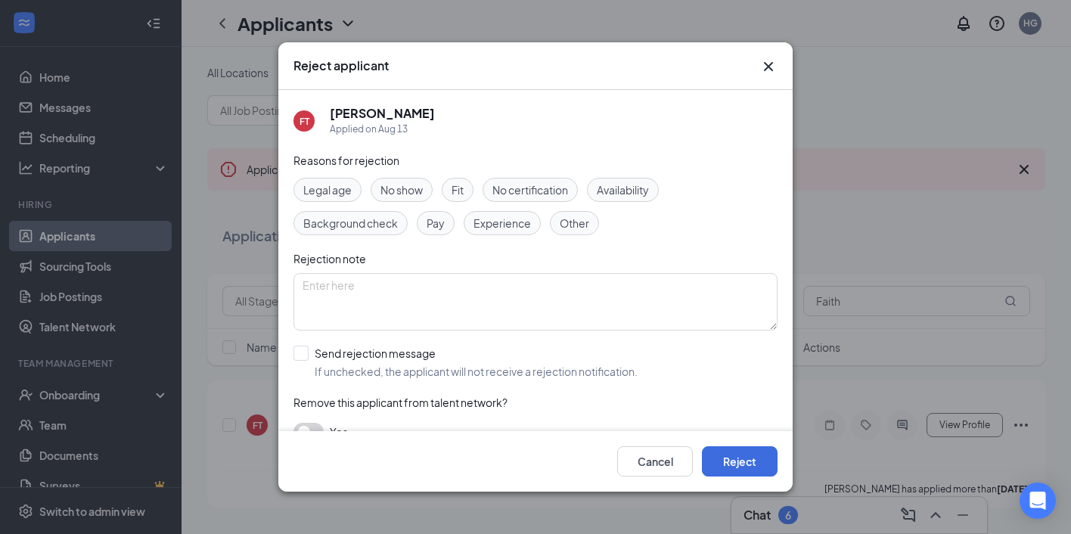
scroll to position [26, 0]
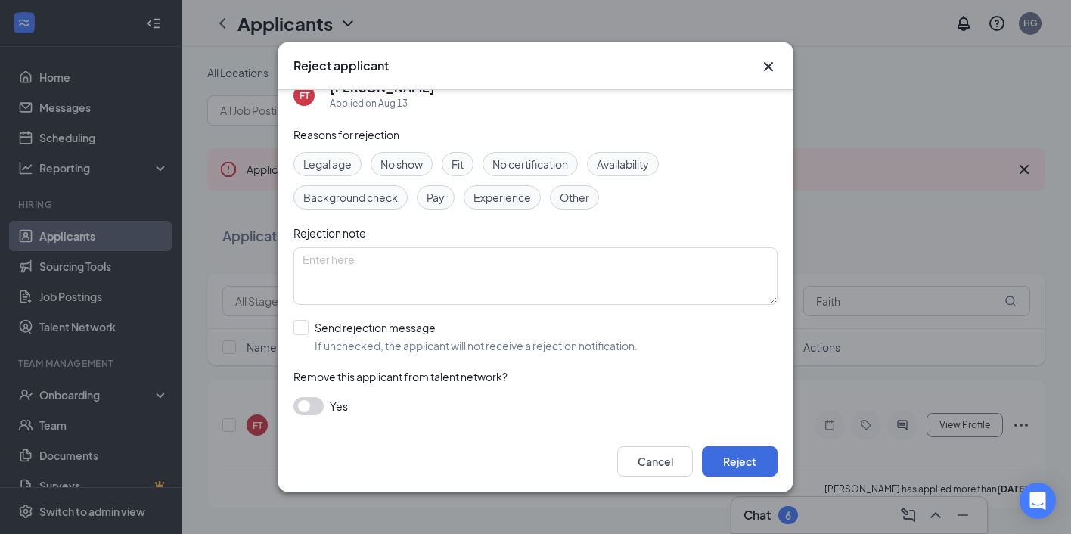
click at [301, 404] on button "button" at bounding box center [308, 406] width 30 height 18
click at [297, 401] on button "button" at bounding box center [308, 406] width 30 height 18
click at [731, 465] on button "Reject" at bounding box center [740, 461] width 76 height 30
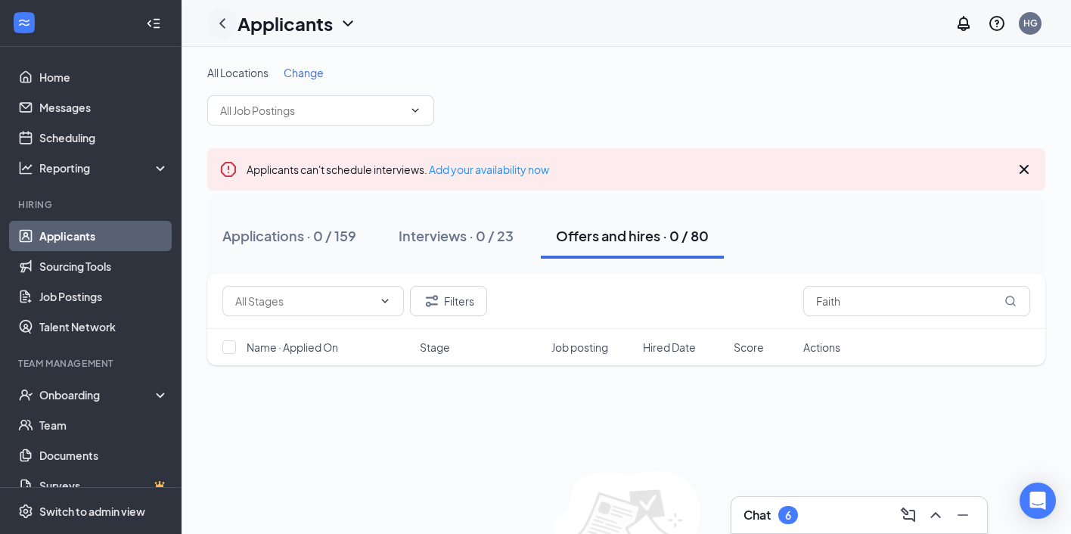
click at [223, 18] on icon "ChevronLeft" at bounding box center [222, 23] width 18 height 18
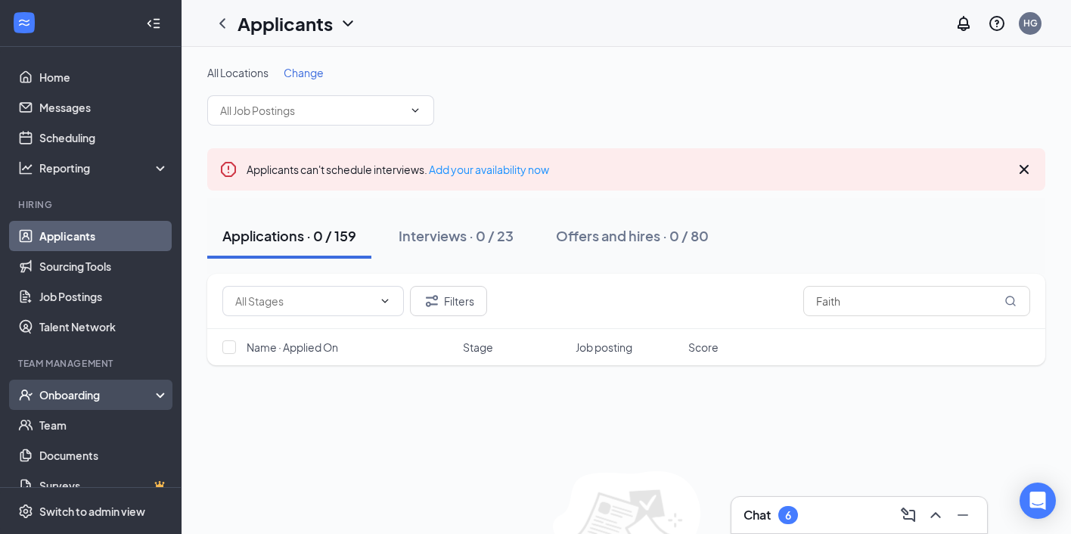
click at [82, 395] on div "Onboarding" at bounding box center [97, 394] width 116 height 15
click at [76, 422] on link "Overview" at bounding box center [103, 425] width 129 height 30
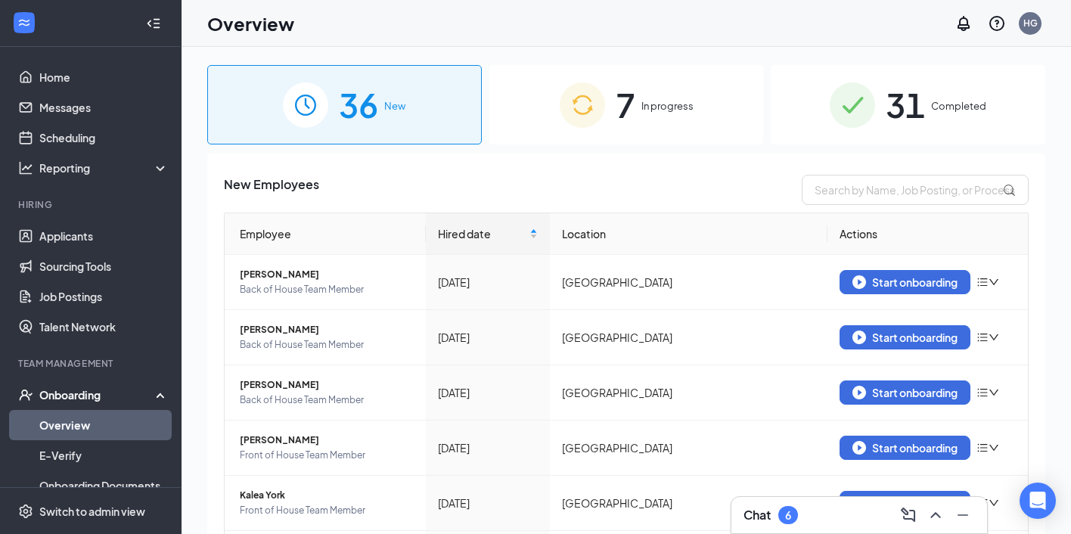
click at [647, 104] on span "In progress" at bounding box center [667, 105] width 52 height 15
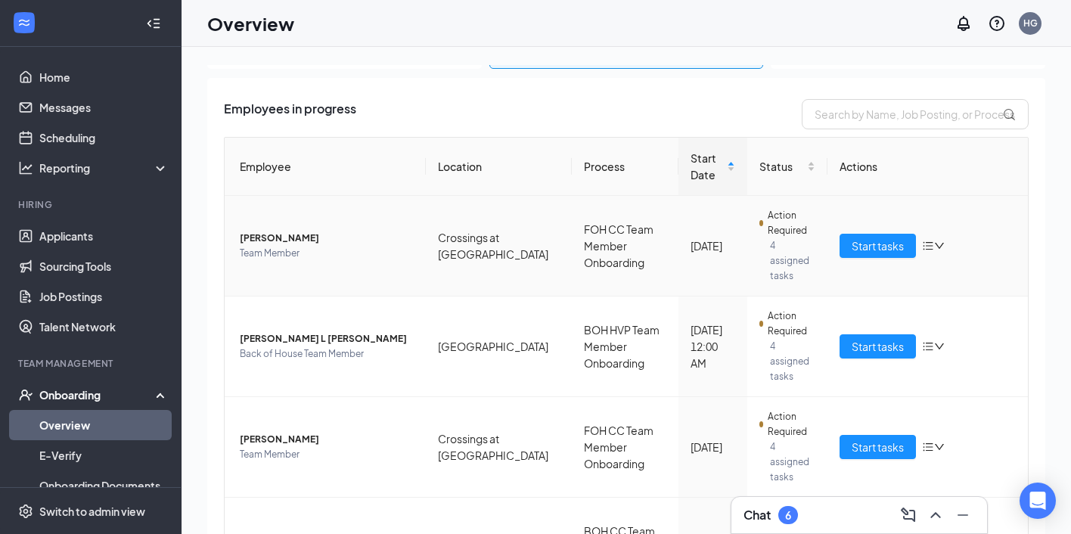
scroll to position [120, 0]
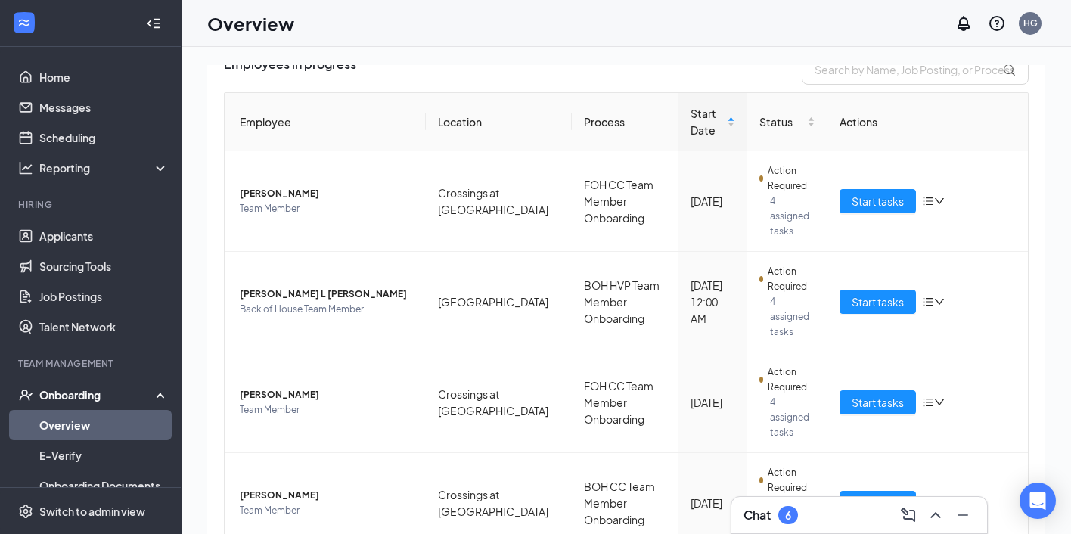
click at [465, 120] on th "Location" at bounding box center [499, 122] width 146 height 58
click at [842, 79] on input "text" at bounding box center [915, 69] width 227 height 30
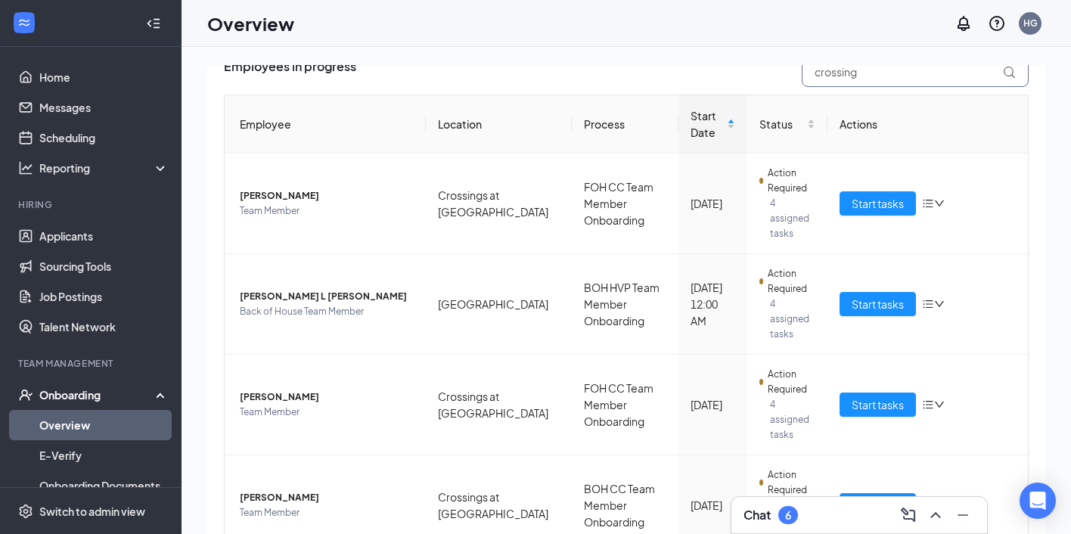
type input "crossings"
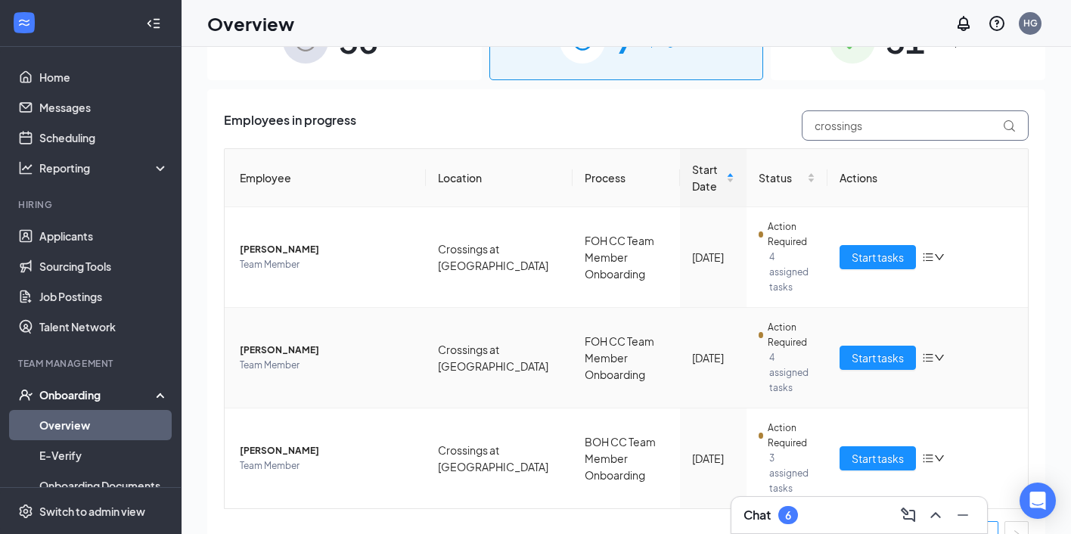
scroll to position [30, 0]
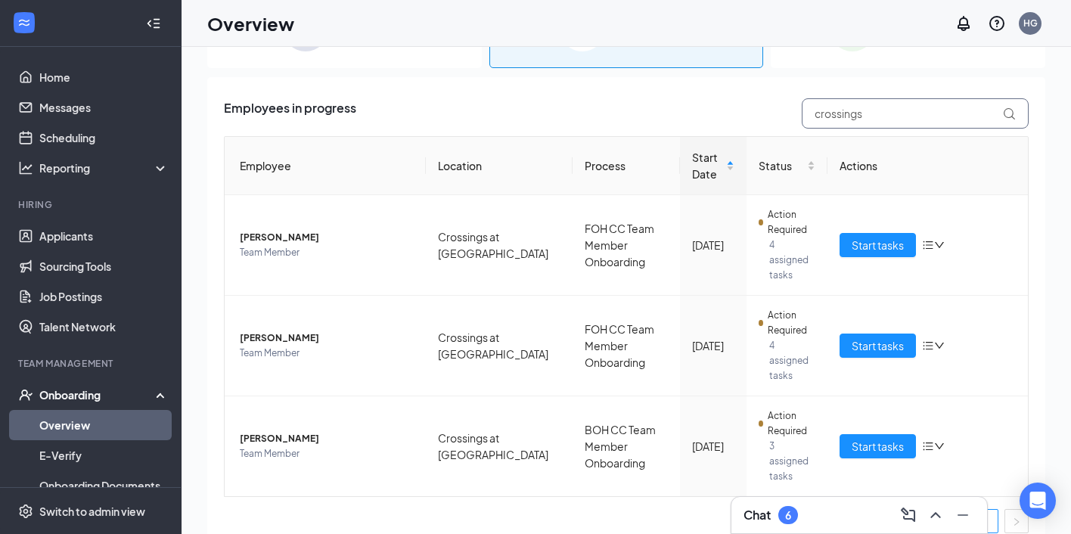
click at [900, 101] on input "crossings" at bounding box center [915, 113] width 227 height 30
click at [901, 106] on input "crossings" at bounding box center [915, 113] width 227 height 30
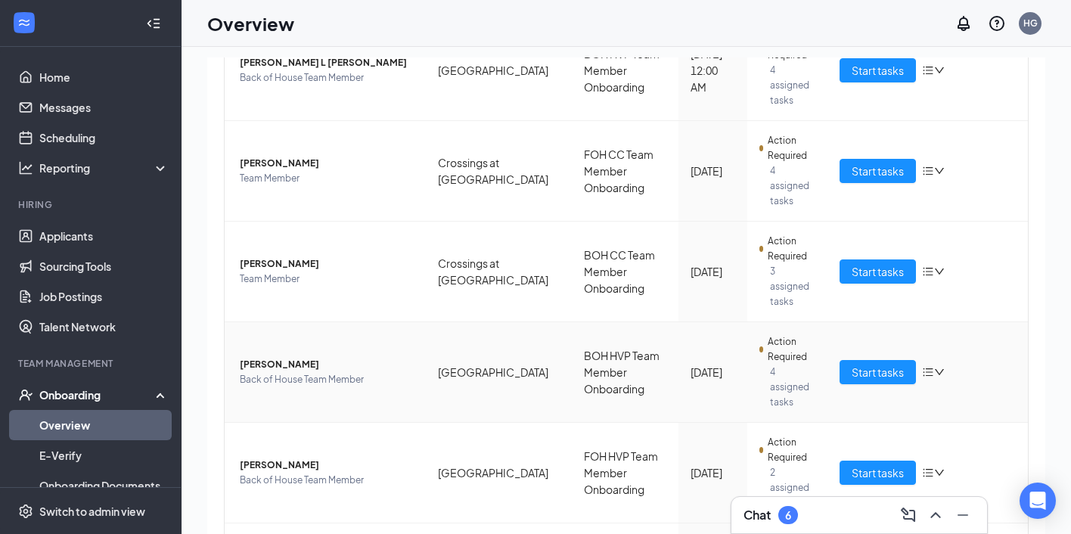
scroll to position [340, 0]
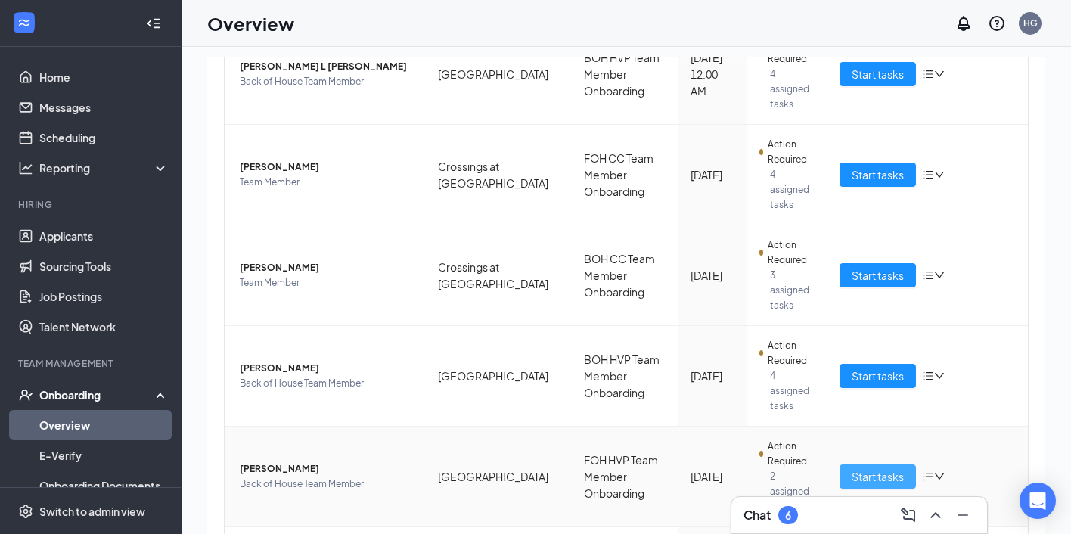
click at [863, 468] on span "Start tasks" at bounding box center [878, 476] width 52 height 17
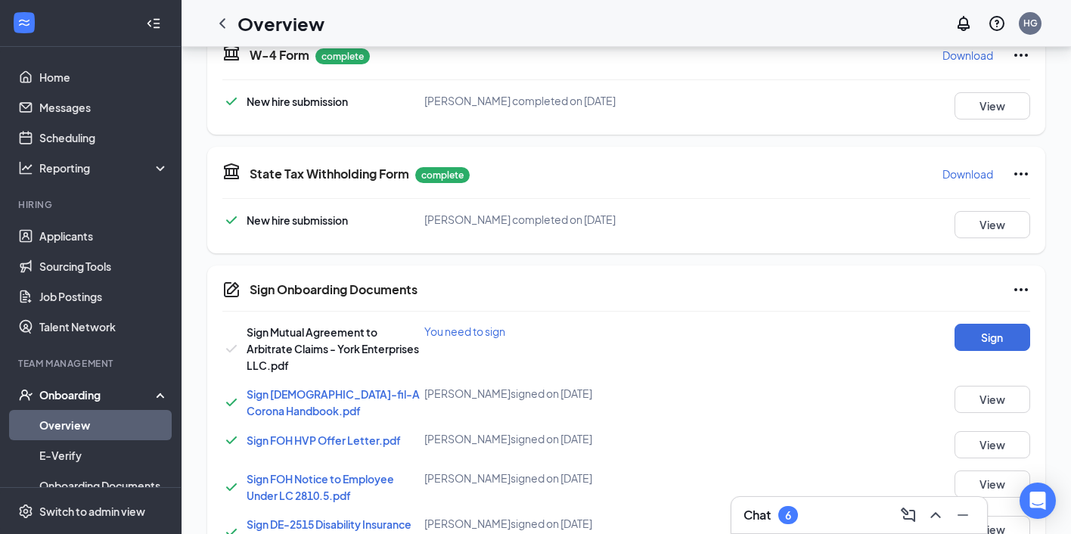
scroll to position [543, 0]
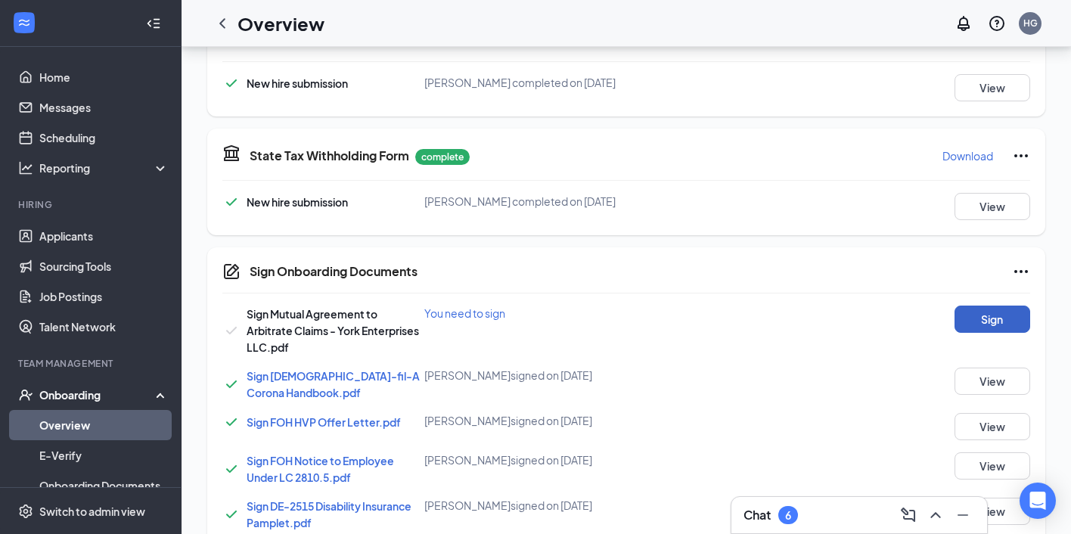
click at [992, 313] on button "Sign" at bounding box center [993, 319] width 76 height 27
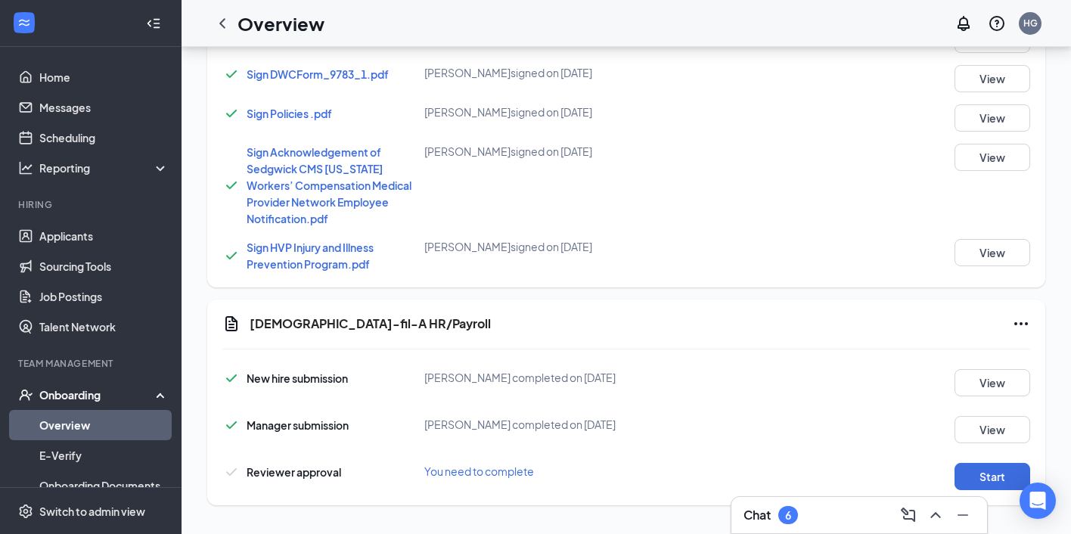
scroll to position [1289, 0]
click at [970, 473] on button "Start" at bounding box center [993, 474] width 76 height 27
